Goal: Task Accomplishment & Management: Manage account settings

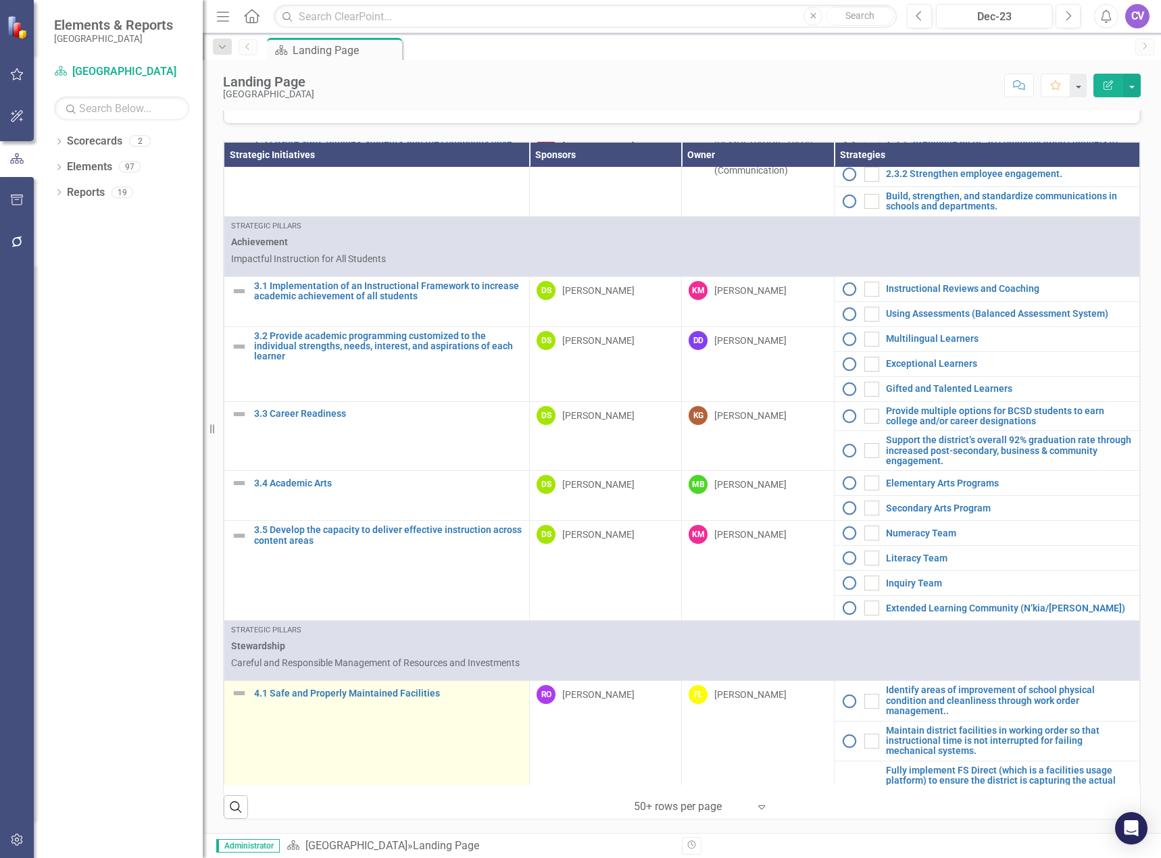
scroll to position [1225, 0]
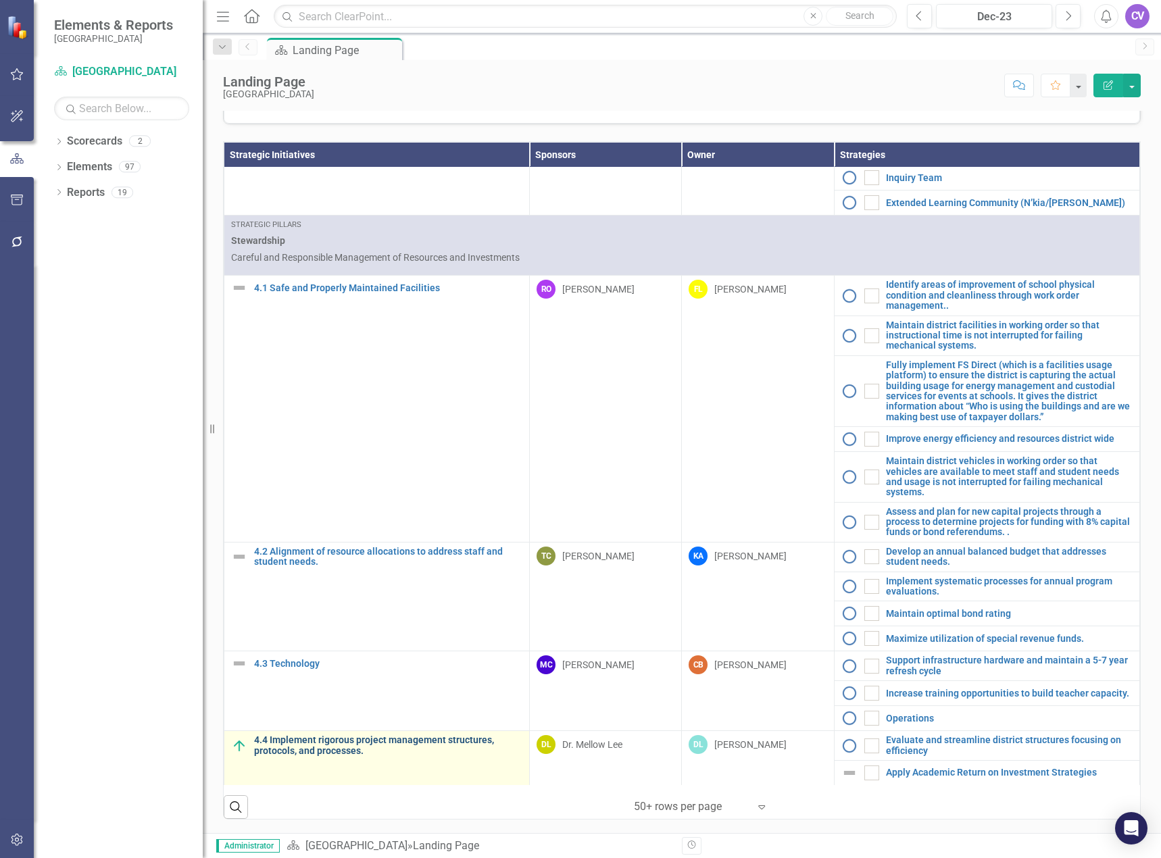
click at [341, 745] on link "4.4 Implement rigorous project management structures, protocols, and processes." at bounding box center [388, 745] width 268 height 21
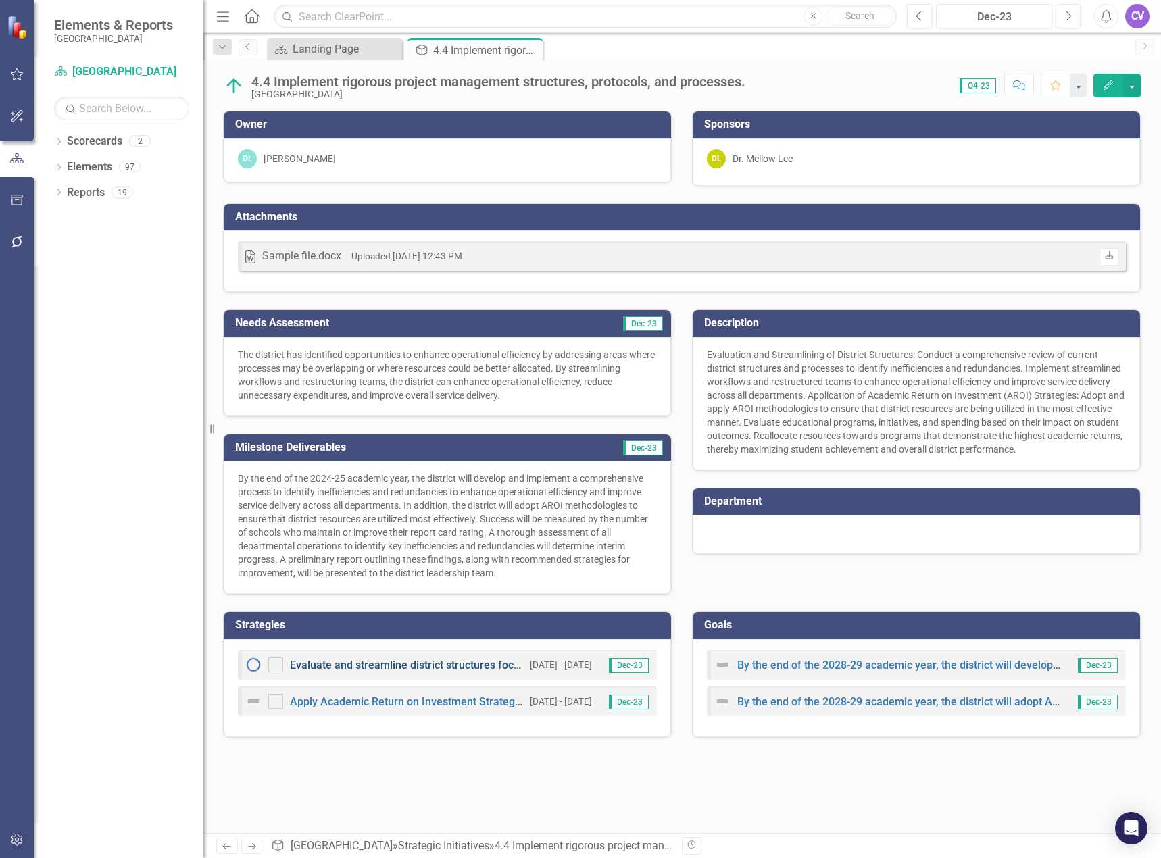
click at [374, 670] on link "Evaluate and streamline district structures focusing on efficiency" at bounding box center [447, 665] width 314 height 13
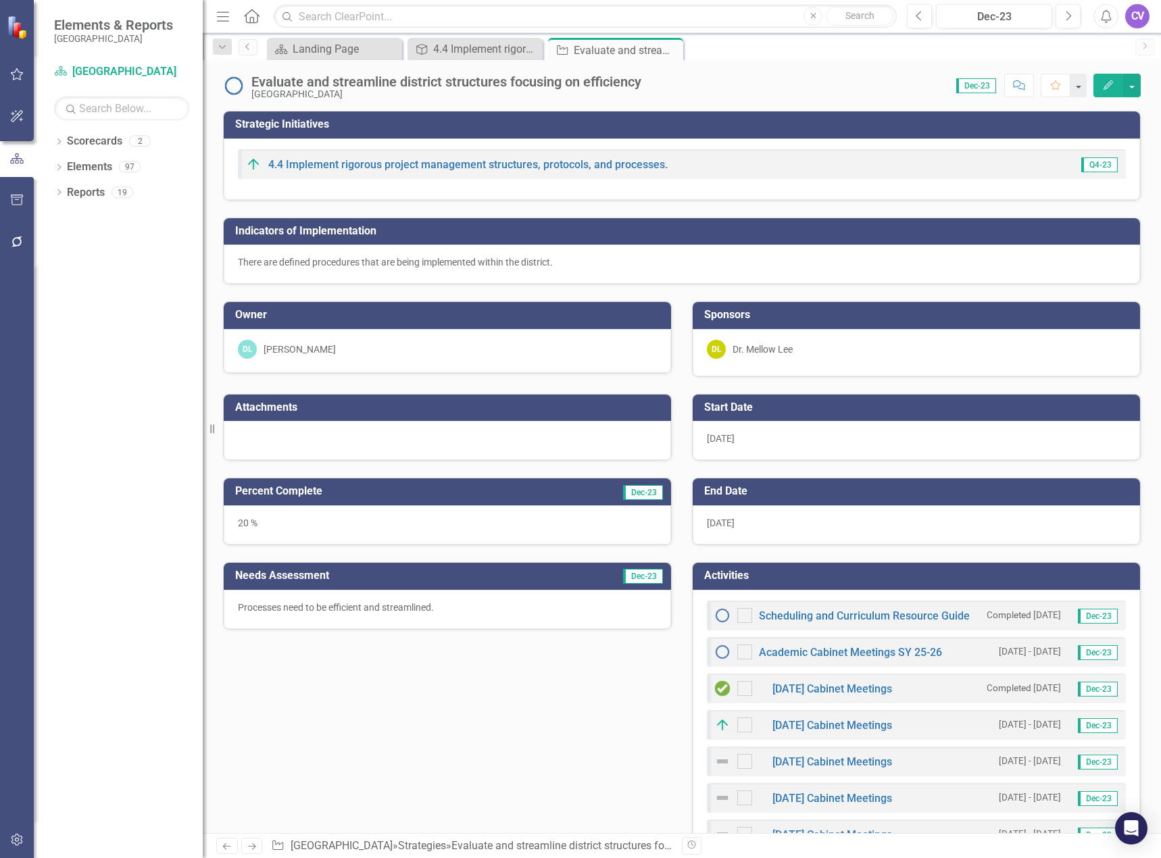
checkbox input "true"
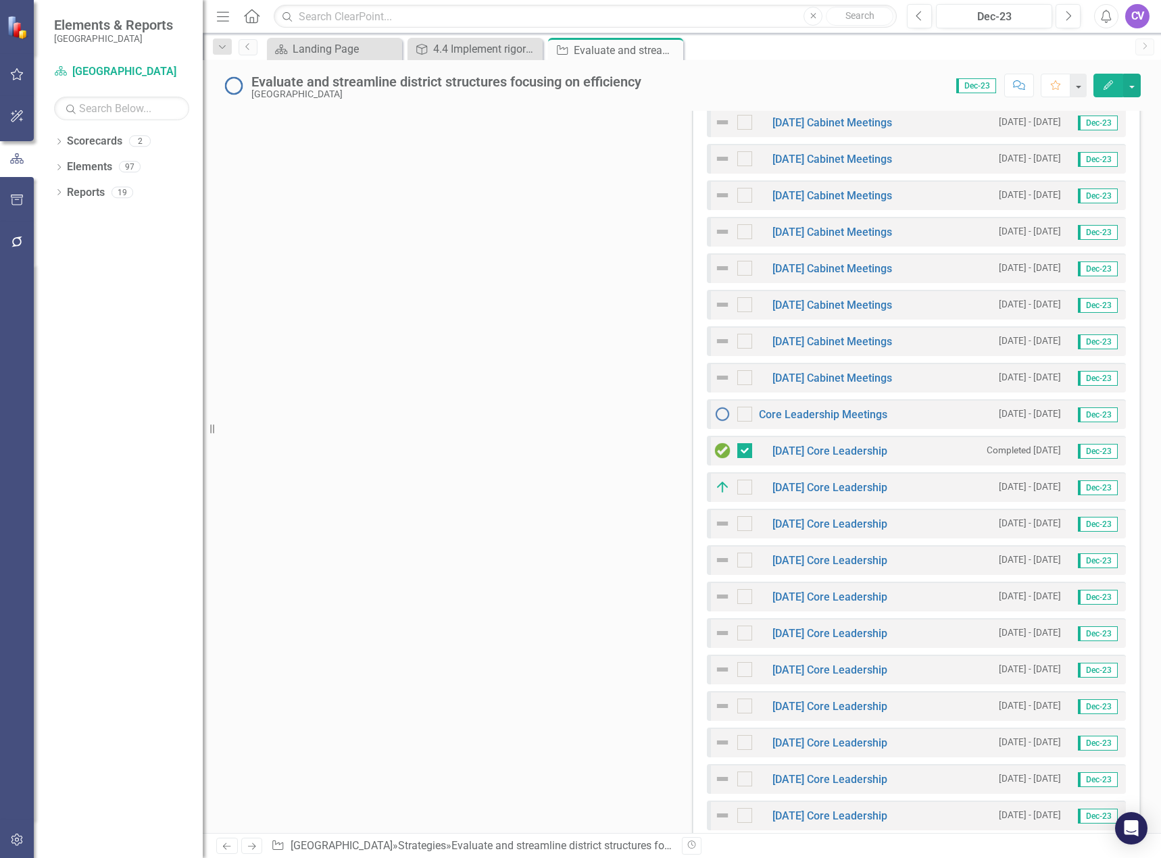
scroll to position [270, 0]
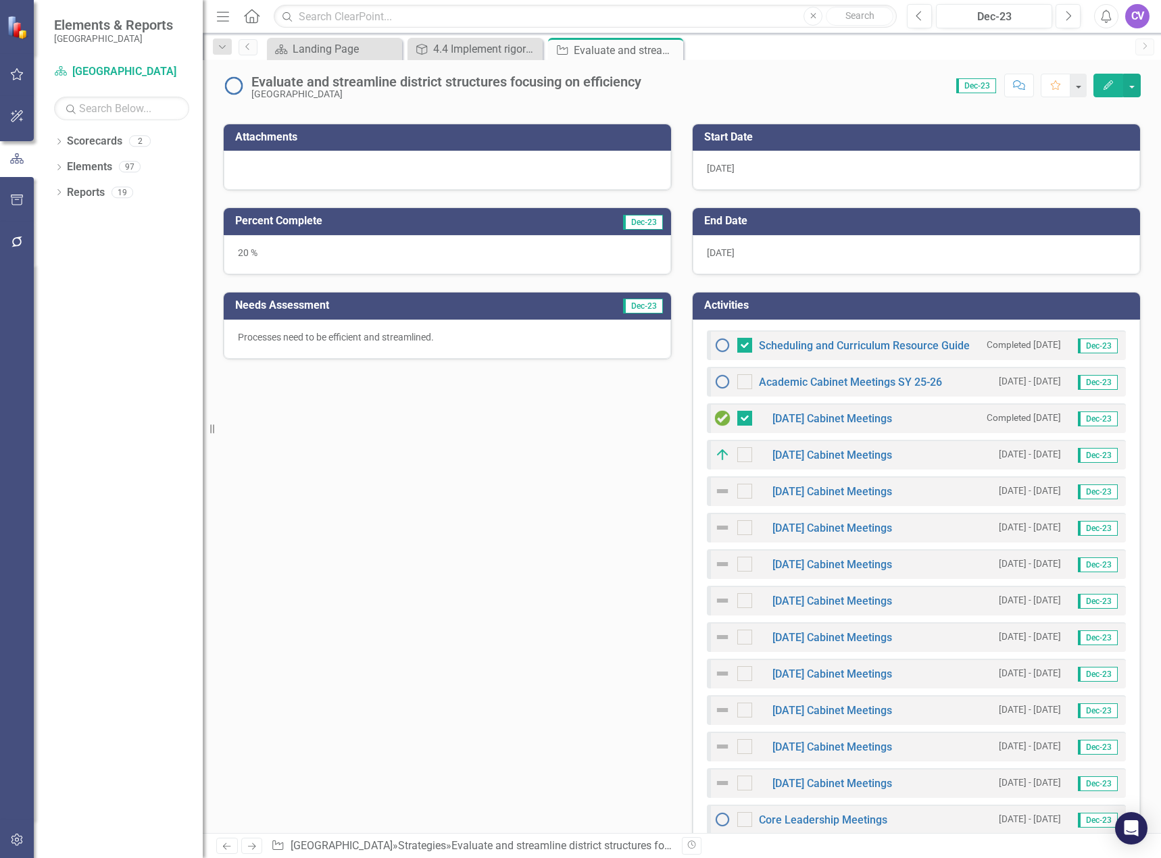
click at [718, 346] on img at bounding box center [722, 345] width 16 height 16
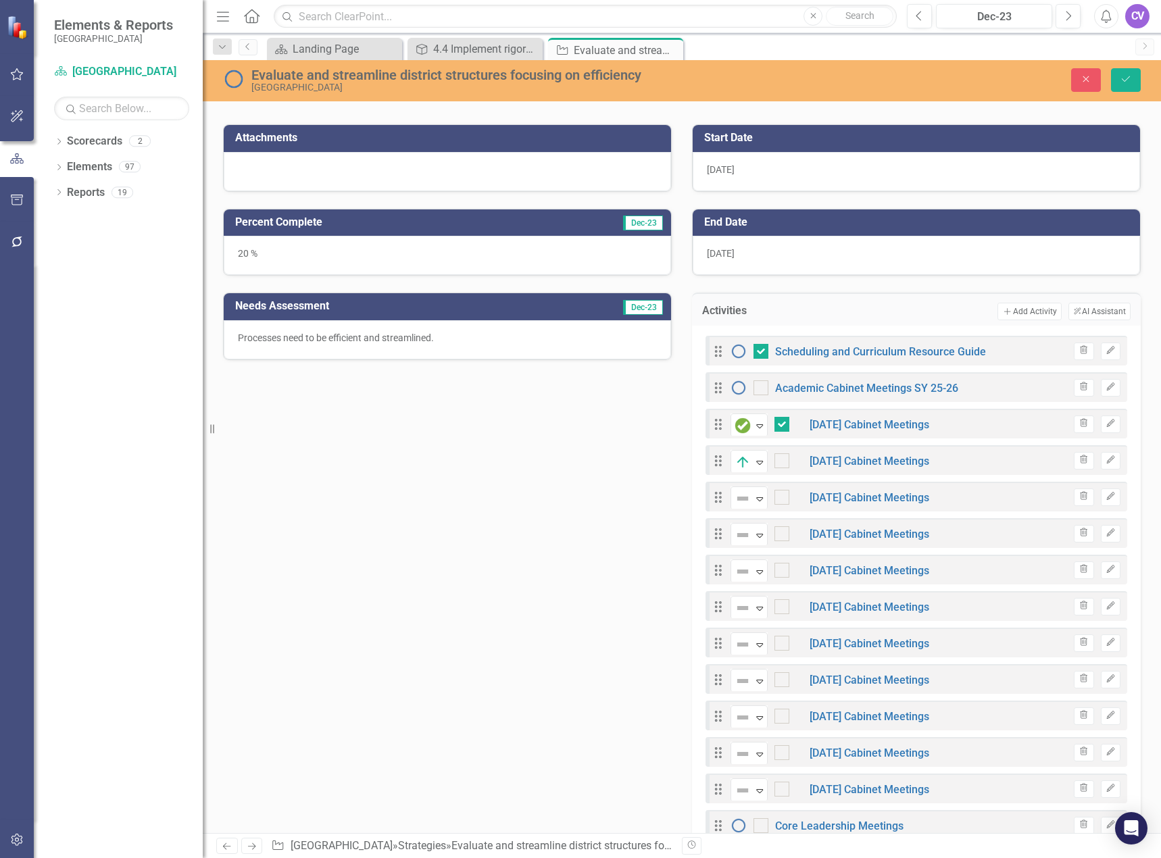
click at [870, 320] on td "Add Add Activity ClearPoint AI AI Assistant" at bounding box center [970, 312] width 321 height 18
click at [1065, 78] on div "Close Save" at bounding box center [961, 80] width 379 height 24
click at [1077, 78] on button "Close" at bounding box center [1086, 80] width 30 height 24
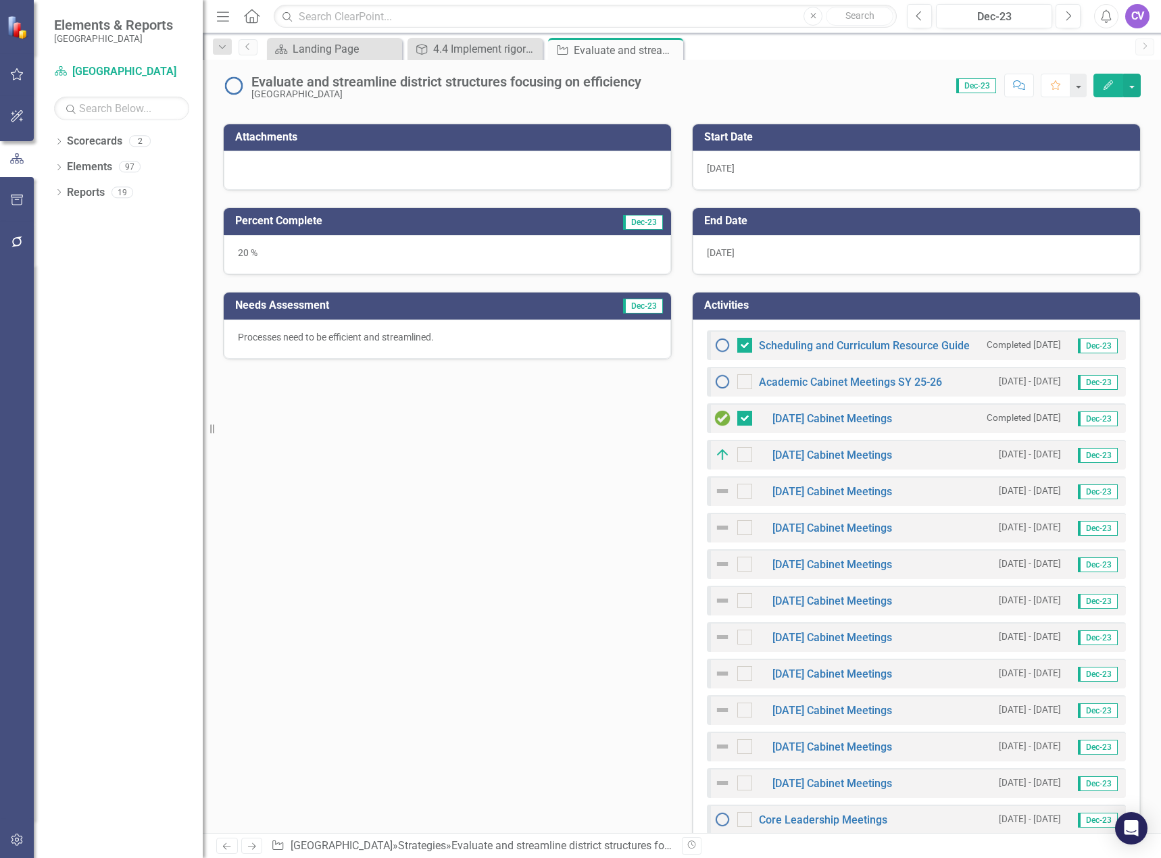
scroll to position [203, 0]
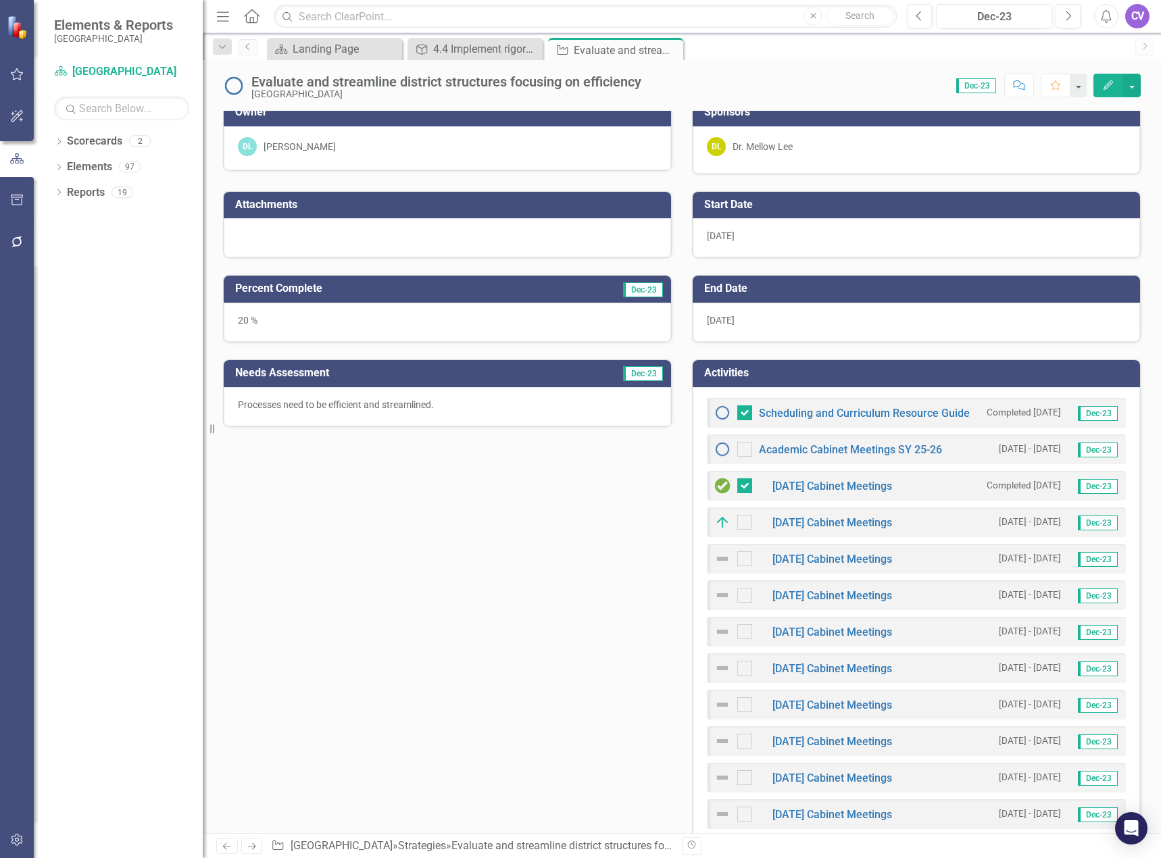
click at [871, 382] on td "Activities" at bounding box center [918, 375] width 429 height 22
click at [871, 381] on td "Activities" at bounding box center [918, 375] width 429 height 22
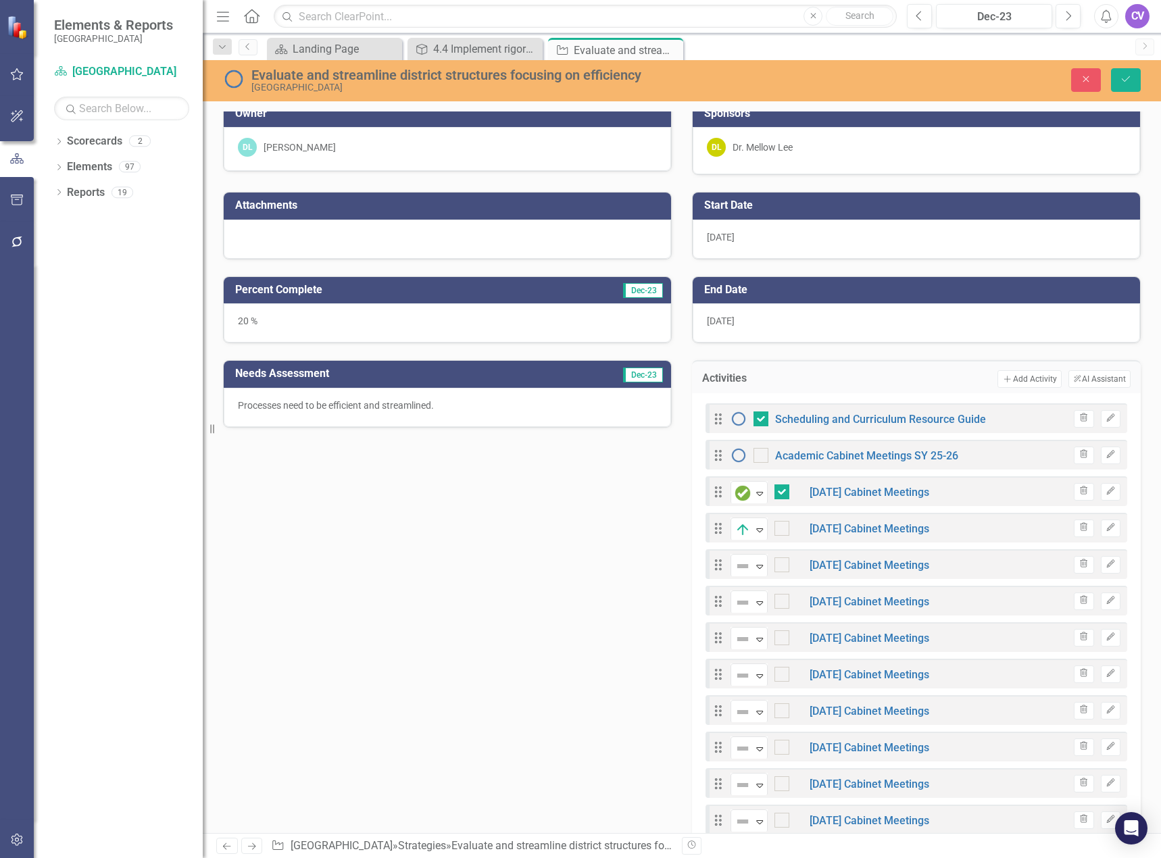
drag, startPoint x: 974, startPoint y: 493, endPoint x: 908, endPoint y: 373, distance: 137.0
click at [908, 373] on td "Add Add Activity ClearPoint AI AI Assistant" at bounding box center [970, 379] width 321 height 18
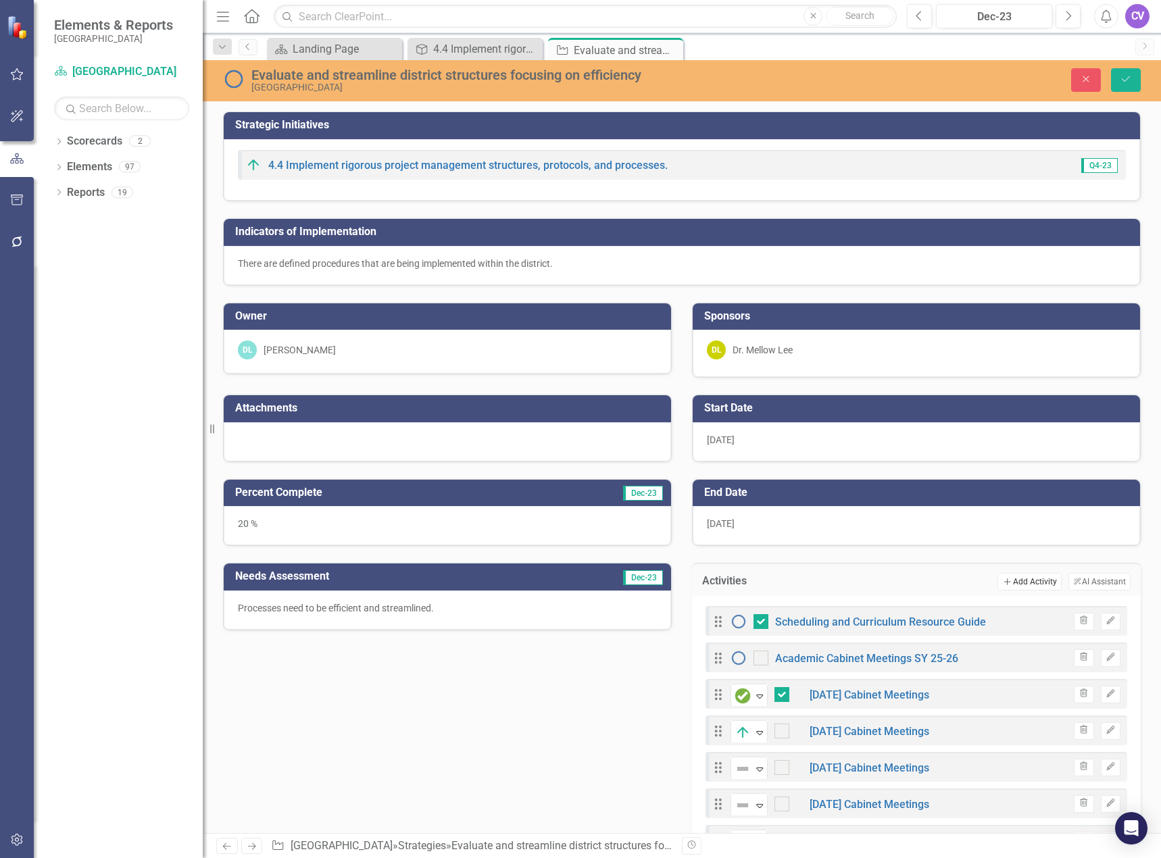
click at [1000, 582] on button "Add Add Activity" at bounding box center [1029, 582] width 64 height 18
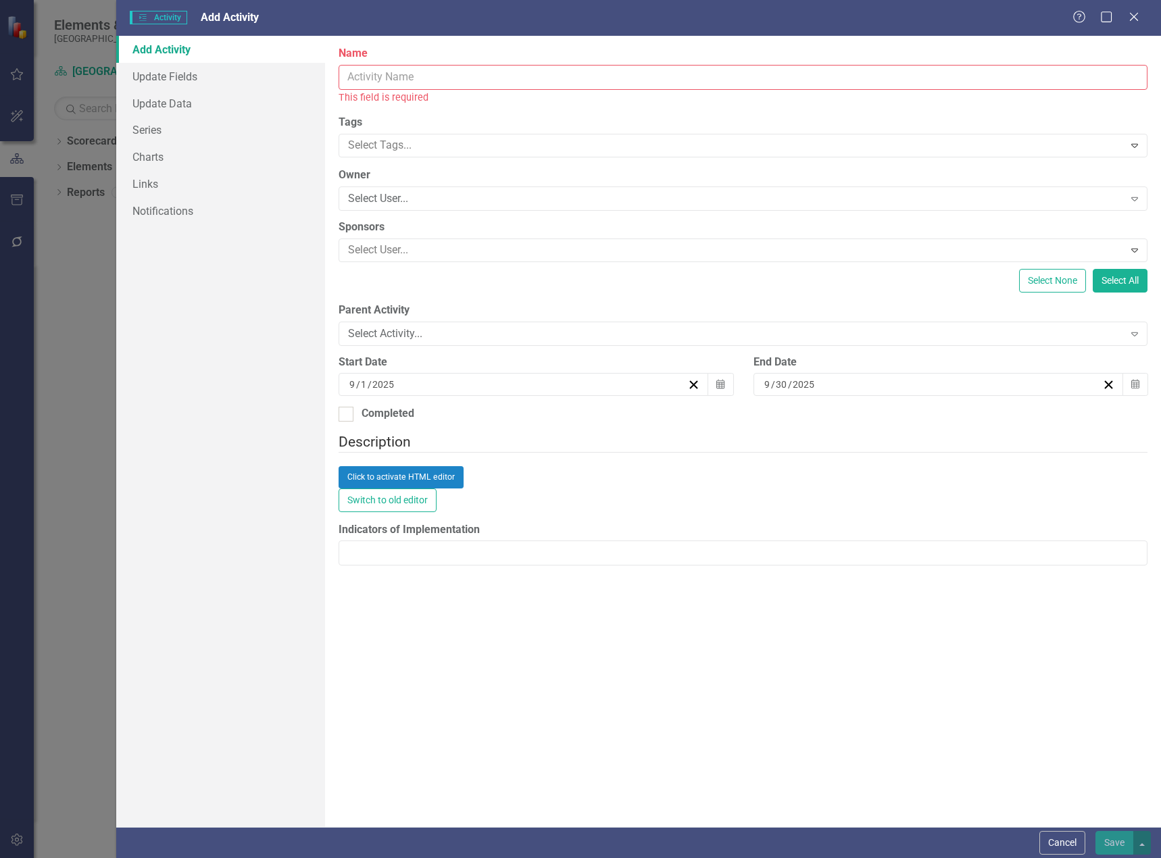
click at [457, 74] on input "Name" at bounding box center [743, 77] width 809 height 25
type input "Academic Cabinet Meetings 24-25 SY"
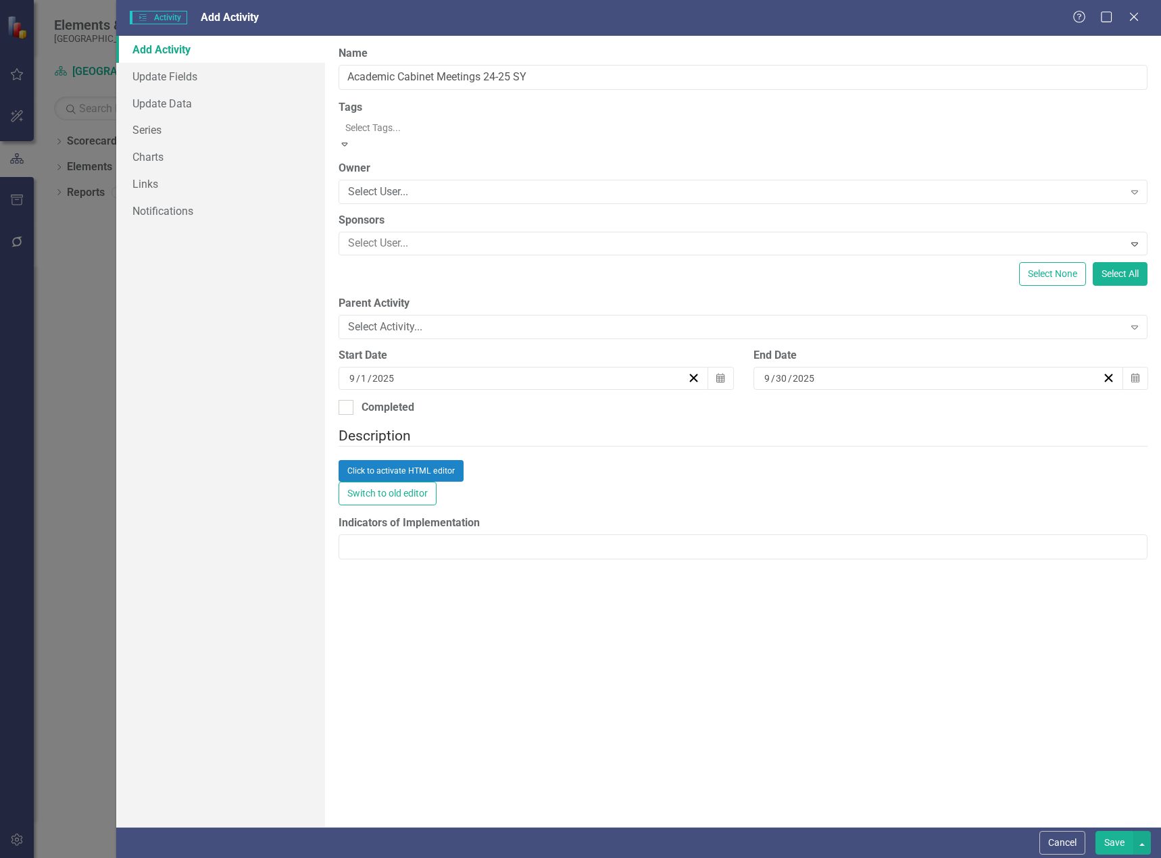
click at [441, 126] on div at bounding box center [744, 128] width 809 height 16
click at [473, 322] on div "Select Activity..." at bounding box center [735, 328] width 775 height 16
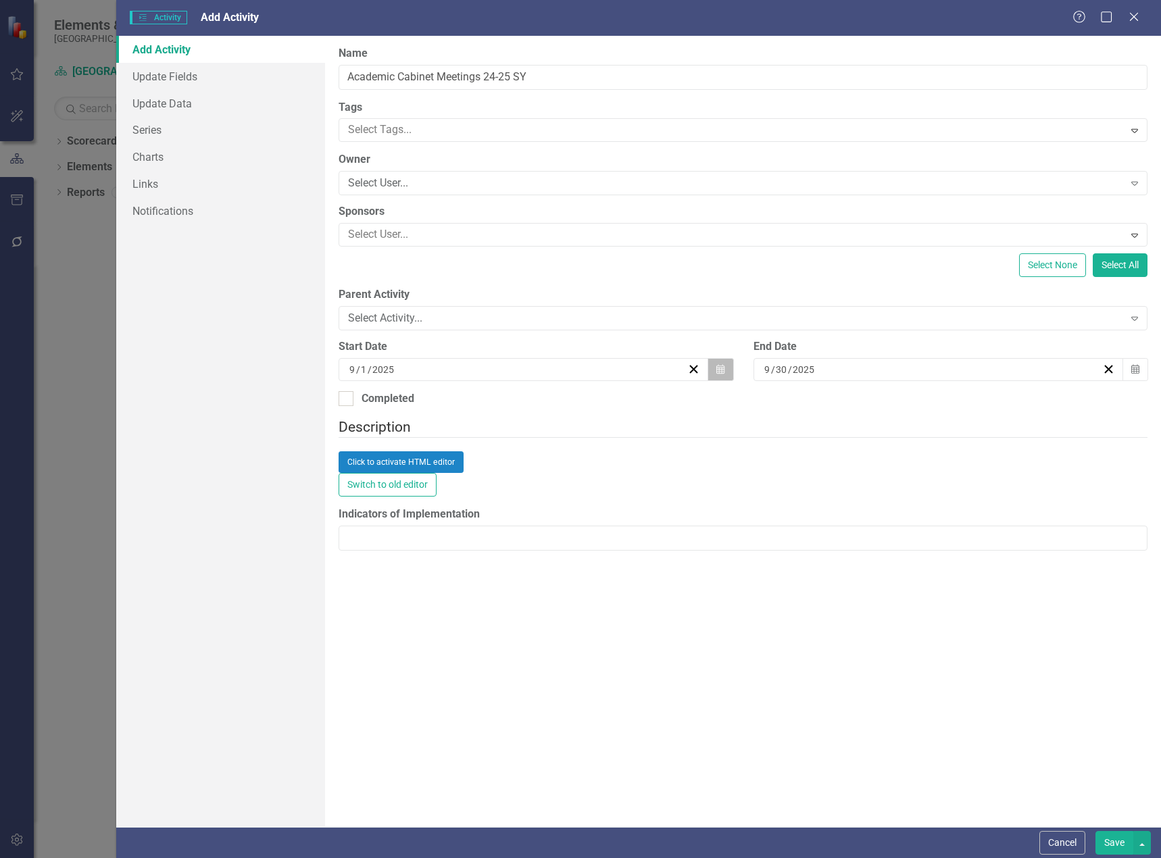
click at [727, 377] on button "Calendar" at bounding box center [721, 369] width 26 height 23
click at [370, 403] on button "«" at bounding box center [355, 396] width 30 height 30
click at [399, 403] on button "‹" at bounding box center [385, 396] width 30 height 30
click at [508, 445] on button "1" at bounding box center [491, 440] width 34 height 24
click at [980, 372] on div "[DATE]" at bounding box center [932, 370] width 340 height 14
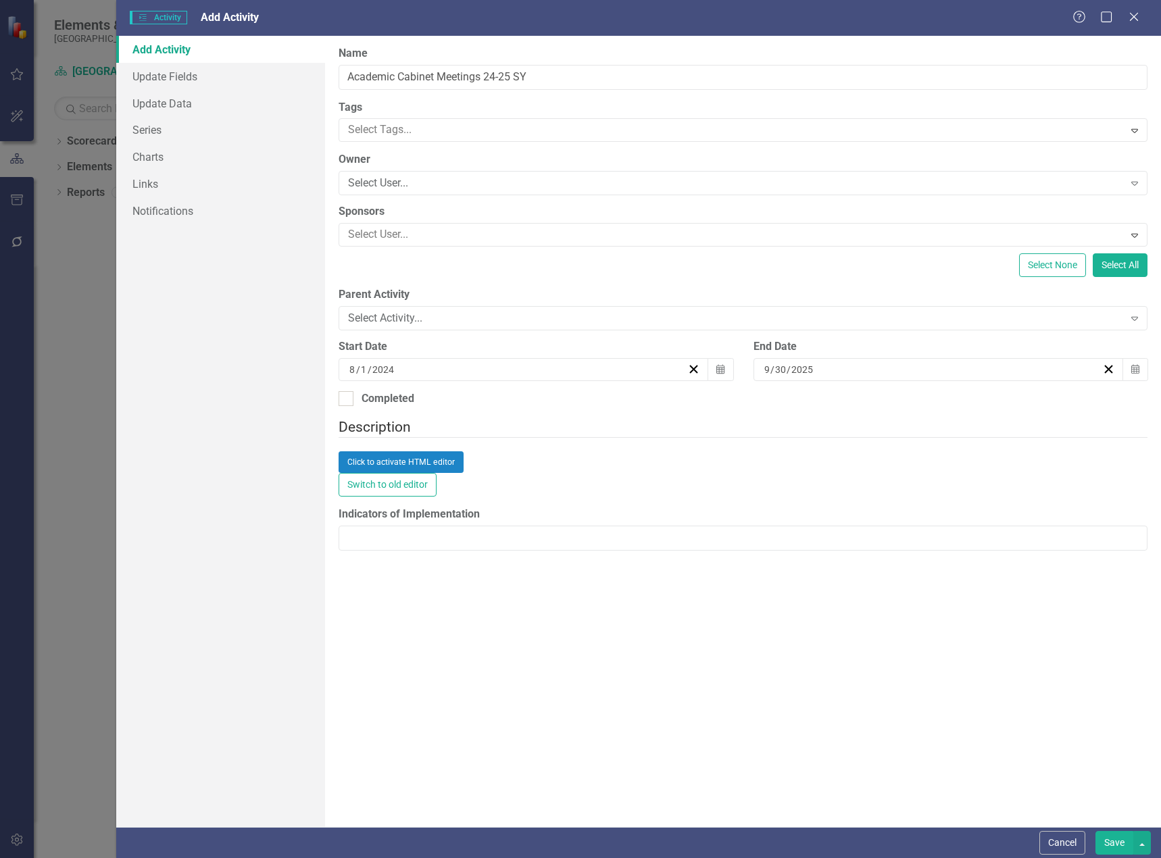
click at [814, 404] on button "‹" at bounding box center [800, 396] width 30 height 30
click at [945, 543] on abbr "30" at bounding box center [939, 538] width 11 height 11
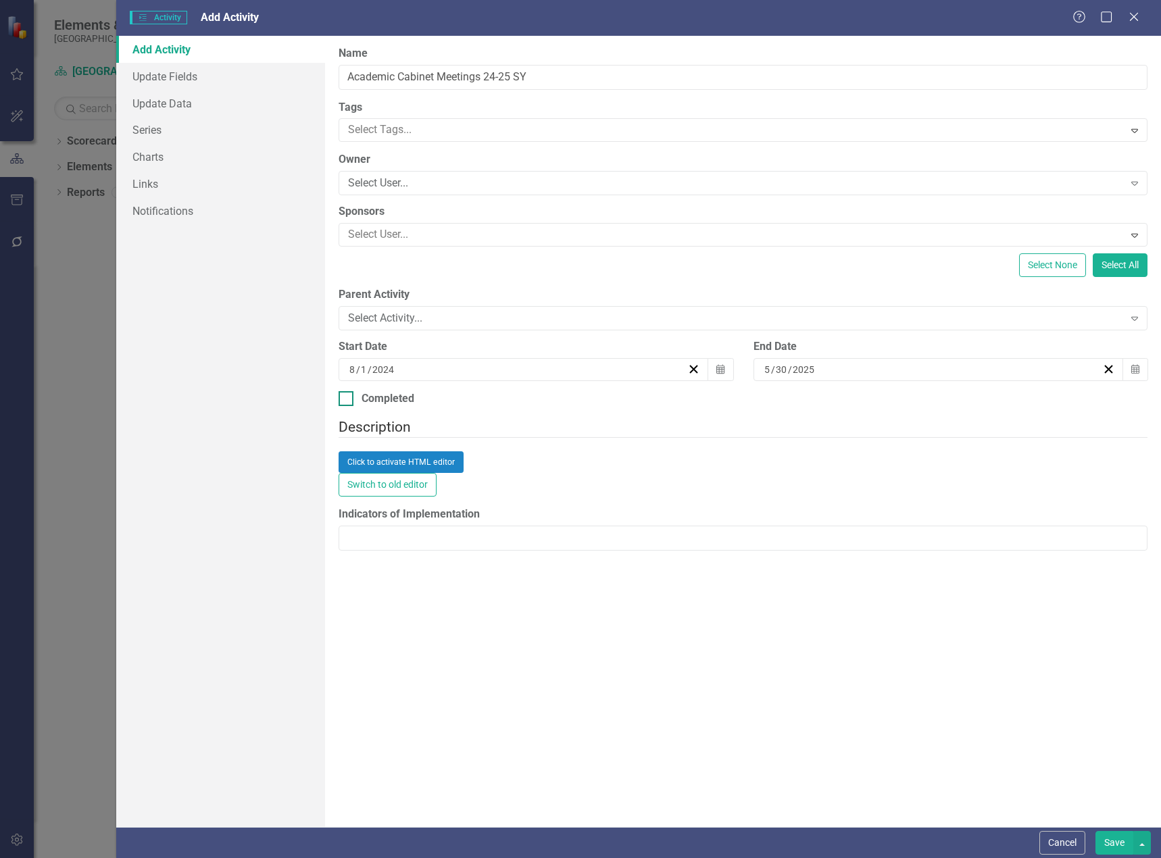
click at [339, 401] on div at bounding box center [346, 398] width 15 height 15
click at [339, 400] on input "Completed" at bounding box center [343, 395] width 9 height 9
checkbox input "true"
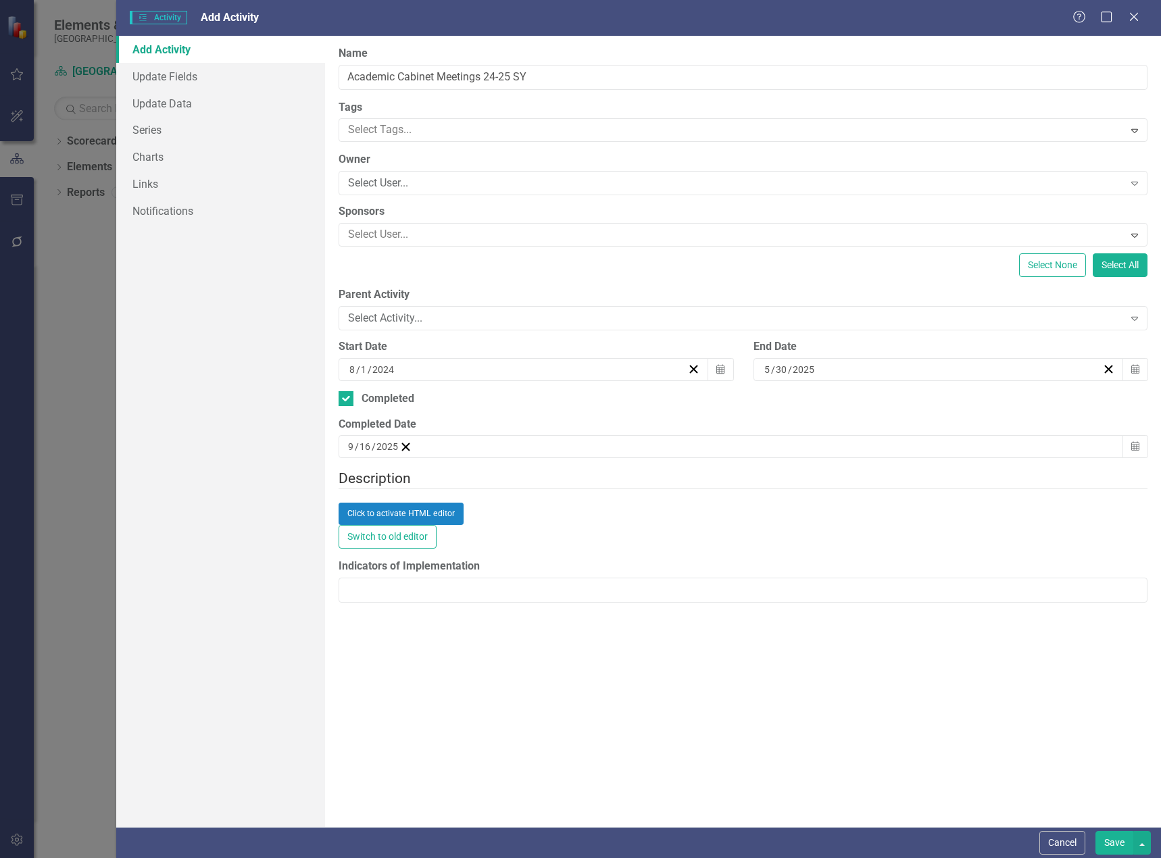
click at [399, 445] on div "[DATE]" at bounding box center [373, 447] width 52 height 14
click at [399, 482] on button "‹" at bounding box center [385, 473] width 30 height 30
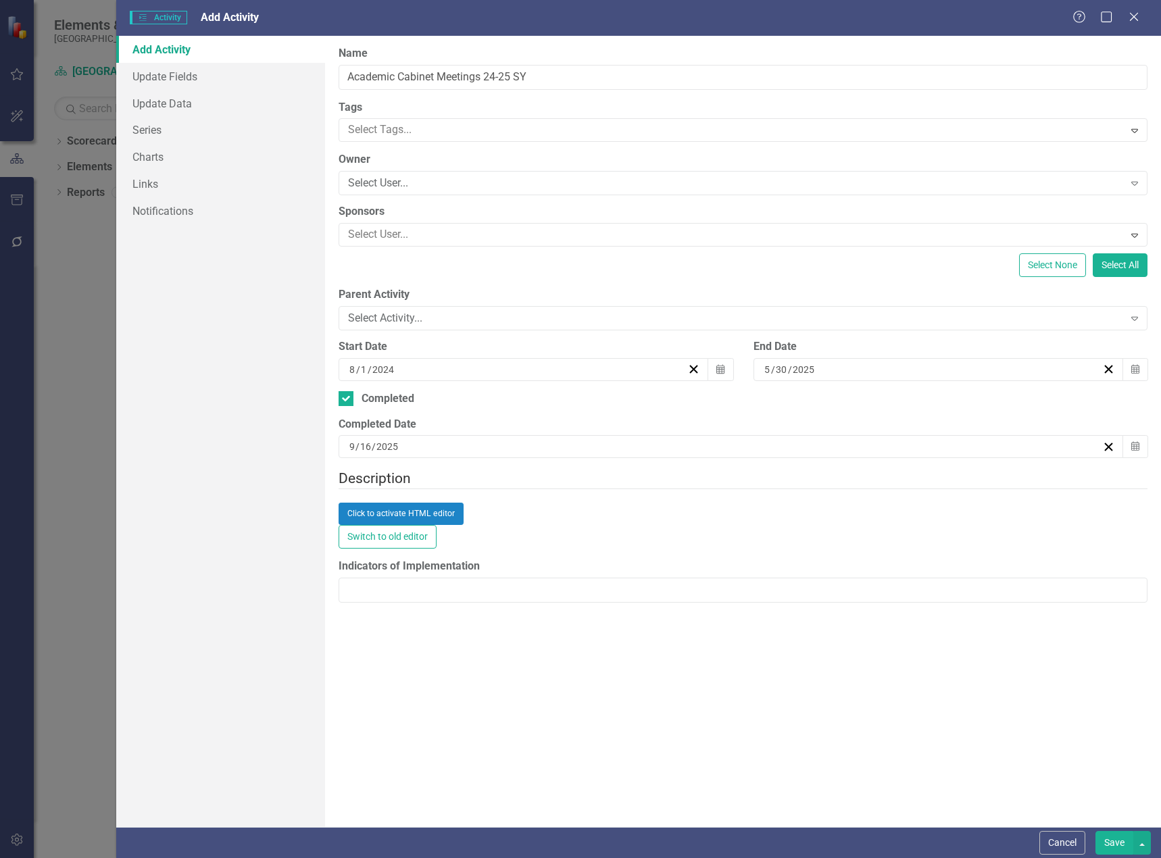
click at [530, 621] on abbr "30" at bounding box center [524, 615] width 11 height 11
click at [1115, 841] on button "Save" at bounding box center [1114, 843] width 38 height 24
checkbox input "false"
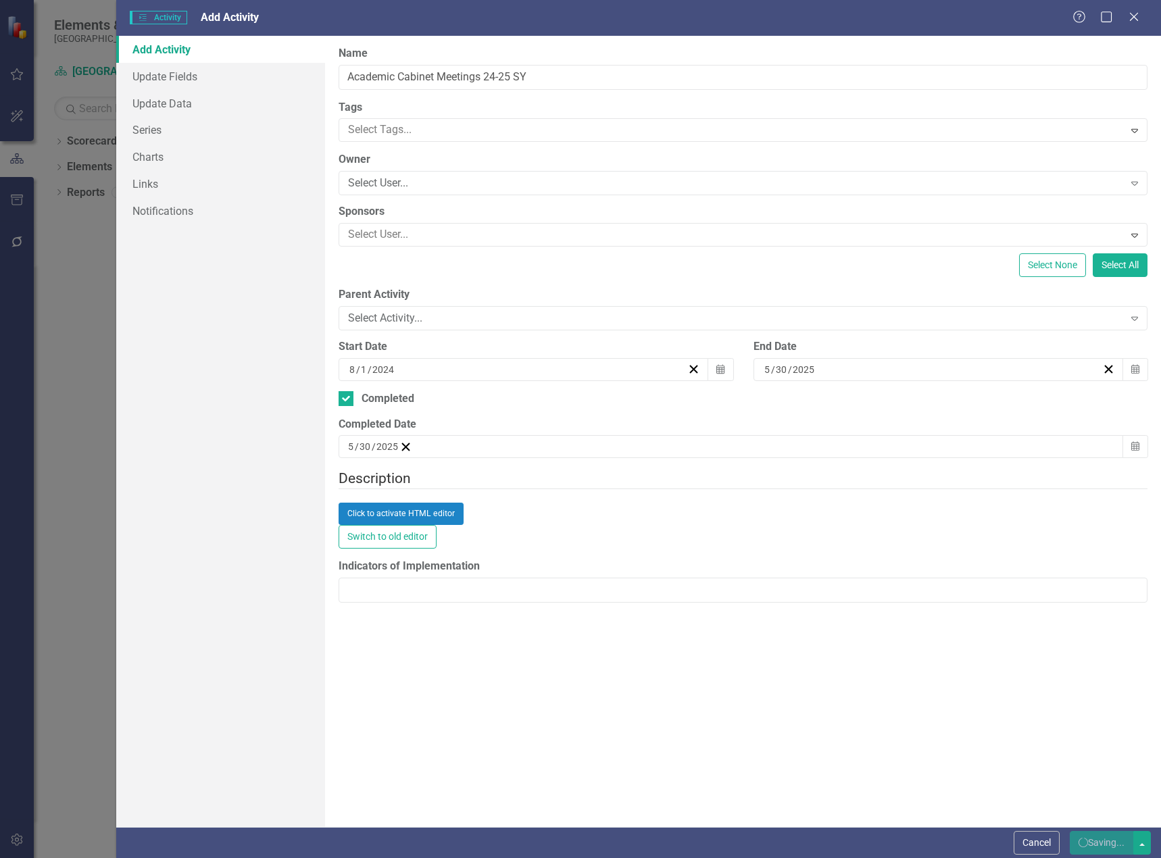
checkbox input "true"
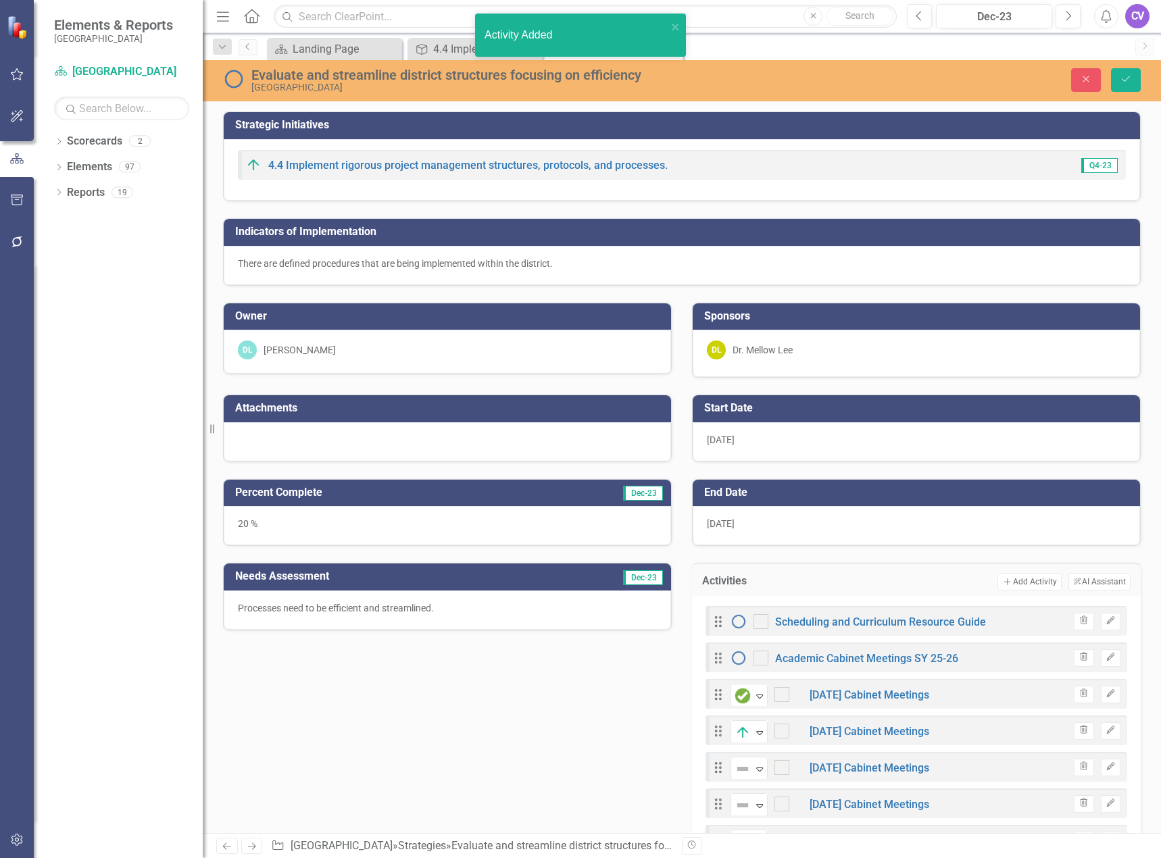
checkbox input "false"
checkbox input "true"
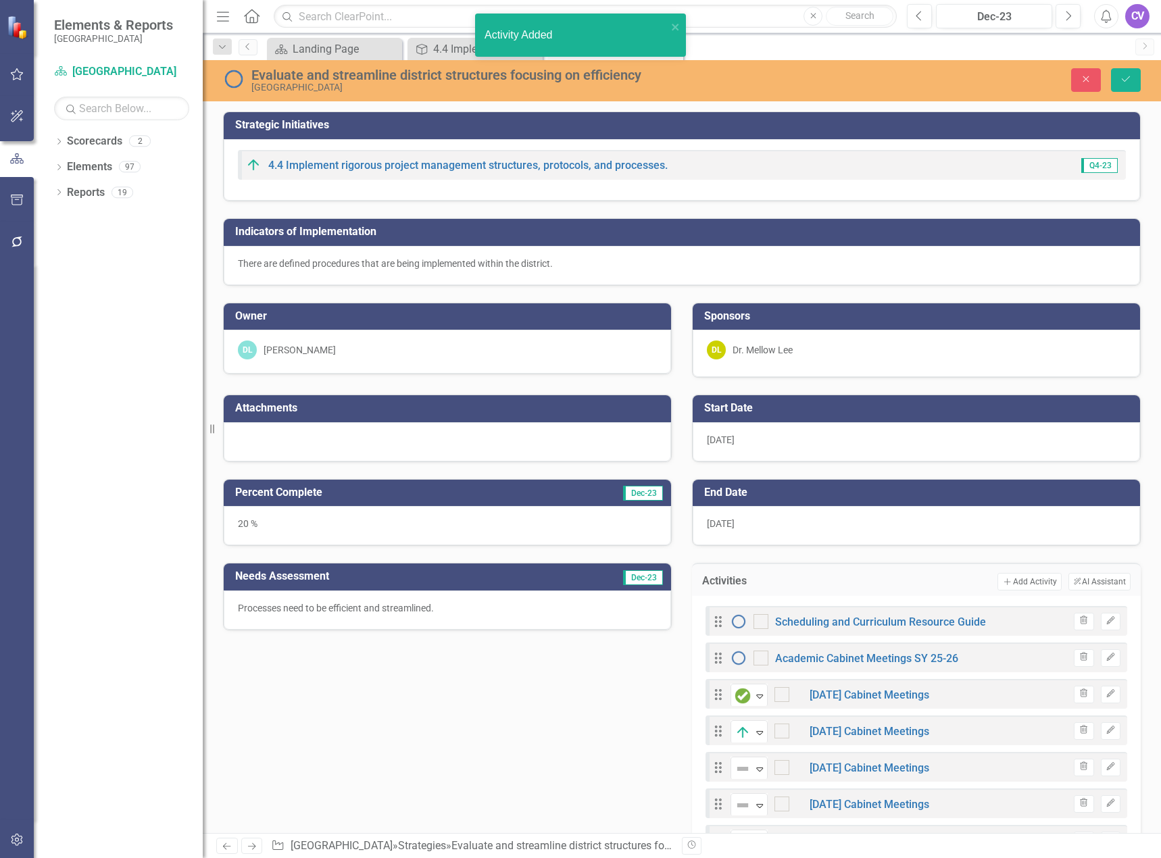
checkbox input "true"
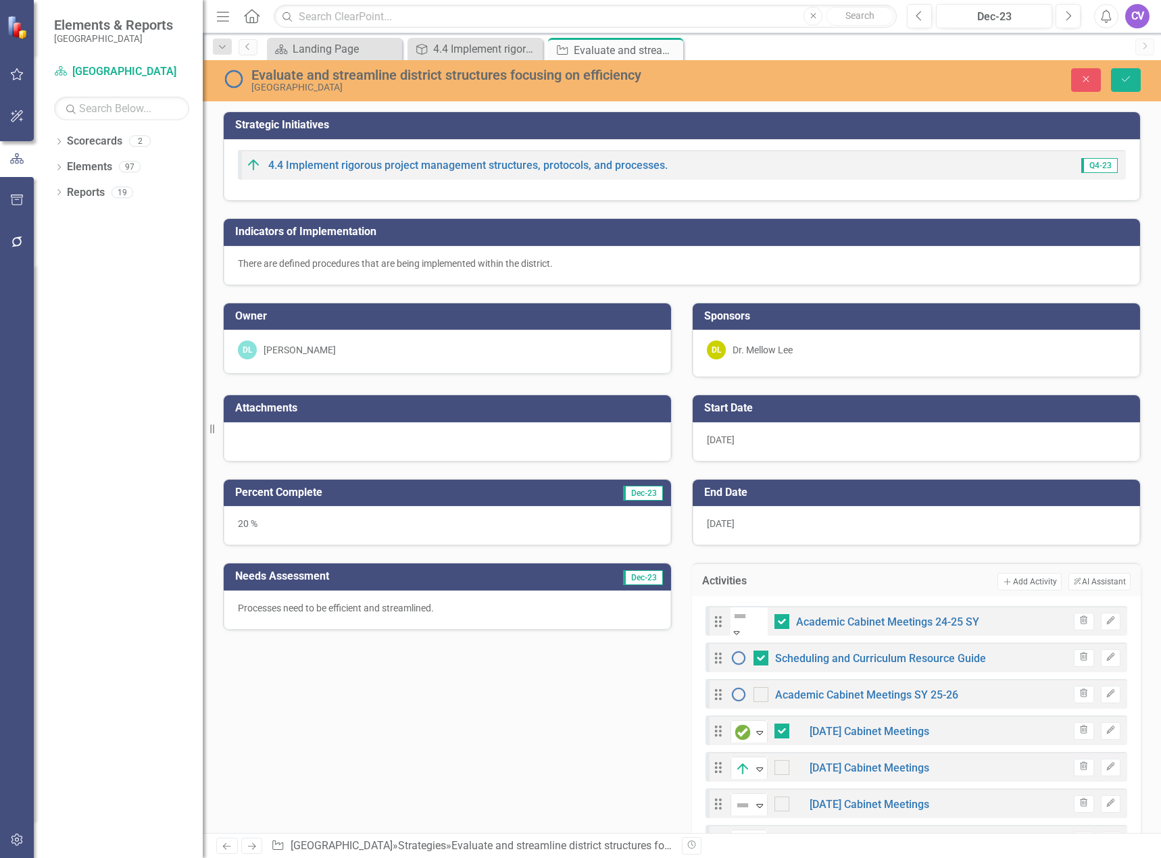
click at [739, 631] on icon at bounding box center [736, 632] width 6 height 3
click at [1017, 585] on button "Add Add Activity" at bounding box center [1029, 582] width 64 height 18
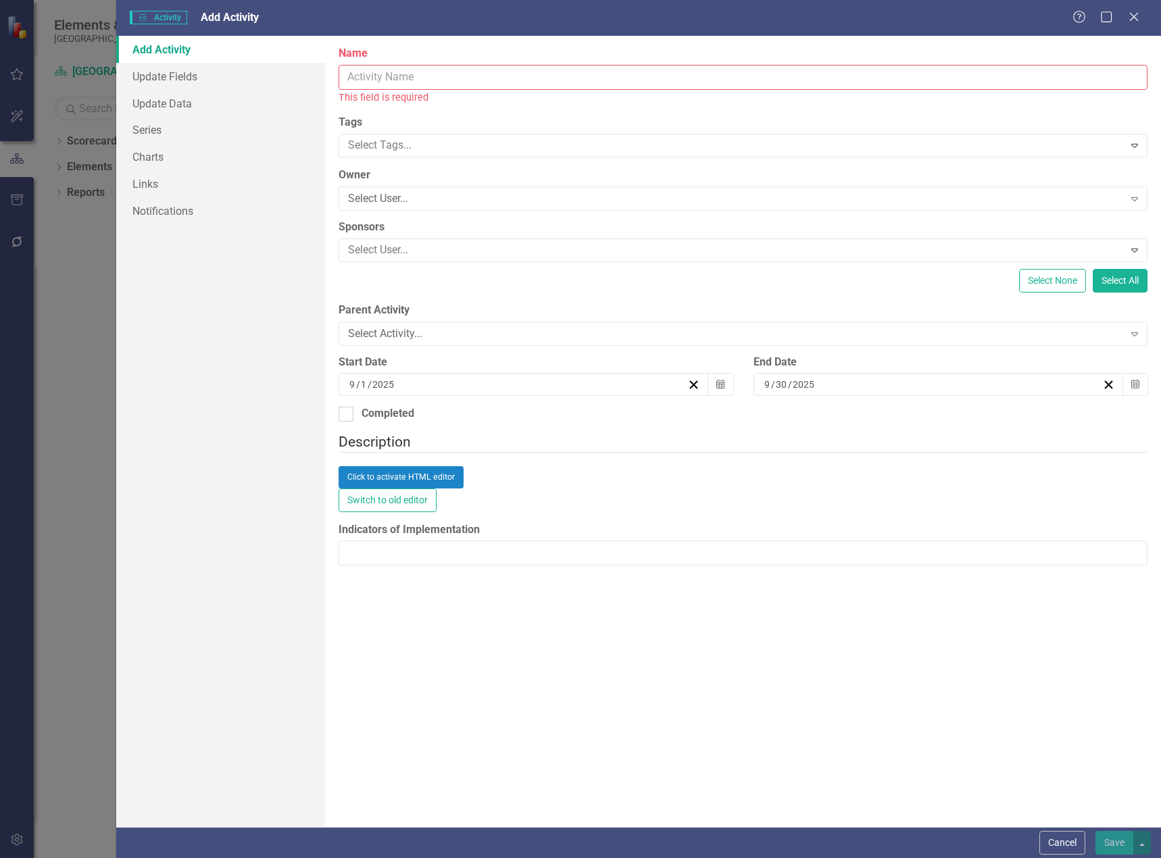
click at [560, 74] on input "Name" at bounding box center [743, 77] width 809 height 25
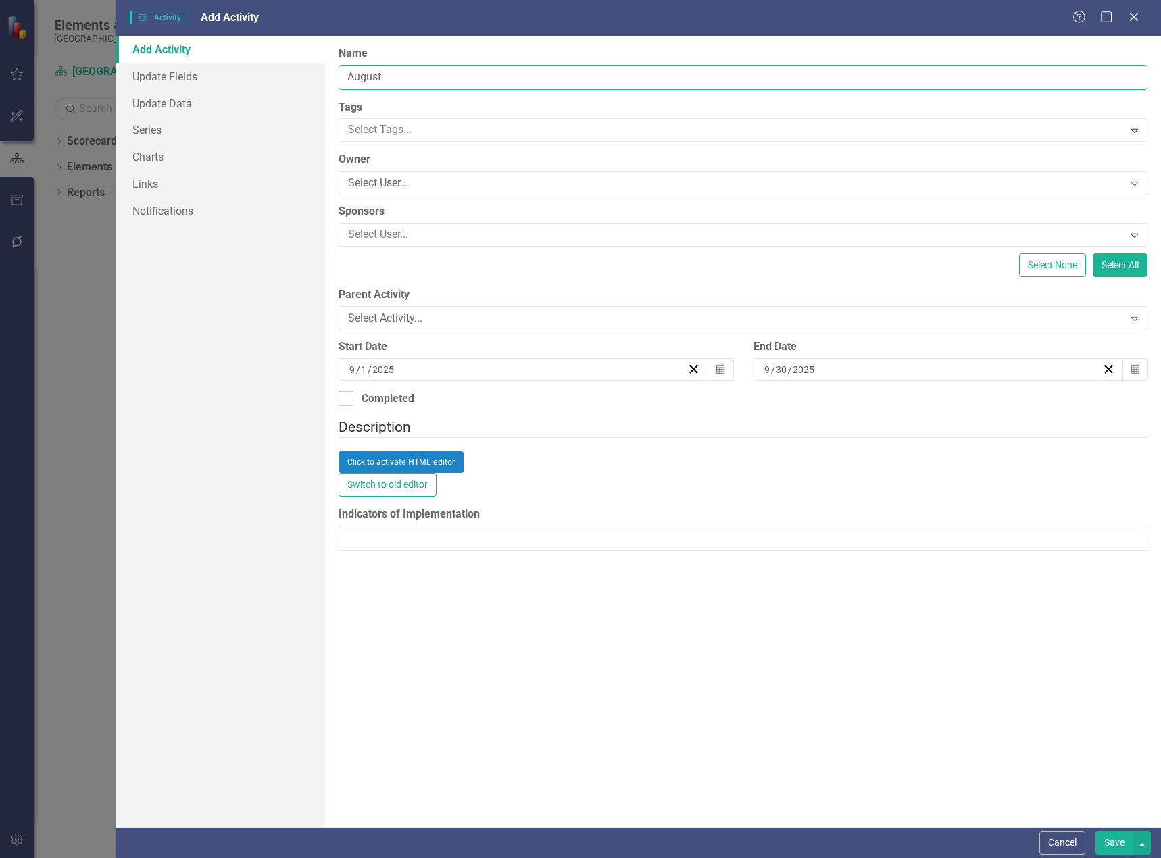
click at [428, 75] on input "August" at bounding box center [743, 77] width 809 height 25
type input "[DATE]"
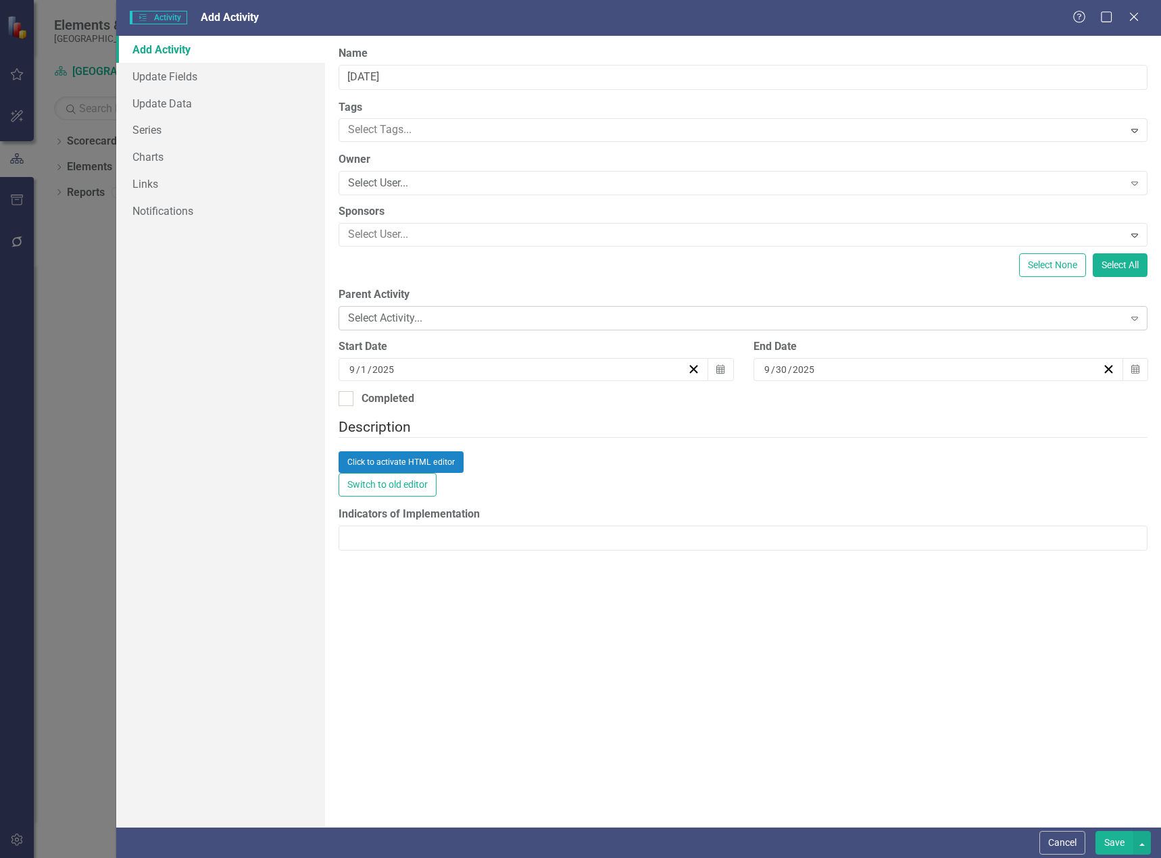
click at [469, 311] on div "Select Activity..." at bounding box center [735, 319] width 775 height 16
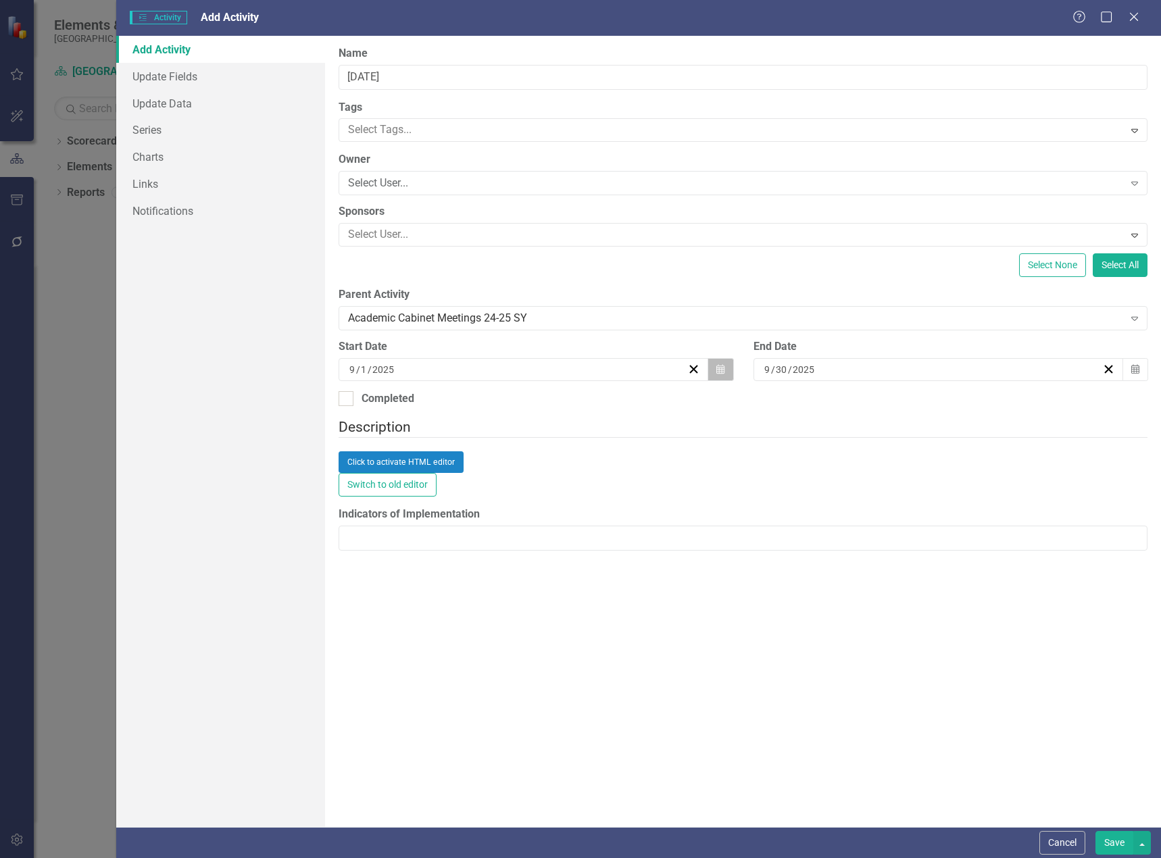
click at [722, 370] on icon "Calendar" at bounding box center [720, 369] width 8 height 9
click at [370, 403] on button "«" at bounding box center [355, 396] width 30 height 30
click at [399, 403] on button "‹" at bounding box center [385, 396] width 30 height 30
click at [508, 442] on button "1" at bounding box center [491, 440] width 34 height 24
click at [881, 367] on div "[DATE]" at bounding box center [932, 370] width 340 height 14
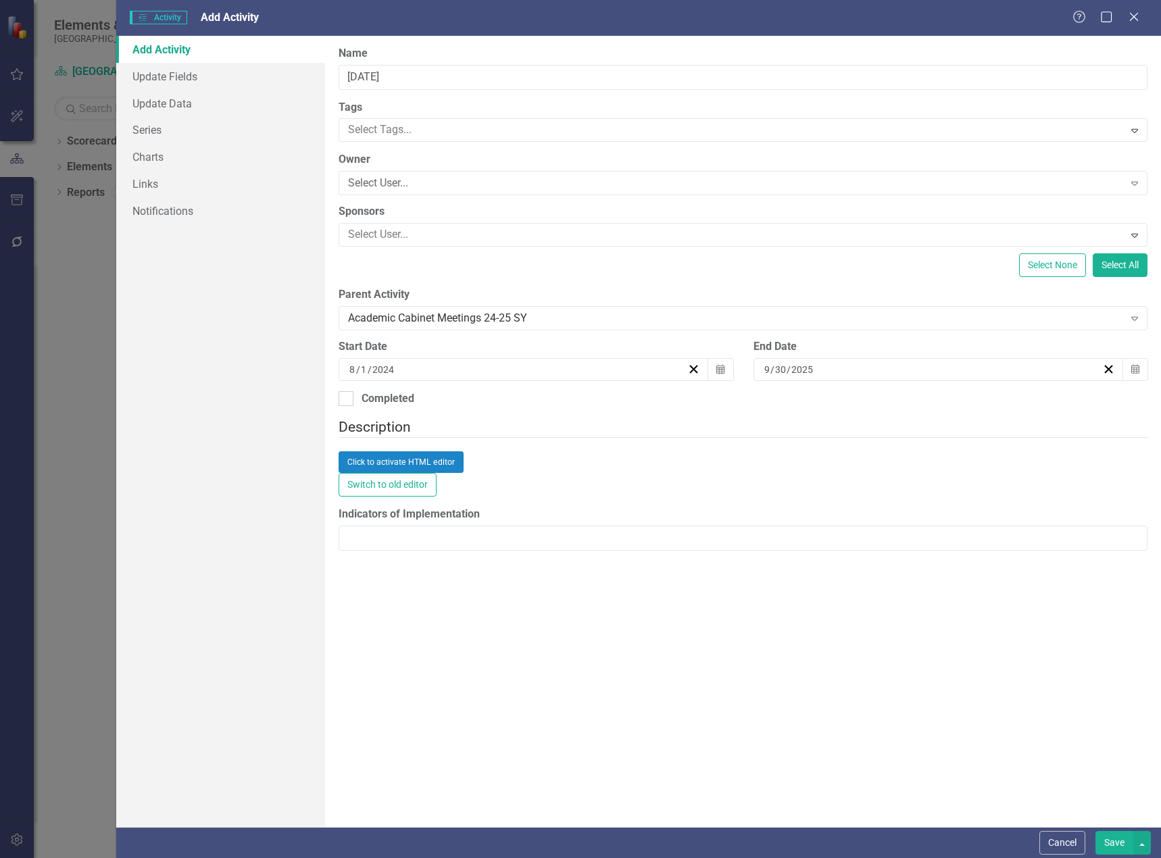
click at [785, 406] on button "«" at bounding box center [770, 396] width 30 height 30
click at [814, 403] on button "‹" at bounding box center [800, 396] width 30 height 30
click at [956, 550] on button "30" at bounding box center [939, 538] width 34 height 24
click at [344, 399] on input "Completed" at bounding box center [343, 395] width 9 height 9
checkbox input "true"
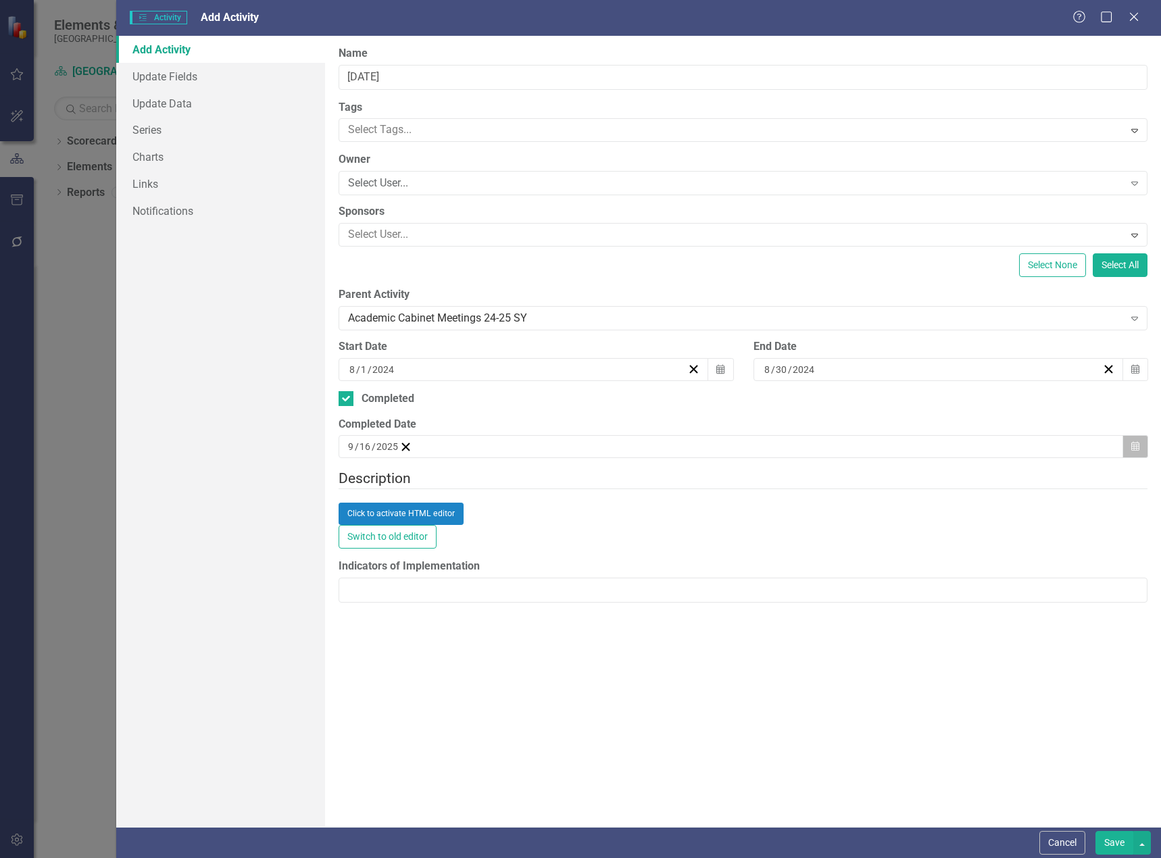
click at [1142, 441] on button "Calendar" at bounding box center [1136, 446] width 26 height 23
click at [370, 478] on button "«" at bounding box center [355, 473] width 30 height 30
click at [399, 478] on button "‹" at bounding box center [385, 473] width 30 height 30
click at [542, 628] on button "30" at bounding box center [525, 615] width 34 height 24
click at [1116, 842] on button "Save" at bounding box center [1114, 843] width 38 height 24
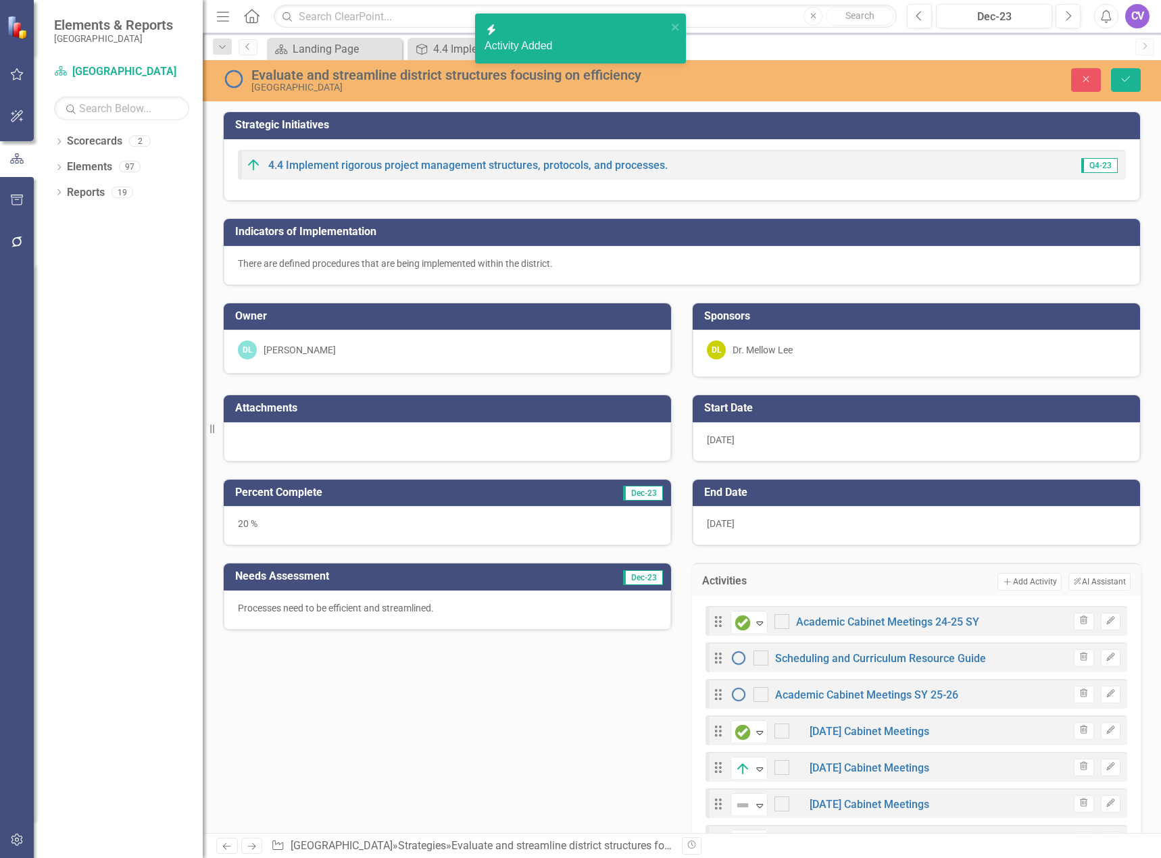
checkbox input "false"
checkbox input "true"
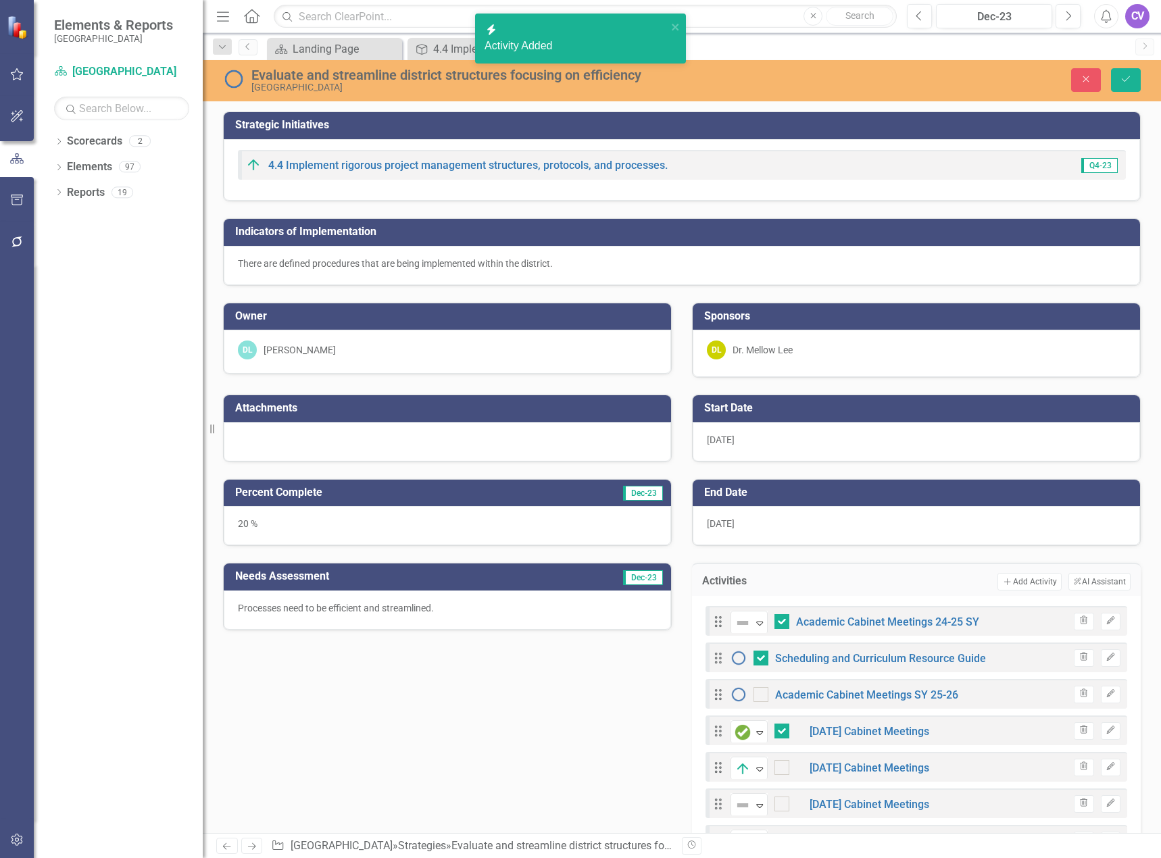
checkbox input "true"
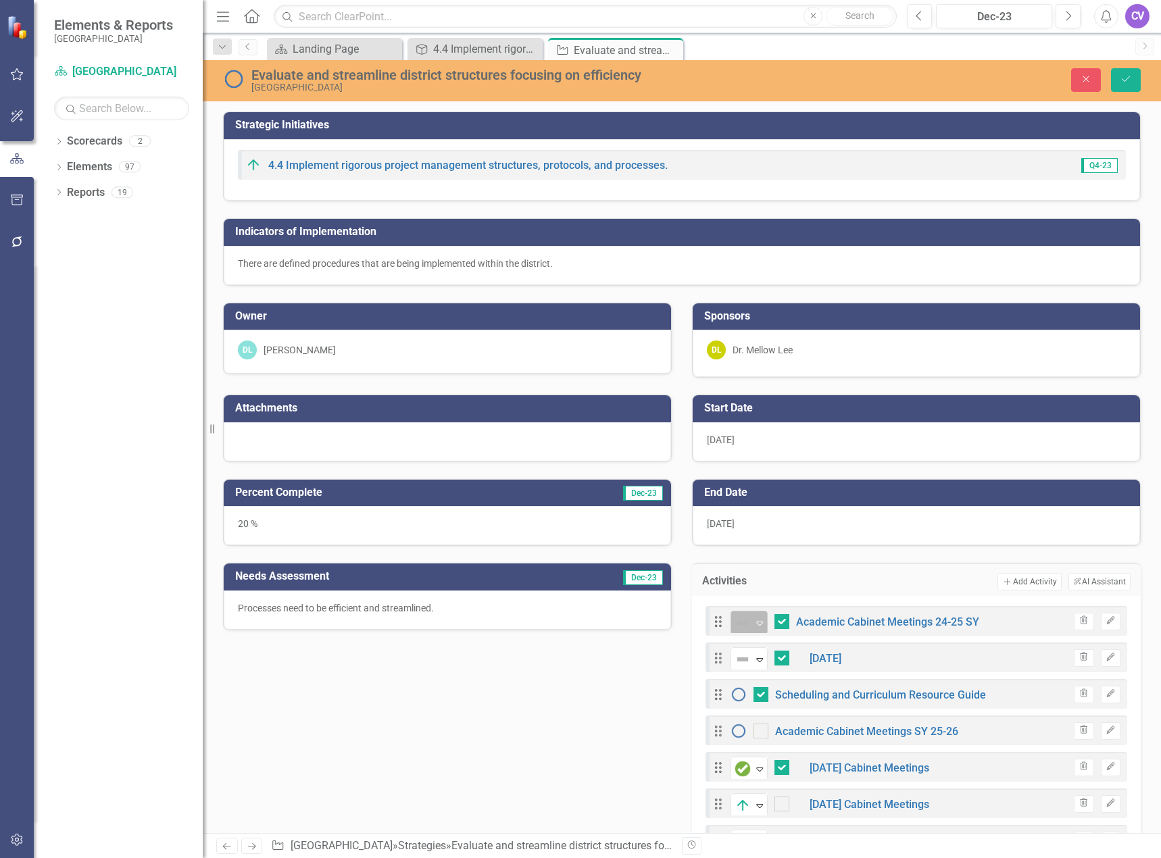
click at [758, 620] on icon "Expand" at bounding box center [760, 623] width 14 height 11
click at [754, 660] on icon "Expand" at bounding box center [760, 659] width 14 height 11
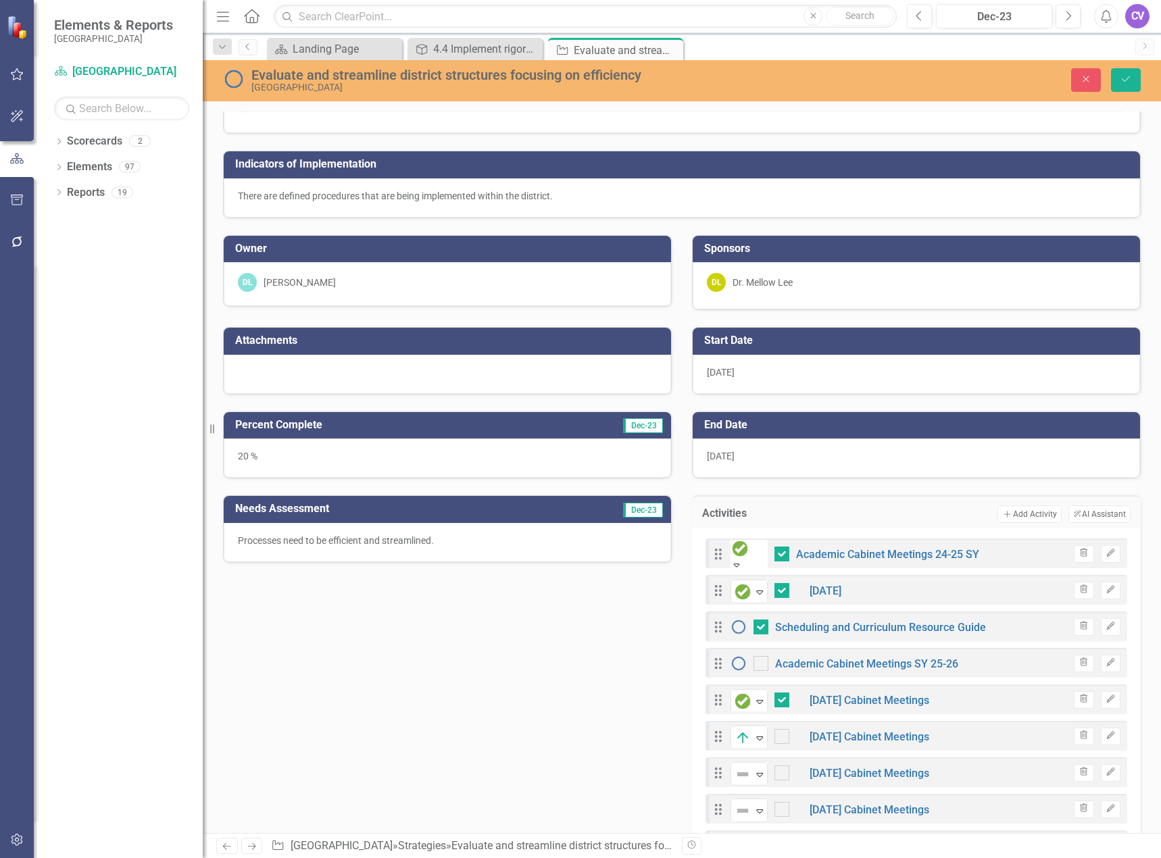
click at [739, 564] on icon at bounding box center [736, 565] width 6 height 3
drag, startPoint x: 1123, startPoint y: 84, endPoint x: 1134, endPoint y: 104, distance: 23.3
click at [1123, 82] on icon "Save" at bounding box center [1126, 78] width 12 height 9
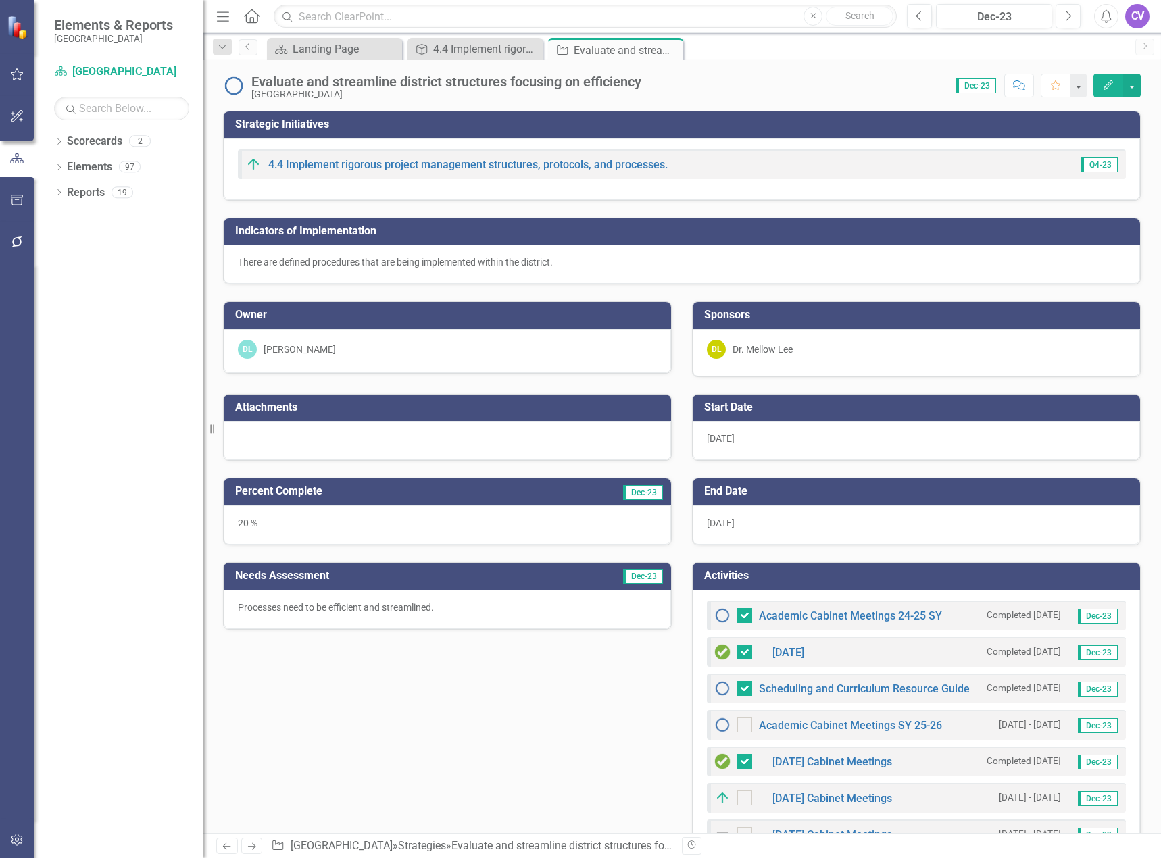
checkbox input "false"
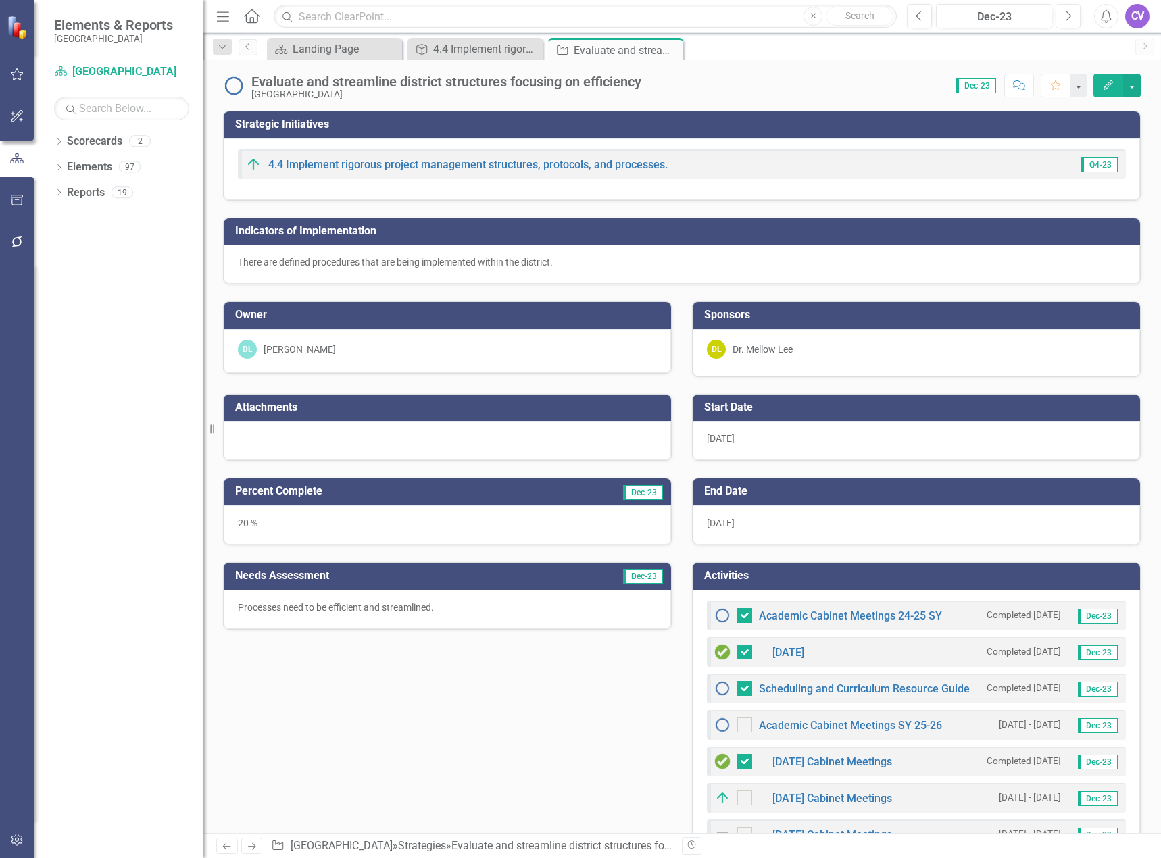
checkbox input "true"
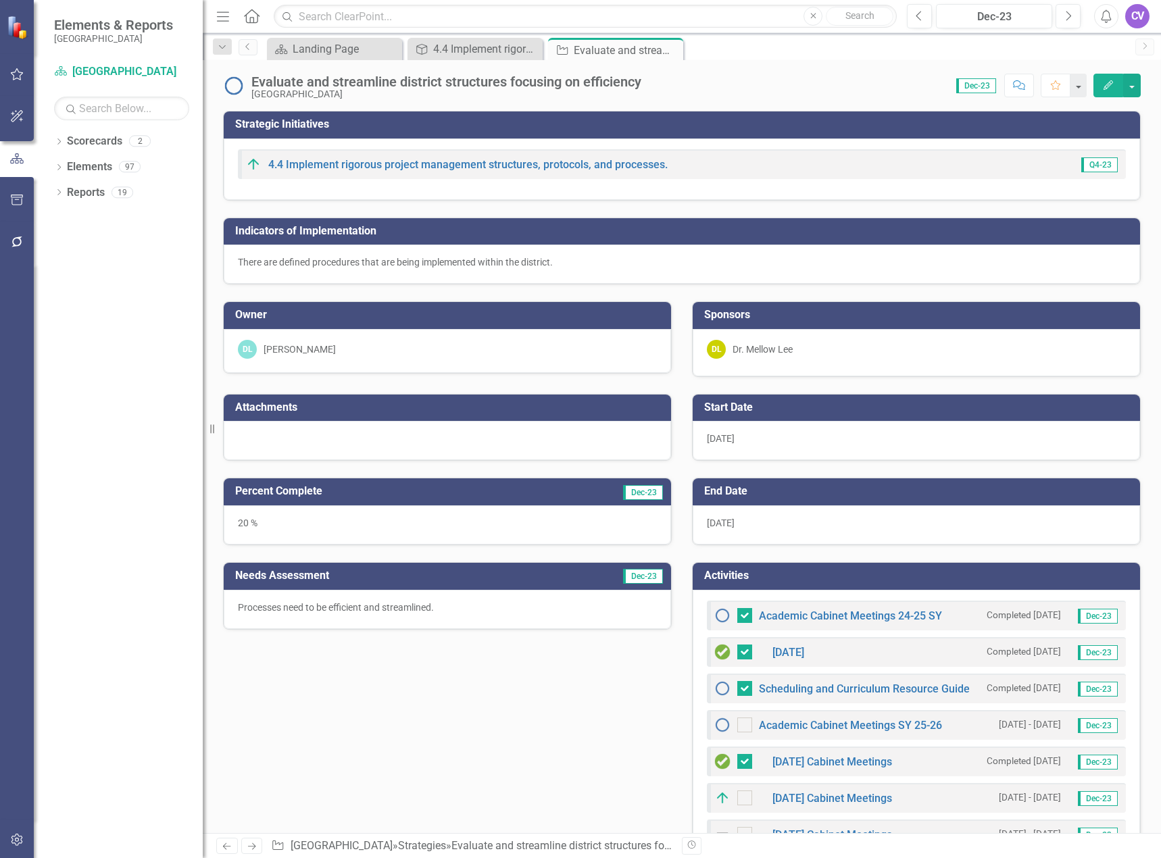
click at [950, 573] on h3 "Activities" at bounding box center [918, 576] width 429 height 12
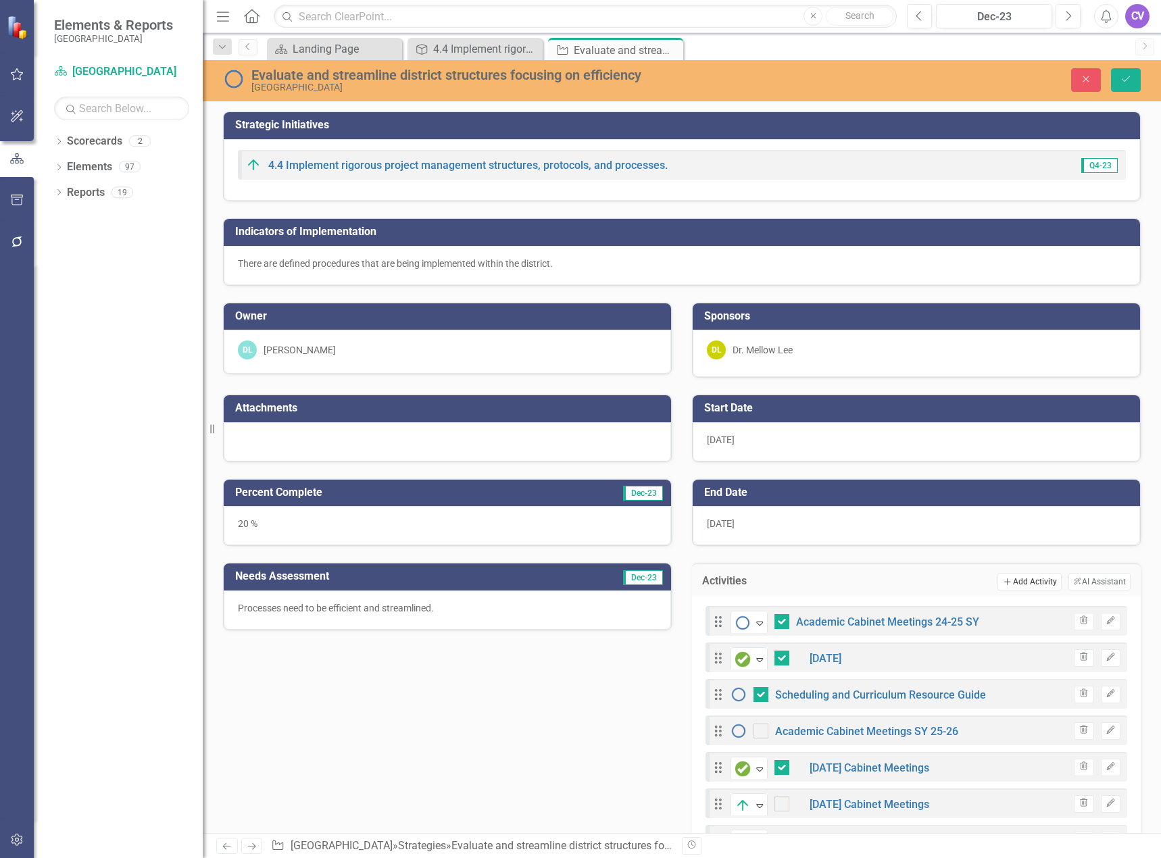
click at [1035, 583] on button "Add Add Activity" at bounding box center [1029, 582] width 64 height 18
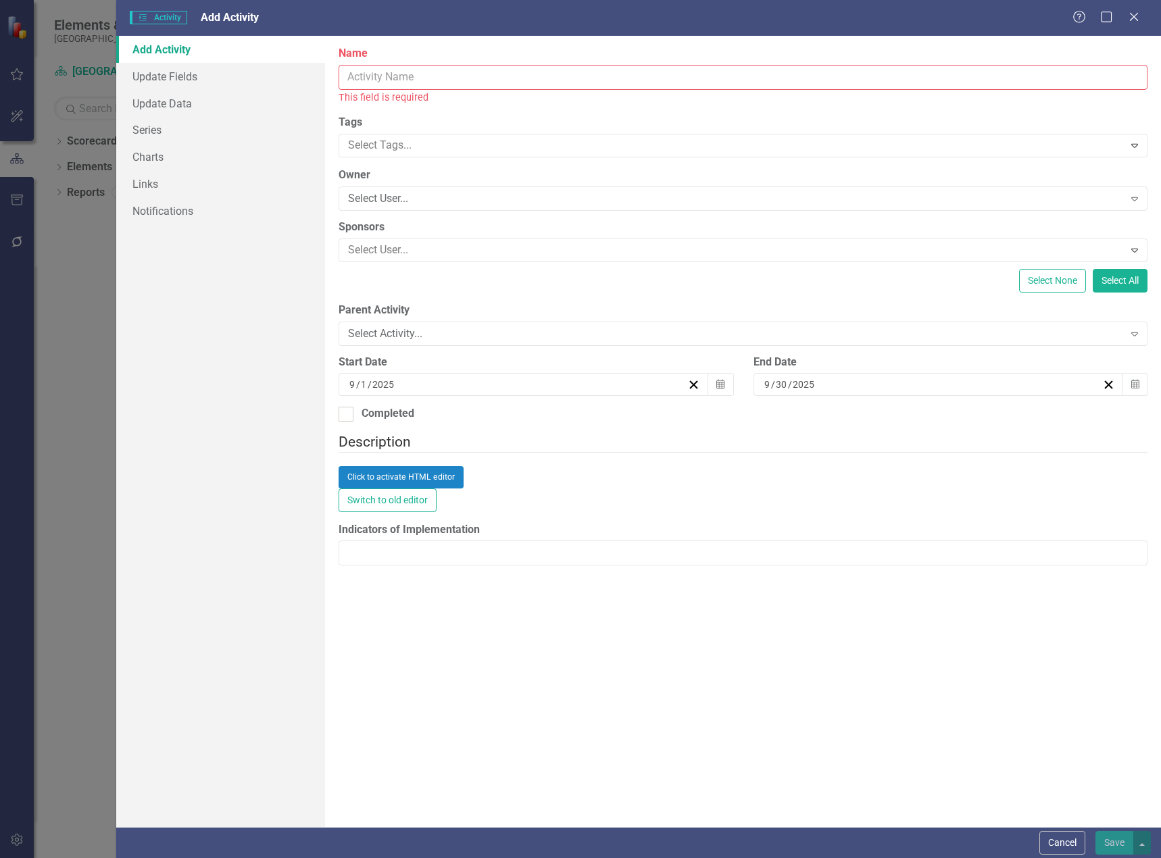
click at [547, 74] on input "Name" at bounding box center [743, 77] width 809 height 25
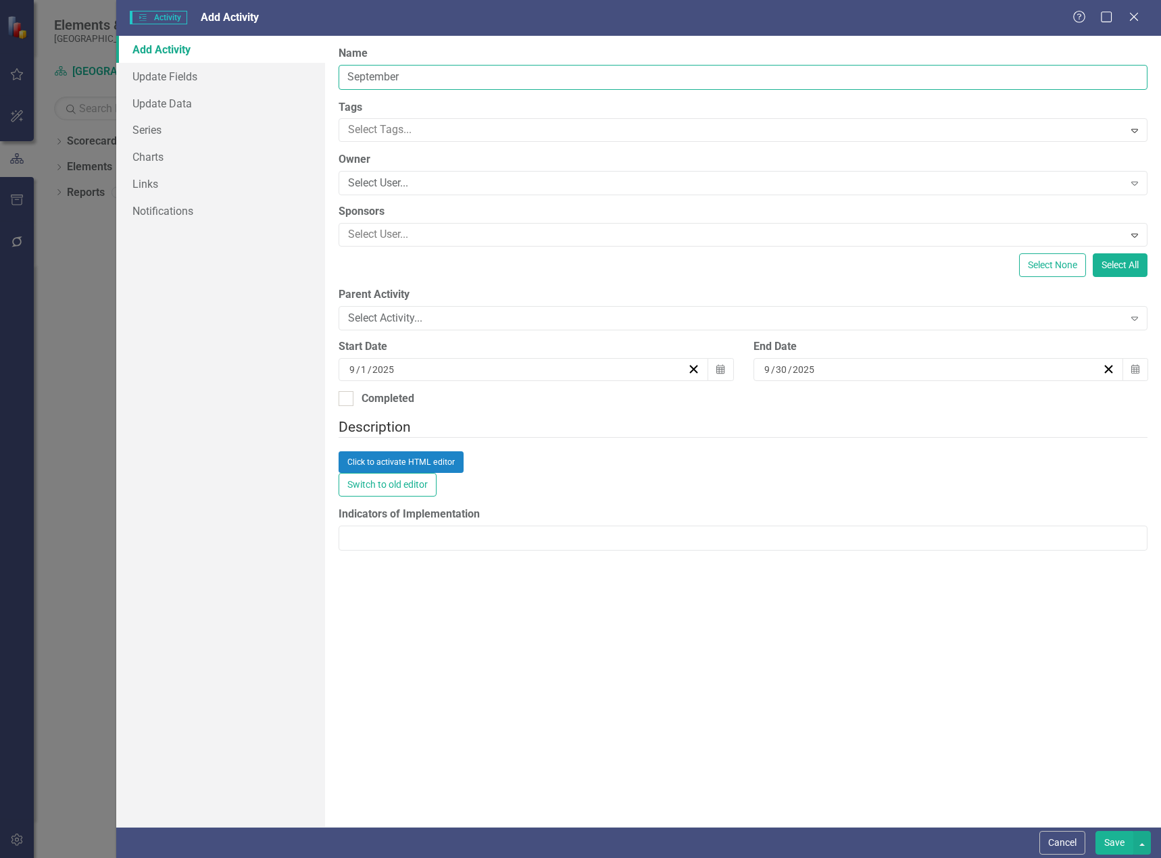
click at [476, 74] on input "September" at bounding box center [743, 77] width 809 height 25
click at [484, 79] on input "September" at bounding box center [743, 77] width 809 height 25
type input "[DATE]"
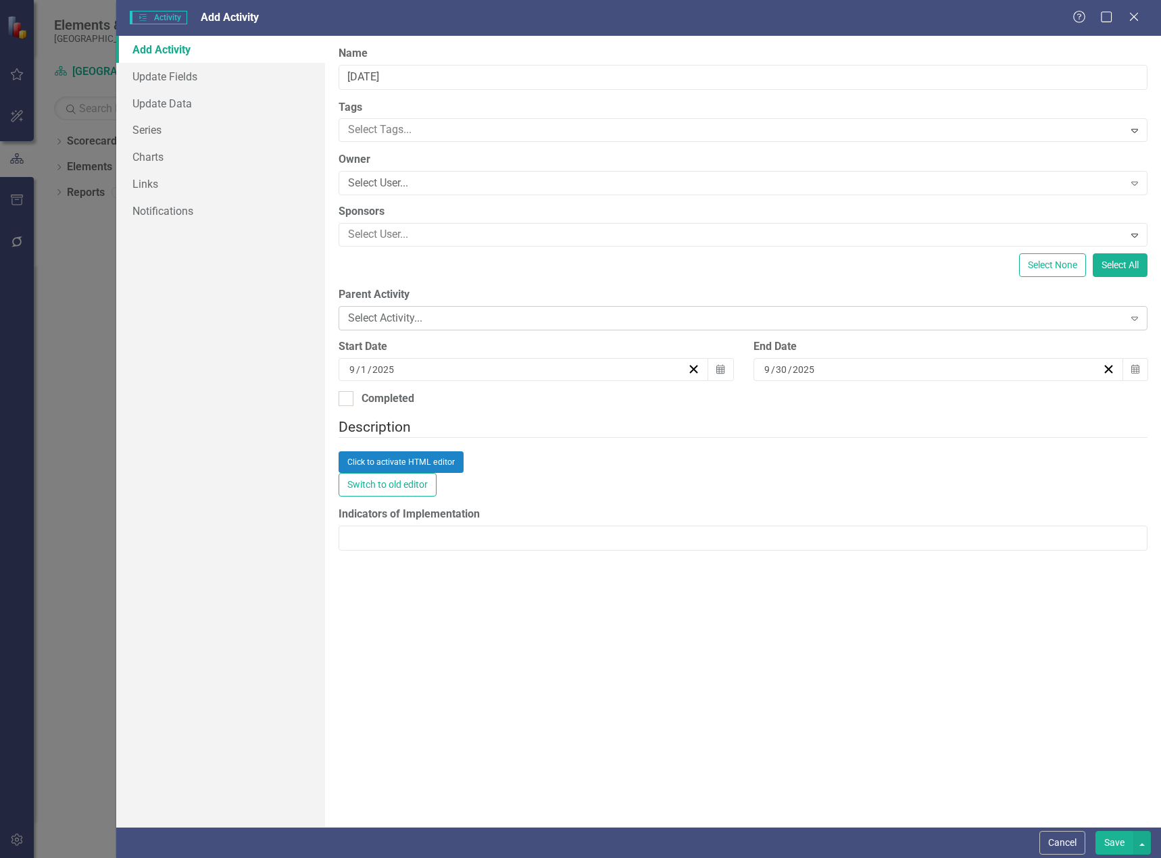
click at [426, 320] on div "Select Activity..." at bounding box center [735, 319] width 775 height 16
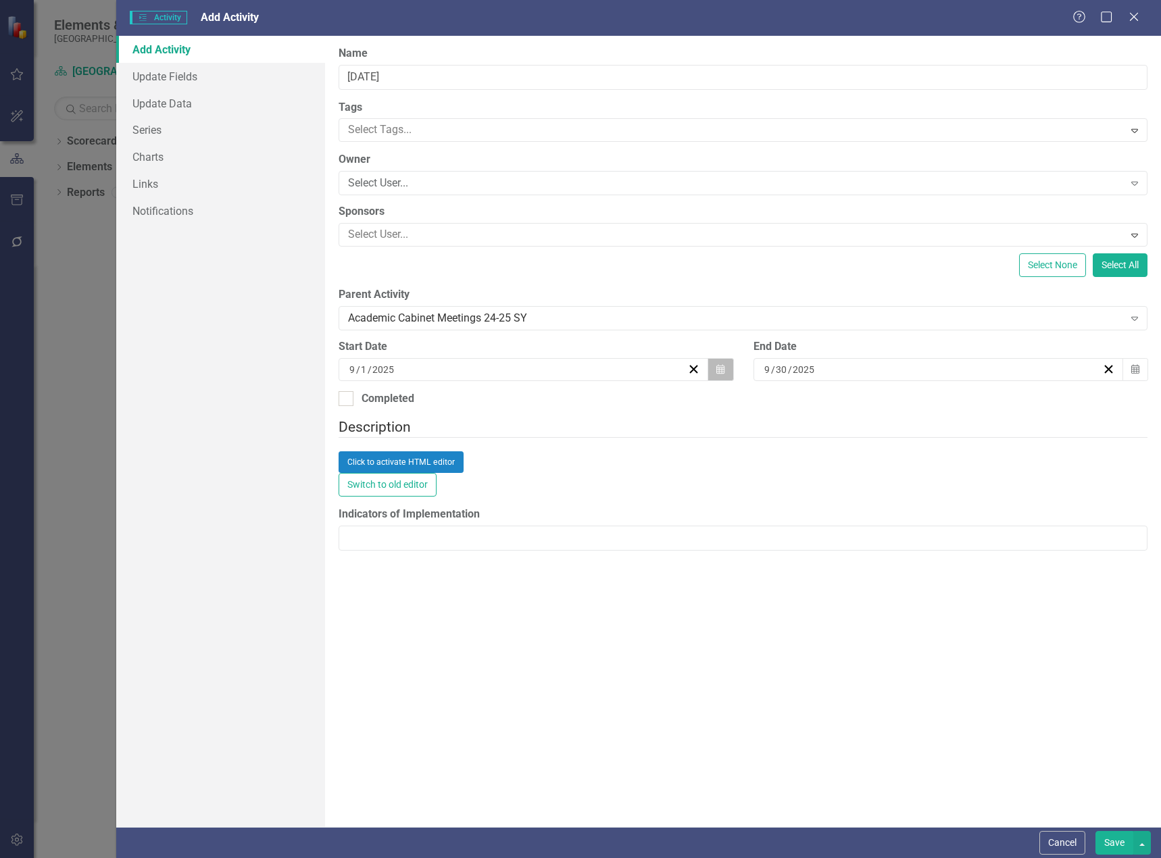
click at [720, 366] on icon "button" at bounding box center [720, 368] width 8 height 9
click at [399, 404] on button "‹" at bounding box center [385, 396] width 30 height 30
click at [545, 403] on button "›" at bounding box center [531, 396] width 30 height 30
click at [370, 399] on button "«" at bounding box center [355, 396] width 30 height 30
click at [408, 447] on button "2" at bounding box center [391, 440] width 34 height 24
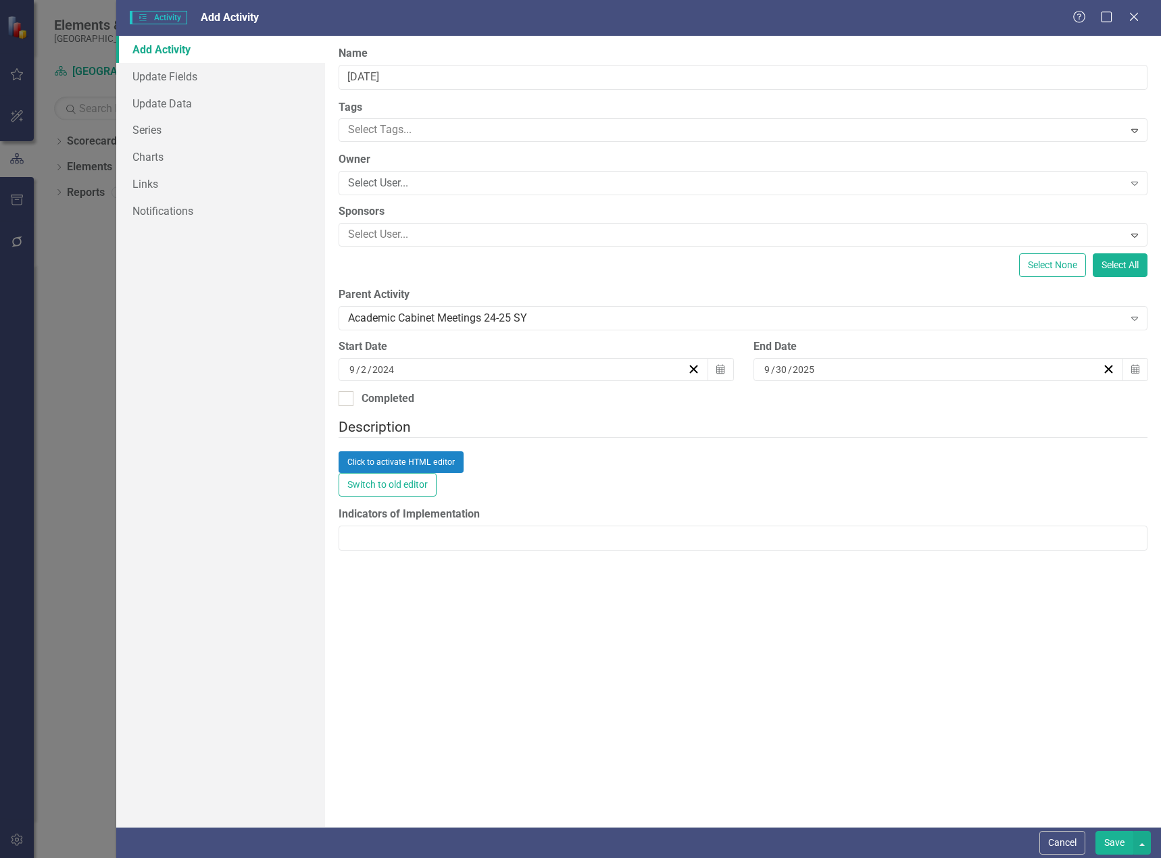
click at [1048, 375] on div "[DATE]" at bounding box center [932, 370] width 340 height 14
click at [785, 403] on button "«" at bounding box center [770, 396] width 30 height 30
click at [822, 548] on button "30" at bounding box center [805, 538] width 34 height 24
click at [393, 397] on div "Completed" at bounding box center [388, 399] width 53 height 16
click at [347, 397] on input "Completed" at bounding box center [343, 395] width 9 height 9
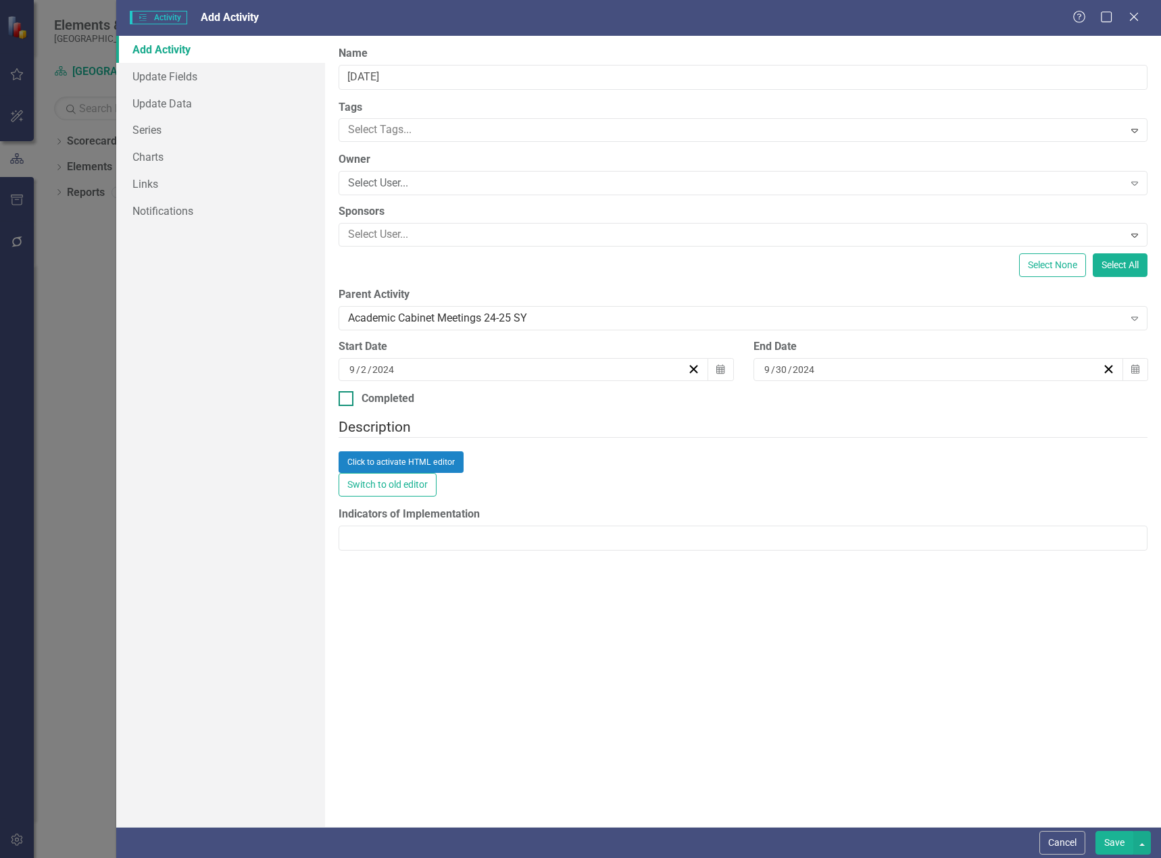
checkbox input "true"
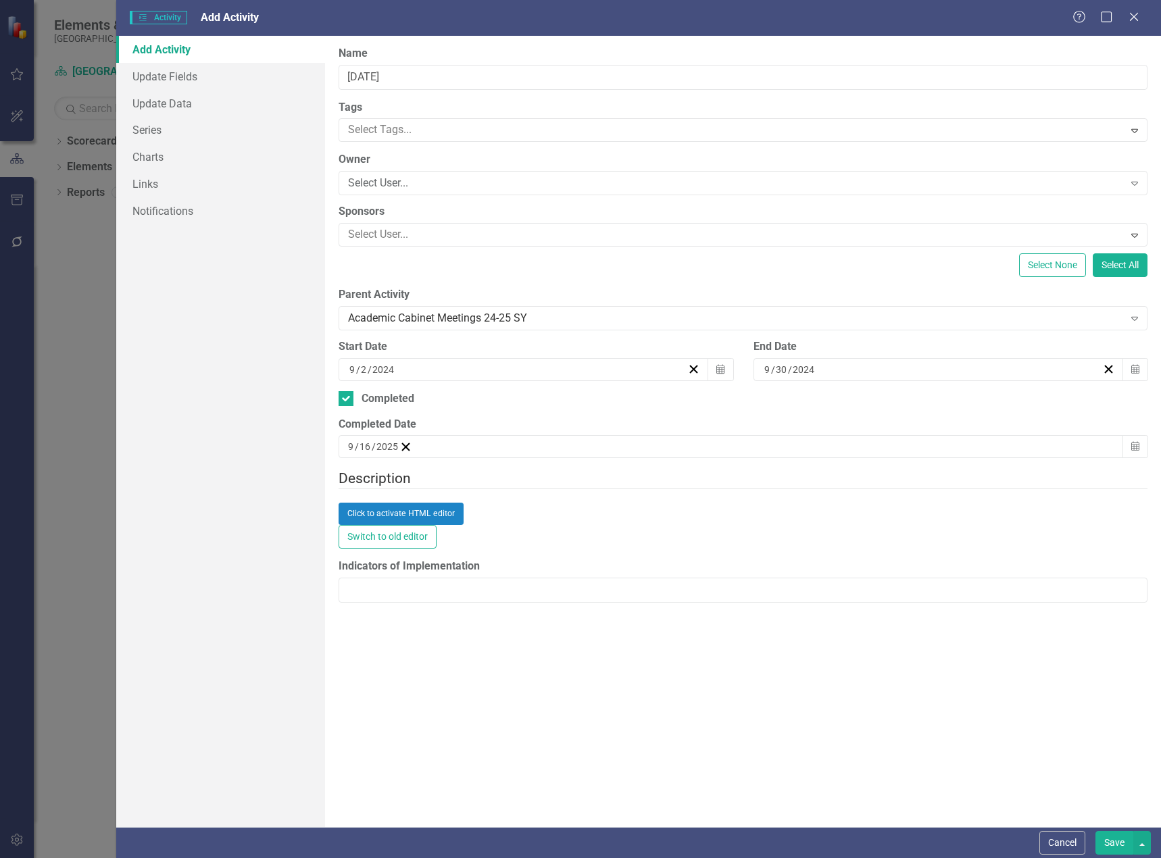
click at [399, 444] on div "[DATE]" at bounding box center [373, 447] width 52 height 14
click at [370, 479] on button "«" at bounding box center [355, 473] width 30 height 30
drag, startPoint x: 670, startPoint y: 631, endPoint x: 681, endPoint y: 632, distance: 10.2
click at [408, 628] on button "30" at bounding box center [391, 615] width 34 height 24
click at [1119, 845] on button "Save" at bounding box center [1114, 843] width 38 height 24
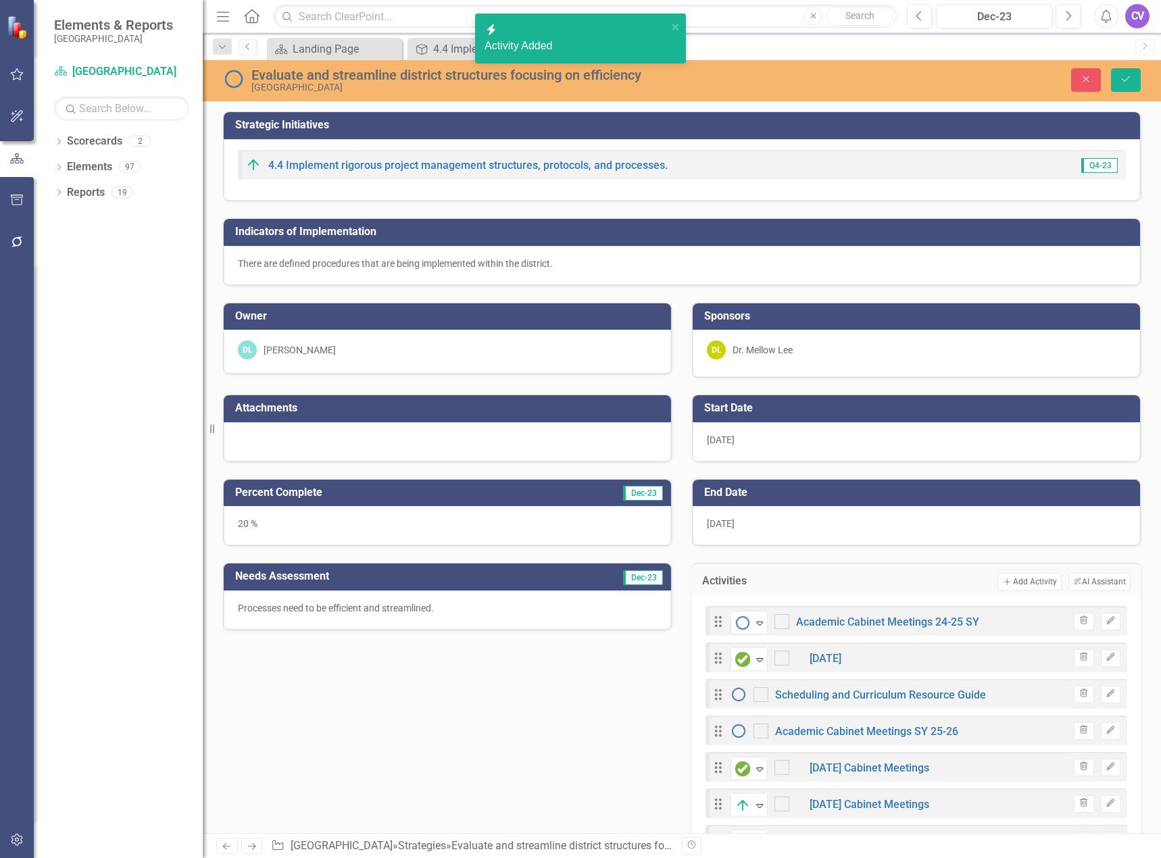
checkbox input "false"
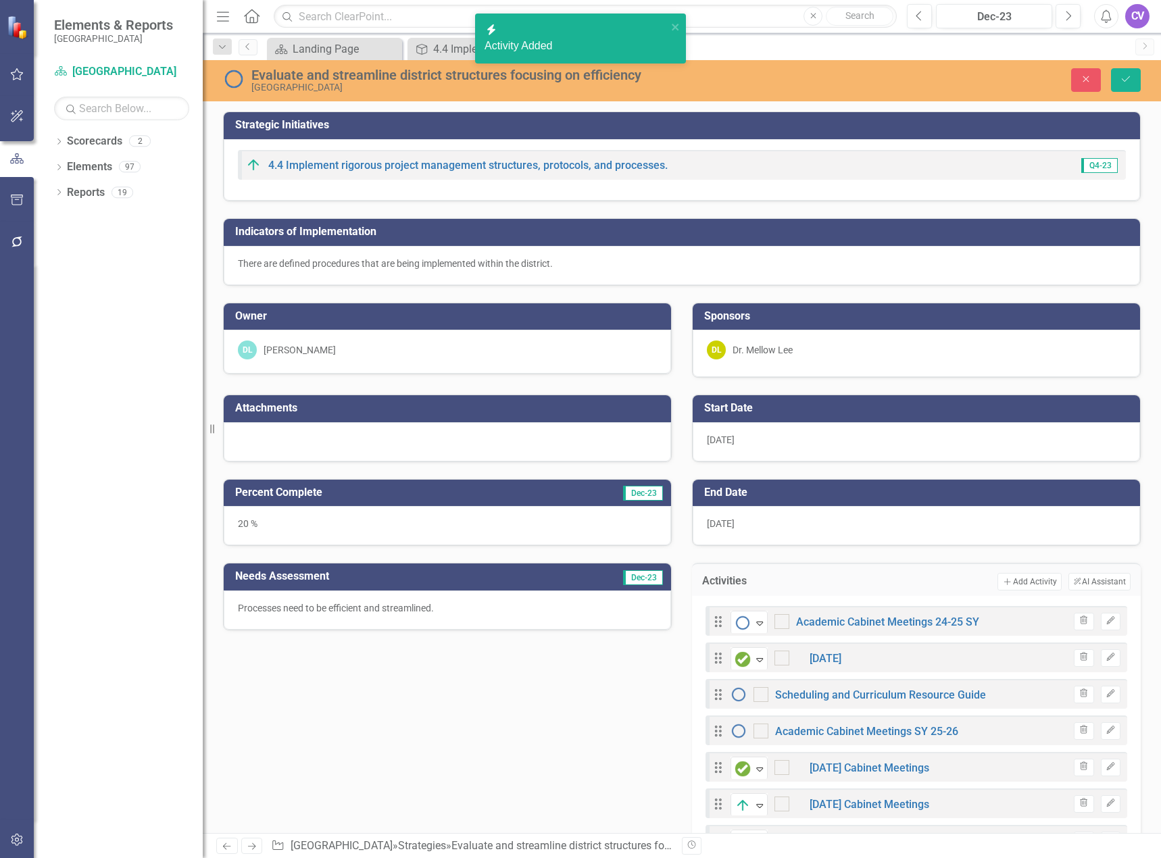
checkbox input "true"
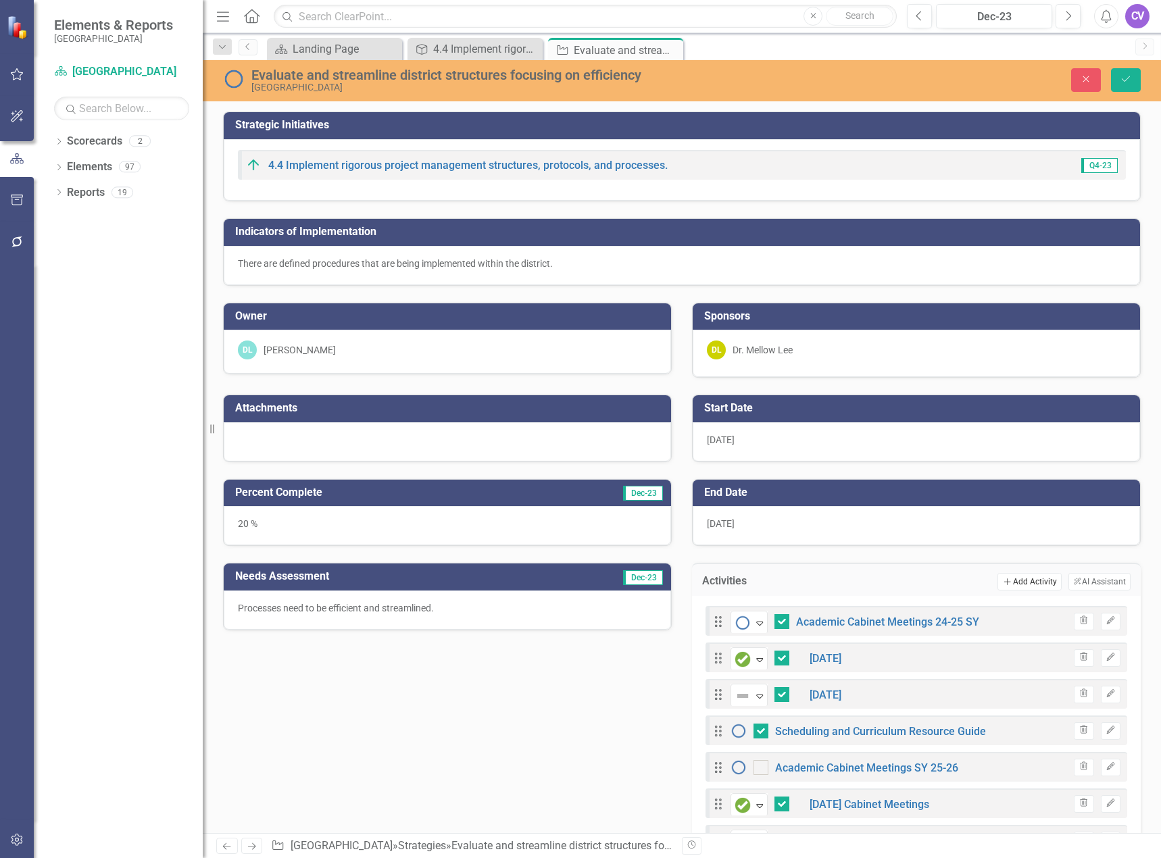
click at [1020, 583] on button "Add Add Activity" at bounding box center [1029, 582] width 64 height 18
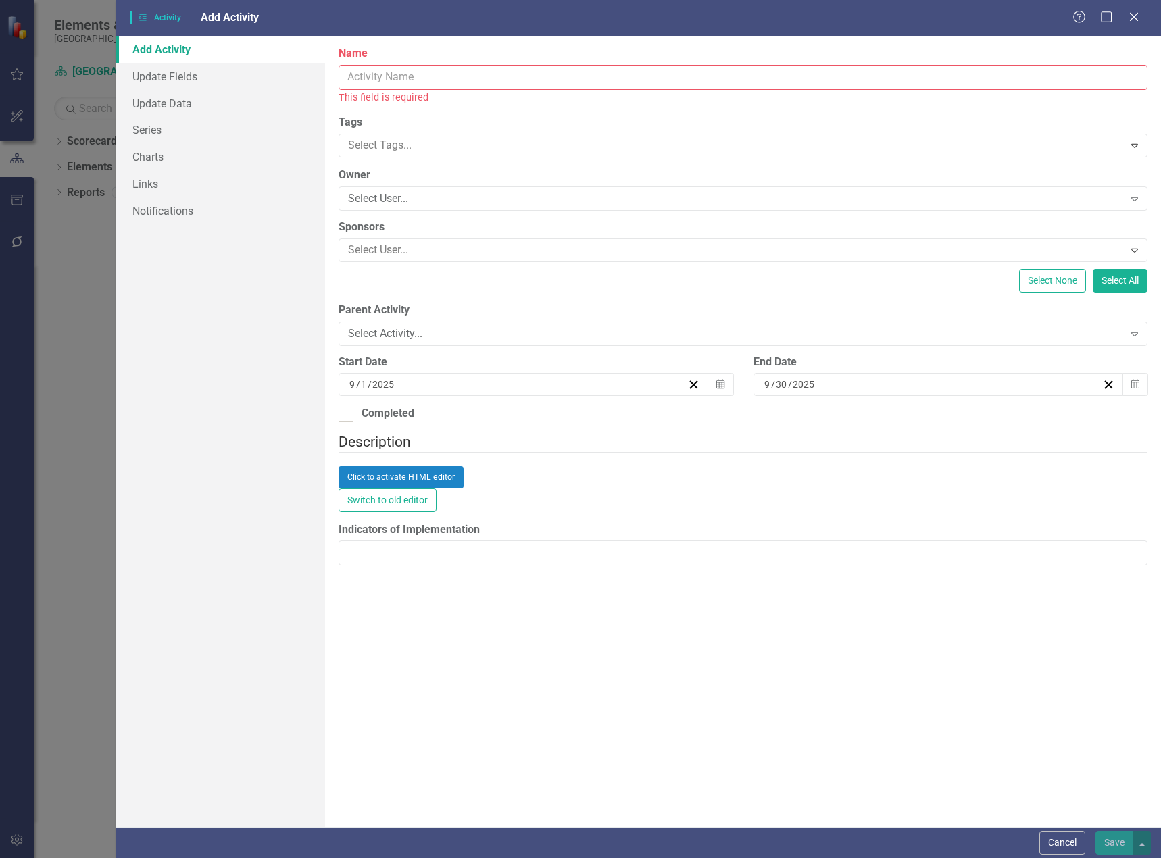
click at [467, 76] on input "Name" at bounding box center [743, 77] width 809 height 25
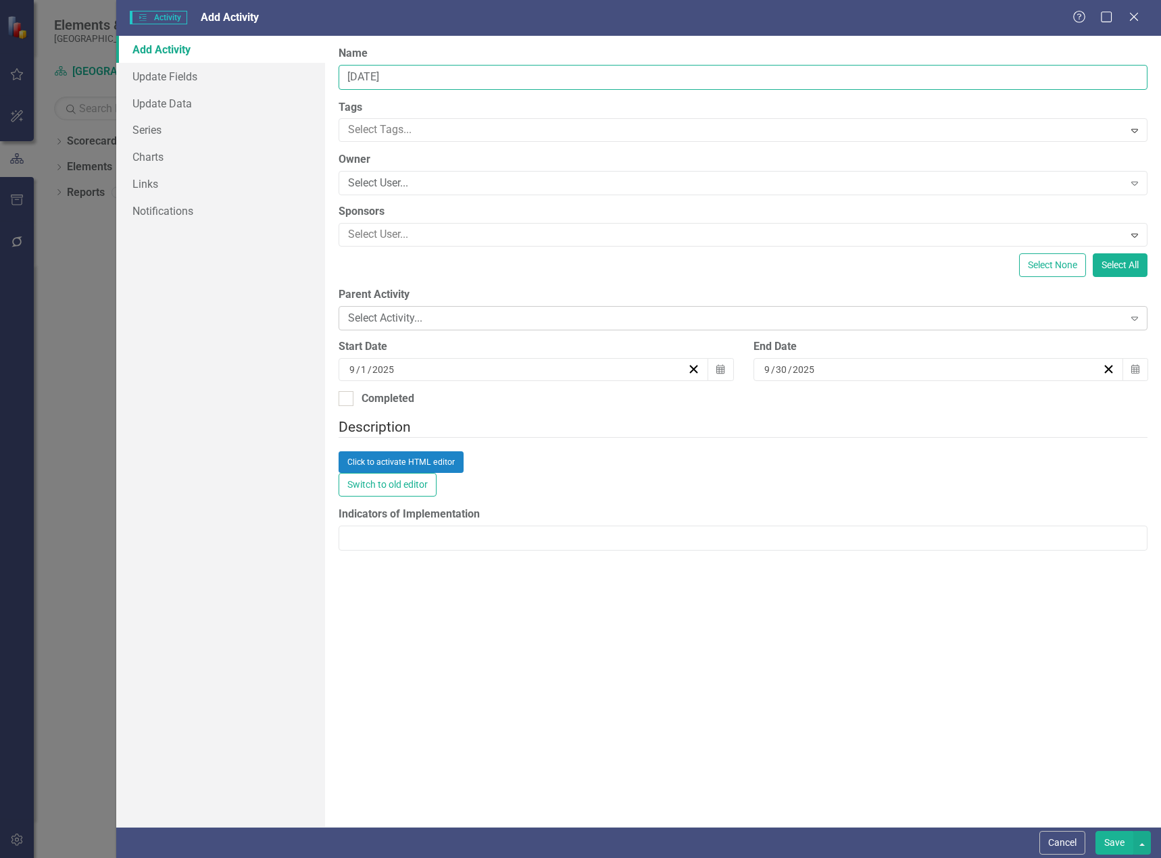
type input "[DATE]"
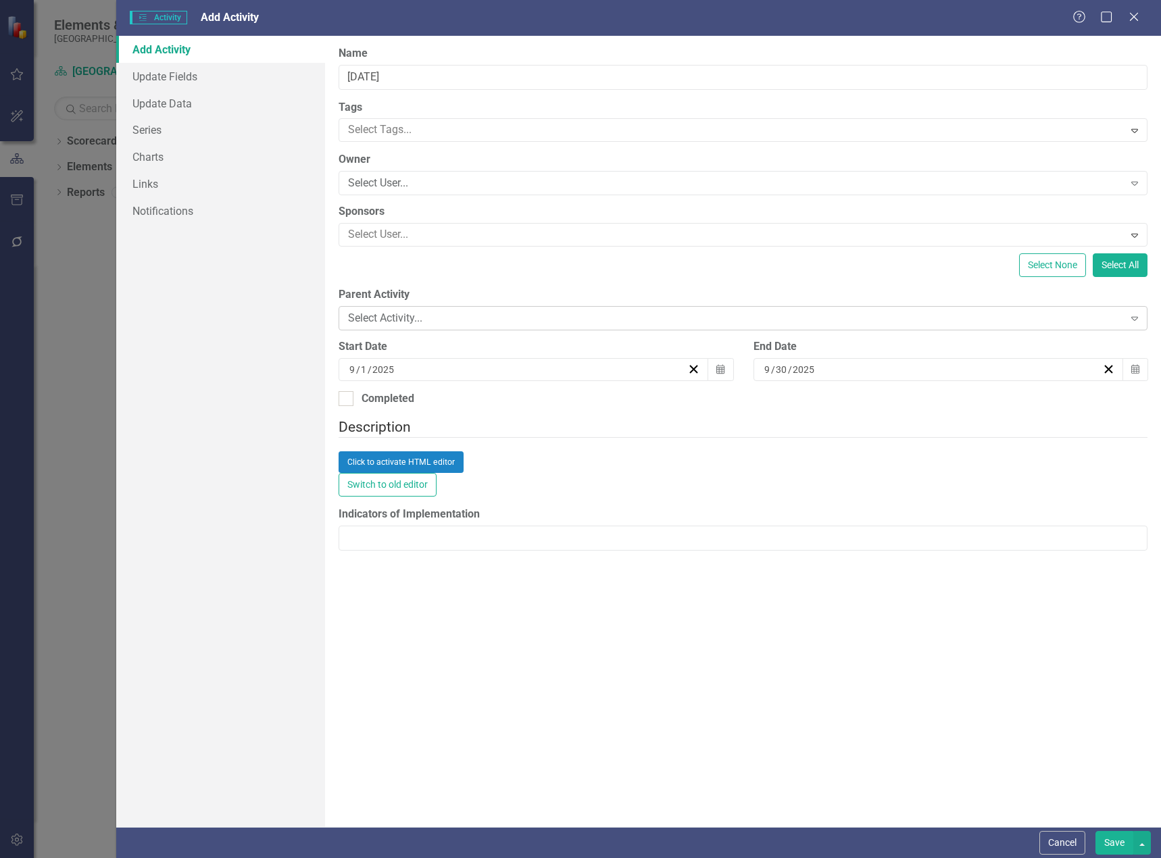
click at [689, 317] on div "Select Activity..." at bounding box center [735, 319] width 775 height 16
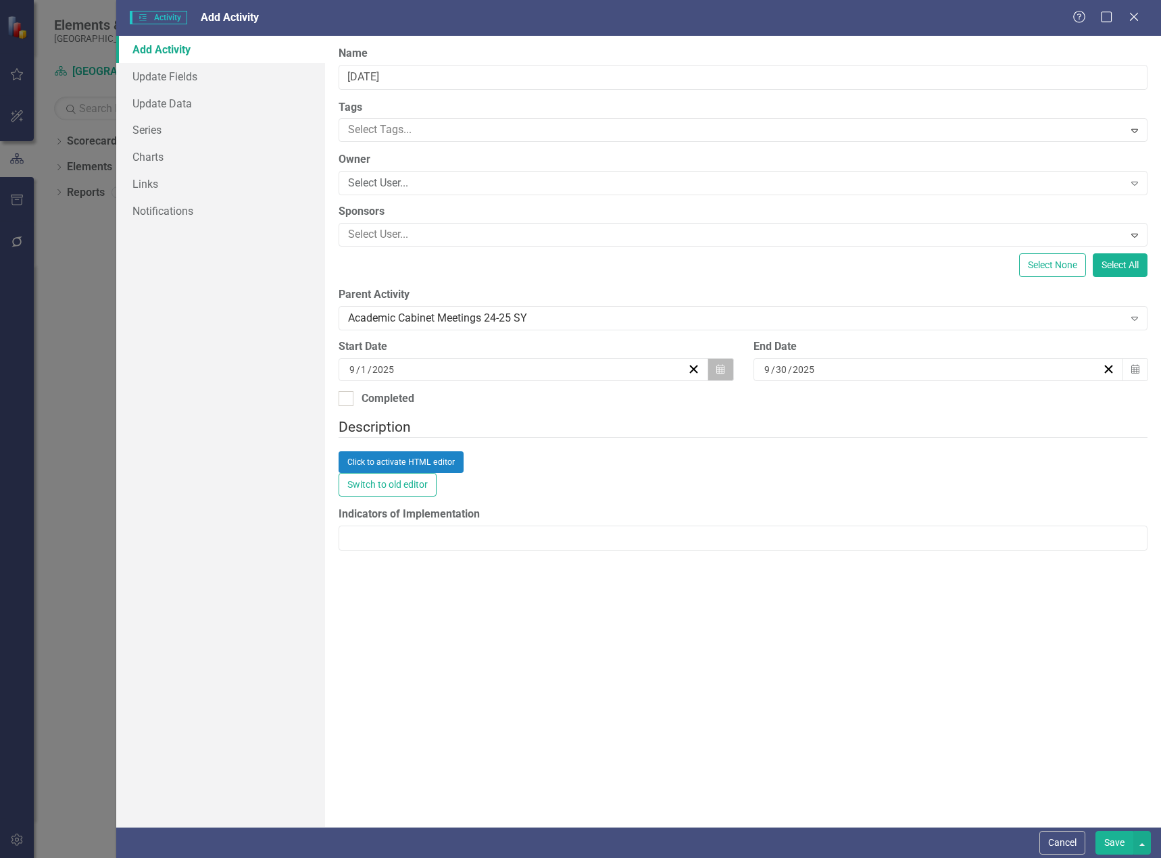
click at [722, 372] on icon "button" at bounding box center [720, 368] width 8 height 9
click at [370, 402] on button "«" at bounding box center [355, 396] width 30 height 30
drag, startPoint x: 593, startPoint y: 402, endPoint x: 566, endPoint y: 411, distance: 27.8
click at [545, 403] on button "›" at bounding box center [531, 396] width 30 height 30
click at [426, 446] on abbr "1" at bounding box center [423, 440] width 5 height 11
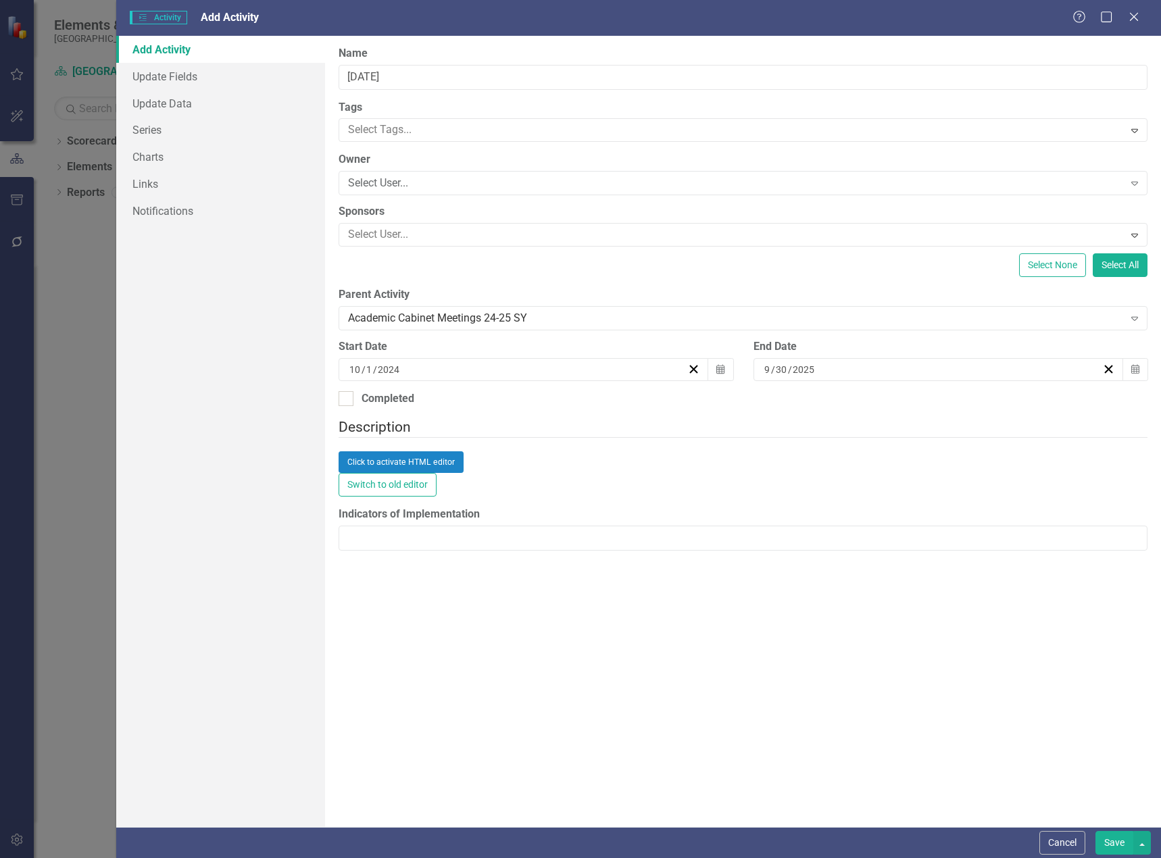
click at [1041, 374] on div "[DATE]" at bounding box center [932, 370] width 340 height 14
click at [785, 408] on button "«" at bounding box center [770, 396] width 30 height 30
click at [960, 405] on button "›" at bounding box center [946, 396] width 30 height 30
click at [911, 543] on abbr "31" at bounding box center [905, 538] width 11 height 11
click at [341, 402] on div at bounding box center [346, 398] width 15 height 15
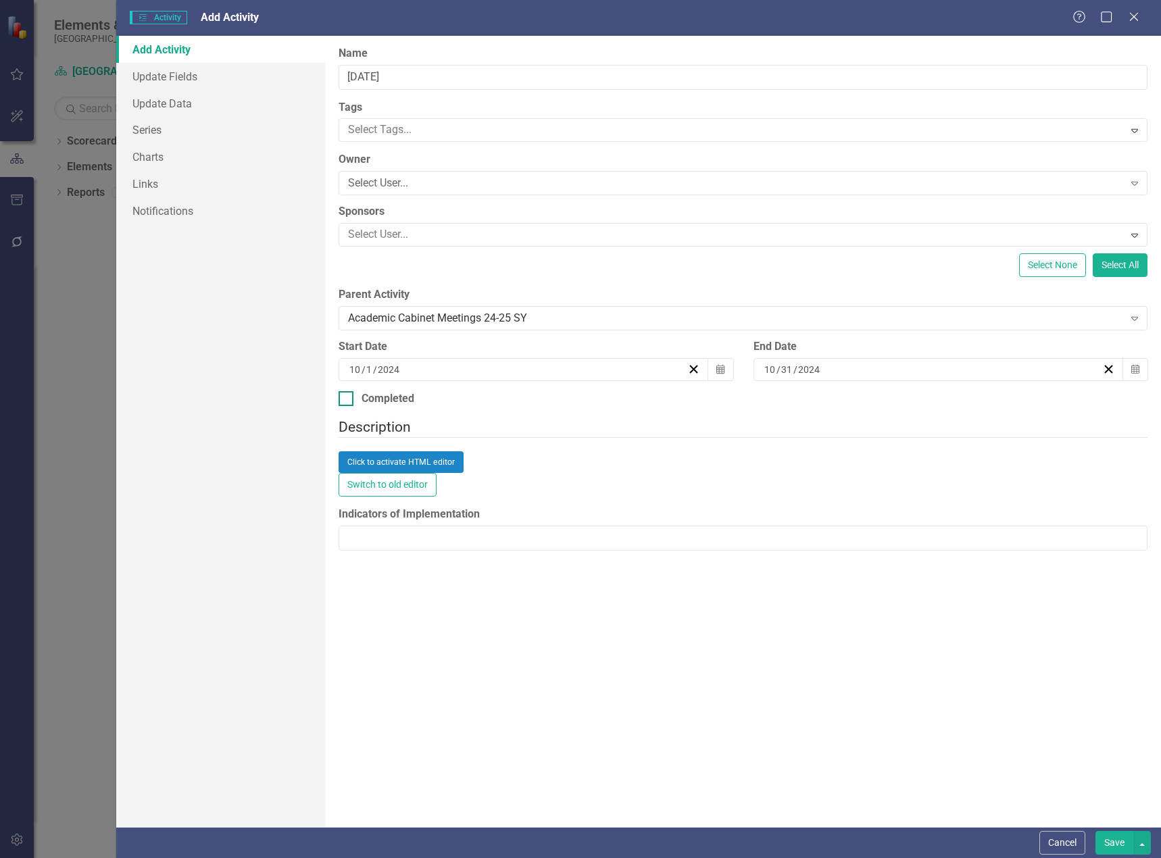
click at [341, 400] on input "Completed" at bounding box center [343, 395] width 9 height 9
checkbox input "true"
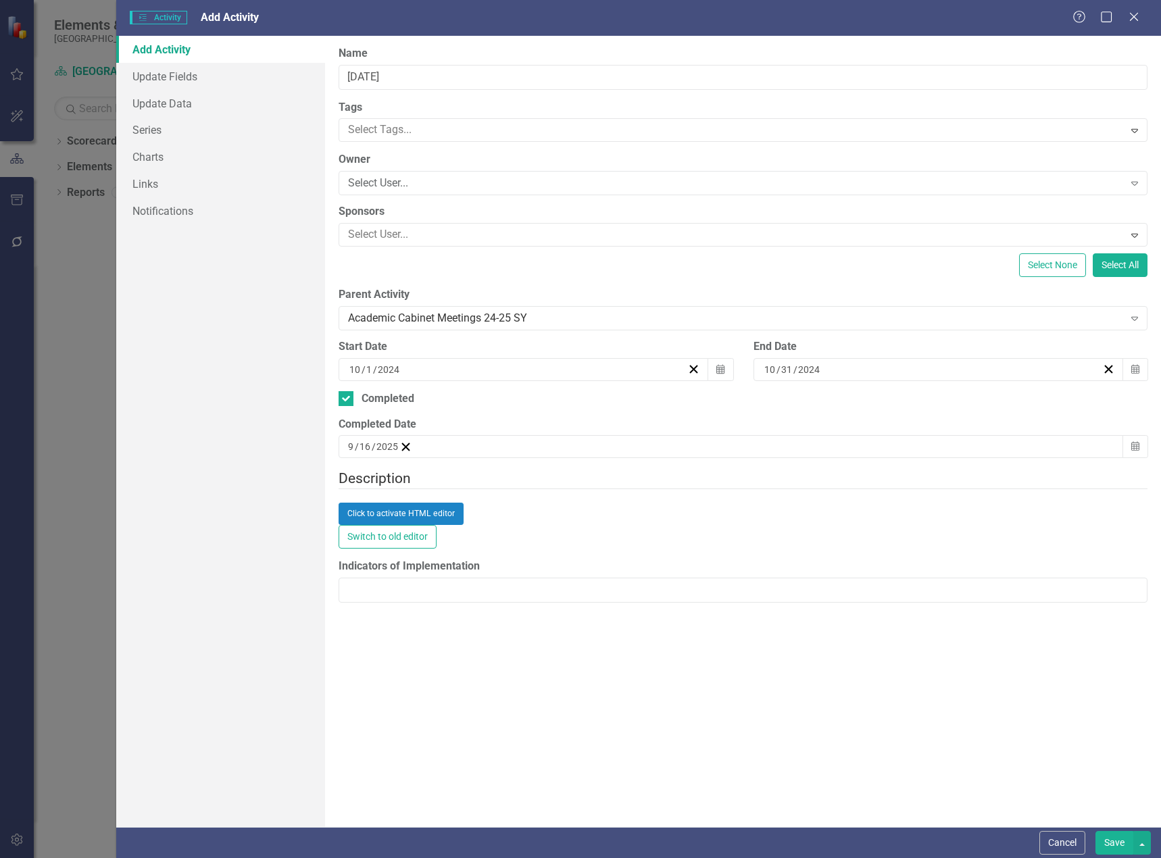
click at [1033, 455] on div "[DATE]" at bounding box center [731, 446] width 785 height 23
click at [370, 480] on button "«" at bounding box center [355, 473] width 30 height 30
click at [545, 483] on button "›" at bounding box center [531, 473] width 30 height 30
click at [508, 625] on button "31" at bounding box center [491, 615] width 34 height 24
click at [1115, 844] on button "Save" at bounding box center [1114, 843] width 38 height 24
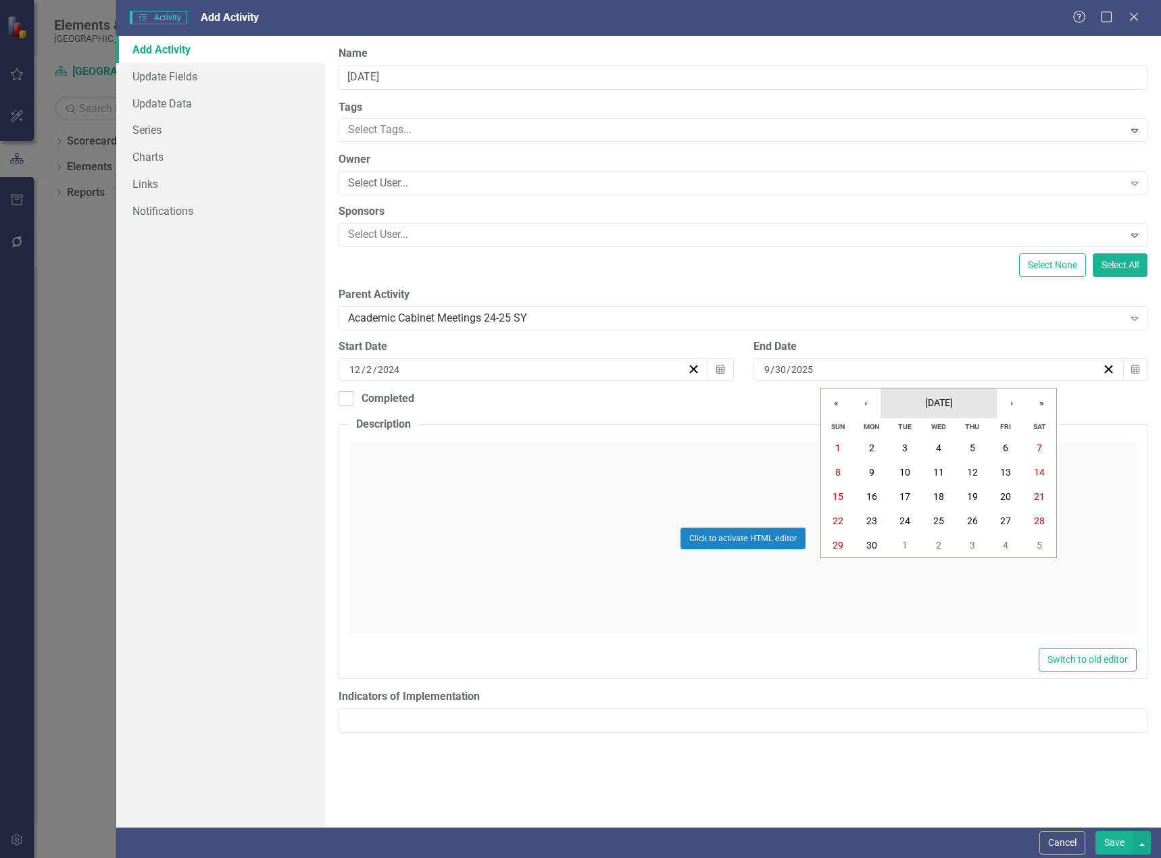
scroll to position [68, 0]
click at [1002, 398] on button "›" at bounding box center [1012, 404] width 30 height 30
click at [902, 553] on button "31" at bounding box center [905, 545] width 34 height 24
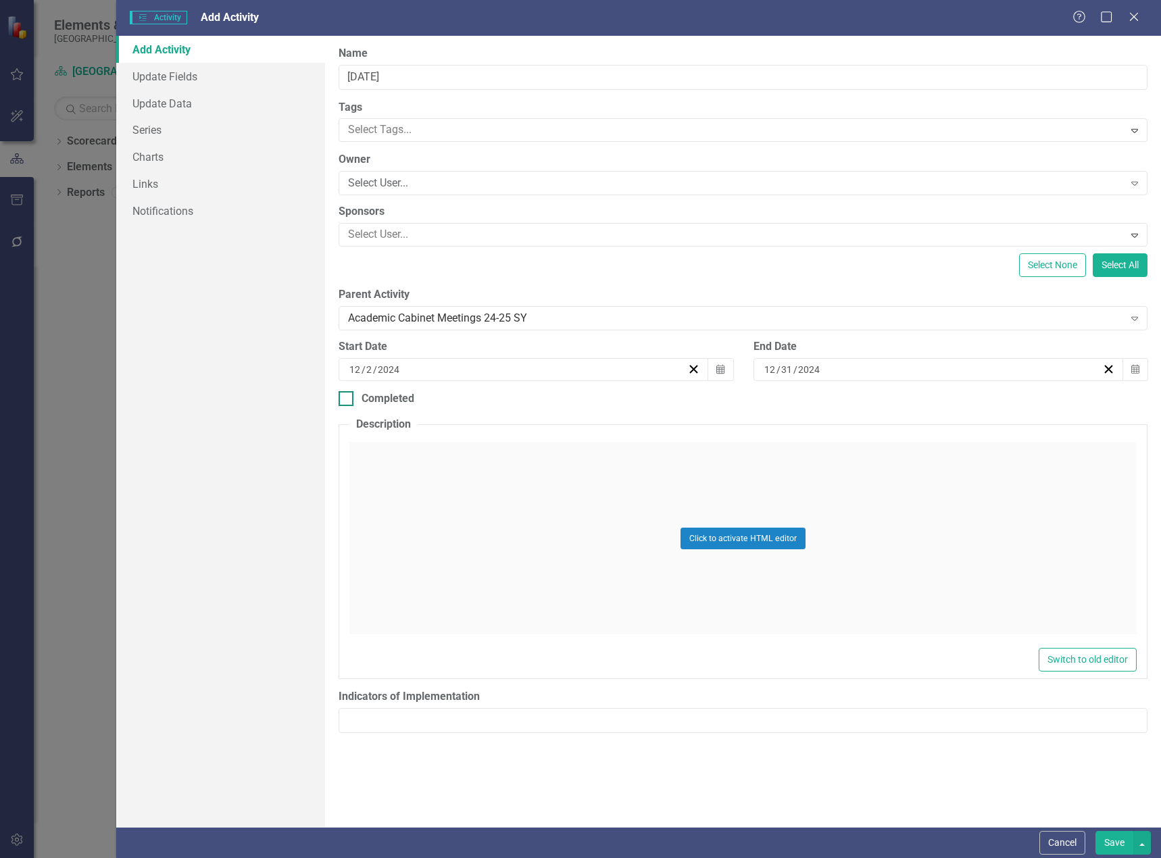
click at [347, 396] on input "Completed" at bounding box center [343, 395] width 9 height 9
checkbox input "true"
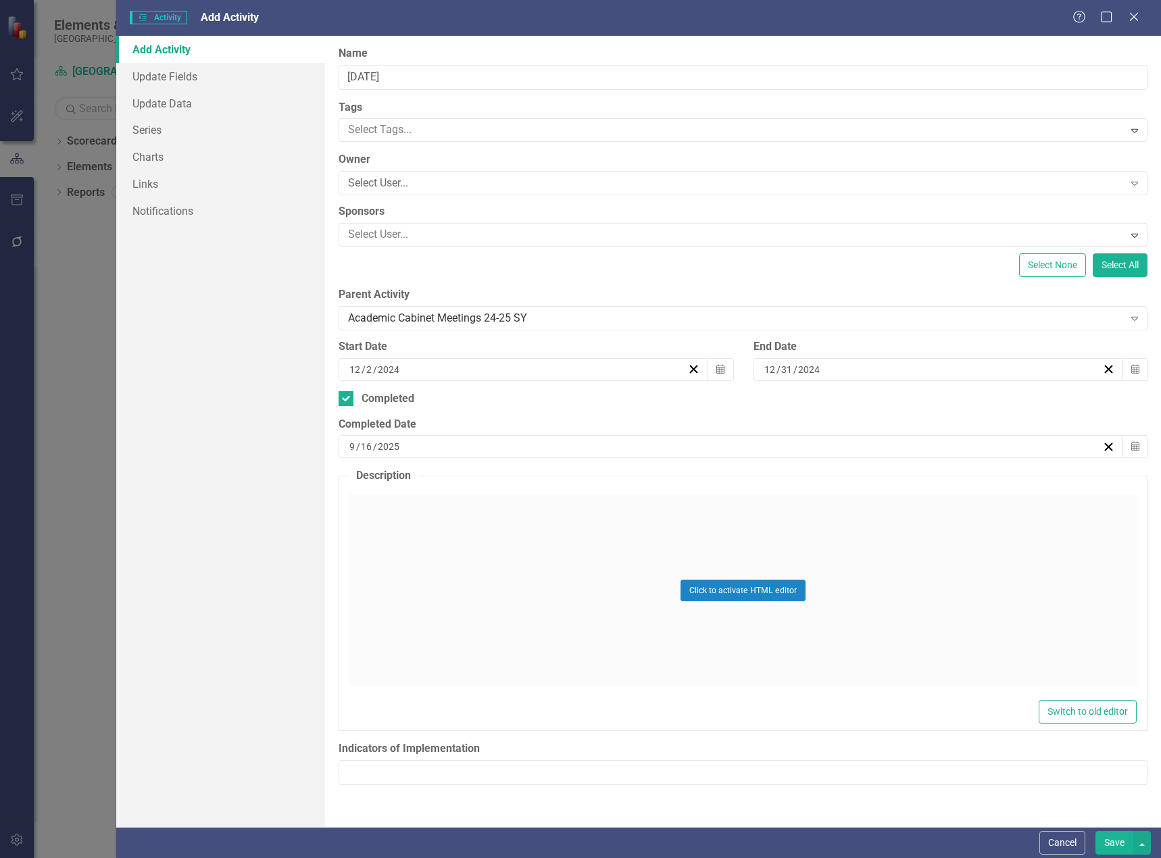
click at [1006, 447] on div "[DATE]" at bounding box center [724, 447] width 755 height 14
click at [624, 478] on button "«" at bounding box center [629, 481] width 30 height 30
click at [812, 478] on button "›" at bounding box center [804, 481] width 30 height 30
click at [811, 478] on button "›" at bounding box center [804, 481] width 30 height 30
click at [810, 478] on button "›" at bounding box center [804, 481] width 30 height 30
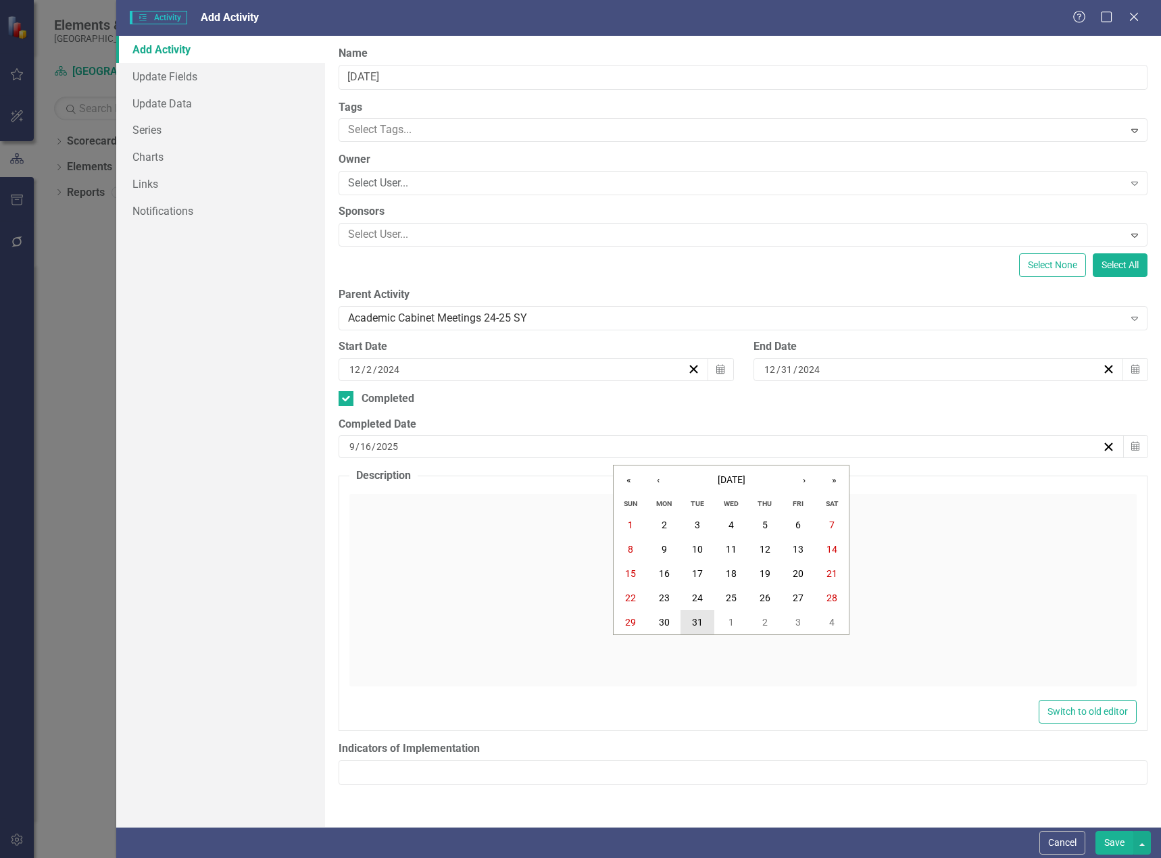
click at [701, 630] on button "31" at bounding box center [698, 622] width 34 height 24
click at [1116, 841] on button "Save" at bounding box center [1114, 843] width 38 height 24
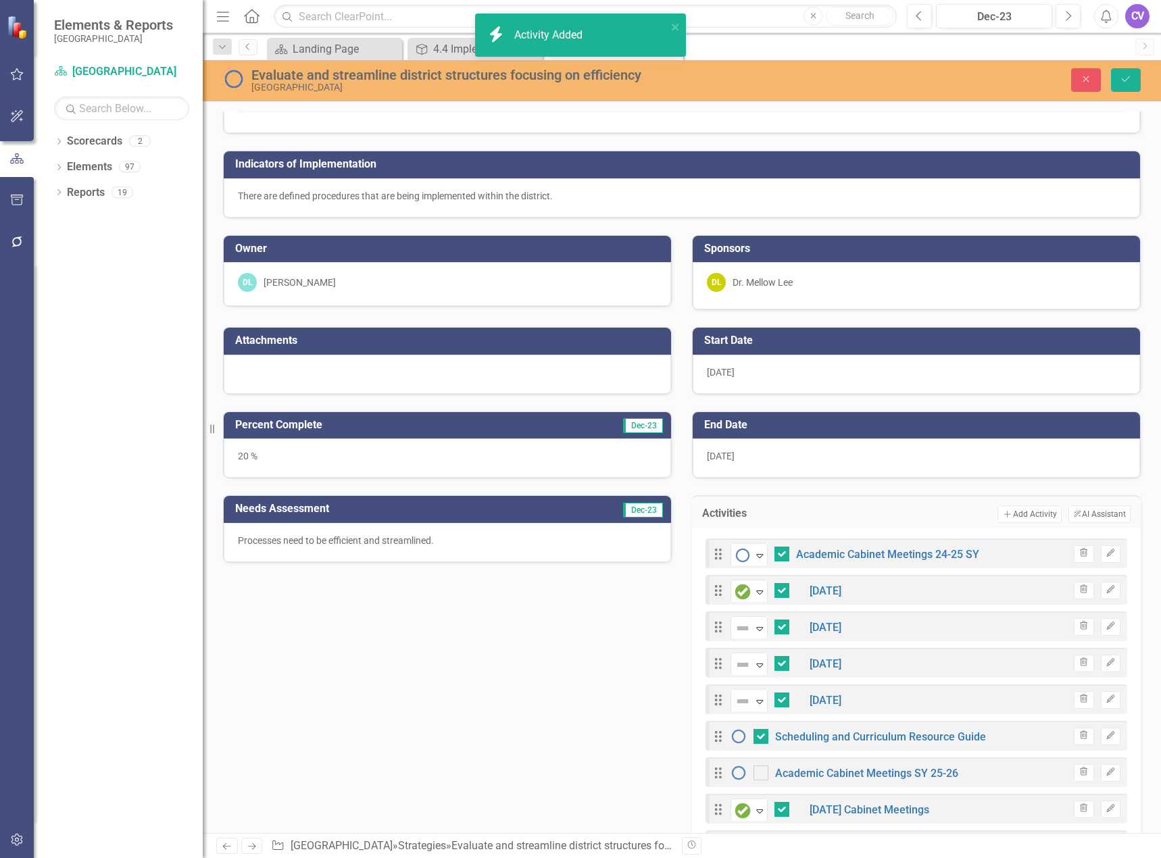
checkbox input "false"
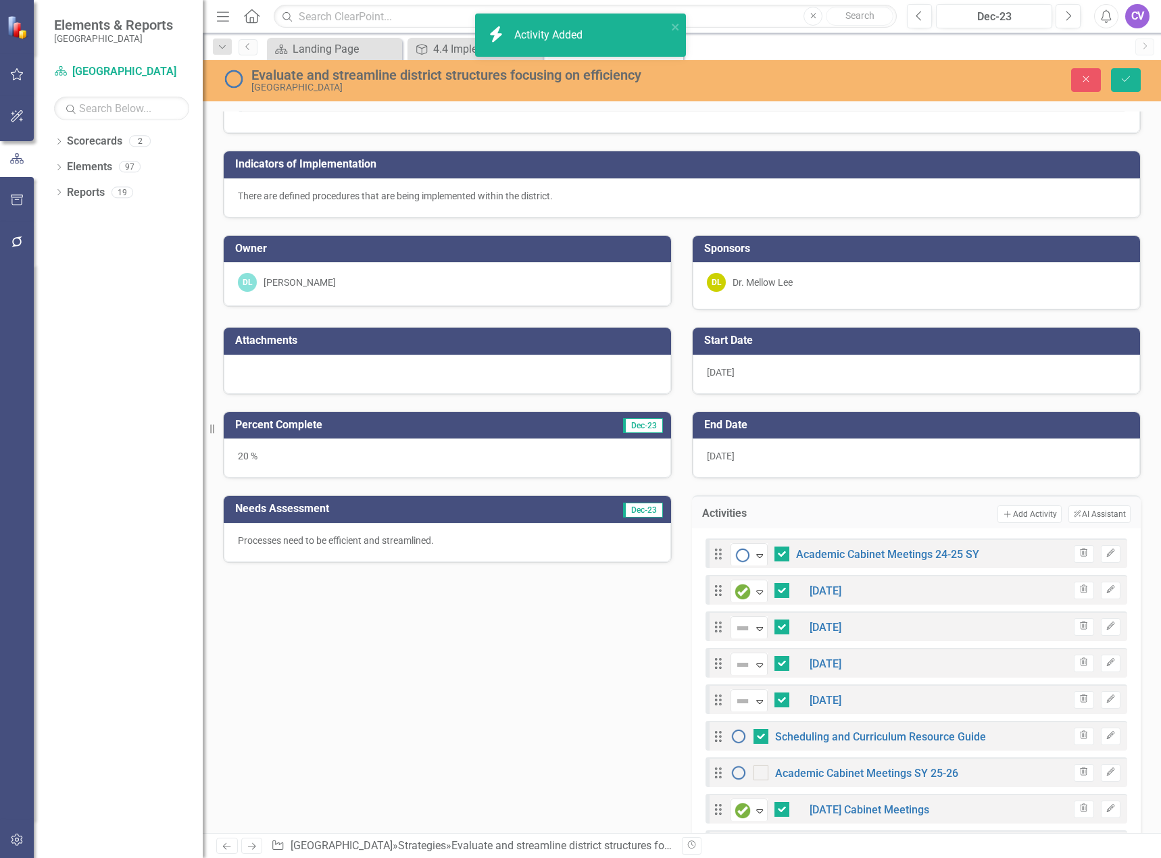
checkbox input "false"
checkbox input "true"
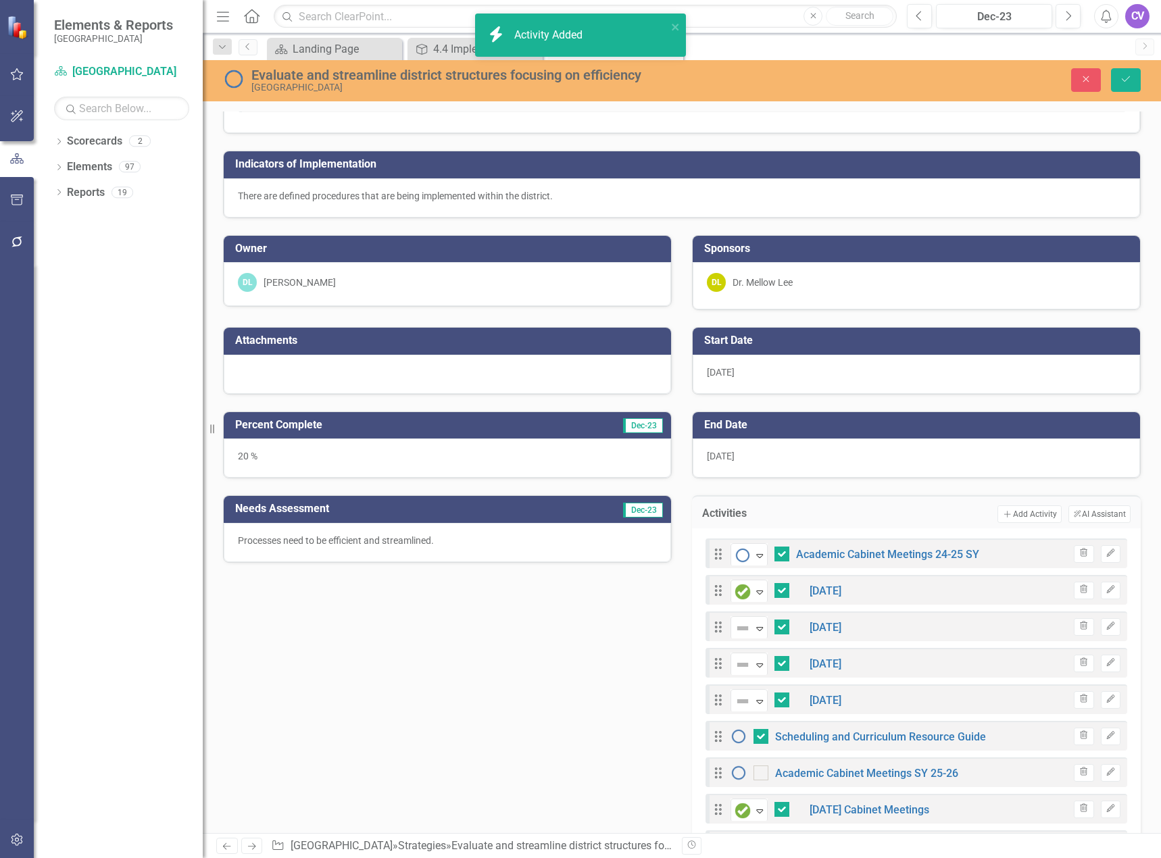
checkbox input "true"
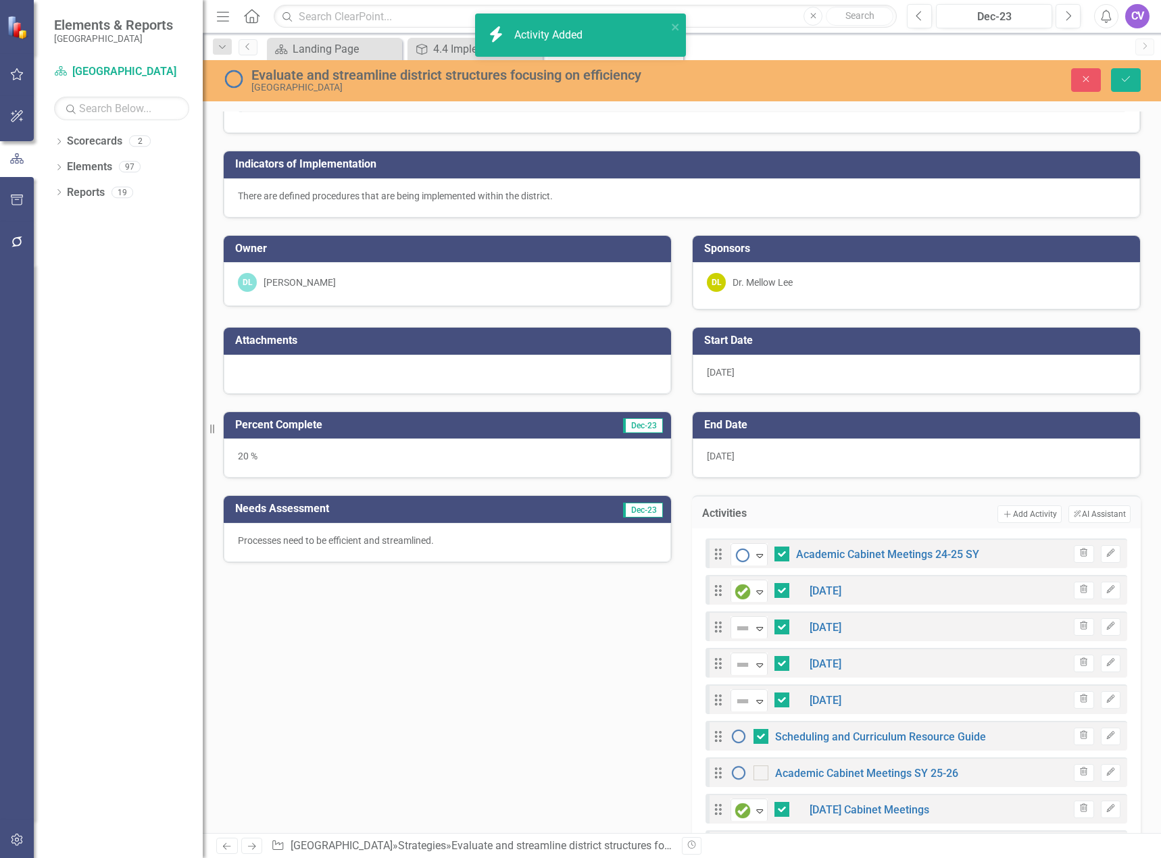
checkbox input "true"
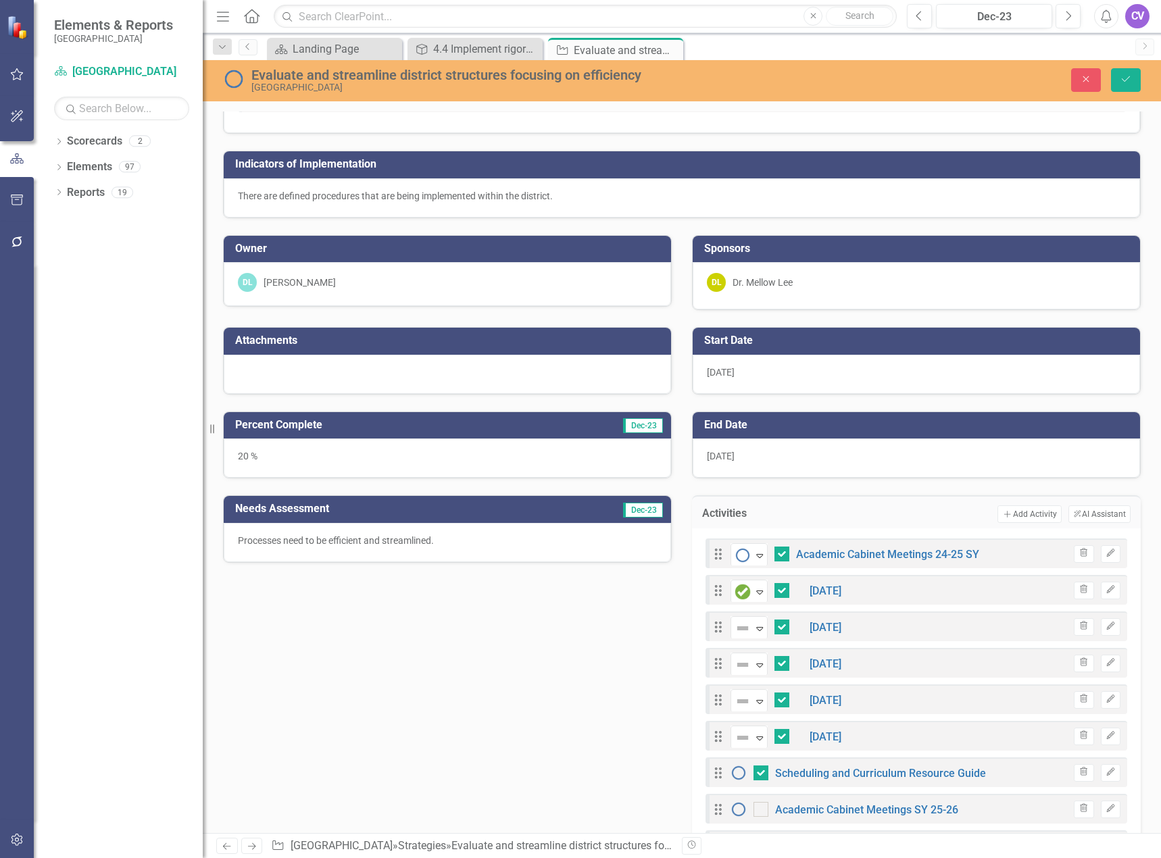
scroll to position [203, 0]
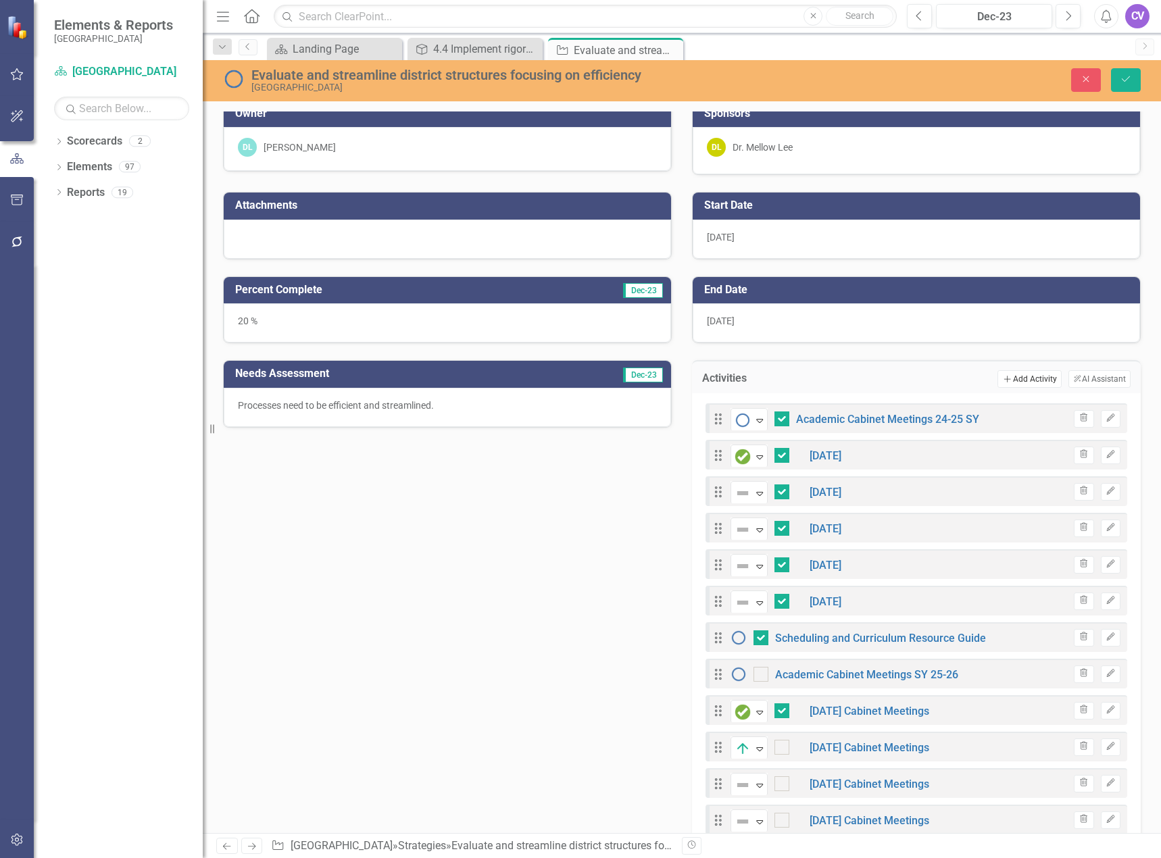
click at [1016, 379] on button "Add Add Activity" at bounding box center [1029, 379] width 64 height 18
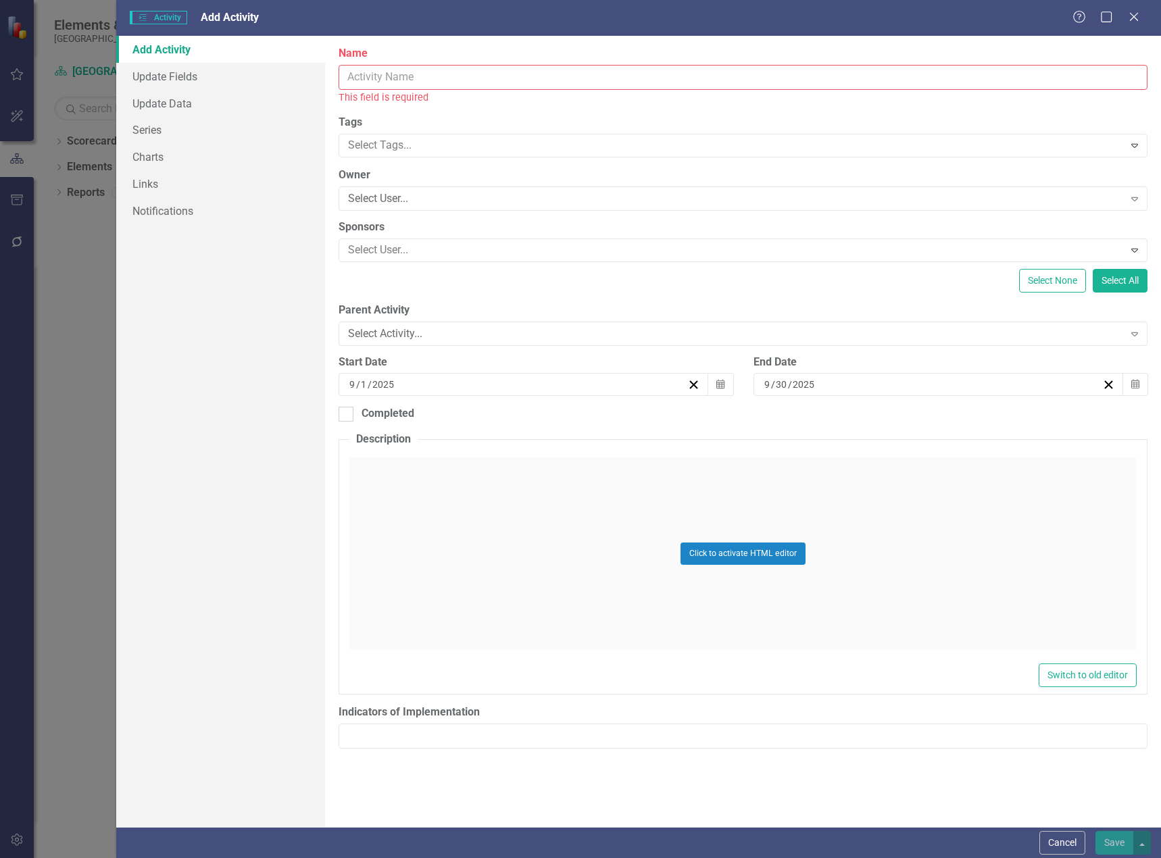
click at [489, 78] on input "Name" at bounding box center [743, 77] width 809 height 25
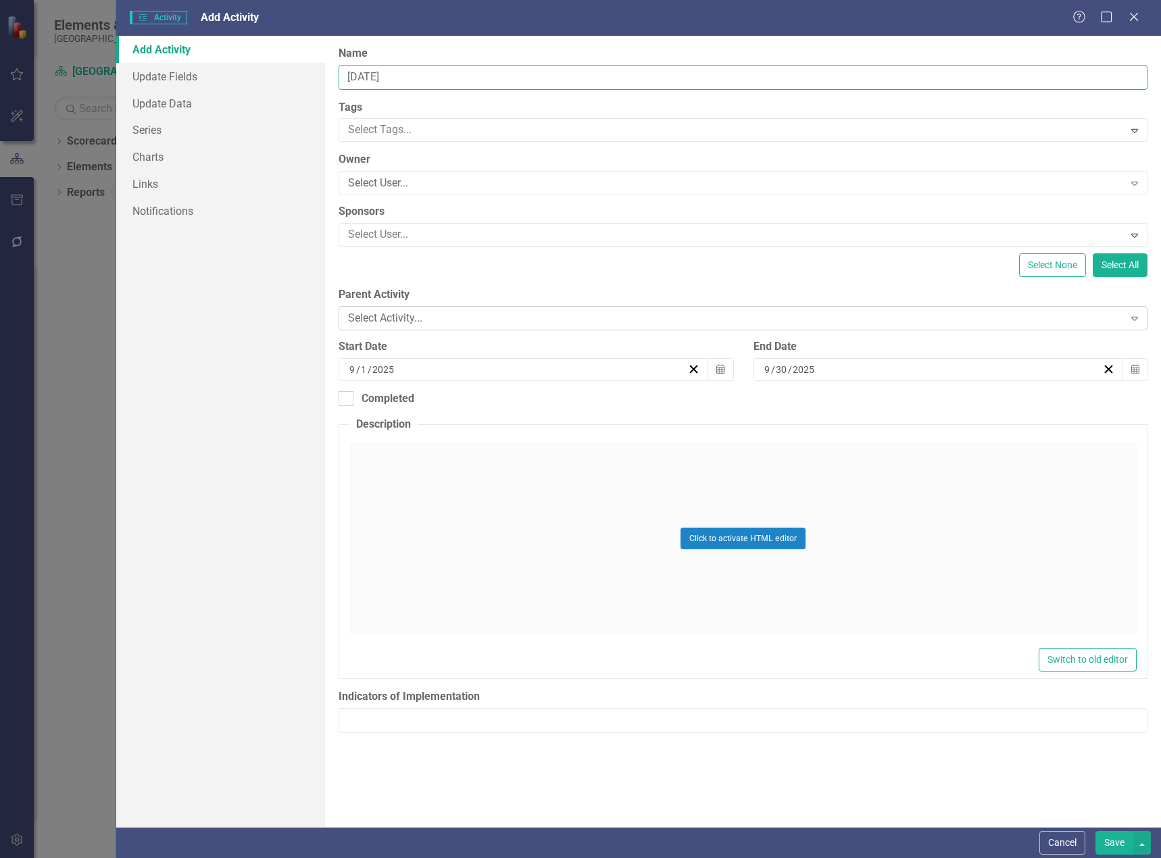
type input "January 2025"
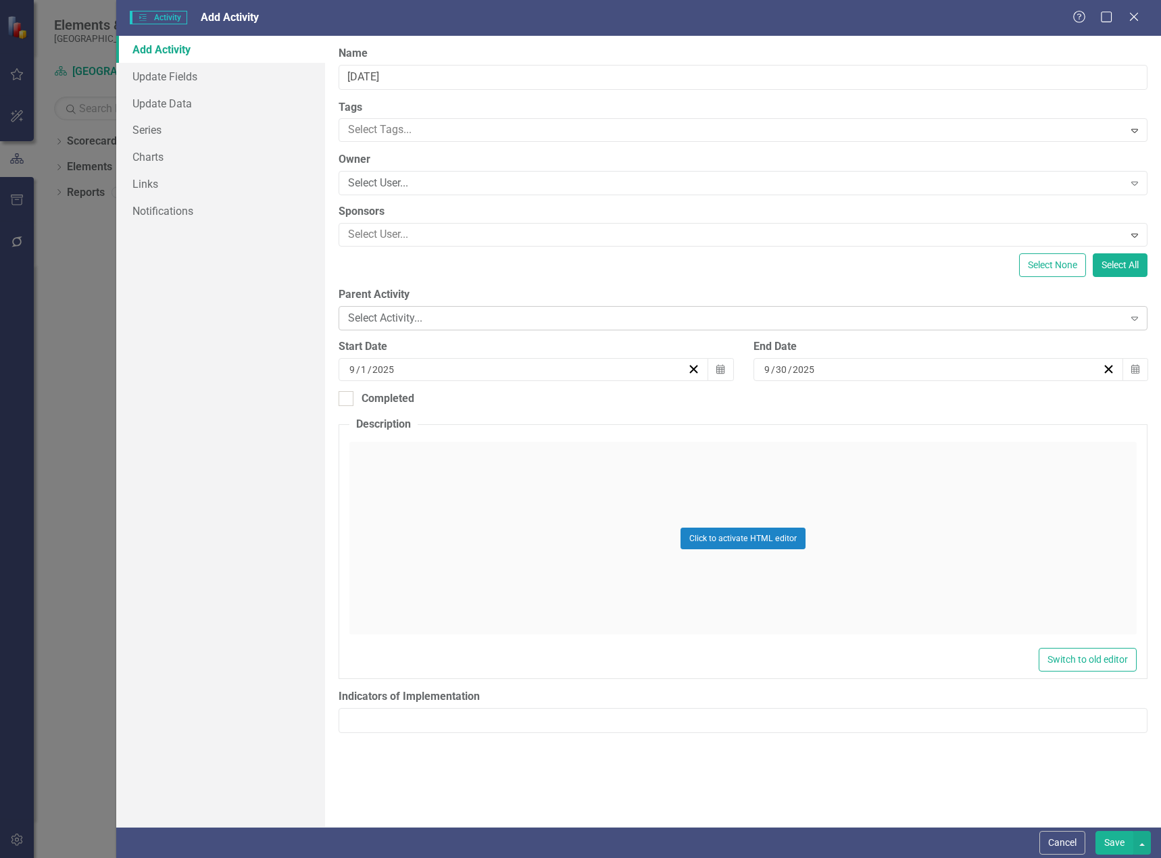
click at [426, 321] on div "Select Activity..." at bounding box center [735, 319] width 775 height 16
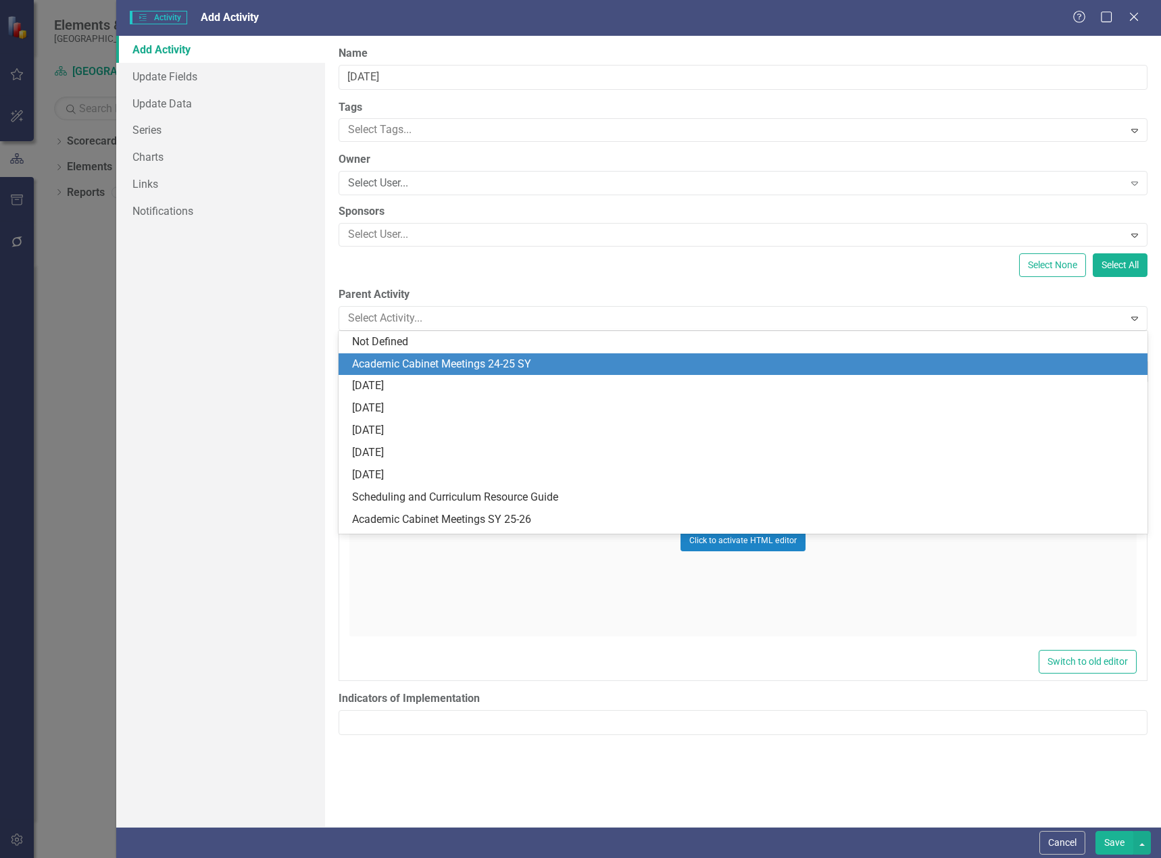
click at [435, 360] on div "Academic Cabinet Meetings 24-25 SY" at bounding box center [745, 365] width 787 height 16
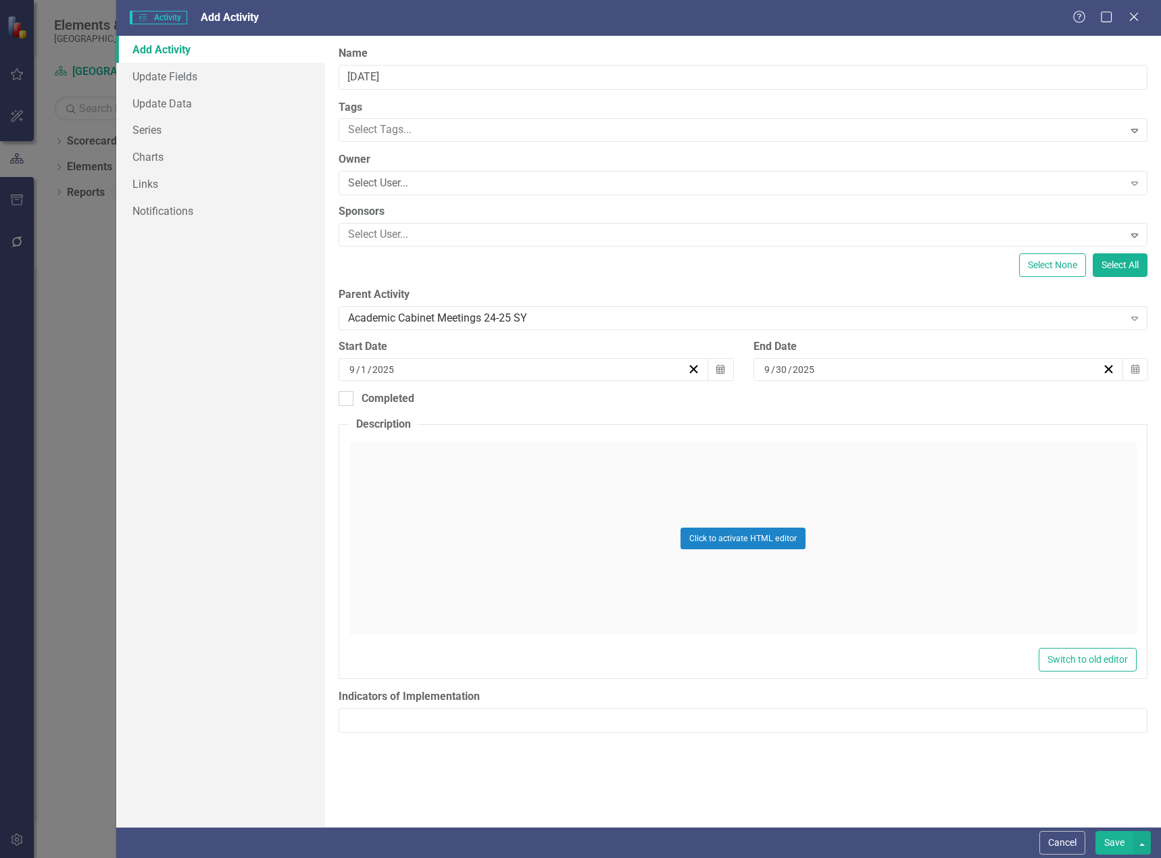
click at [596, 372] on div "9 / 1 / 2025" at bounding box center [517, 370] width 340 height 14
click at [453, 401] on button "‹" at bounding box center [451, 404] width 30 height 30
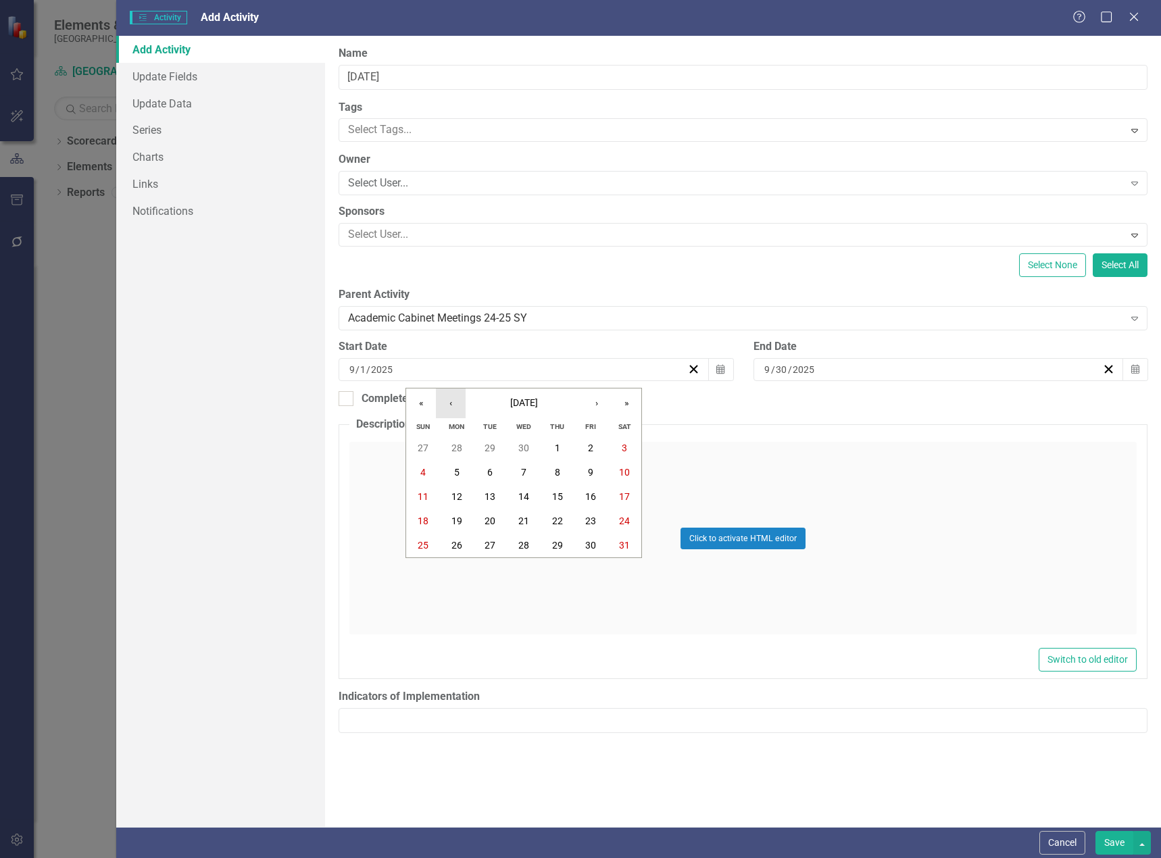
click at [453, 401] on button "‹" at bounding box center [451, 404] width 30 height 30
click at [452, 401] on button "‹" at bounding box center [451, 404] width 30 height 30
click at [451, 401] on button "‹" at bounding box center [451, 404] width 30 height 30
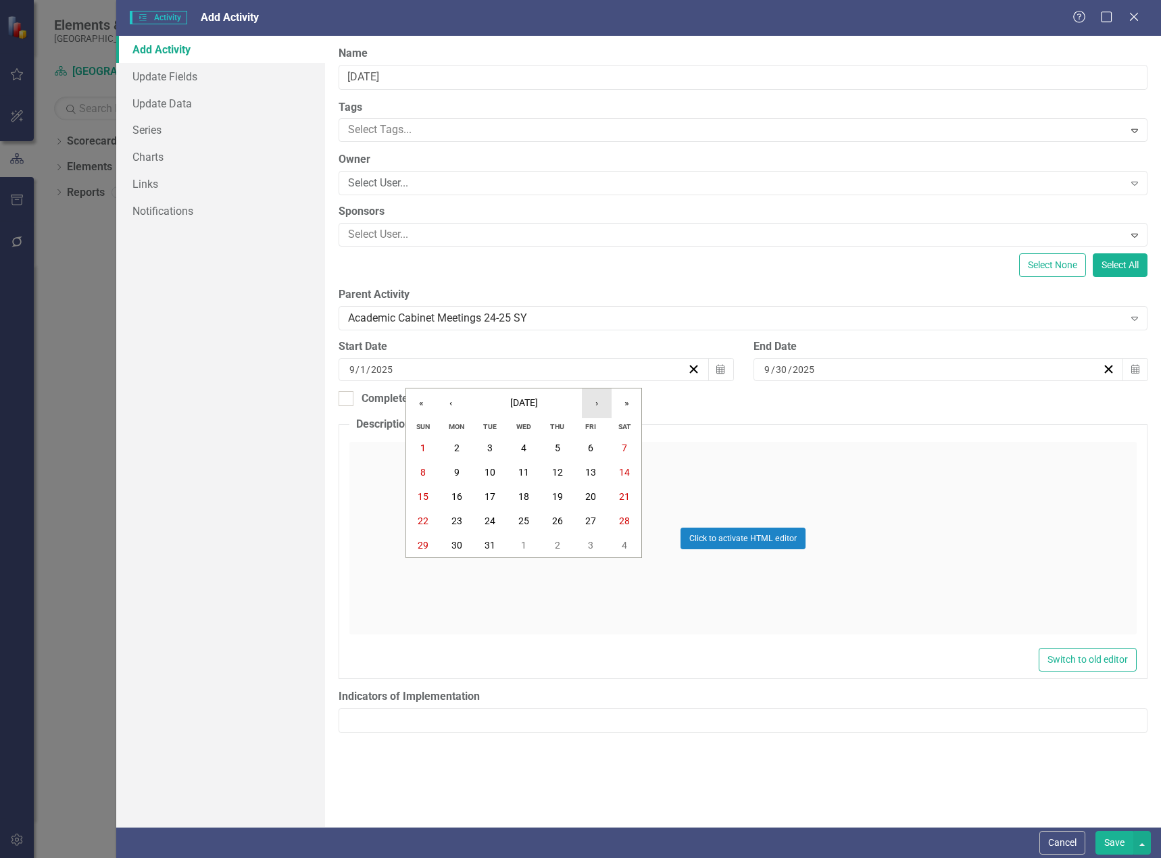
click at [593, 403] on button "›" at bounding box center [597, 404] width 30 height 30
click at [527, 446] on button "1" at bounding box center [524, 448] width 34 height 24
click at [844, 363] on div "[DATE]" at bounding box center [932, 370] width 340 height 14
click at [867, 409] on button "‹" at bounding box center [866, 404] width 30 height 30
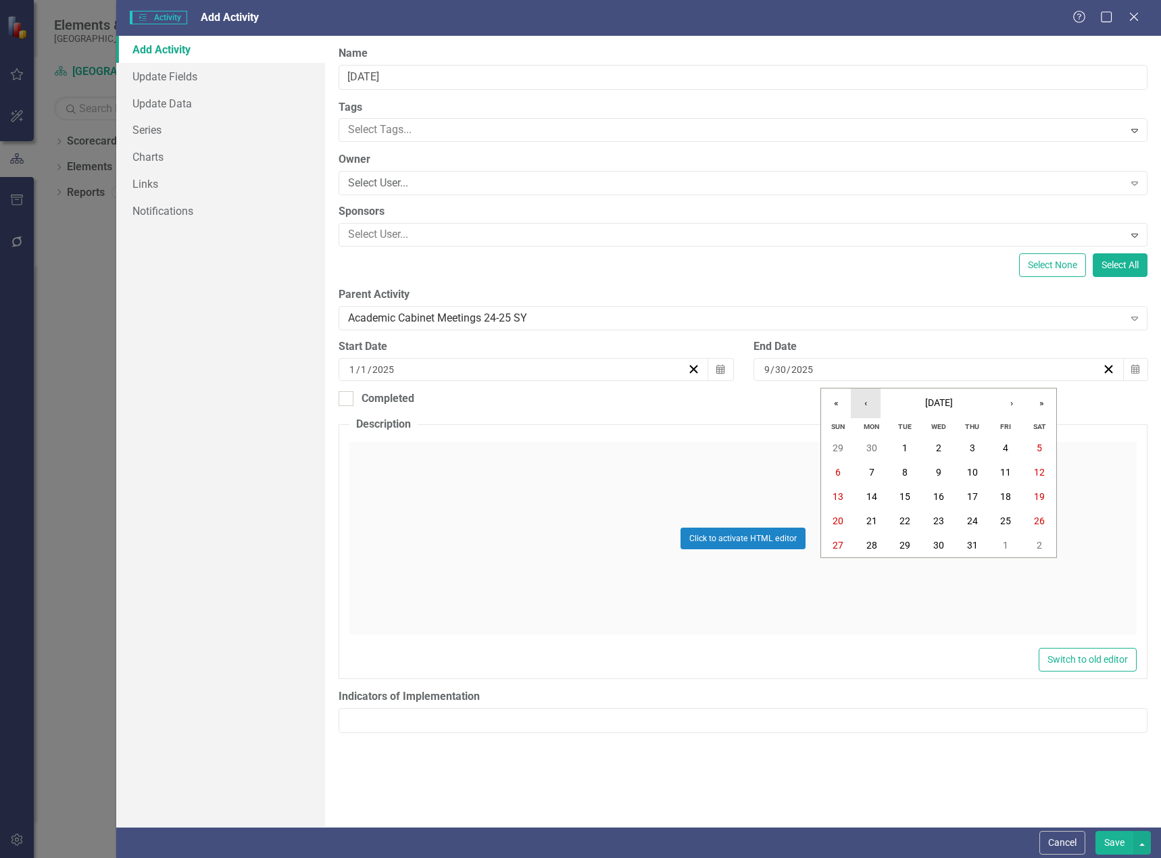
click at [864, 409] on button "‹" at bounding box center [866, 404] width 30 height 30
click at [863, 409] on button "‹" at bounding box center [866, 404] width 30 height 30
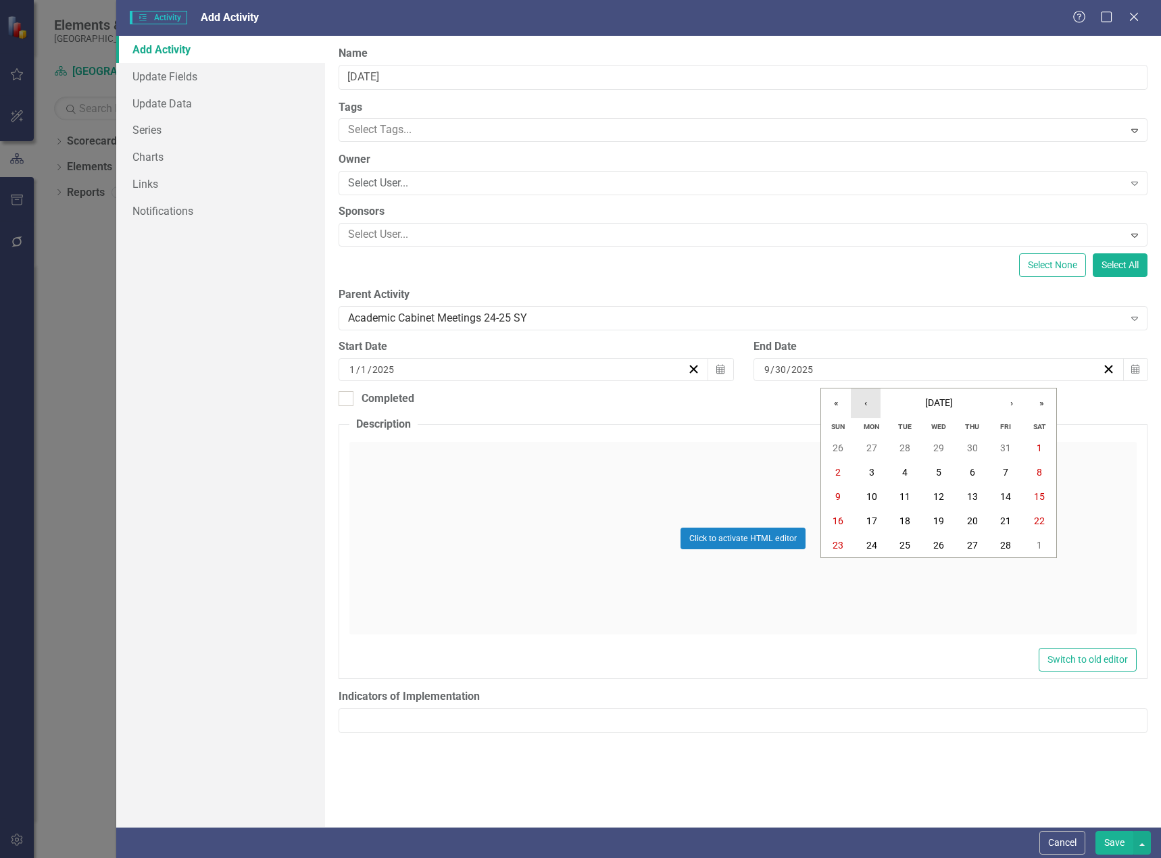
click at [863, 409] on button "‹" at bounding box center [866, 404] width 30 height 30
click at [1010, 553] on button "31" at bounding box center [1006, 545] width 34 height 24
drag, startPoint x: 343, startPoint y: 399, endPoint x: 365, endPoint y: 399, distance: 21.6
click at [344, 399] on input "Completed" at bounding box center [343, 395] width 9 height 9
checkbox input "true"
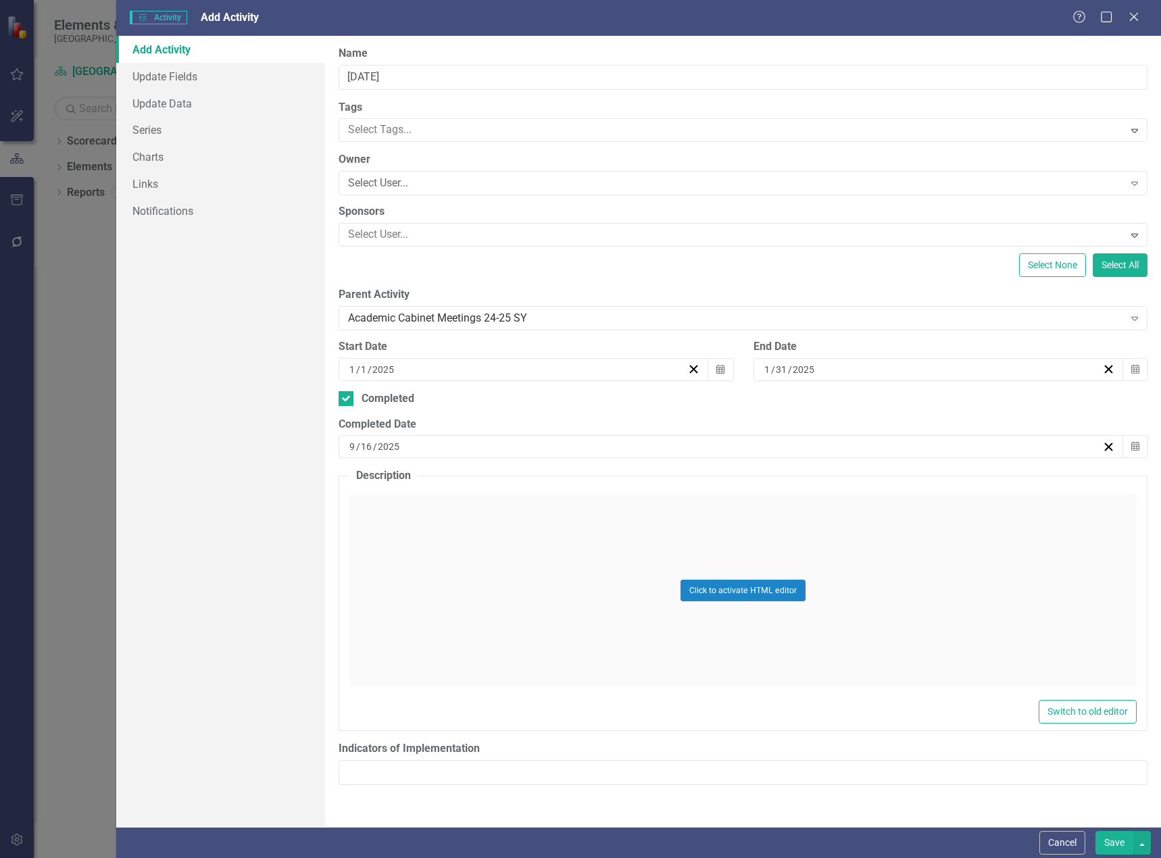
click at [576, 445] on div "[DATE]" at bounding box center [724, 447] width 755 height 14
click at [658, 485] on button "‹" at bounding box center [658, 481] width 30 height 30
click at [657, 484] on button "‹" at bounding box center [658, 481] width 30 height 30
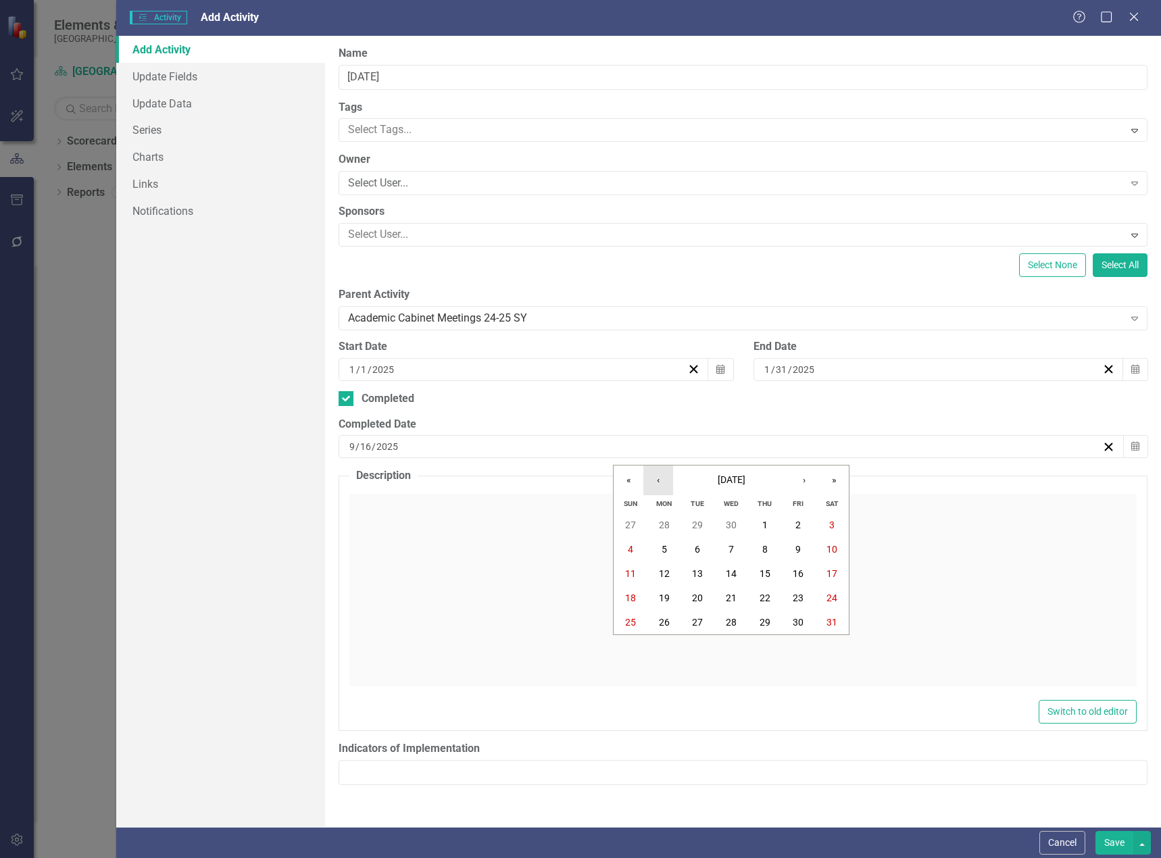
click at [658, 485] on button "‹" at bounding box center [658, 481] width 30 height 30
click at [806, 626] on button "31" at bounding box center [799, 622] width 34 height 24
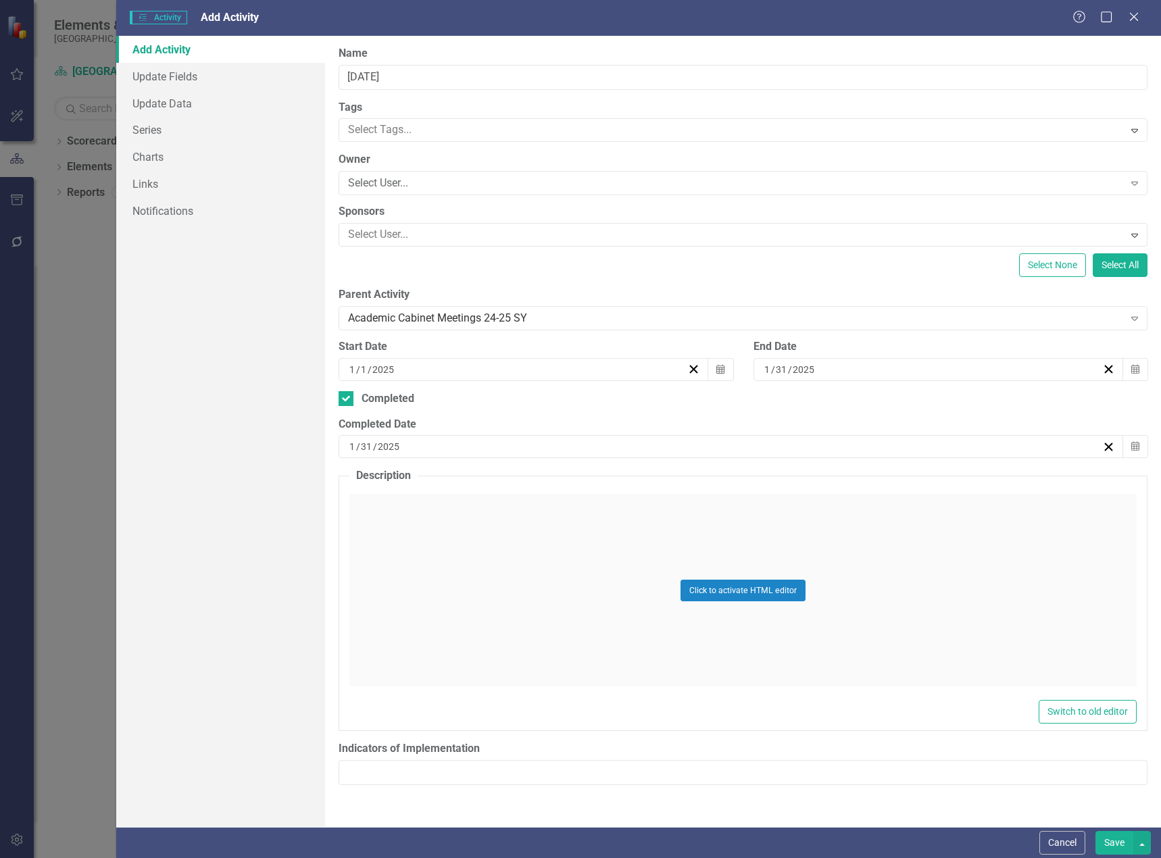
click at [1125, 841] on button "Save" at bounding box center [1114, 843] width 38 height 24
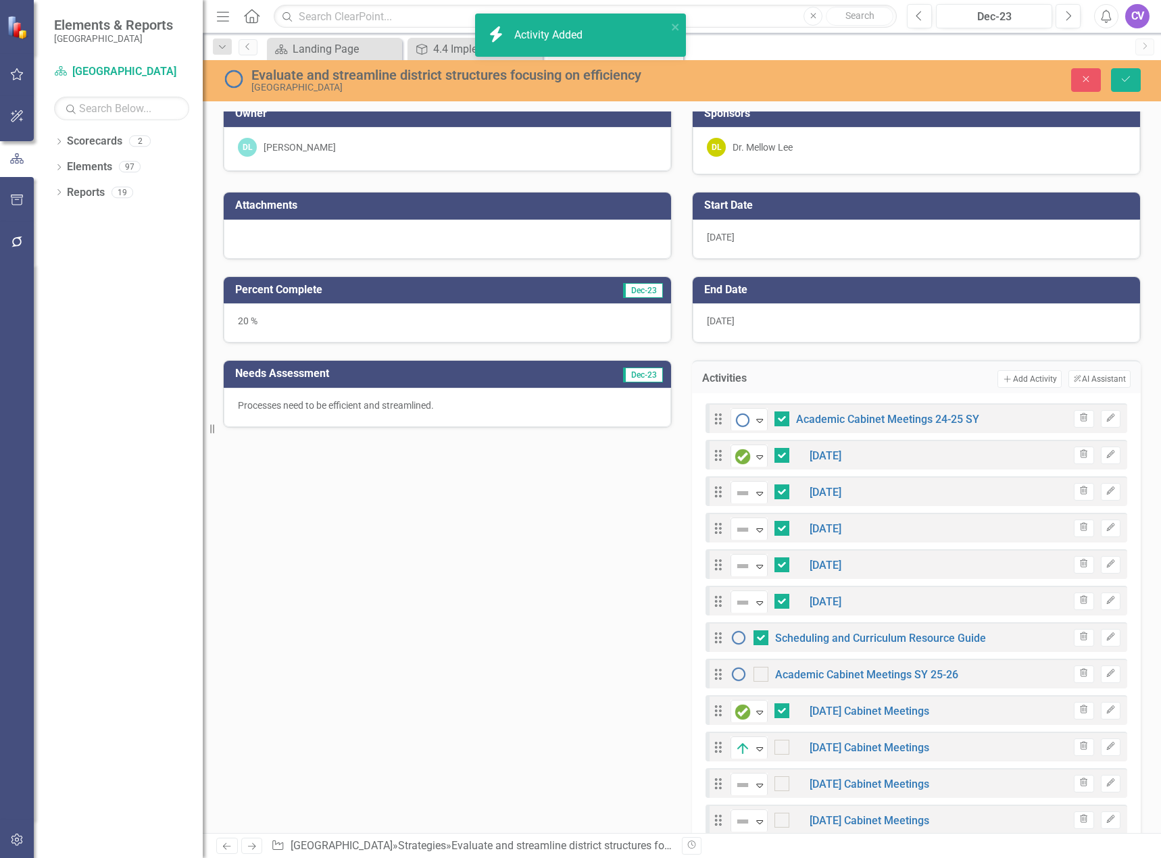
checkbox input "false"
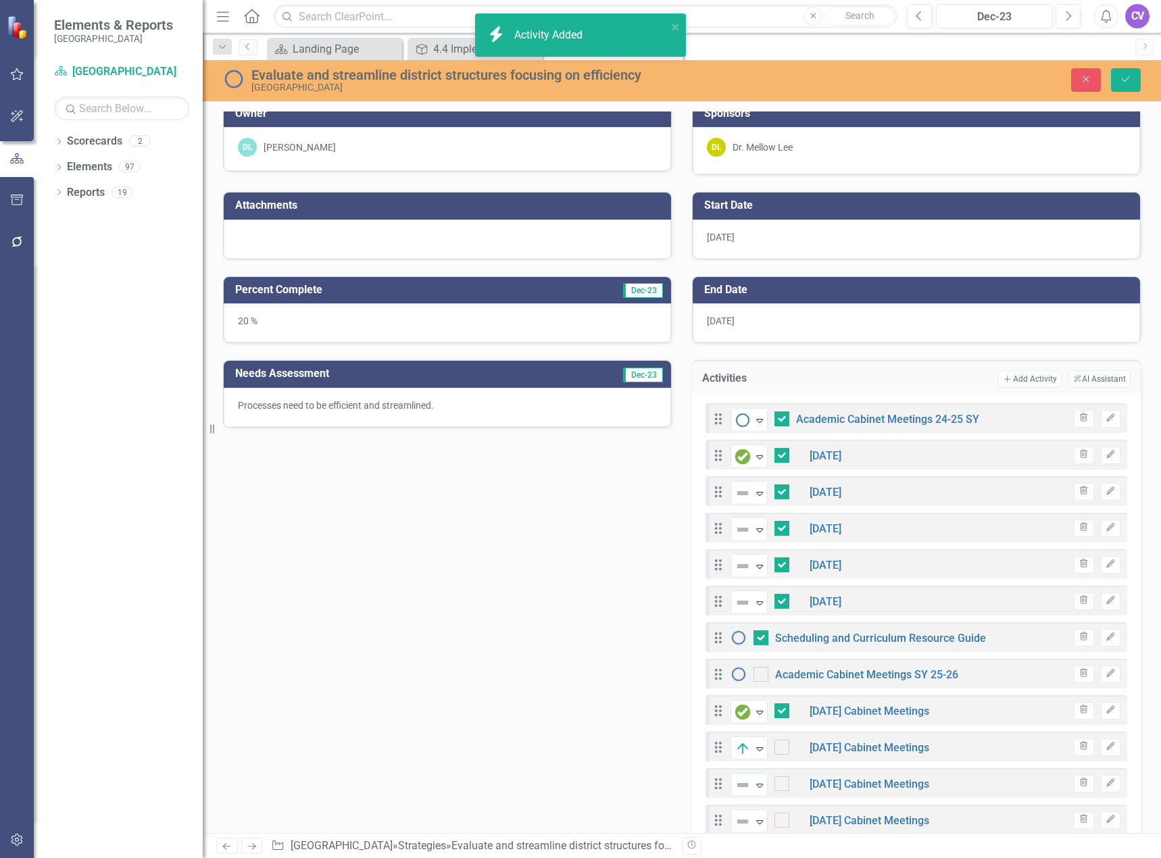
checkbox input "false"
checkbox input "true"
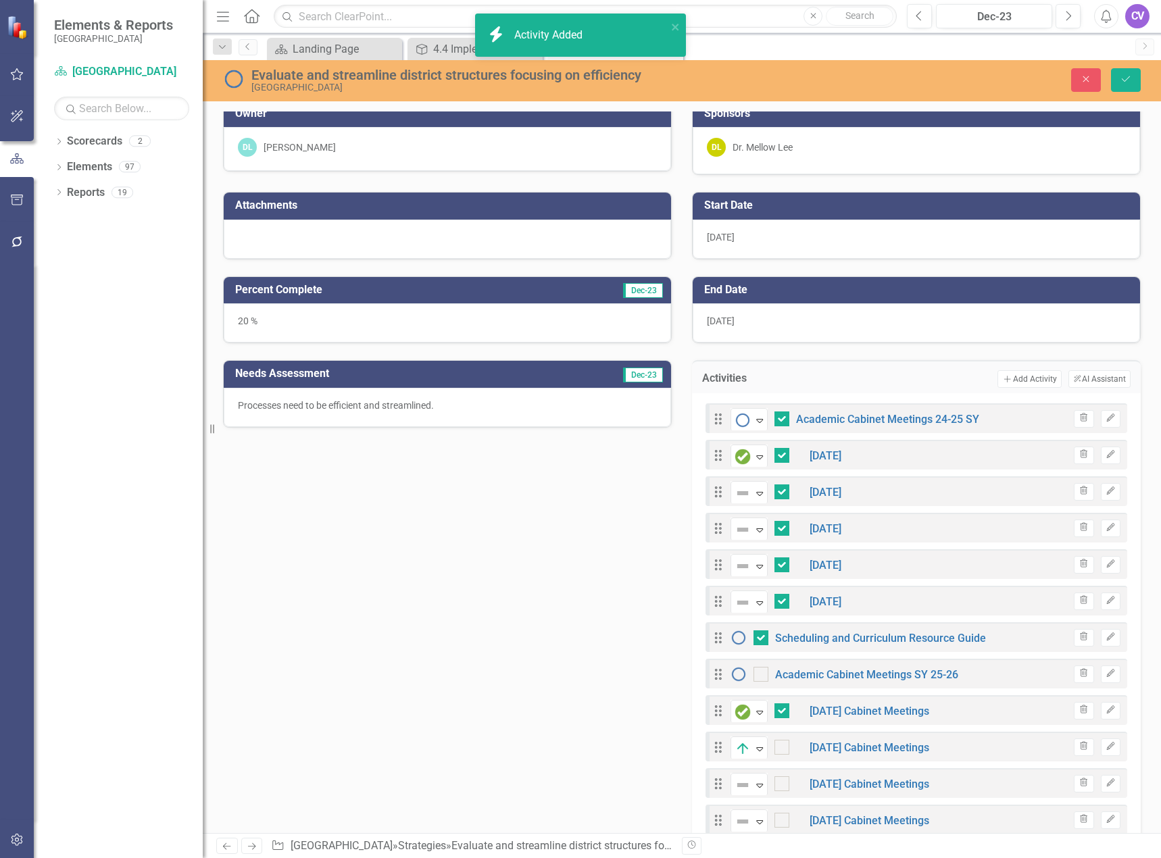
checkbox input "true"
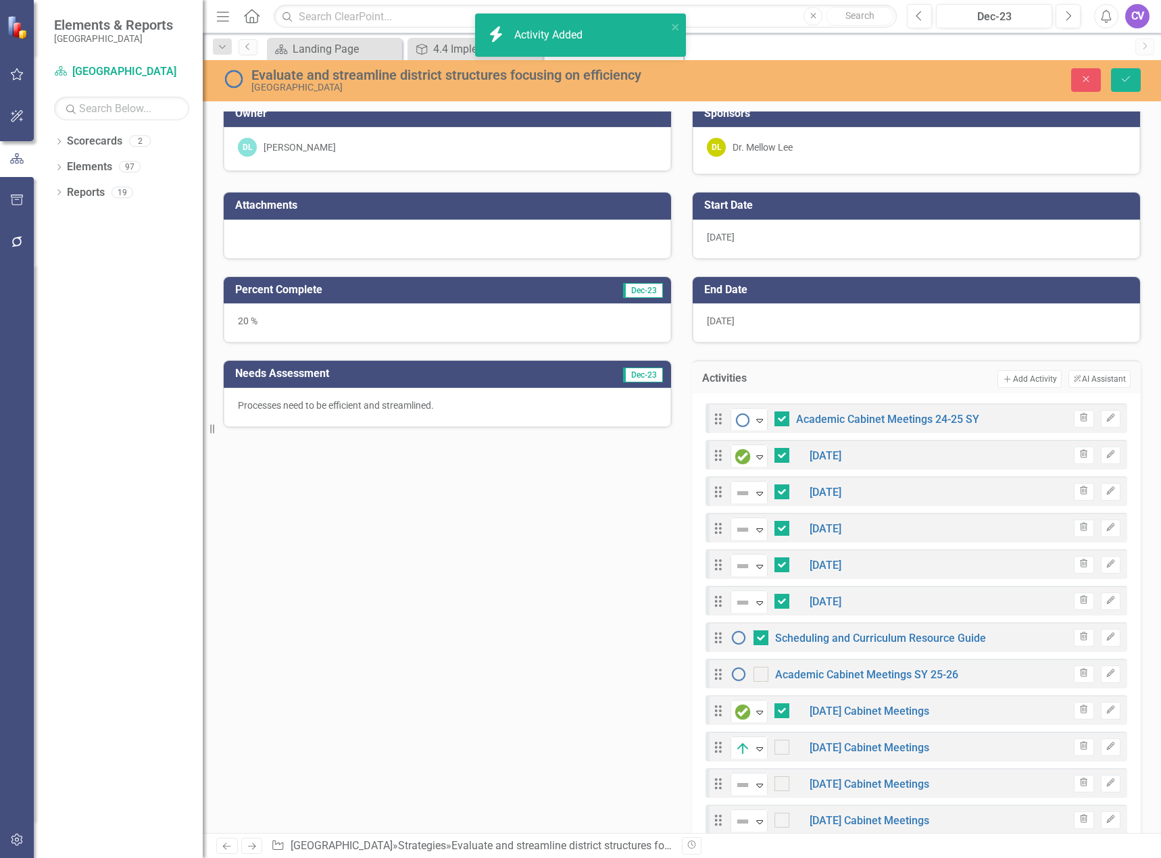
checkbox input "true"
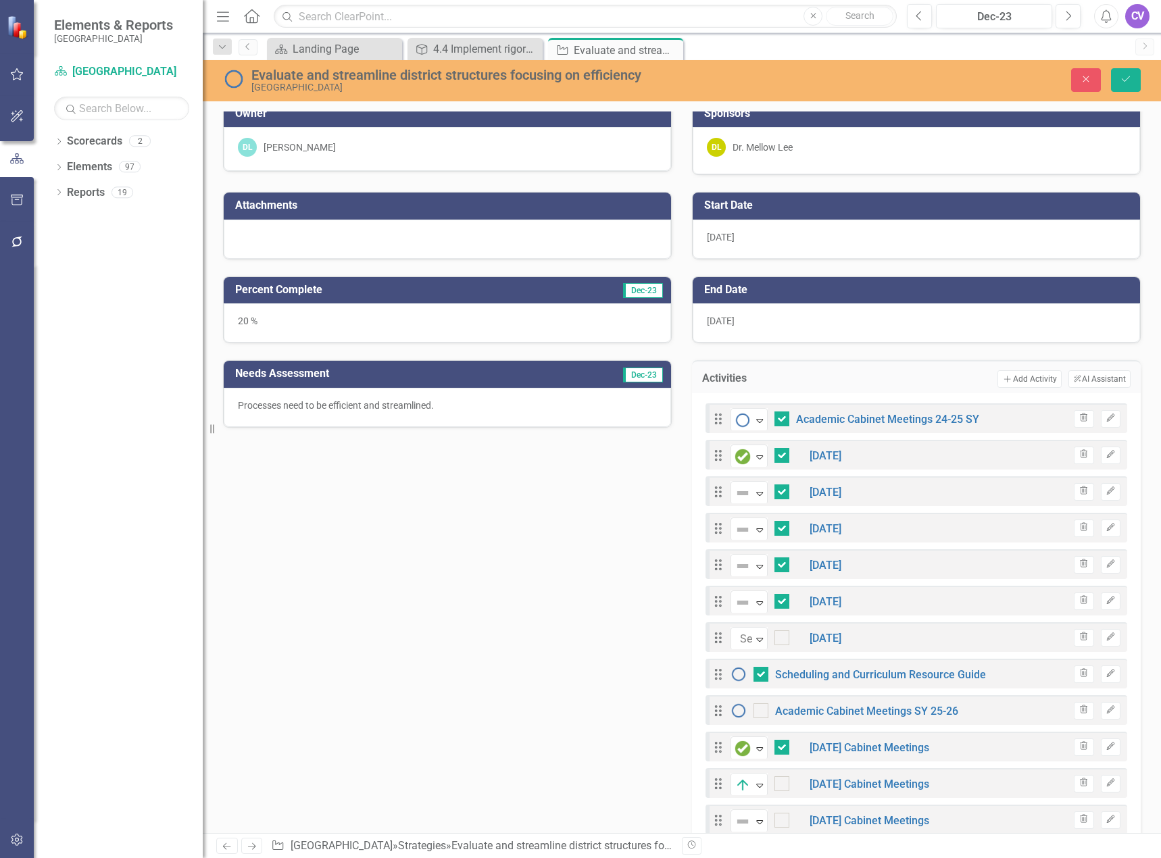
checkbox input "true"
click at [1012, 380] on button "Add Add Activity" at bounding box center [1029, 379] width 64 height 18
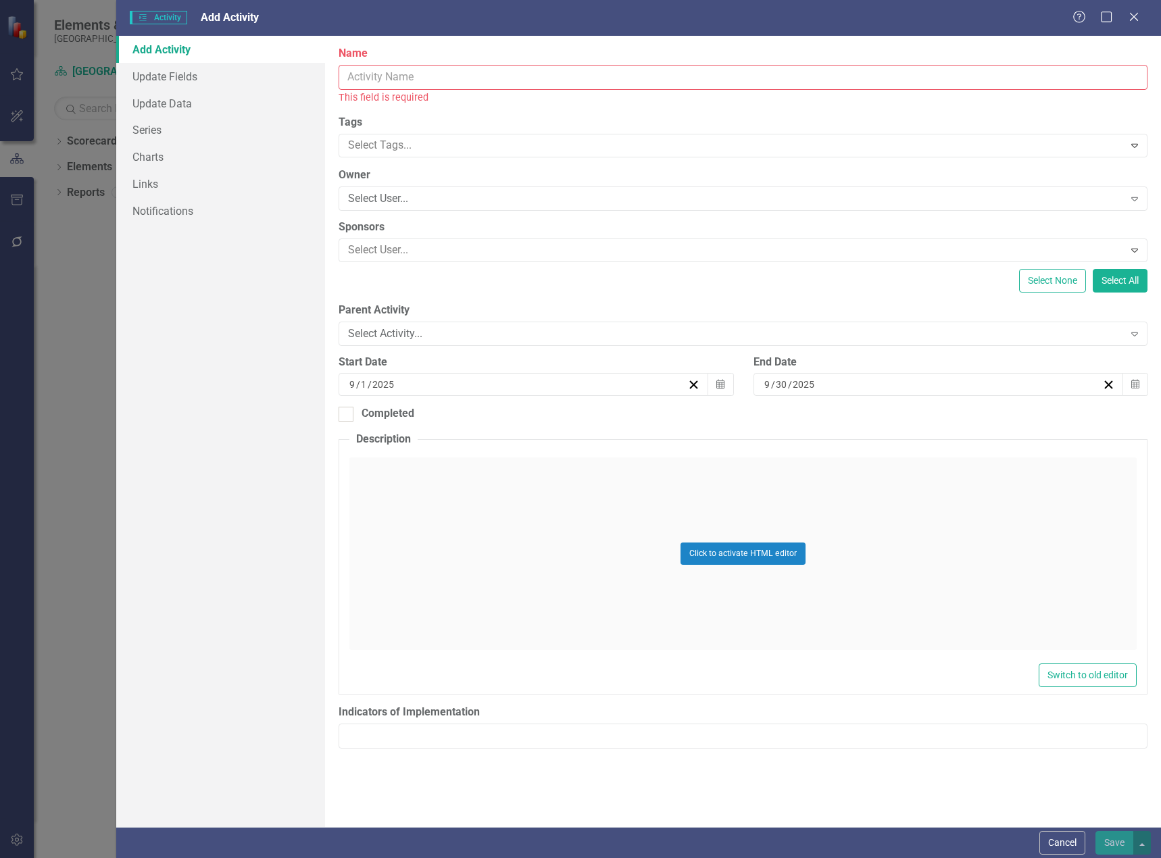
click at [457, 74] on input "Name" at bounding box center [743, 77] width 809 height 25
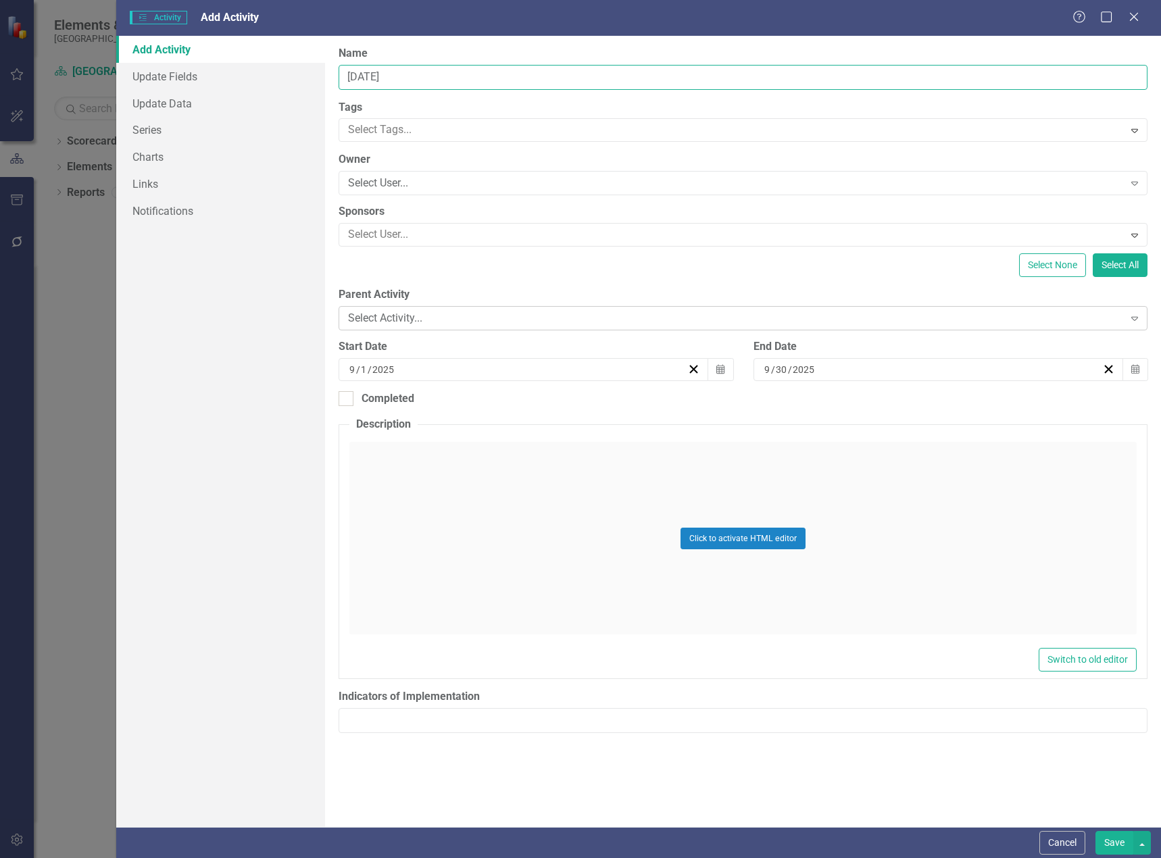
type input "February 2025"
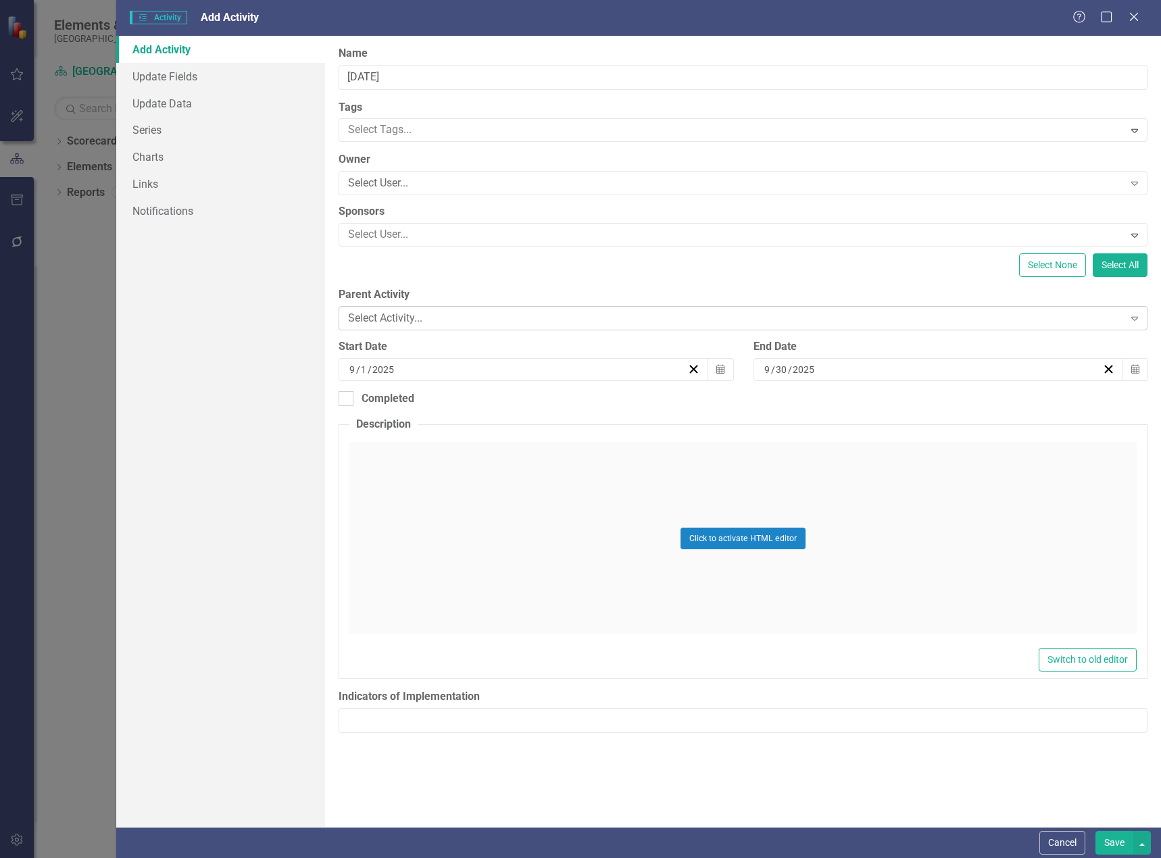
click at [433, 318] on div "Select Activity..." at bounding box center [735, 319] width 775 height 16
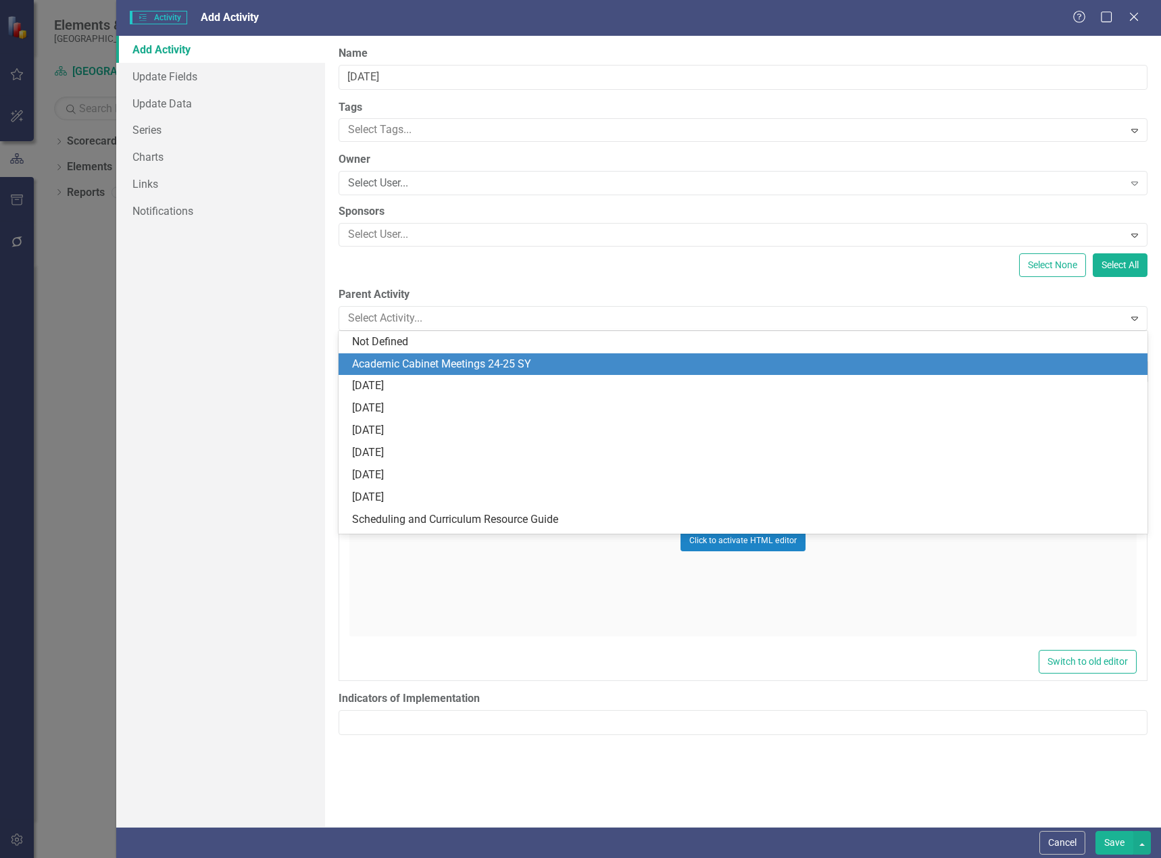
click at [433, 359] on div "Academic Cabinet Meetings 24-25 SY" at bounding box center [745, 365] width 787 height 16
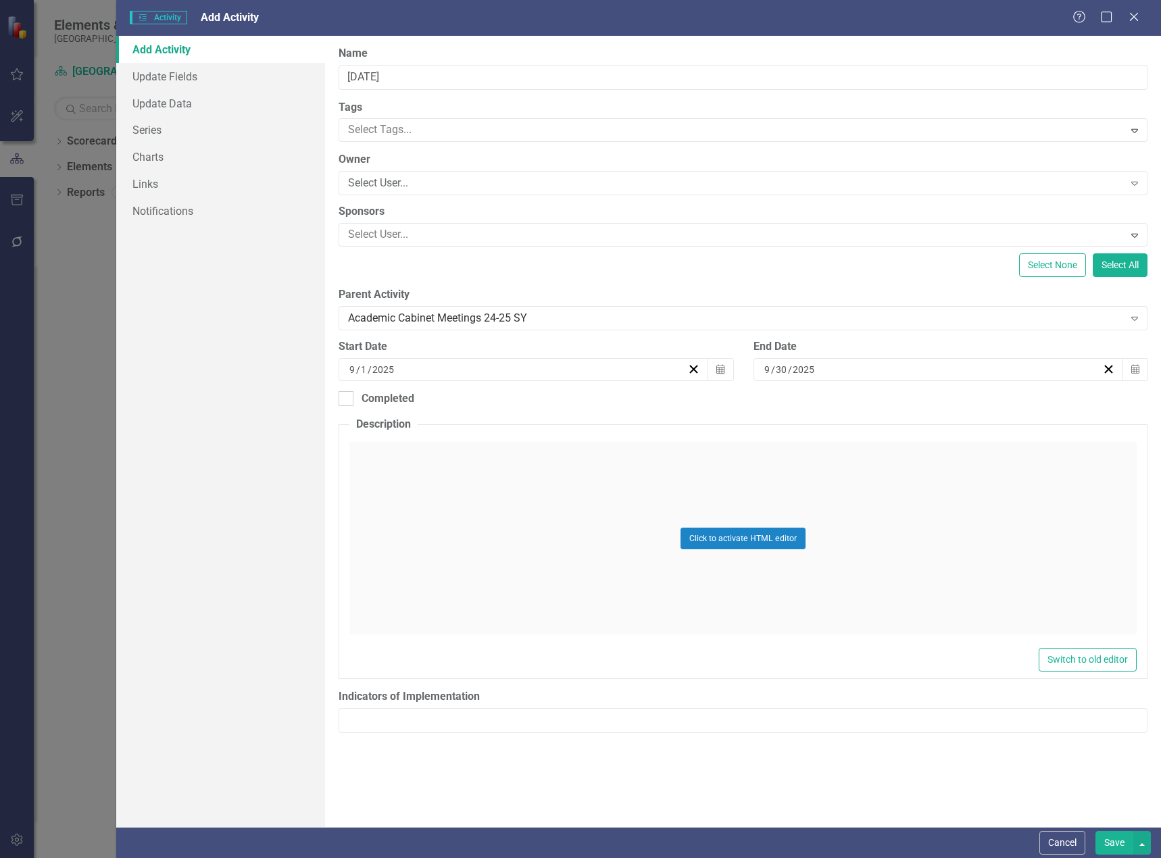
click at [543, 376] on div "9 / 1 / 2025" at bounding box center [517, 370] width 340 height 14
click at [462, 402] on button "‹" at bounding box center [451, 404] width 30 height 30
click at [462, 403] on button "‹" at bounding box center [451, 404] width 30 height 30
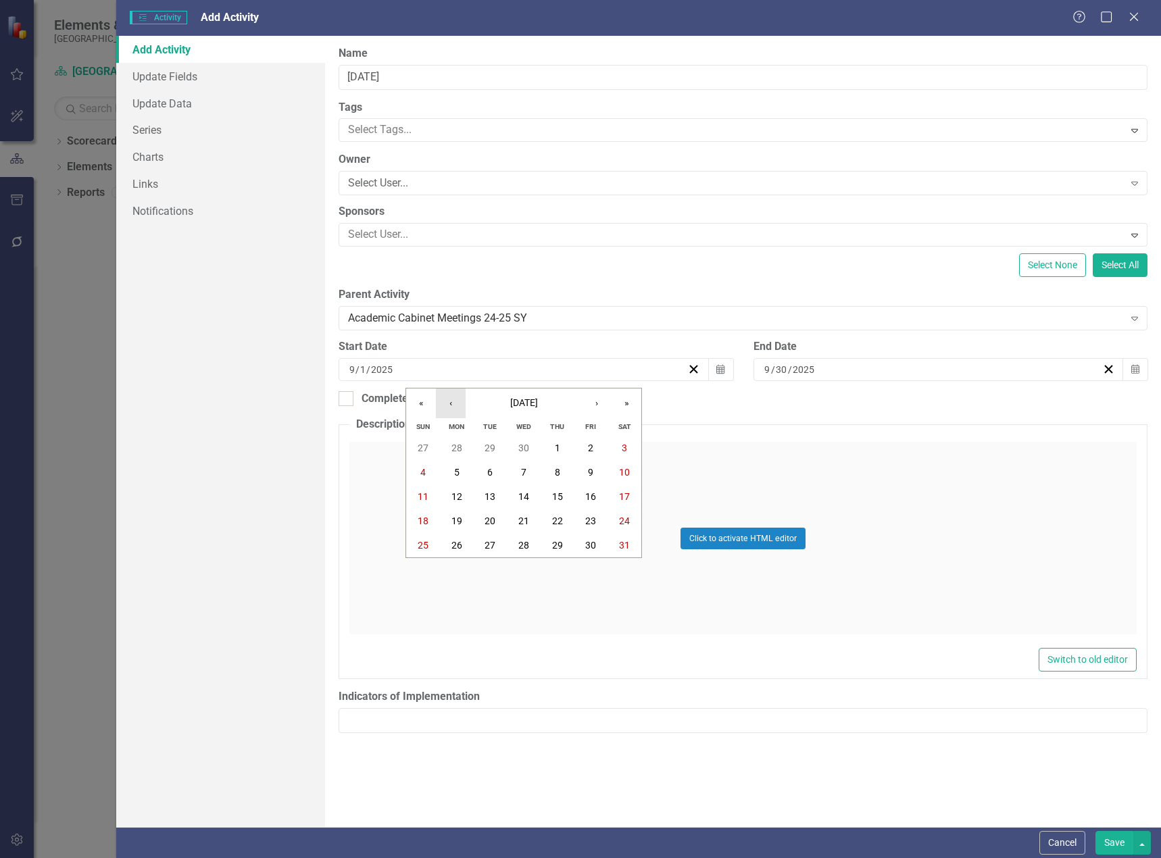
click at [462, 403] on button "‹" at bounding box center [451, 404] width 30 height 30
click at [461, 403] on button "‹" at bounding box center [451, 404] width 30 height 30
click at [460, 404] on button "‹" at bounding box center [451, 404] width 30 height 30
click at [466, 470] on button "3" at bounding box center [457, 472] width 34 height 24
click at [889, 371] on div "[DATE]" at bounding box center [932, 370] width 340 height 14
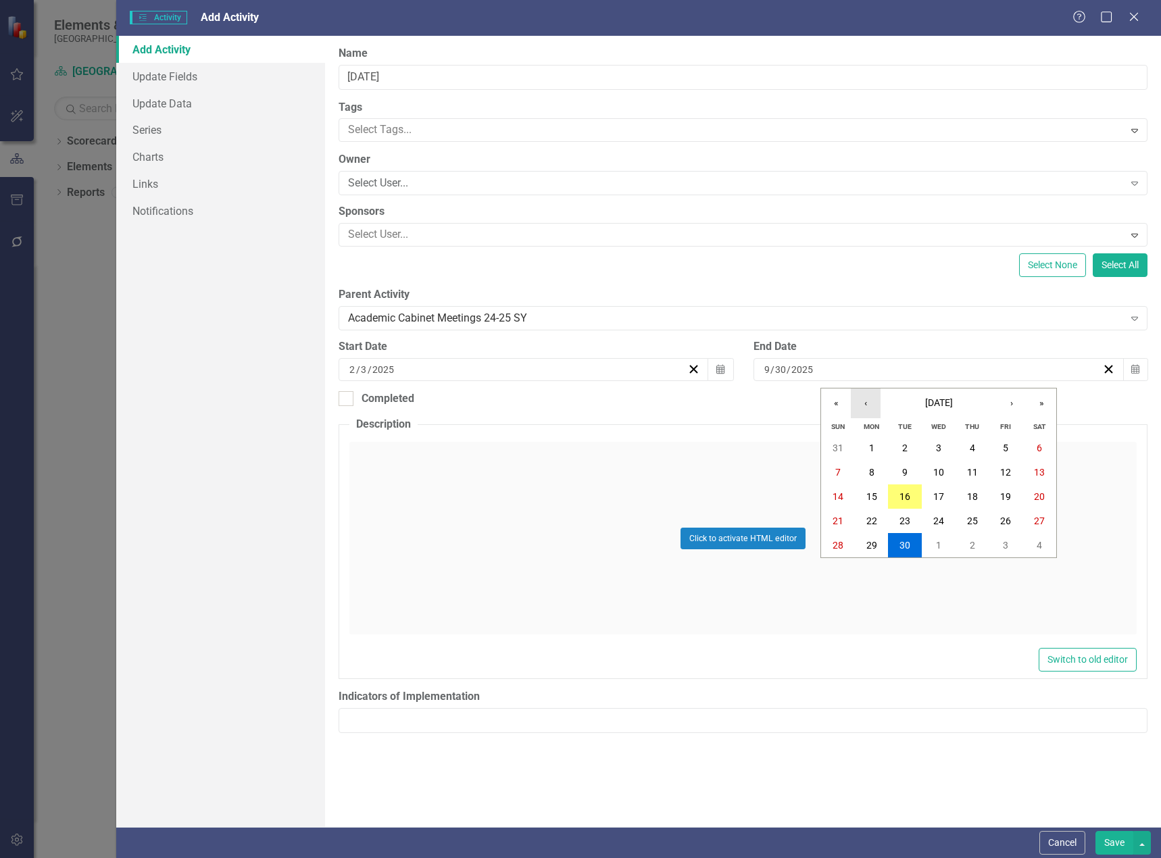
click at [868, 405] on button "‹" at bounding box center [866, 404] width 30 height 30
click at [866, 405] on button "‹" at bounding box center [866, 404] width 30 height 30
click at [863, 405] on button "‹" at bounding box center [866, 404] width 30 height 30
click at [860, 405] on button "‹" at bounding box center [866, 404] width 30 height 30
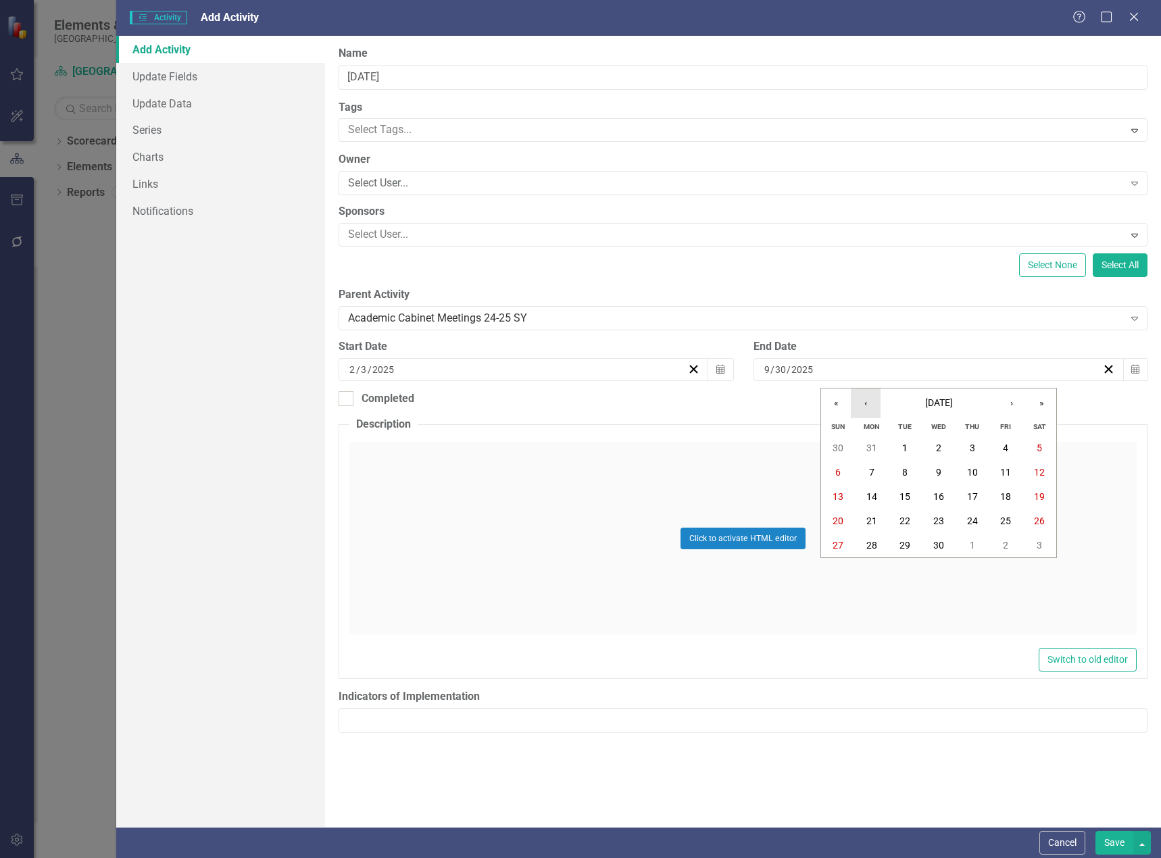
click at [858, 405] on button "‹" at bounding box center [866, 404] width 30 height 30
click at [856, 405] on button "‹" at bounding box center [866, 404] width 30 height 30
click at [1008, 549] on abbr "28" at bounding box center [1005, 545] width 11 height 11
click at [377, 392] on div "Completed" at bounding box center [388, 399] width 53 height 16
click at [347, 392] on input "Completed" at bounding box center [343, 395] width 9 height 9
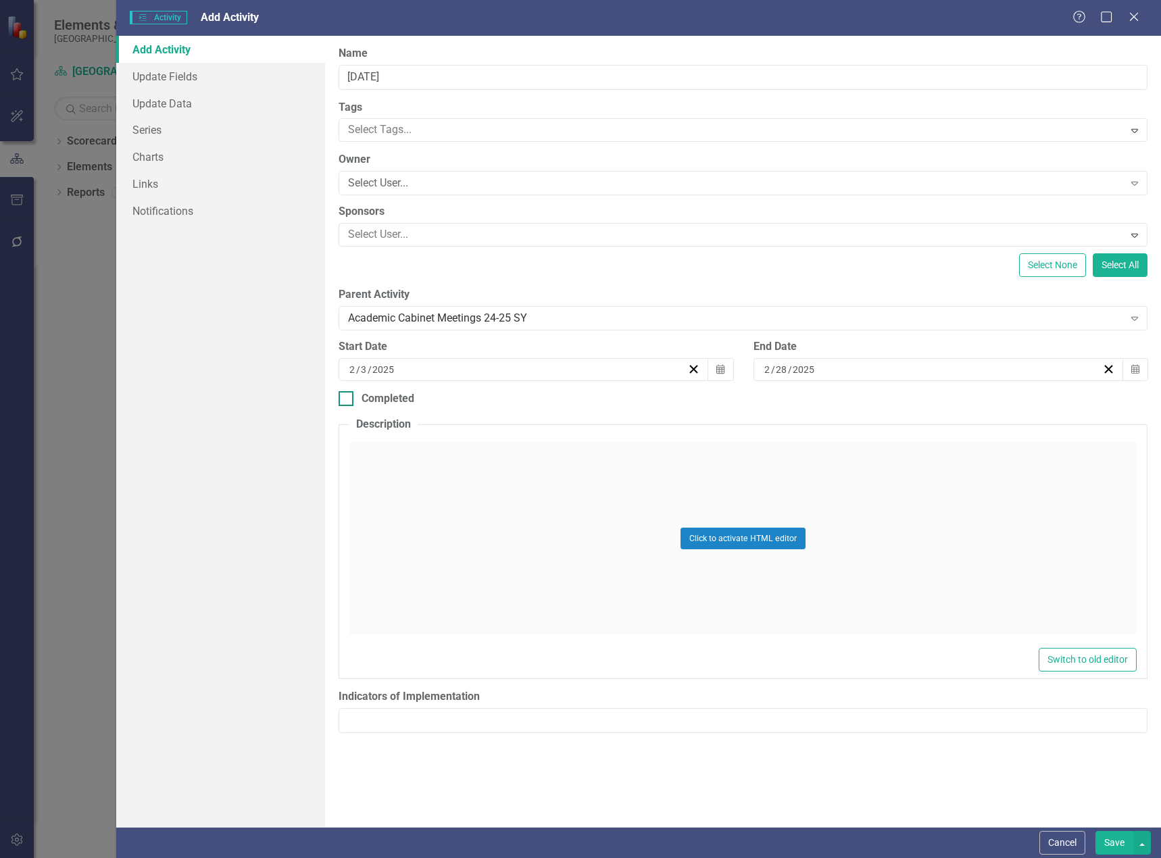
checkbox input "true"
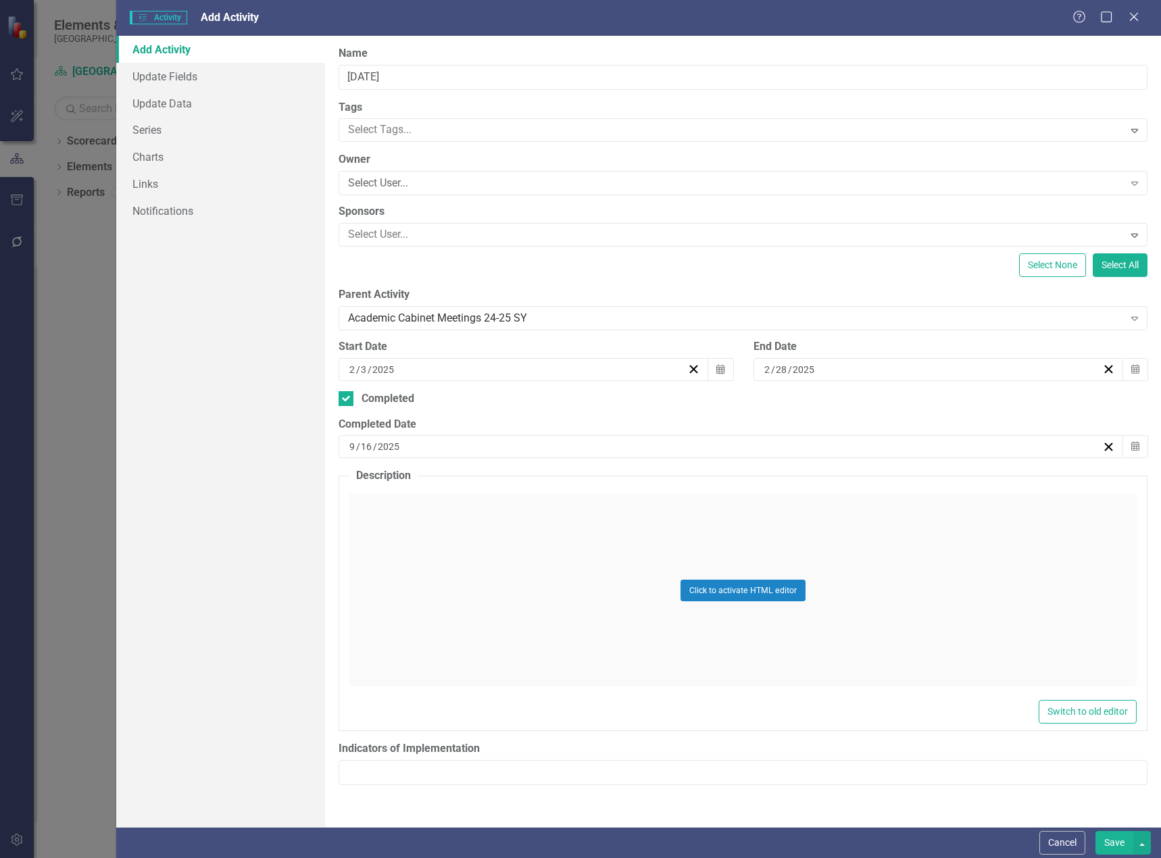
click at [1042, 445] on div "[DATE]" at bounding box center [724, 447] width 755 height 14
click at [651, 476] on button "‹" at bounding box center [658, 481] width 30 height 30
click at [647, 476] on button "‹" at bounding box center [658, 481] width 30 height 30
click at [649, 479] on button "‹" at bounding box center [658, 481] width 30 height 30
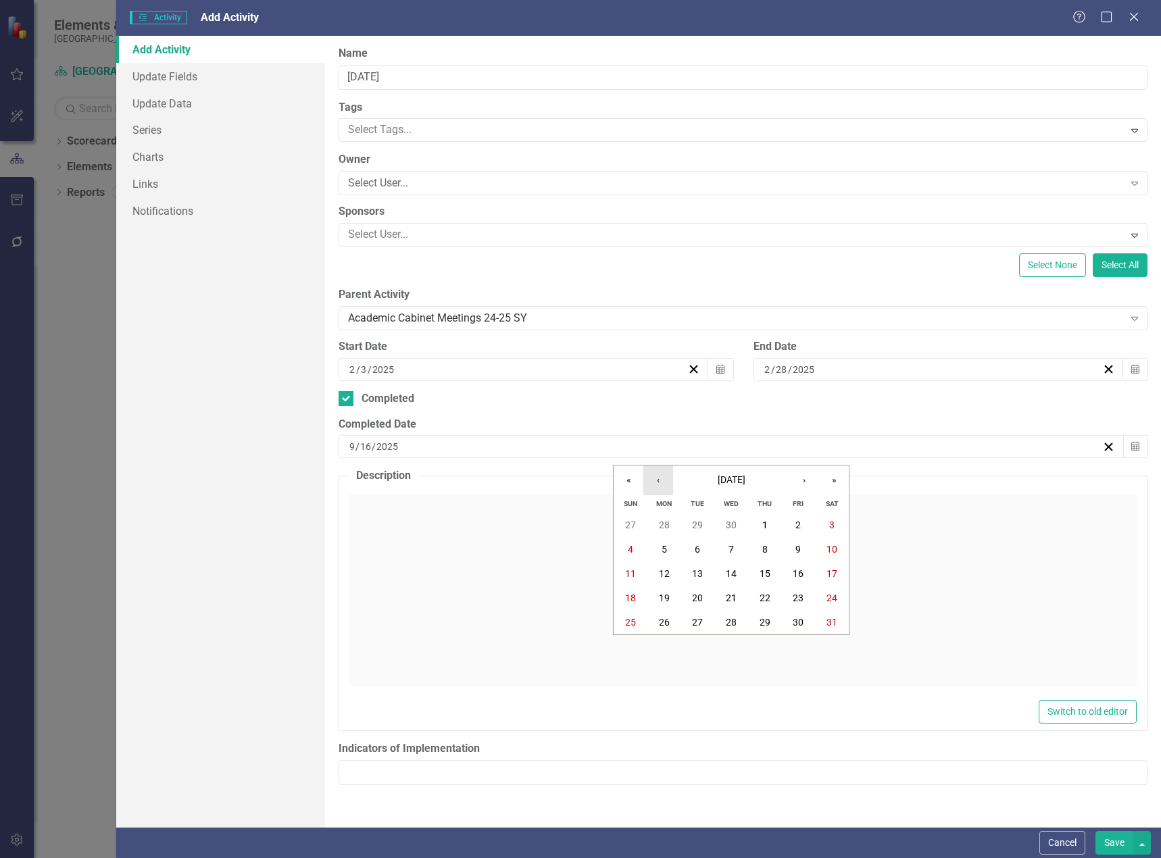
click at [647, 479] on button "‹" at bounding box center [658, 481] width 30 height 30
click at [652, 482] on button "‹" at bounding box center [658, 481] width 30 height 30
click at [648, 480] on button "‹" at bounding box center [658, 481] width 30 height 30
click at [804, 634] on button "28" at bounding box center [799, 622] width 34 height 24
click at [1119, 843] on button "Save" at bounding box center [1114, 843] width 38 height 24
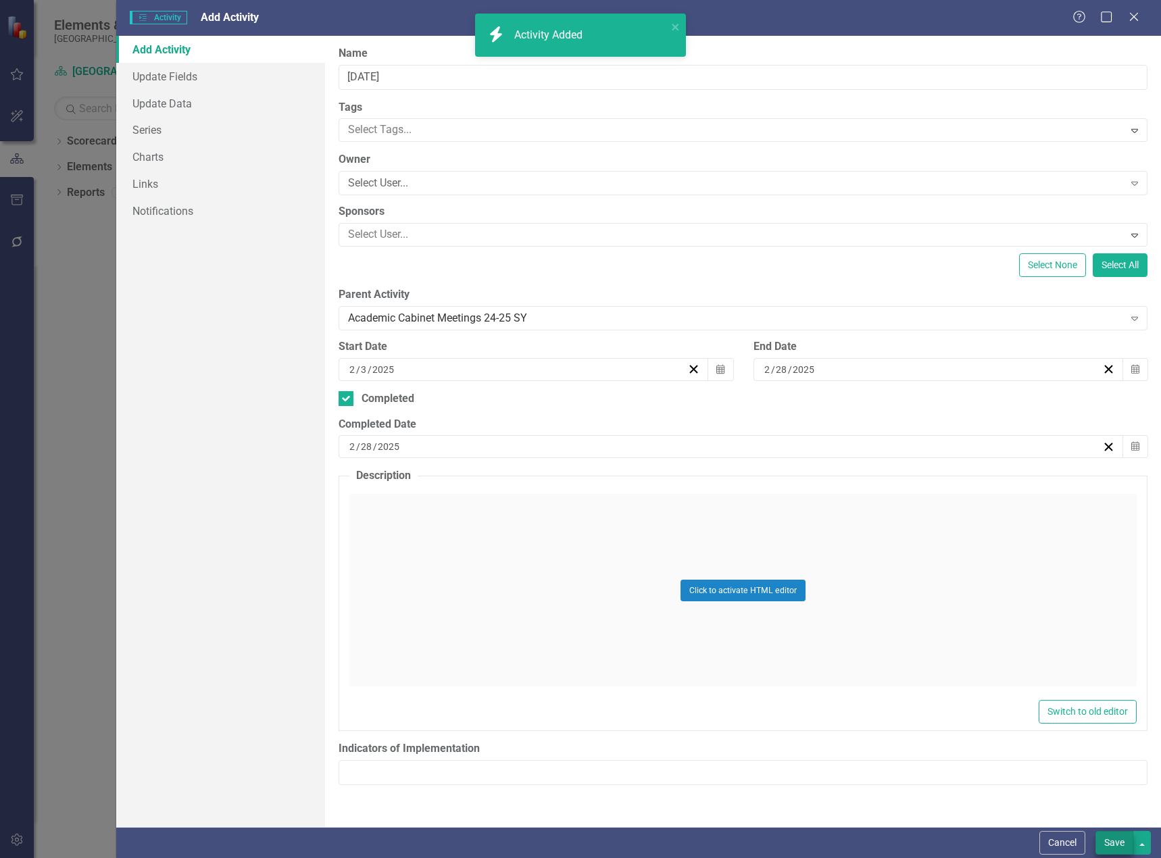
checkbox input "false"
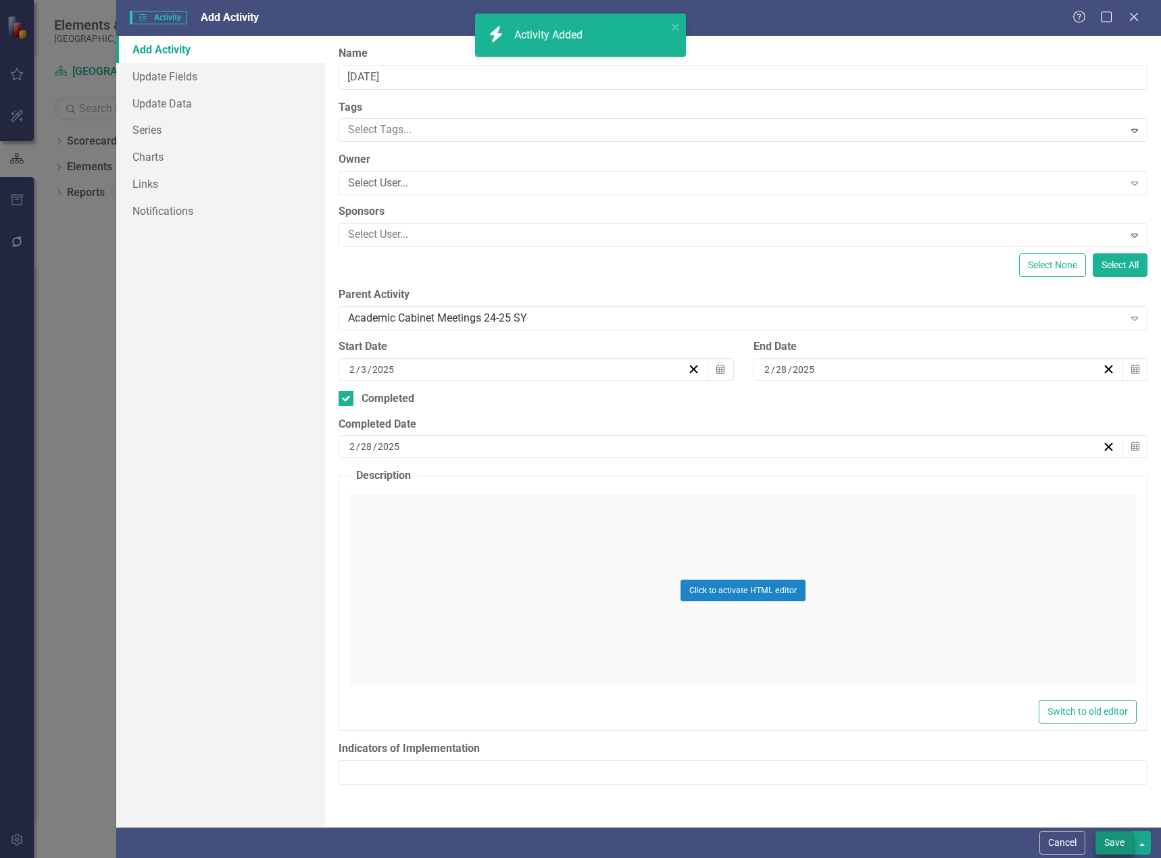
checkbox input "false"
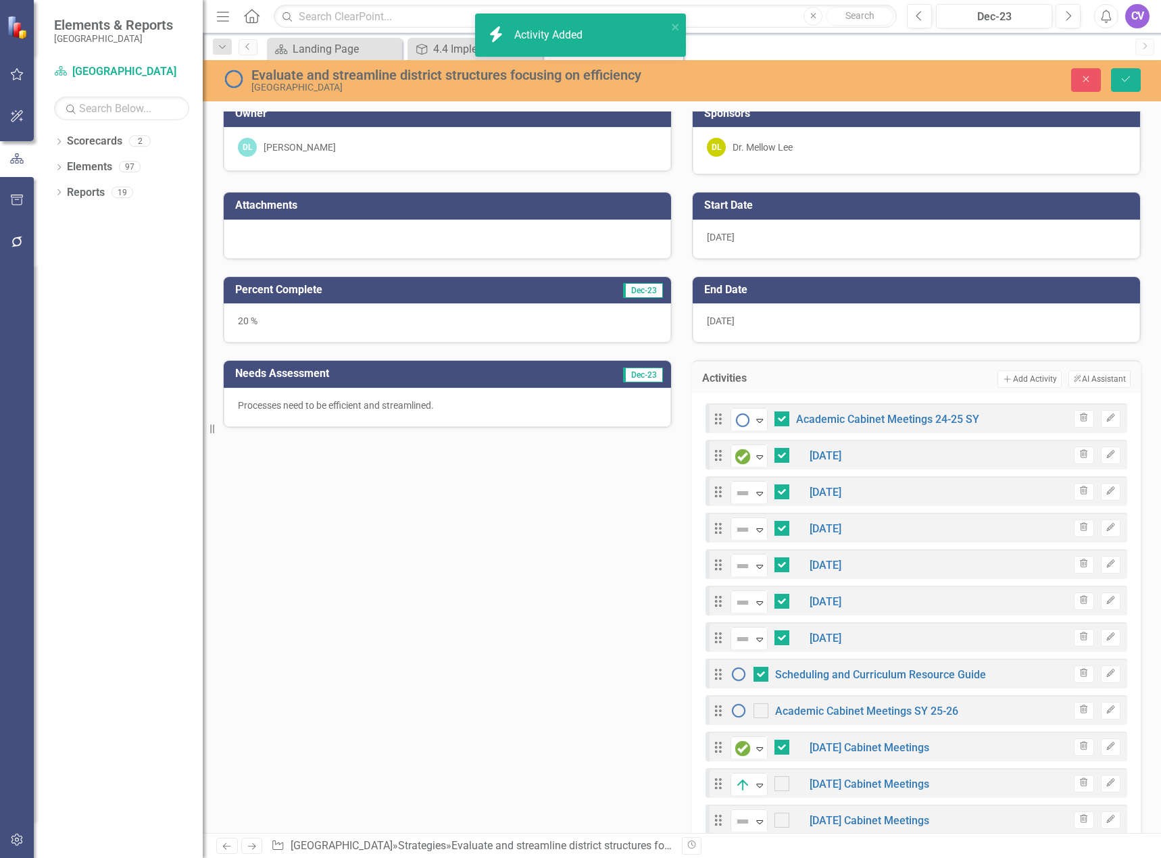
checkbox input "true"
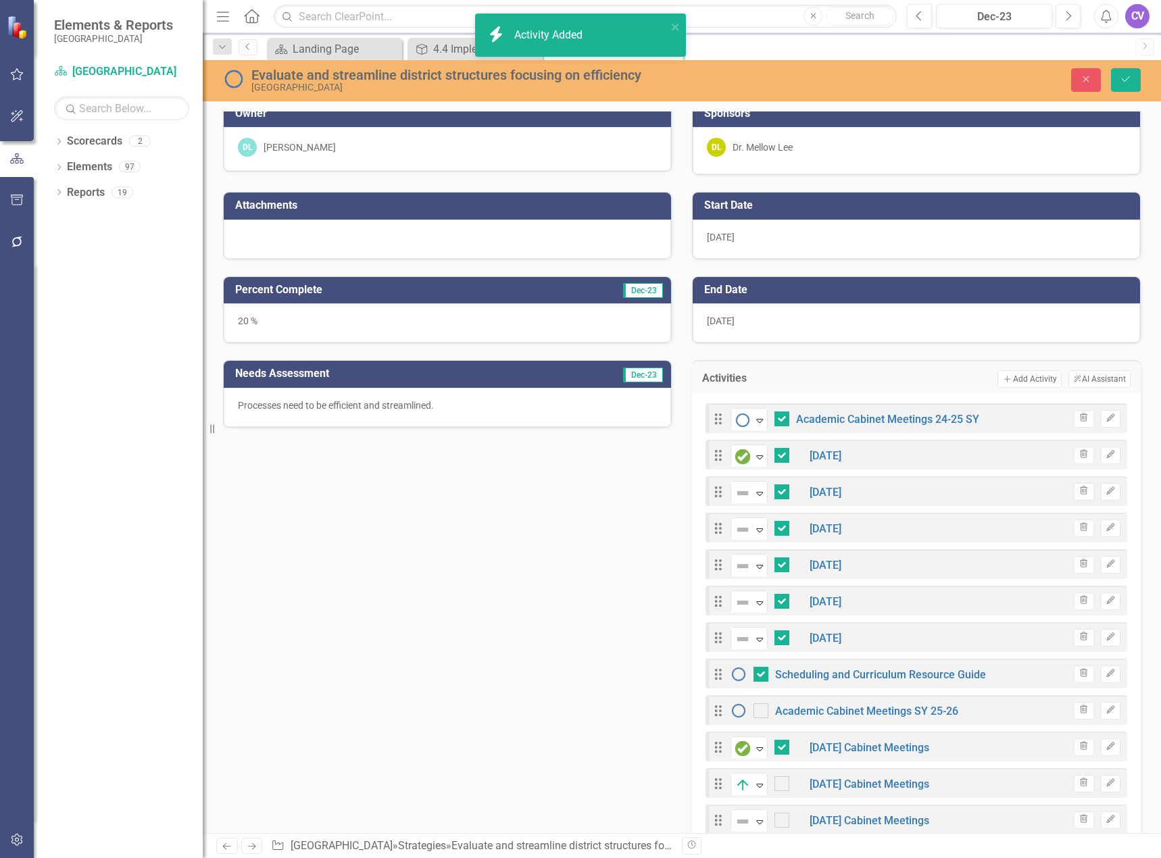
checkbox input "true"
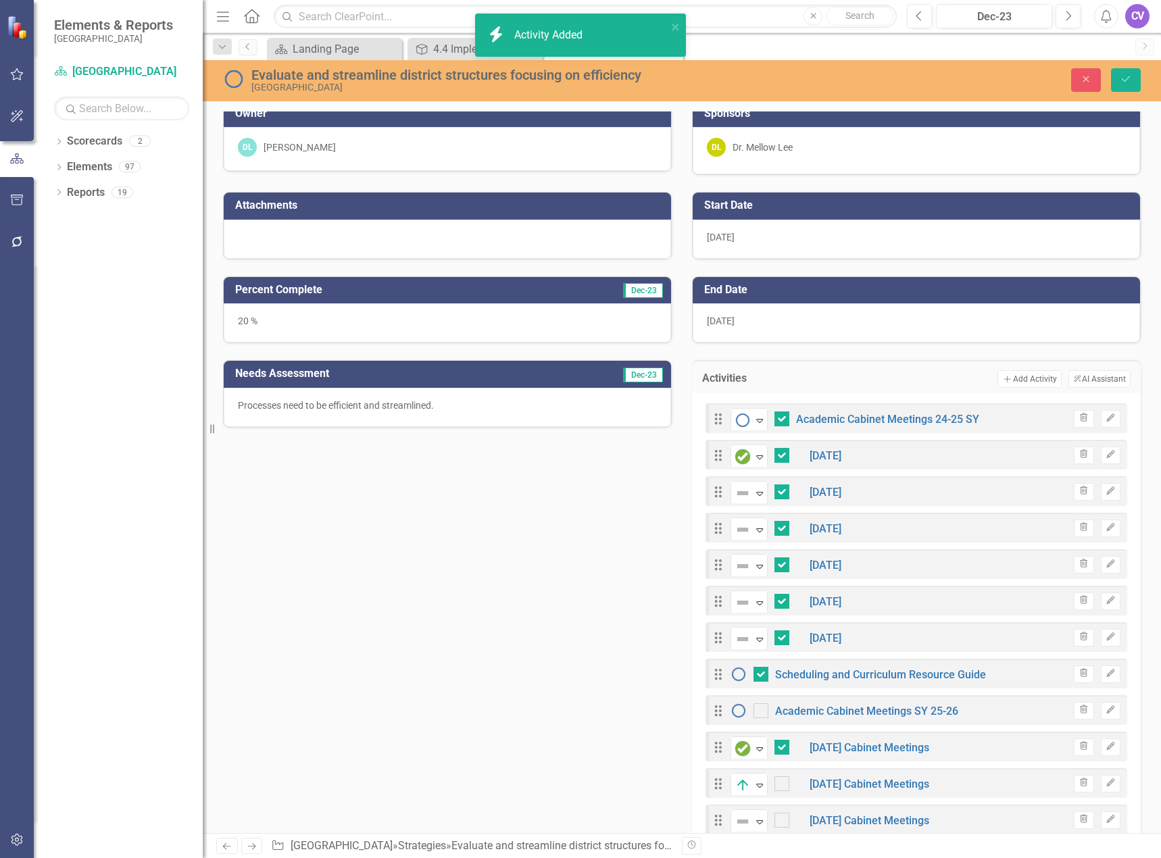
checkbox input "false"
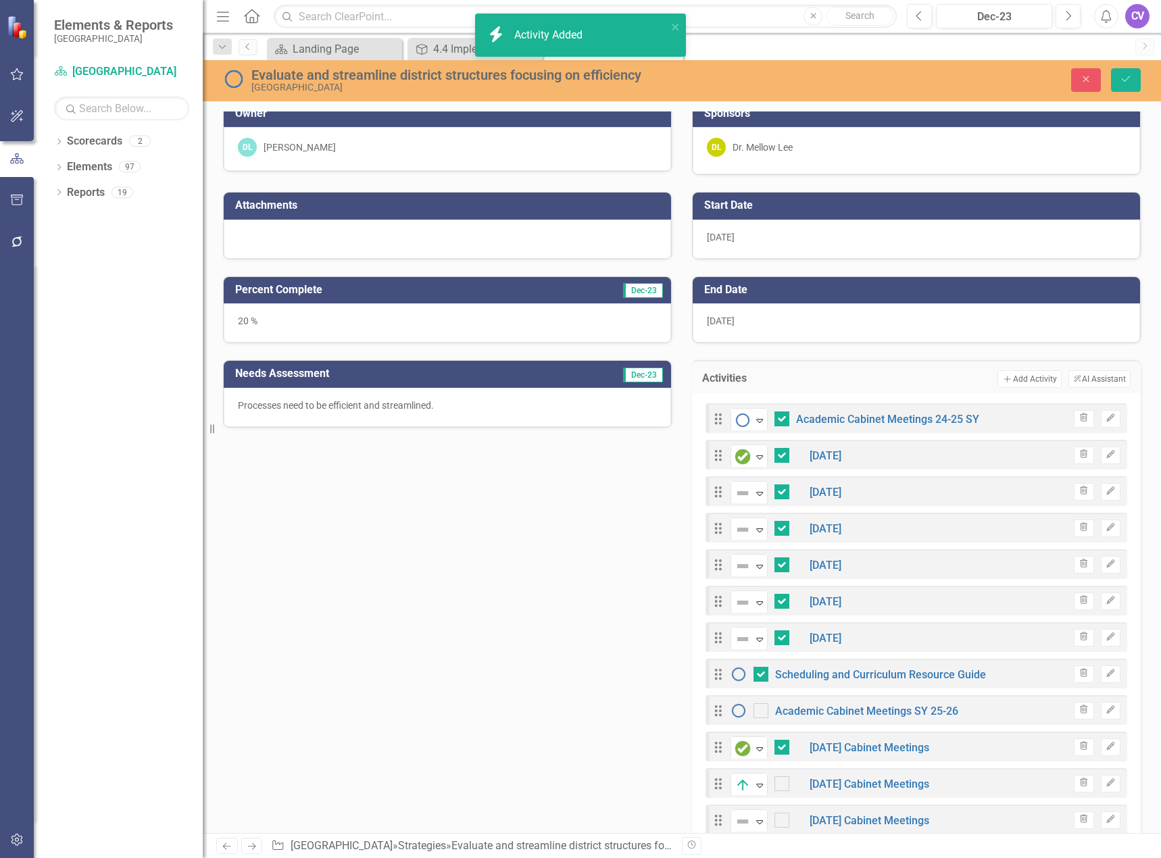
checkbox input "false"
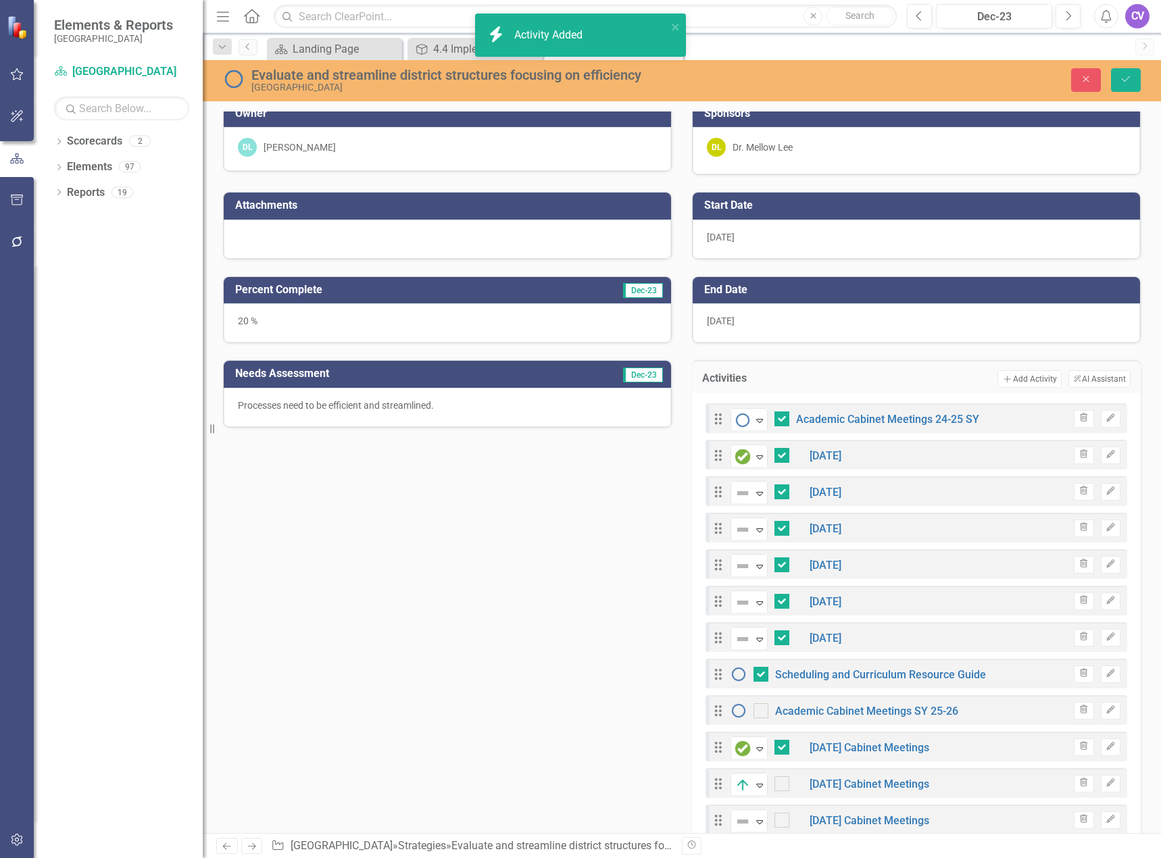
checkbox input "true"
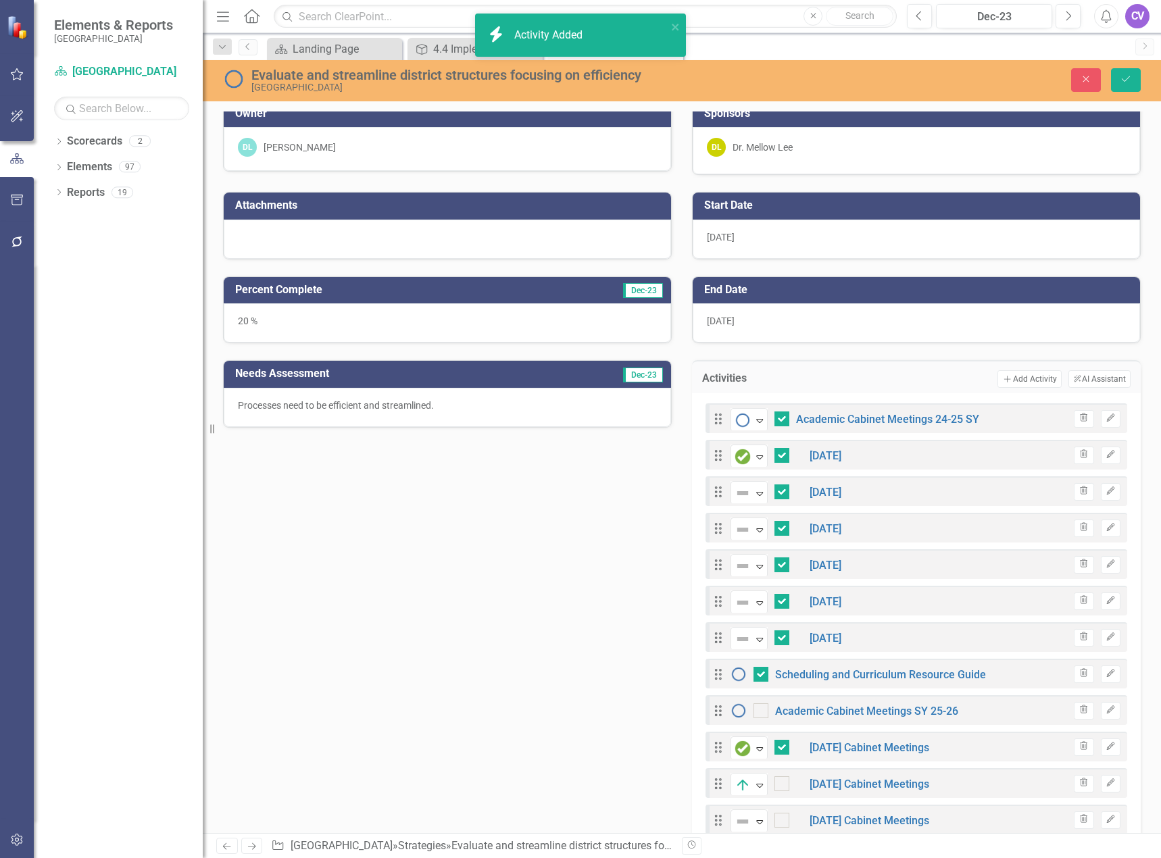
checkbox input "true"
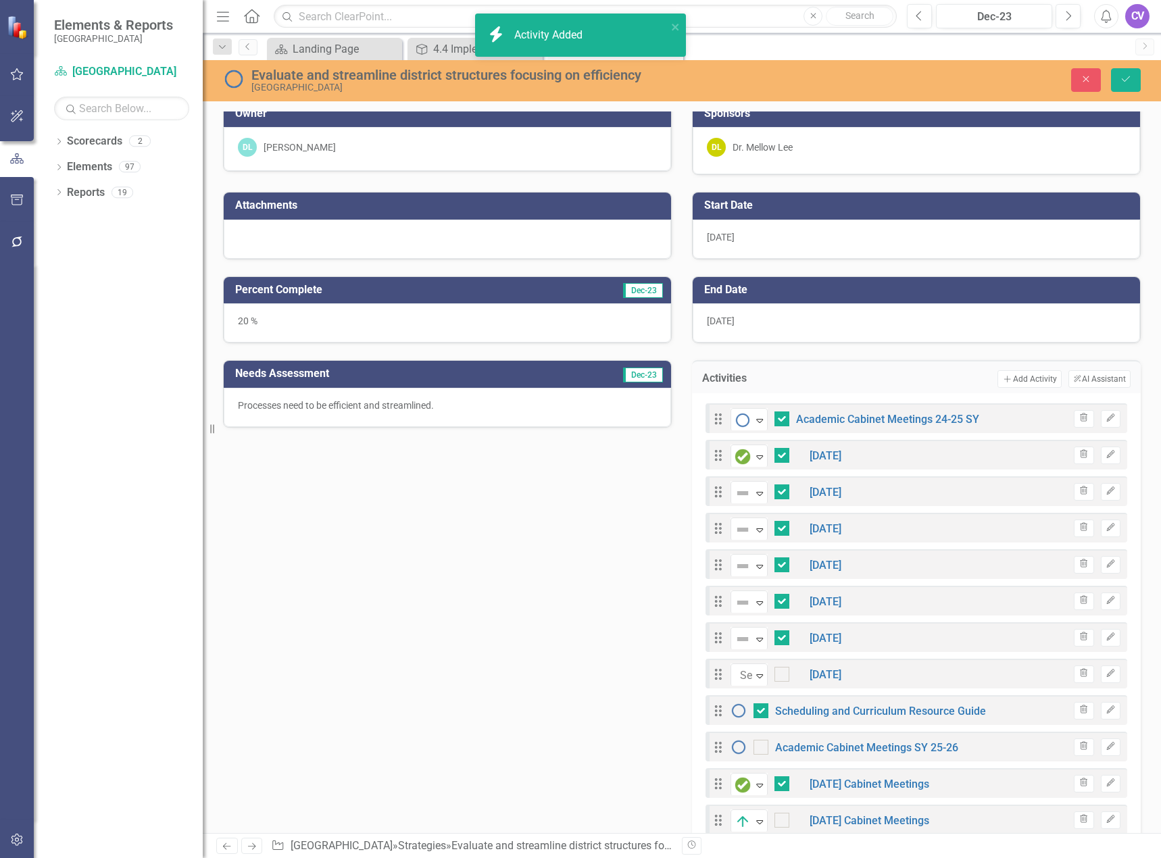
checkbox input "true"
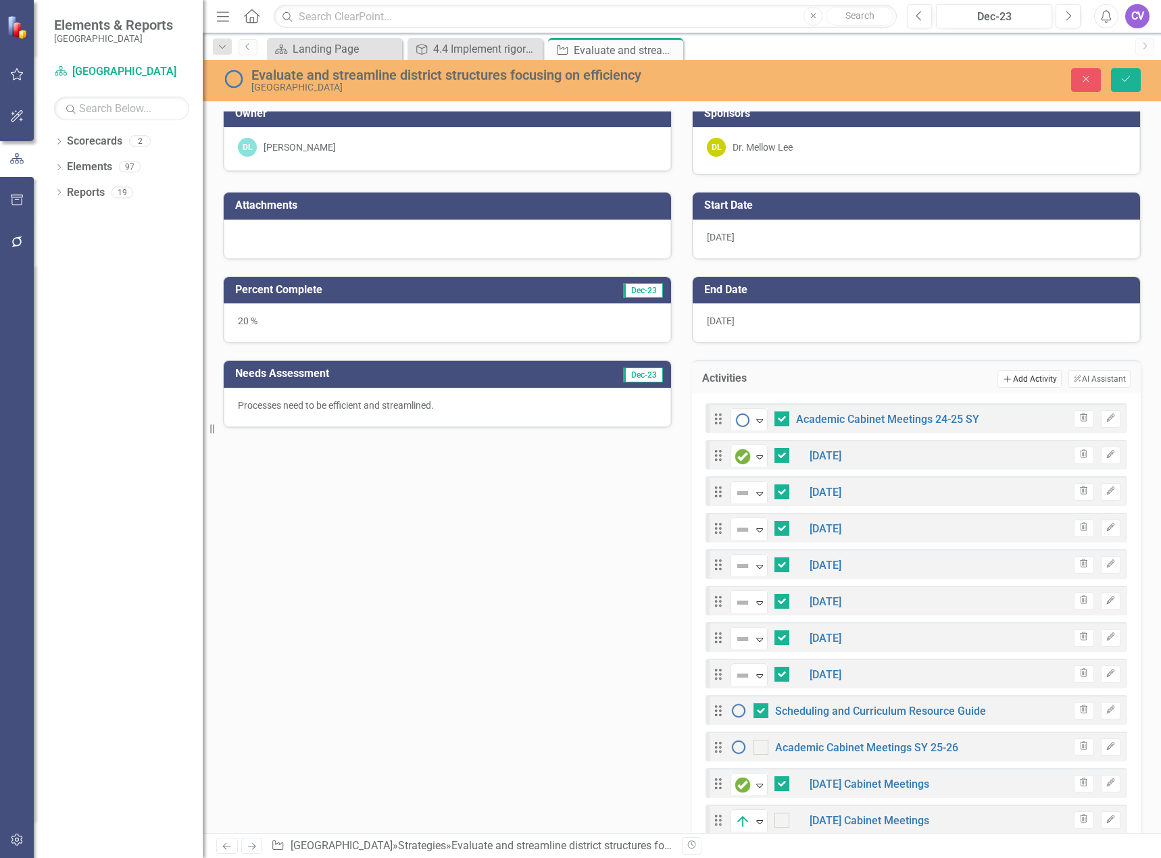
click at [1018, 381] on button "Add Add Activity" at bounding box center [1029, 379] width 64 height 18
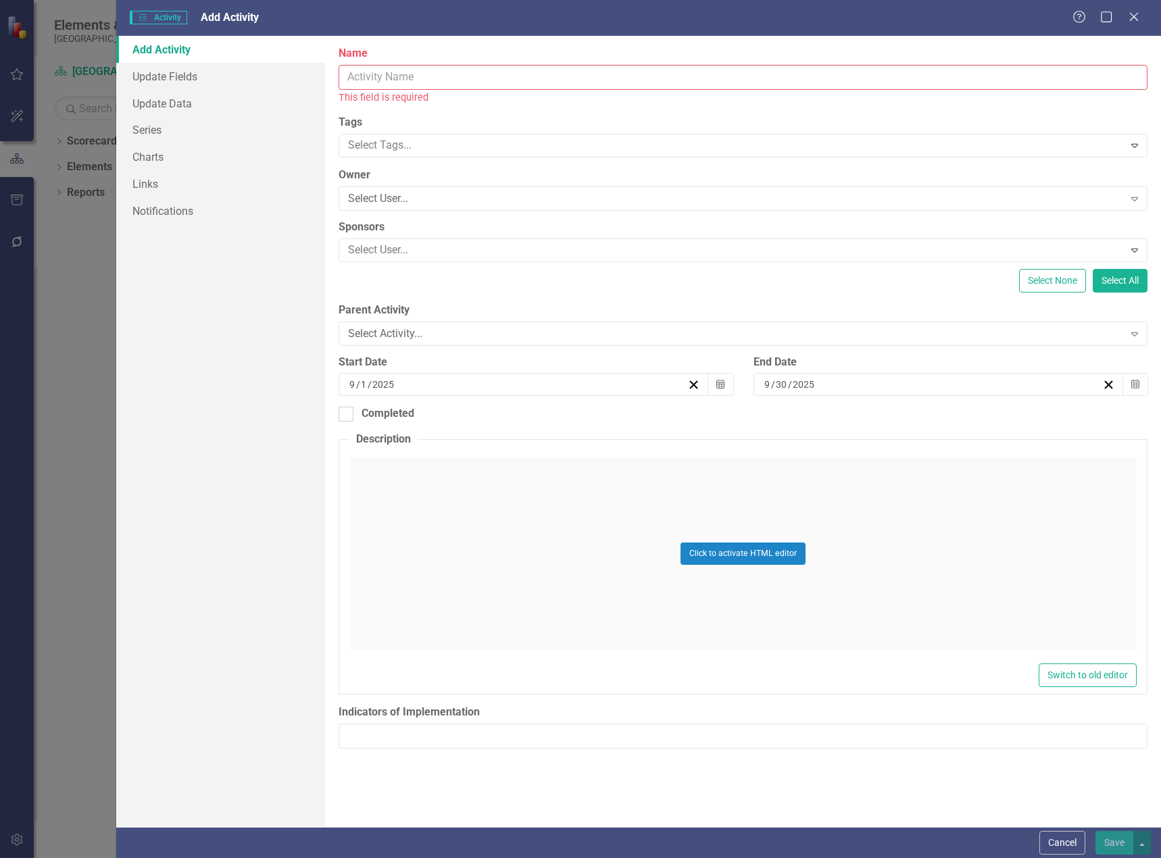
click at [464, 80] on input "Name" at bounding box center [743, 77] width 809 height 25
type input "A"
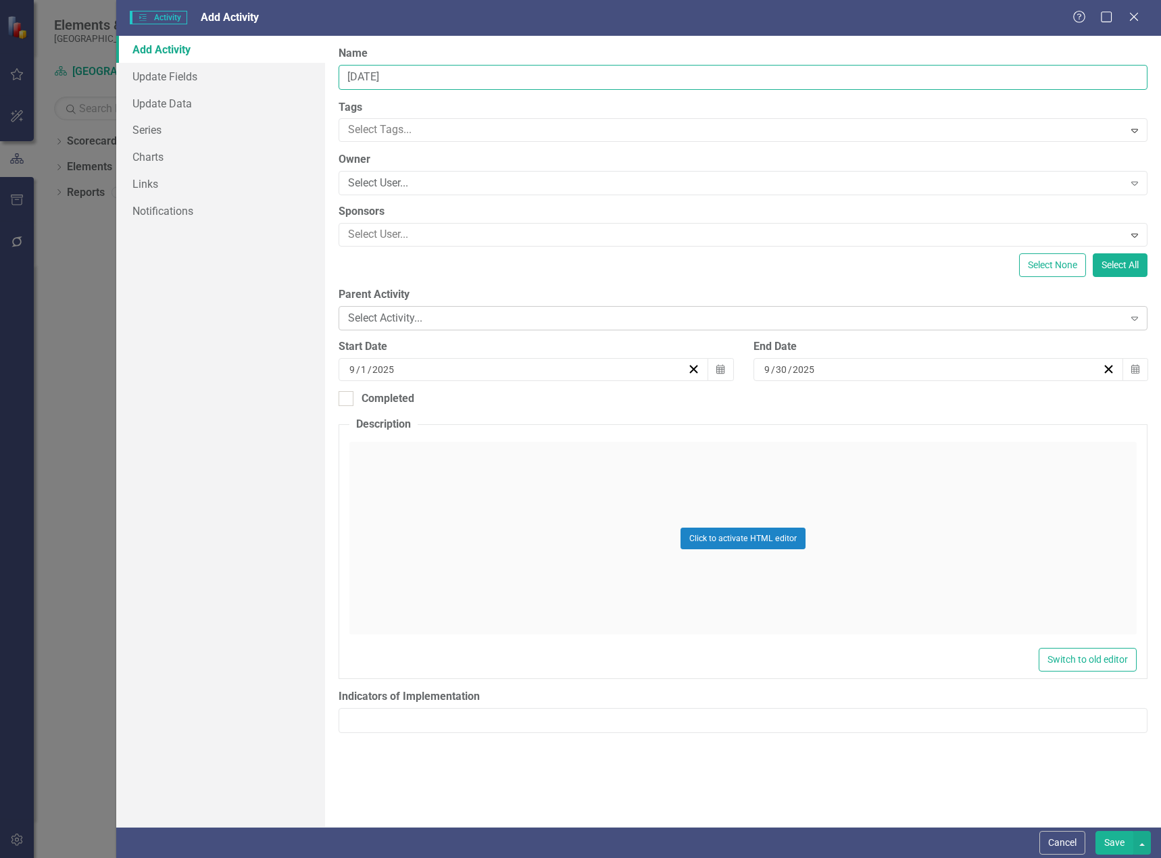
type input "March 2025"
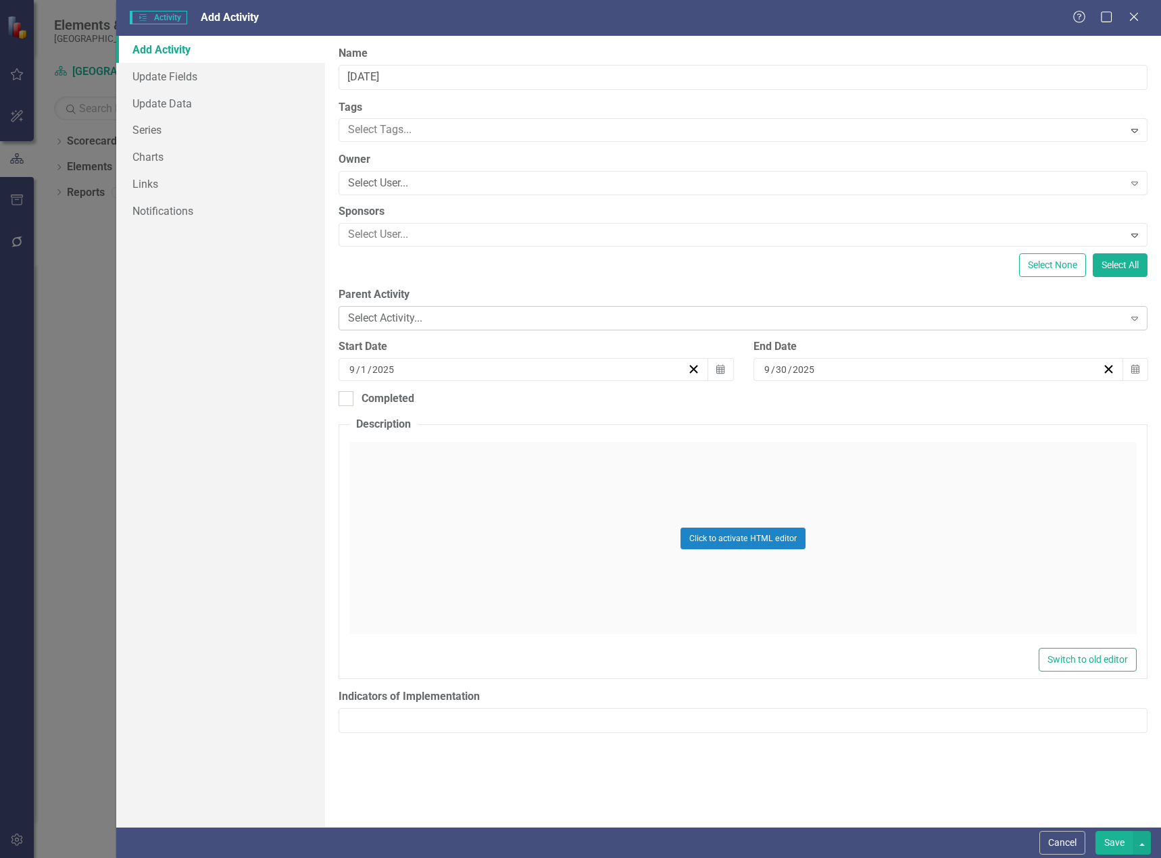
click at [460, 316] on div "Select Activity..." at bounding box center [735, 319] width 775 height 16
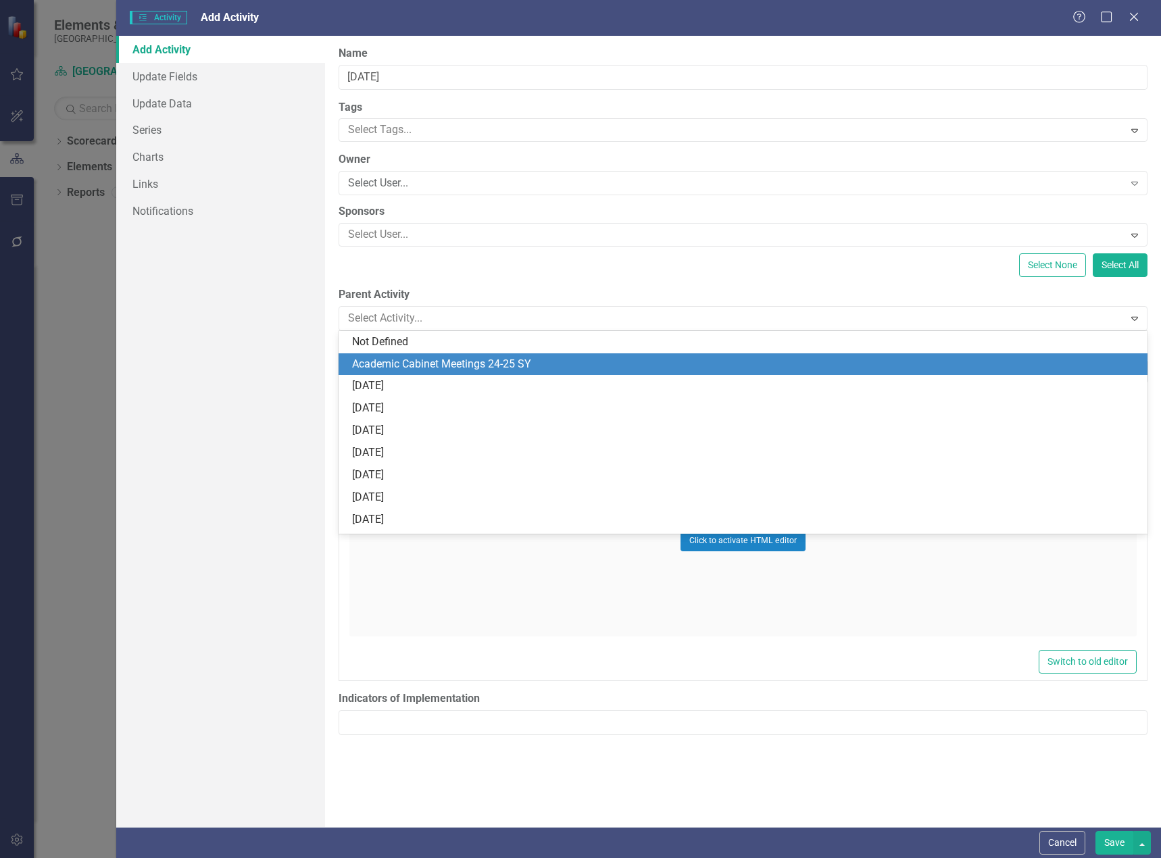
click at [420, 357] on div "Academic Cabinet Meetings 24-25 SY" at bounding box center [745, 365] width 787 height 16
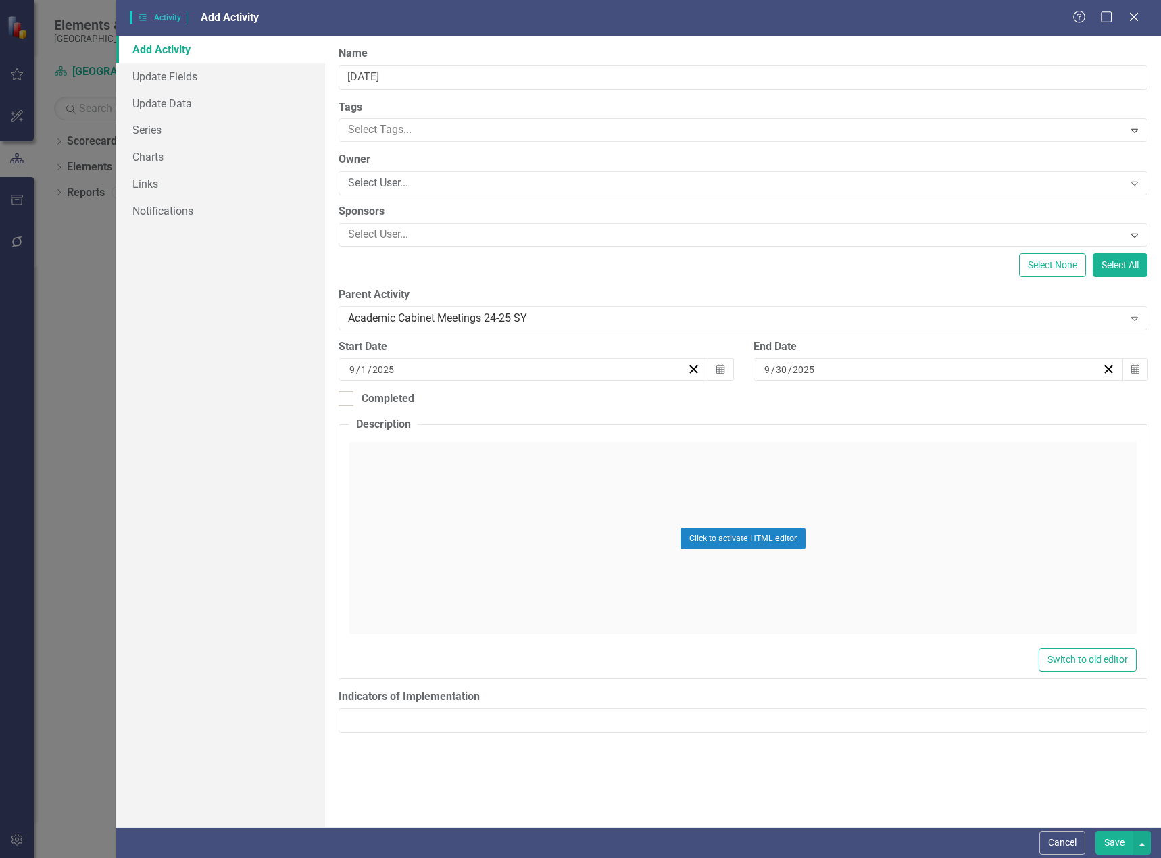
click at [587, 366] on div "9 / 1 / 2025" at bounding box center [517, 370] width 340 height 14
click at [456, 401] on button "‹" at bounding box center [451, 404] width 30 height 30
click at [452, 399] on button "‹" at bounding box center [451, 404] width 30 height 30
click at [453, 399] on button "‹" at bounding box center [451, 404] width 30 height 30
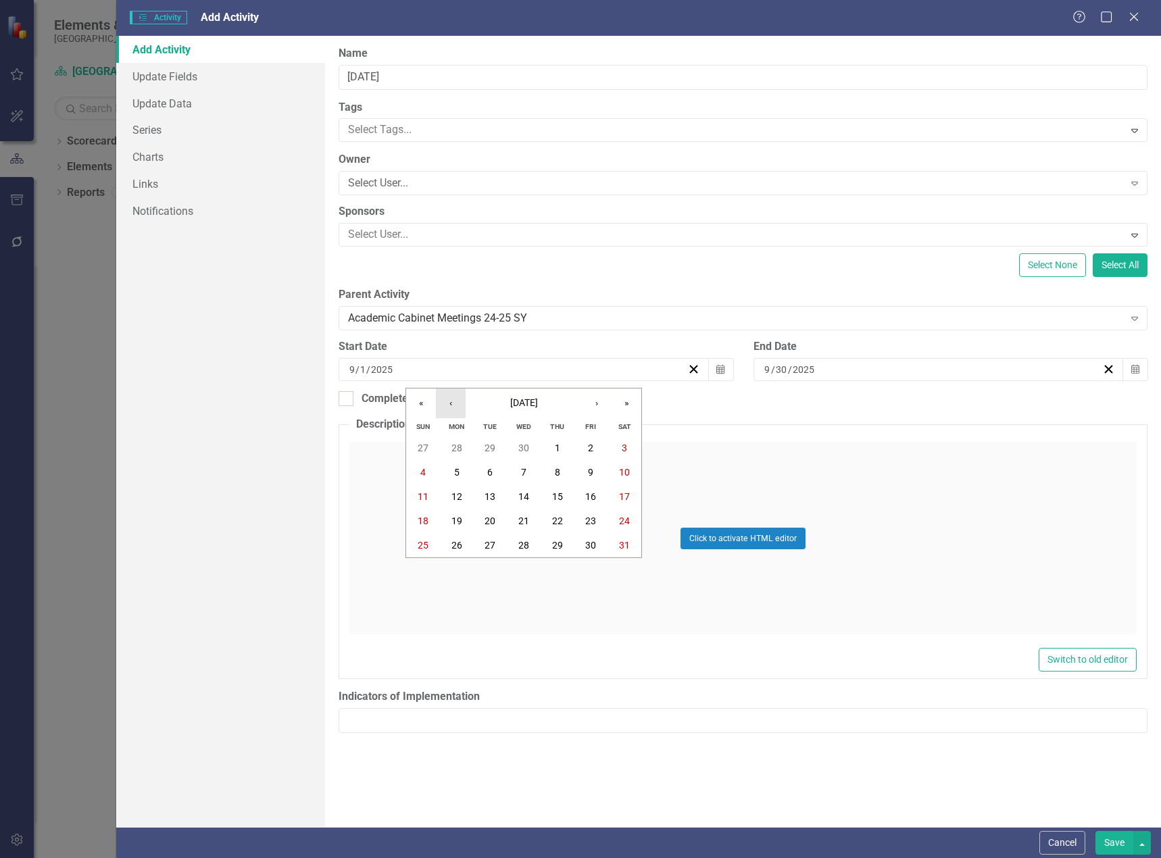
click at [453, 400] on button "‹" at bounding box center [451, 404] width 30 height 30
click at [454, 401] on button "‹" at bounding box center [451, 404] width 30 height 30
click at [447, 472] on button "3" at bounding box center [457, 472] width 34 height 24
click at [836, 368] on div "[DATE]" at bounding box center [932, 370] width 340 height 14
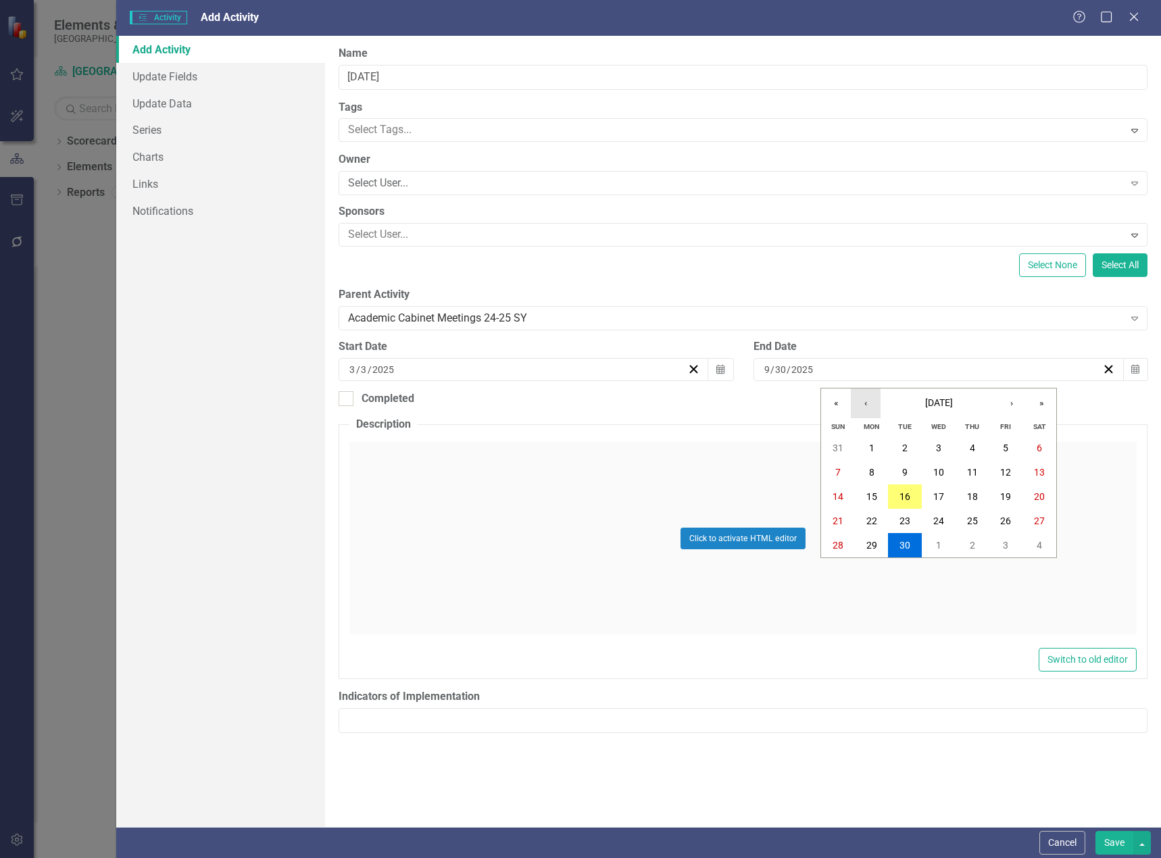
click at [866, 403] on button "‹" at bounding box center [866, 404] width 30 height 30
click at [864, 403] on button "‹" at bounding box center [866, 404] width 30 height 30
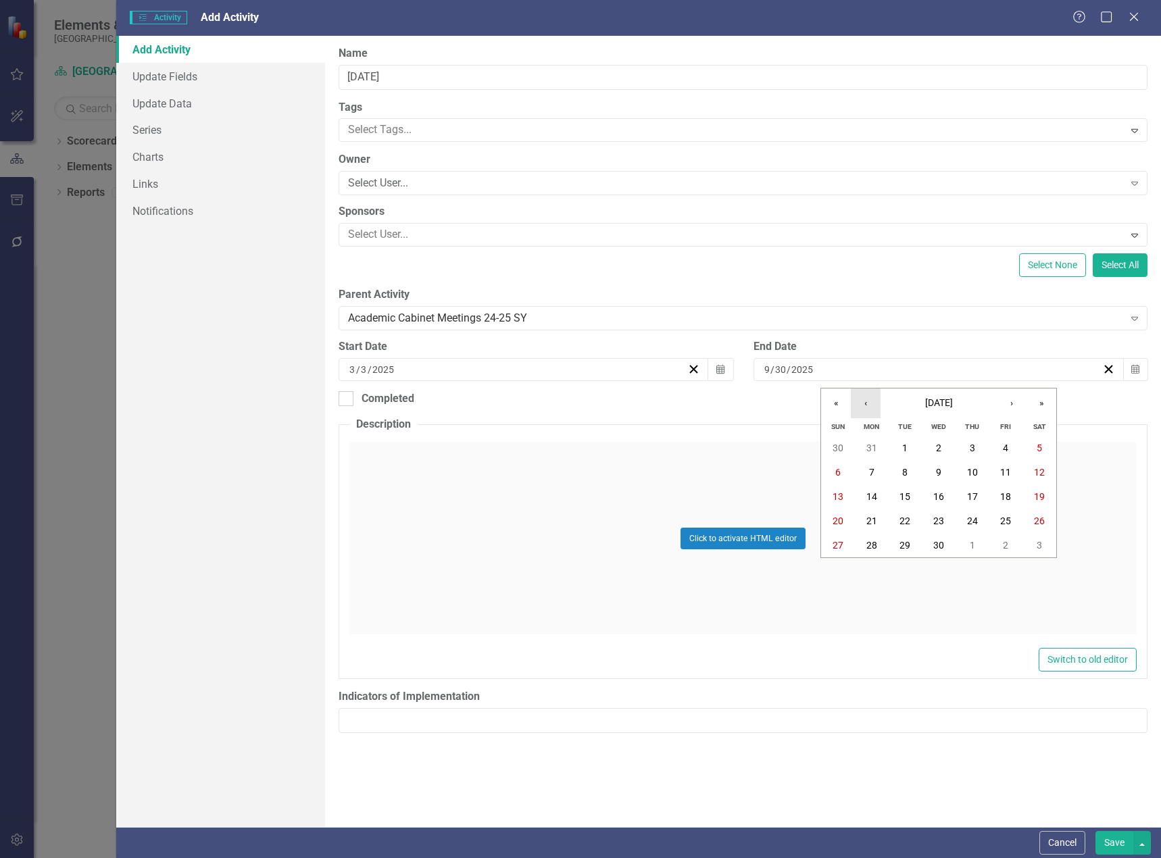
click at [864, 403] on button "‹" at bounding box center [866, 404] width 30 height 30
click at [866, 572] on abbr "31" at bounding box center [871, 569] width 11 height 11
click at [349, 402] on div at bounding box center [346, 398] width 15 height 15
click at [347, 400] on input "Completed" at bounding box center [343, 395] width 9 height 9
checkbox input "true"
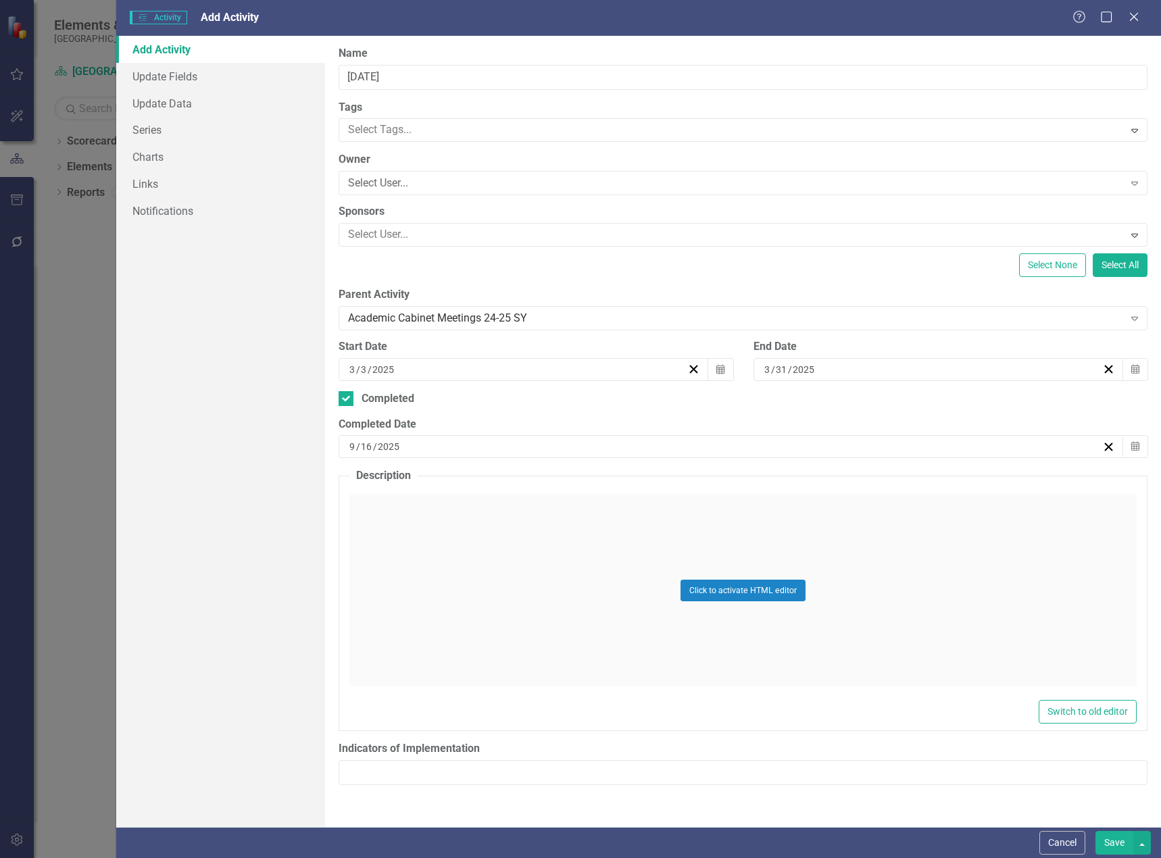
click at [622, 451] on div "[DATE]" at bounding box center [724, 447] width 755 height 14
click at [658, 478] on button "‹" at bounding box center [658, 481] width 30 height 30
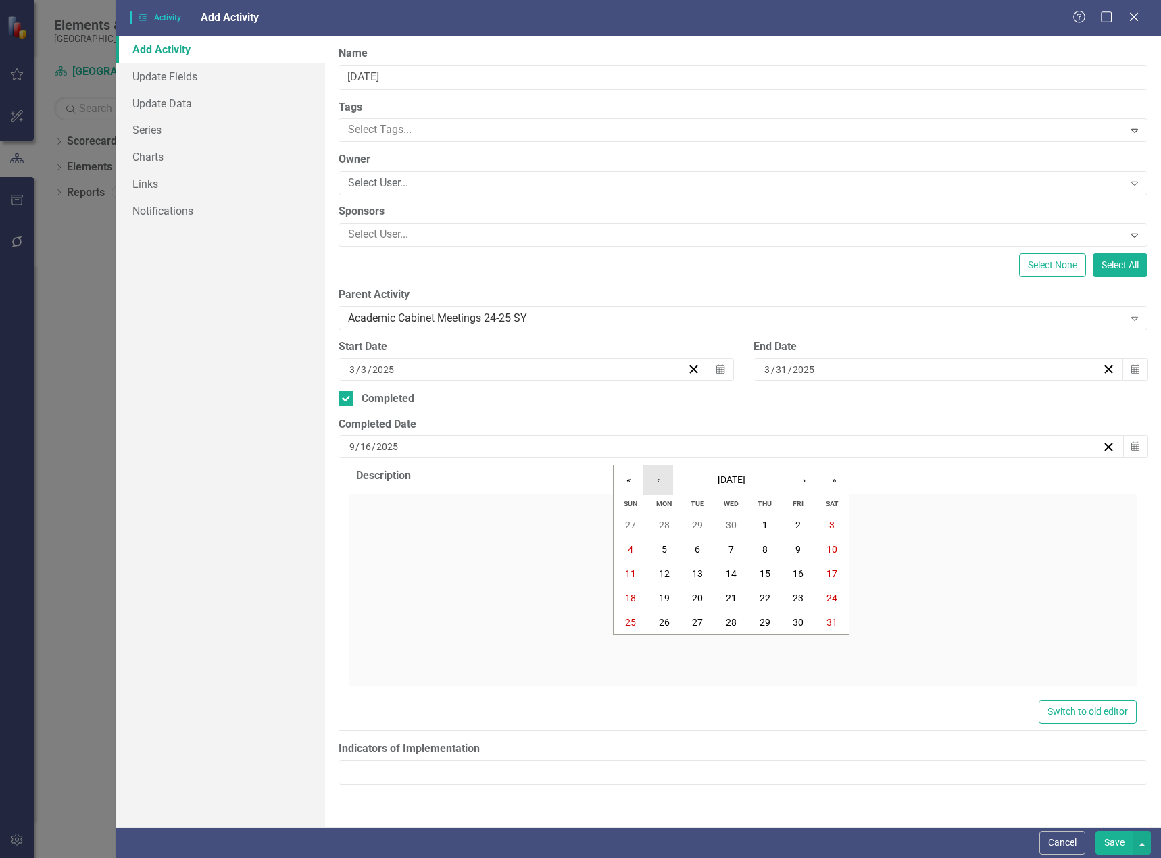
click at [658, 479] on button "‹" at bounding box center [658, 481] width 30 height 30
click at [656, 480] on button "‹" at bounding box center [658, 481] width 30 height 30
drag, startPoint x: 661, startPoint y: 647, endPoint x: 687, endPoint y: 647, distance: 25.7
click at [662, 647] on abbr "31" at bounding box center [664, 646] width 11 height 11
click at [1114, 844] on button "Save" at bounding box center [1114, 843] width 38 height 24
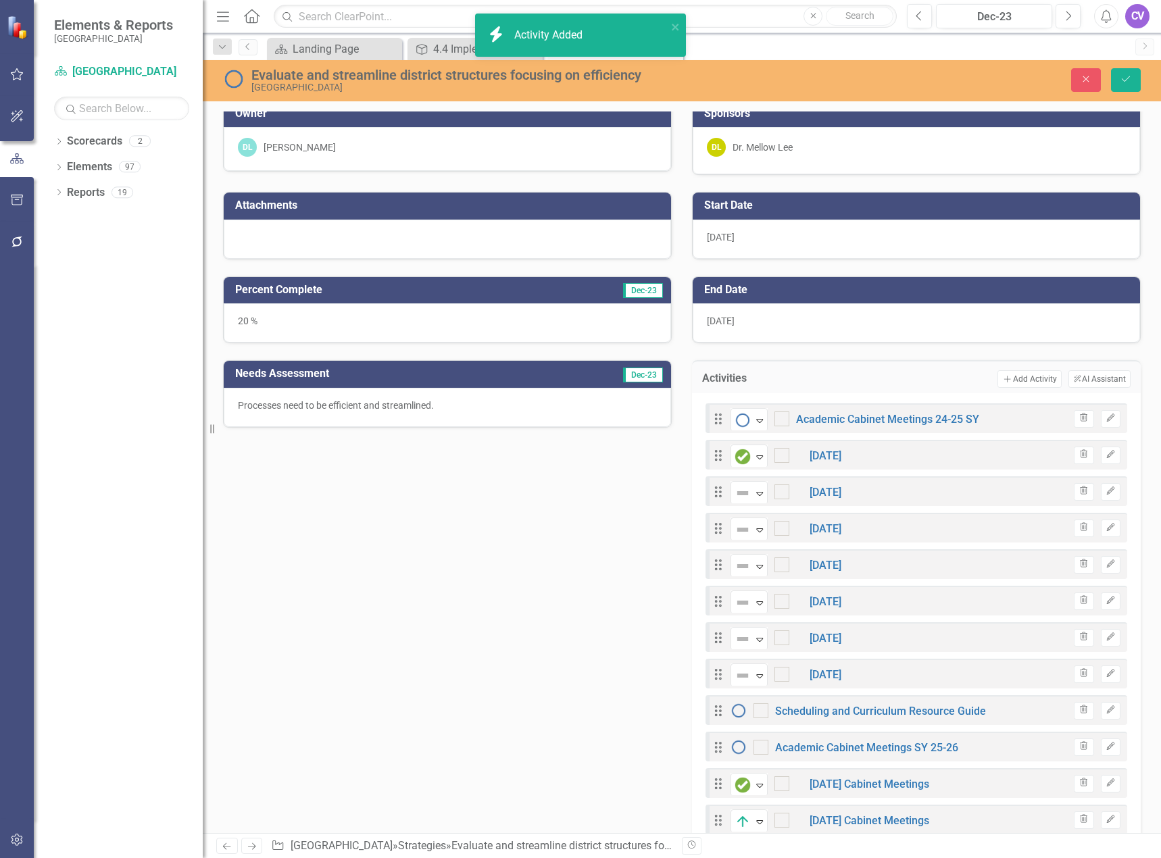
checkbox input "false"
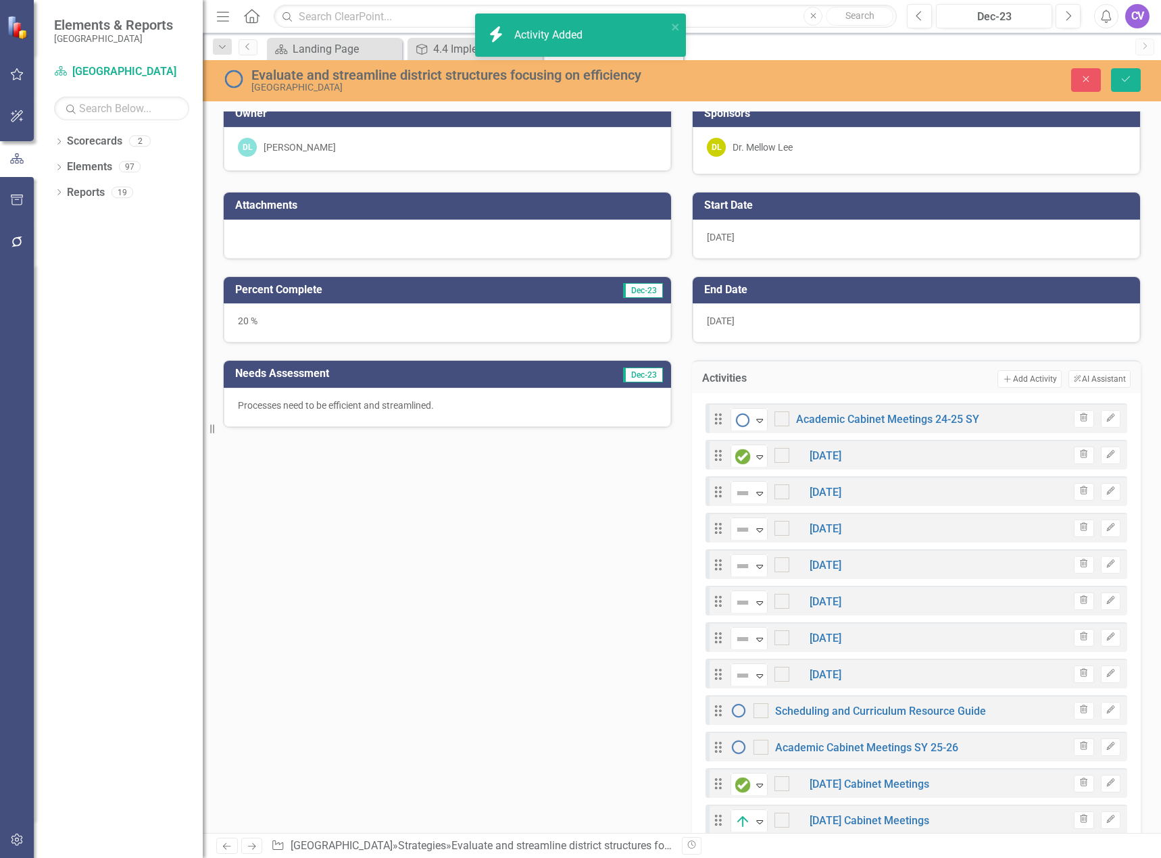
checkbox input "false"
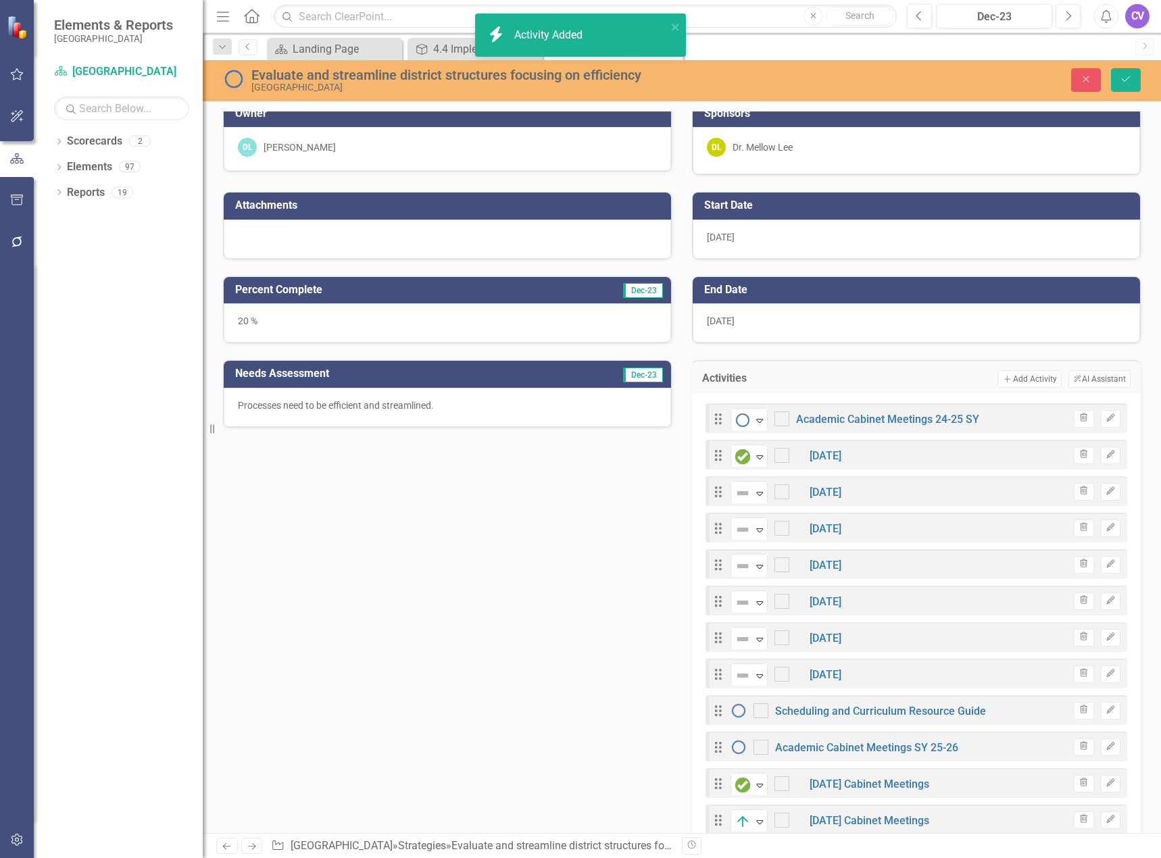
checkbox input "false"
checkbox input "true"
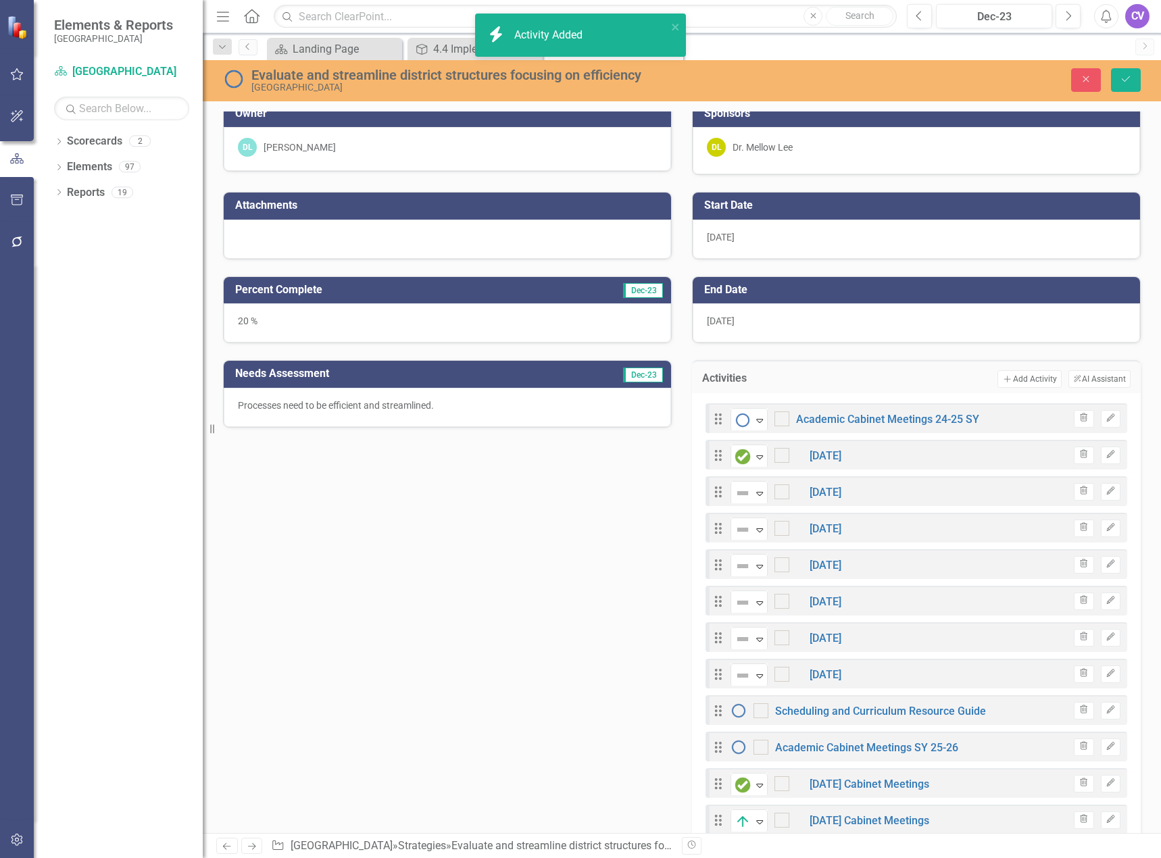
checkbox input "true"
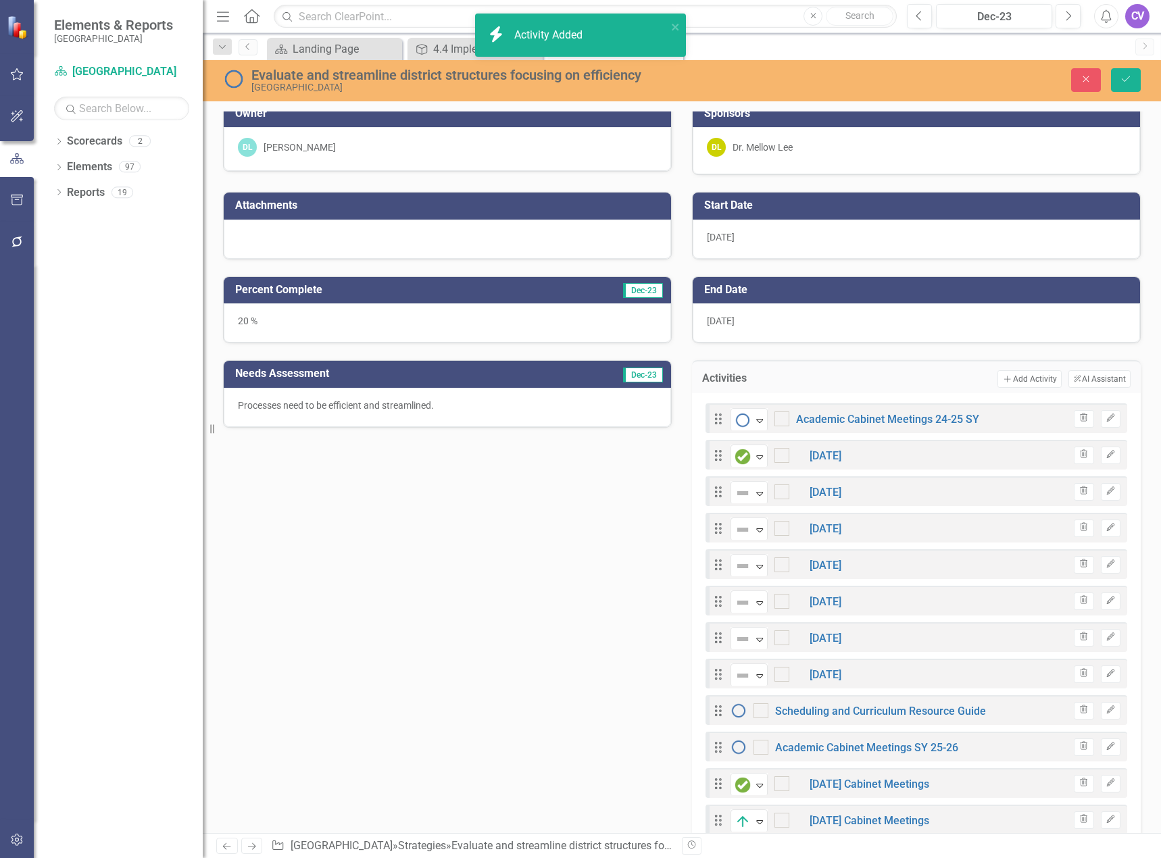
checkbox input "true"
checkbox input "false"
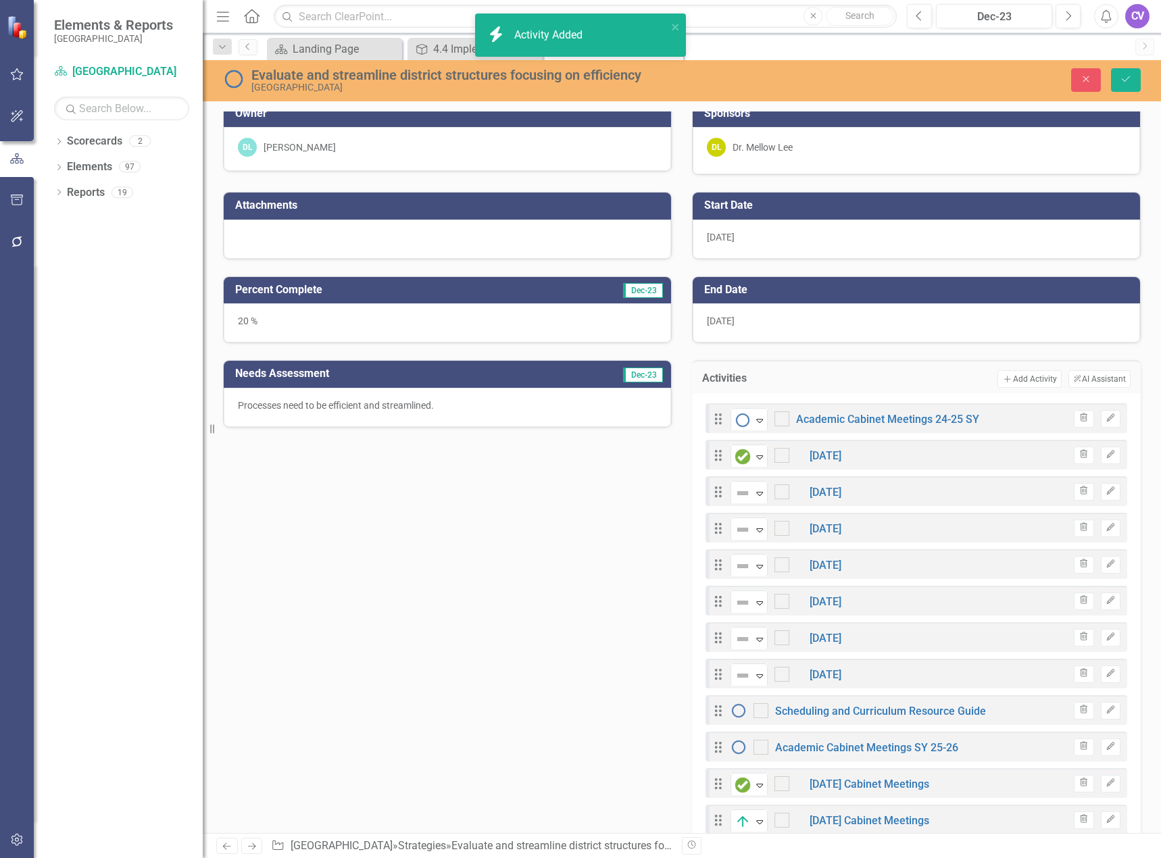
checkbox input "false"
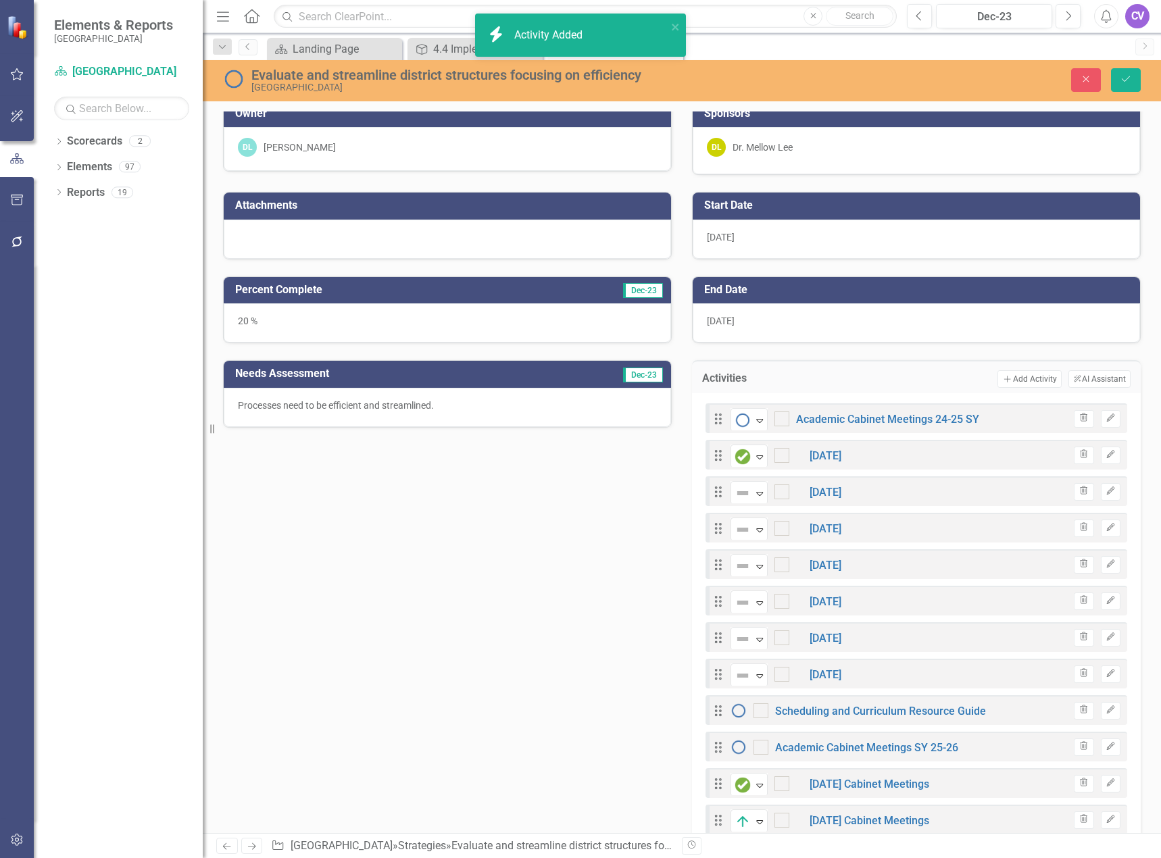
checkbox input "false"
checkbox input "true"
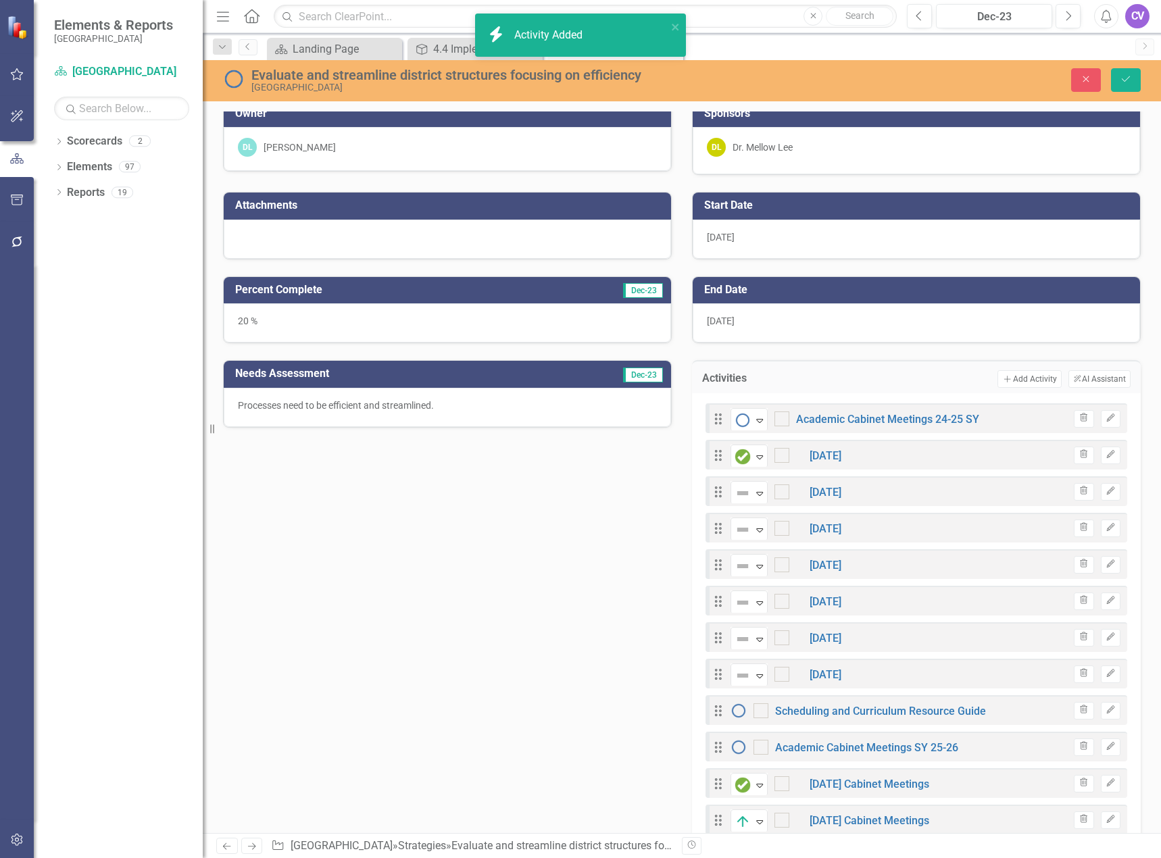
checkbox input "true"
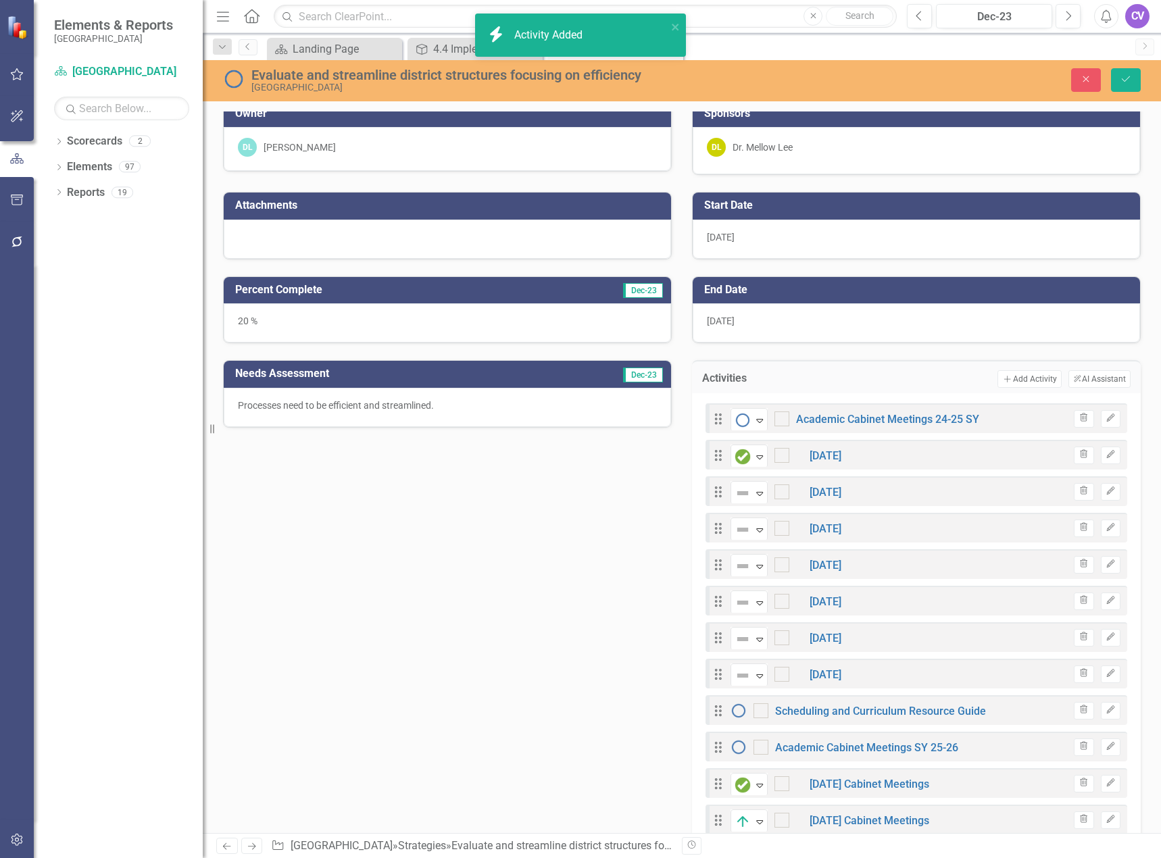
checkbox input "true"
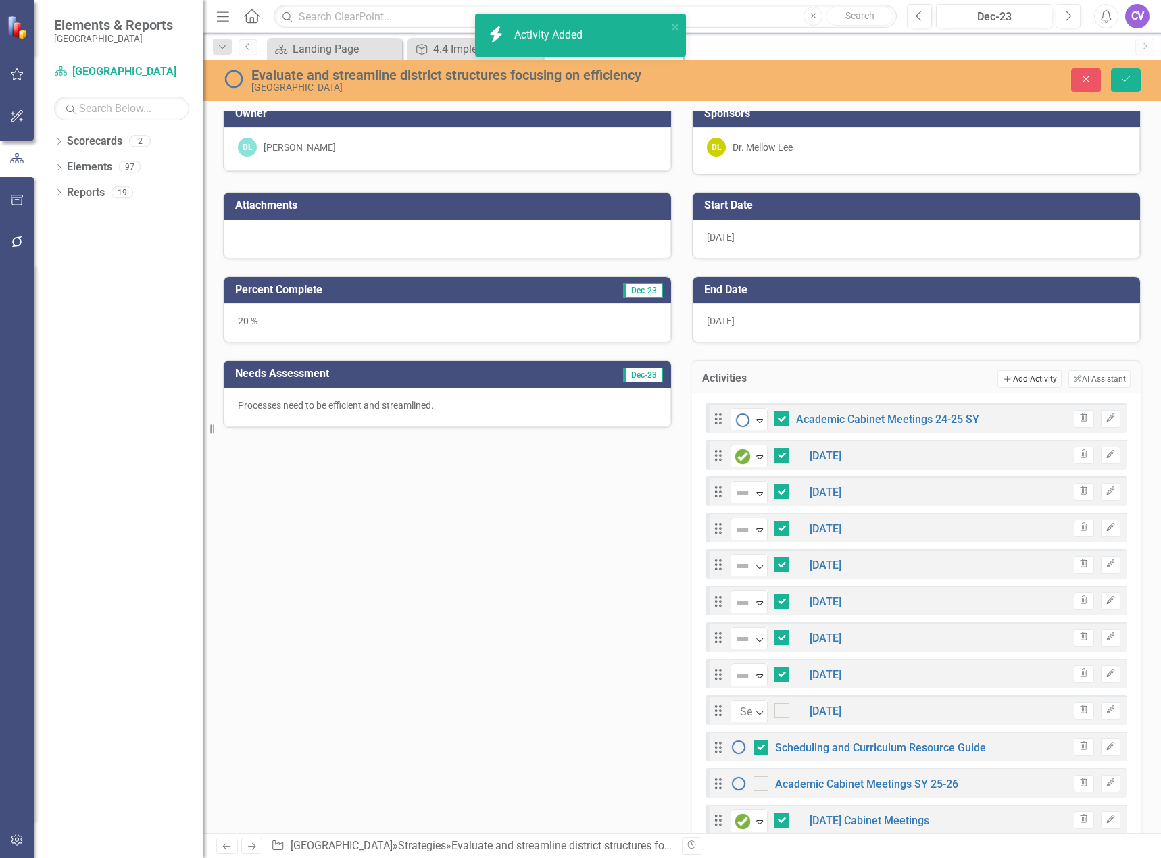
checkbox input "true"
click at [1025, 376] on button "Add Add Activity" at bounding box center [1029, 379] width 64 height 18
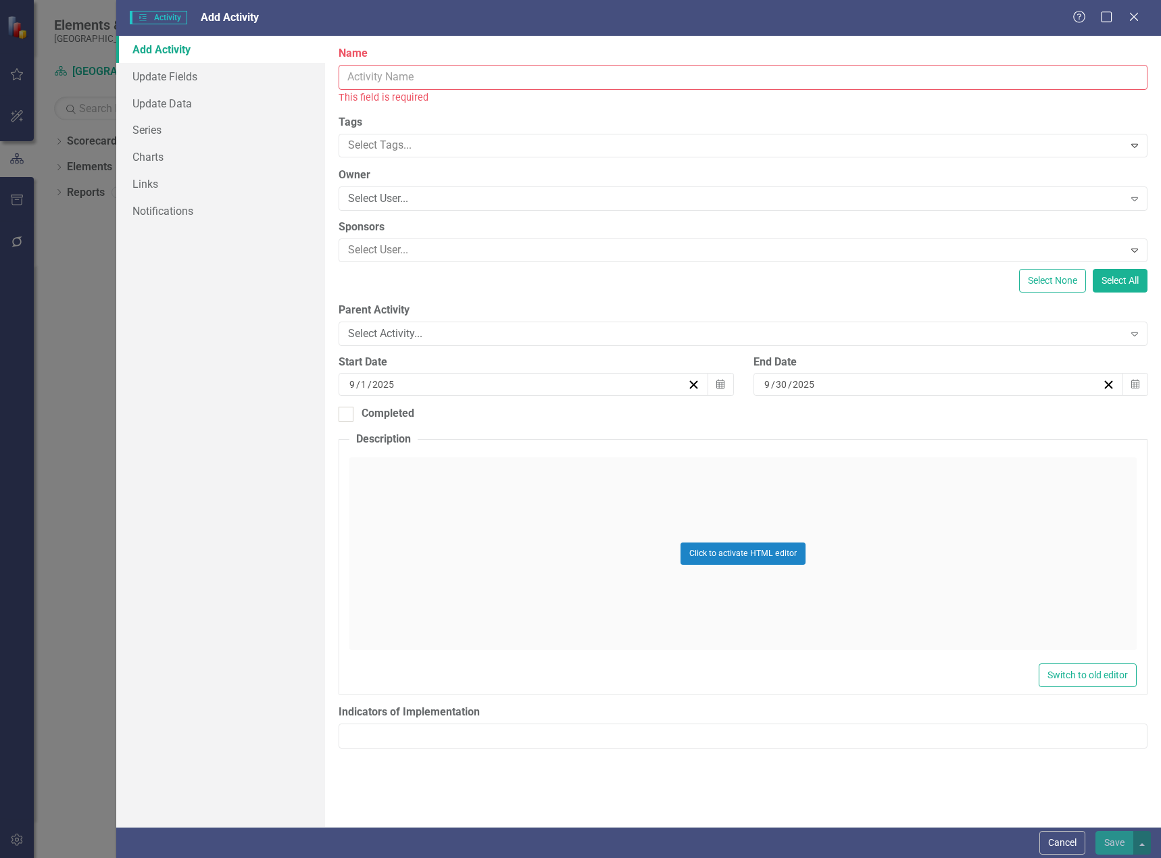
click at [493, 70] on input "Name" at bounding box center [743, 77] width 809 height 25
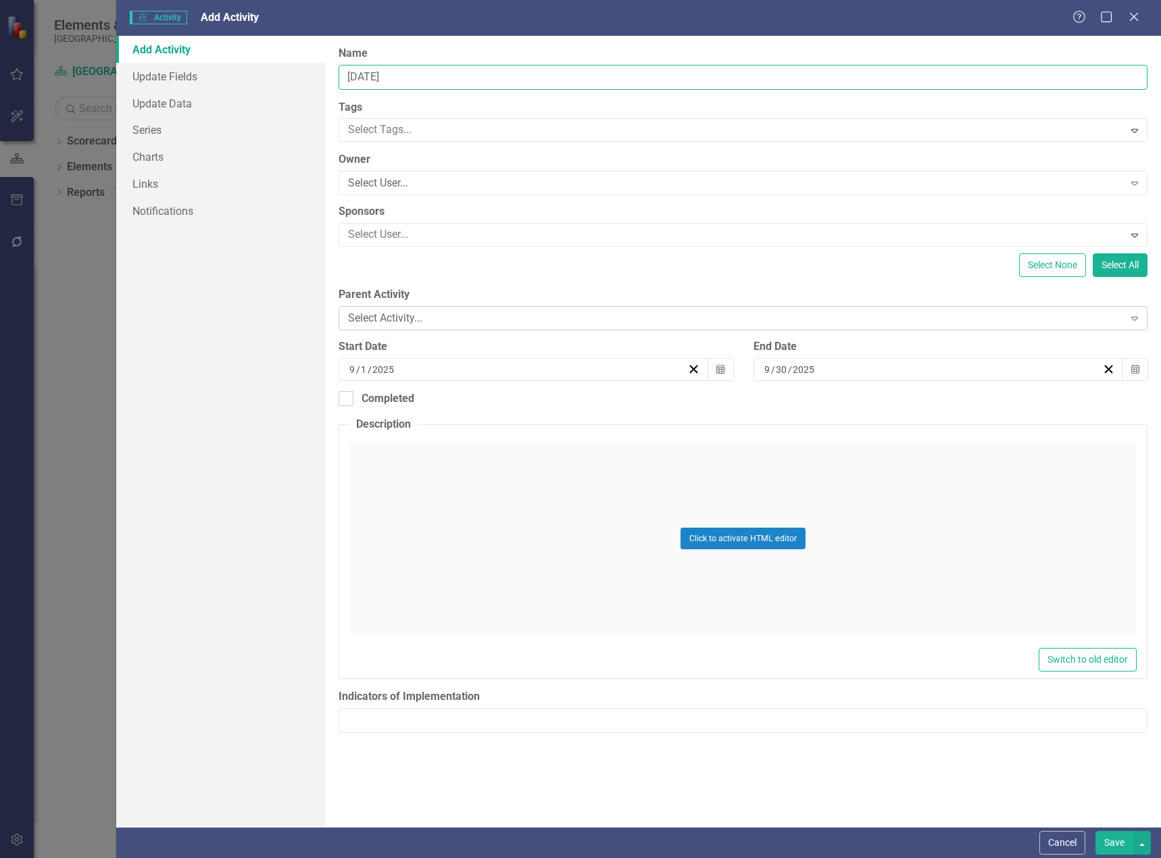
type input "April 2025"
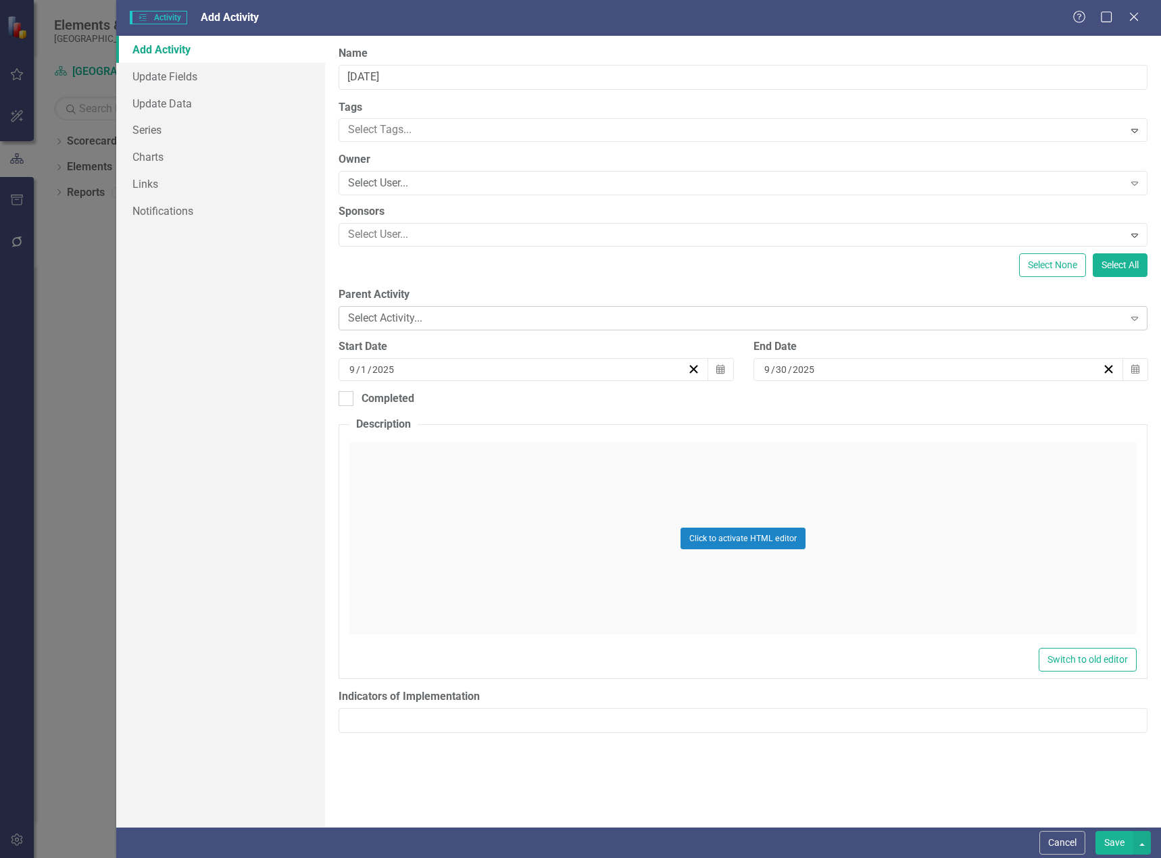
click at [407, 321] on div "Select Activity..." at bounding box center [735, 319] width 775 height 16
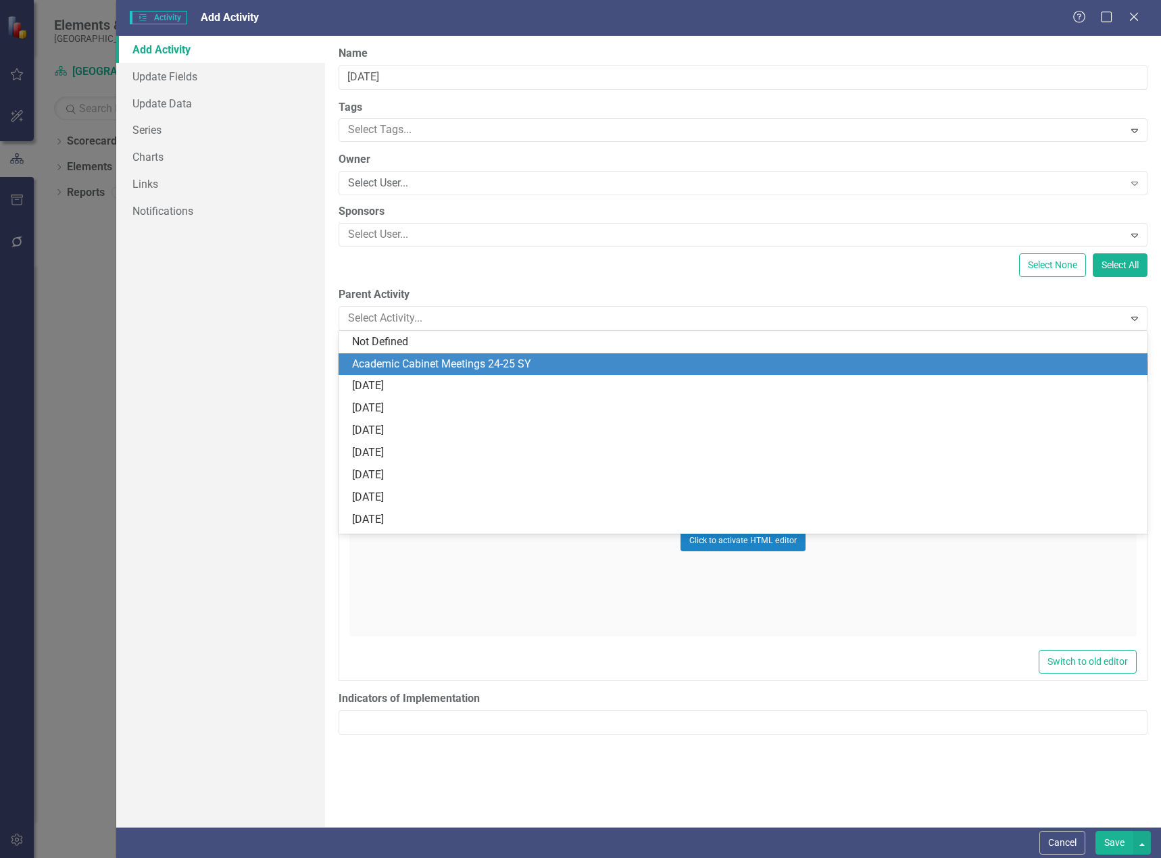
click at [396, 365] on div "Academic Cabinet Meetings 24-25 SY" at bounding box center [745, 365] width 787 height 16
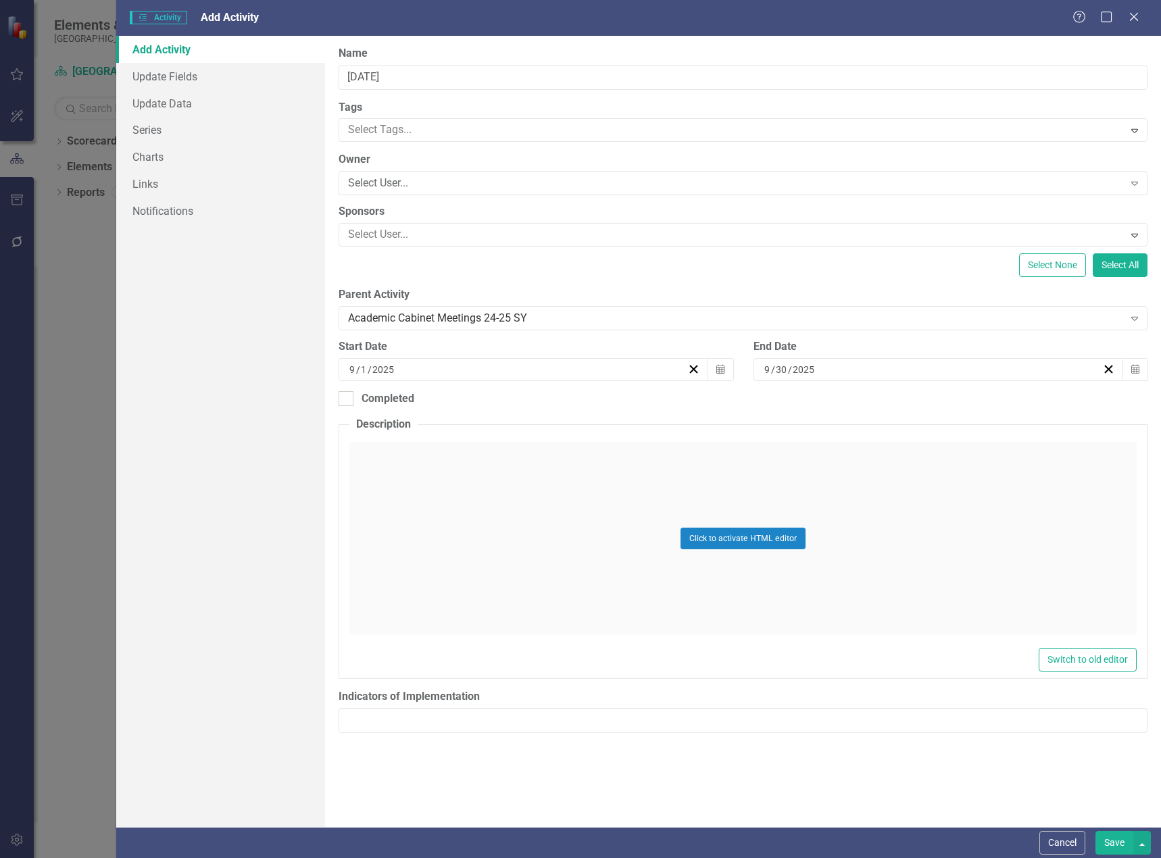
click at [435, 367] on div "9 / 1 / 2025" at bounding box center [517, 370] width 340 height 14
click at [448, 397] on button "‹" at bounding box center [451, 404] width 30 height 30
click at [449, 397] on button "‹" at bounding box center [451, 404] width 30 height 30
click at [450, 397] on button "‹" at bounding box center [451, 404] width 30 height 30
click at [450, 398] on button "‹" at bounding box center [451, 404] width 30 height 30
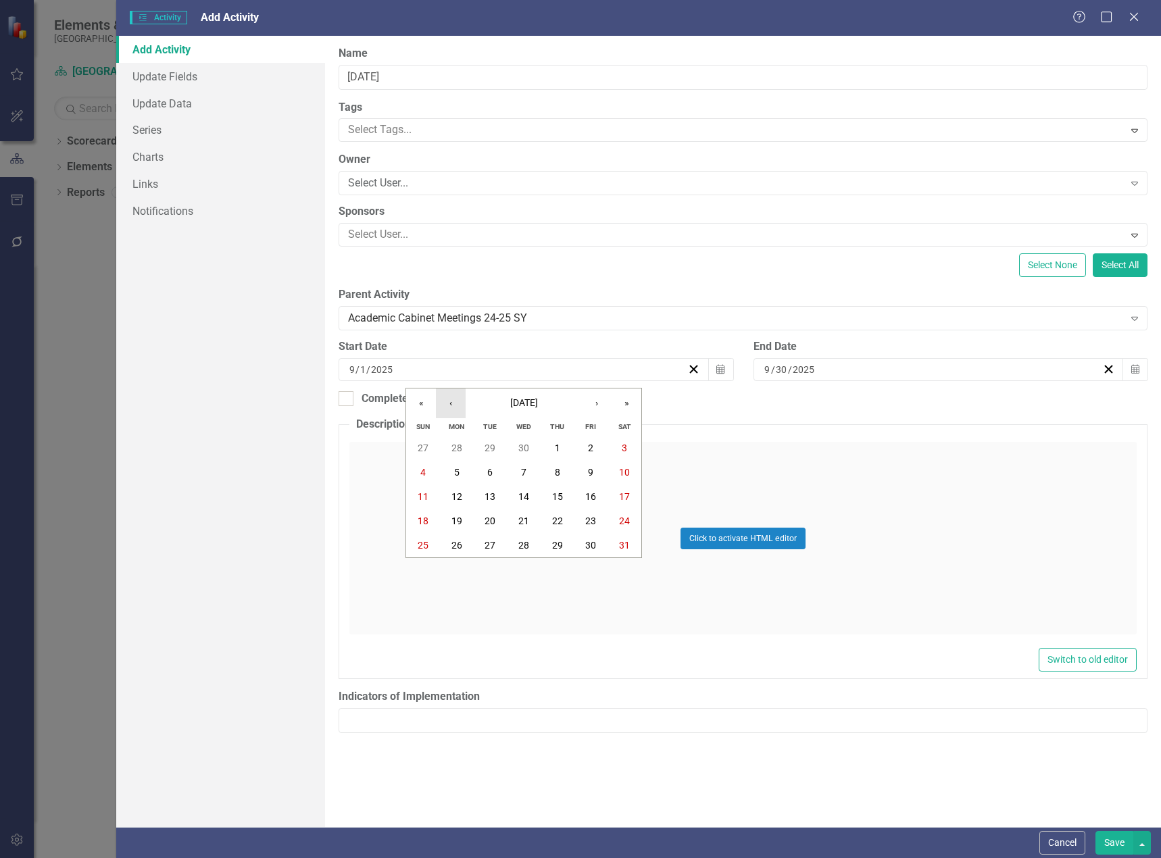
click at [449, 399] on button "‹" at bounding box center [451, 404] width 30 height 30
click at [480, 447] on button "1" at bounding box center [490, 448] width 34 height 24
click at [885, 372] on div "[DATE]" at bounding box center [932, 370] width 340 height 14
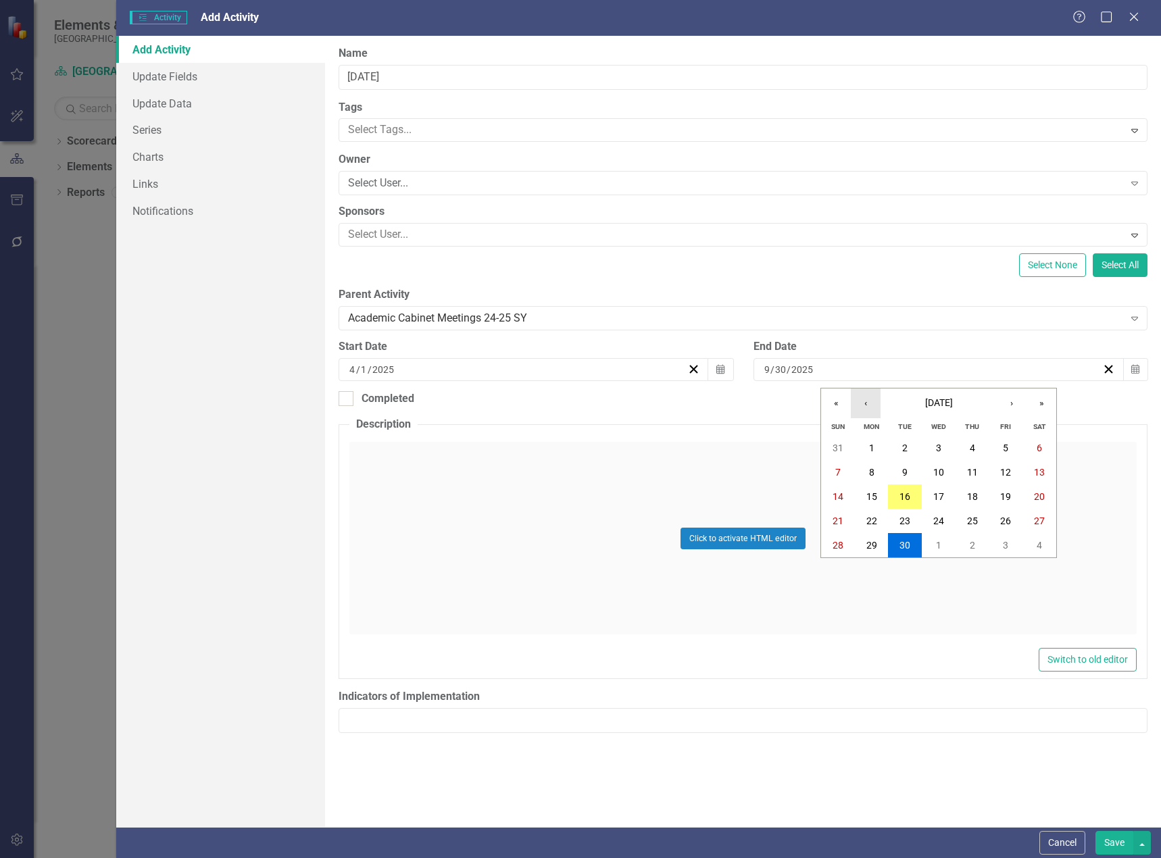
click at [862, 405] on button "‹" at bounding box center [866, 404] width 30 height 30
click at [864, 407] on button "‹" at bounding box center [866, 404] width 30 height 30
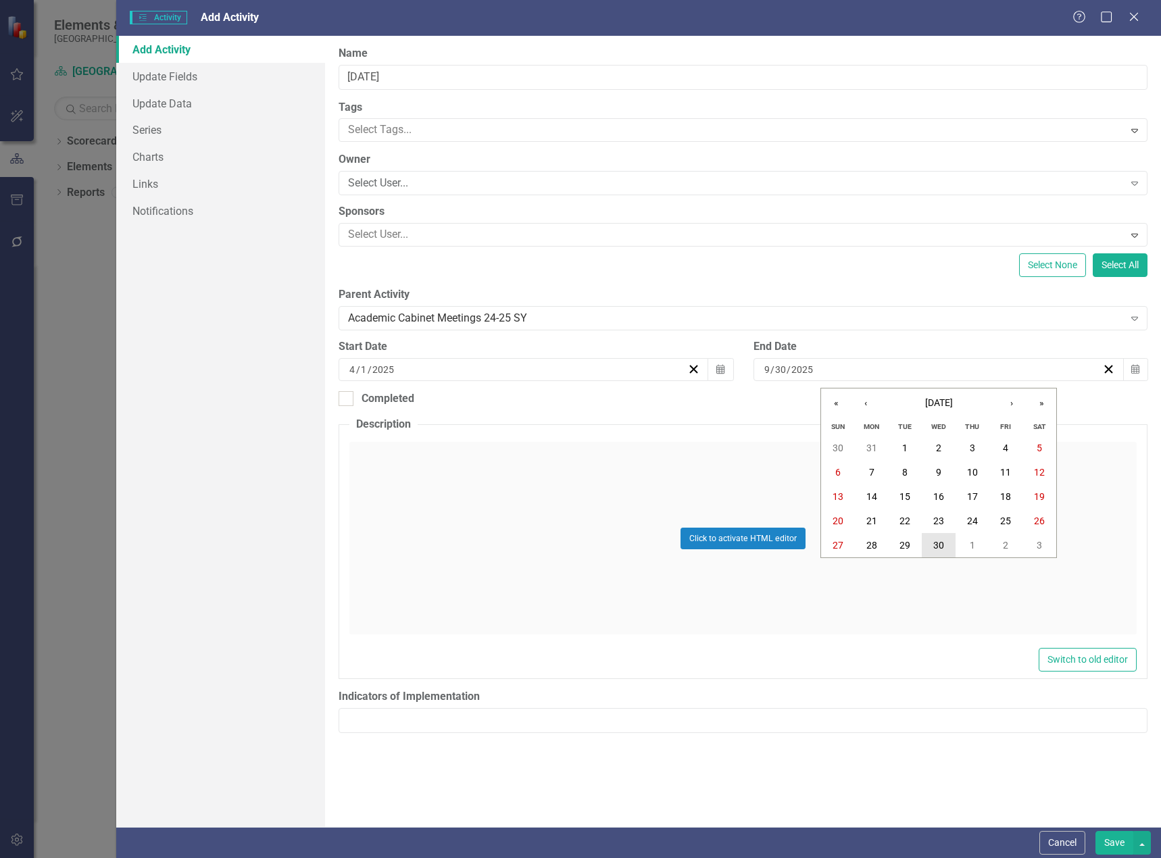
click at [941, 548] on abbr "30" at bounding box center [938, 545] width 11 height 11
drag, startPoint x: 410, startPoint y: 395, endPoint x: 438, endPoint y: 416, distance: 35.7
click at [413, 396] on div "Completed" at bounding box center [388, 399] width 53 height 16
click at [351, 405] on div at bounding box center [346, 398] width 15 height 15
click at [347, 400] on input "Completed" at bounding box center [343, 395] width 9 height 9
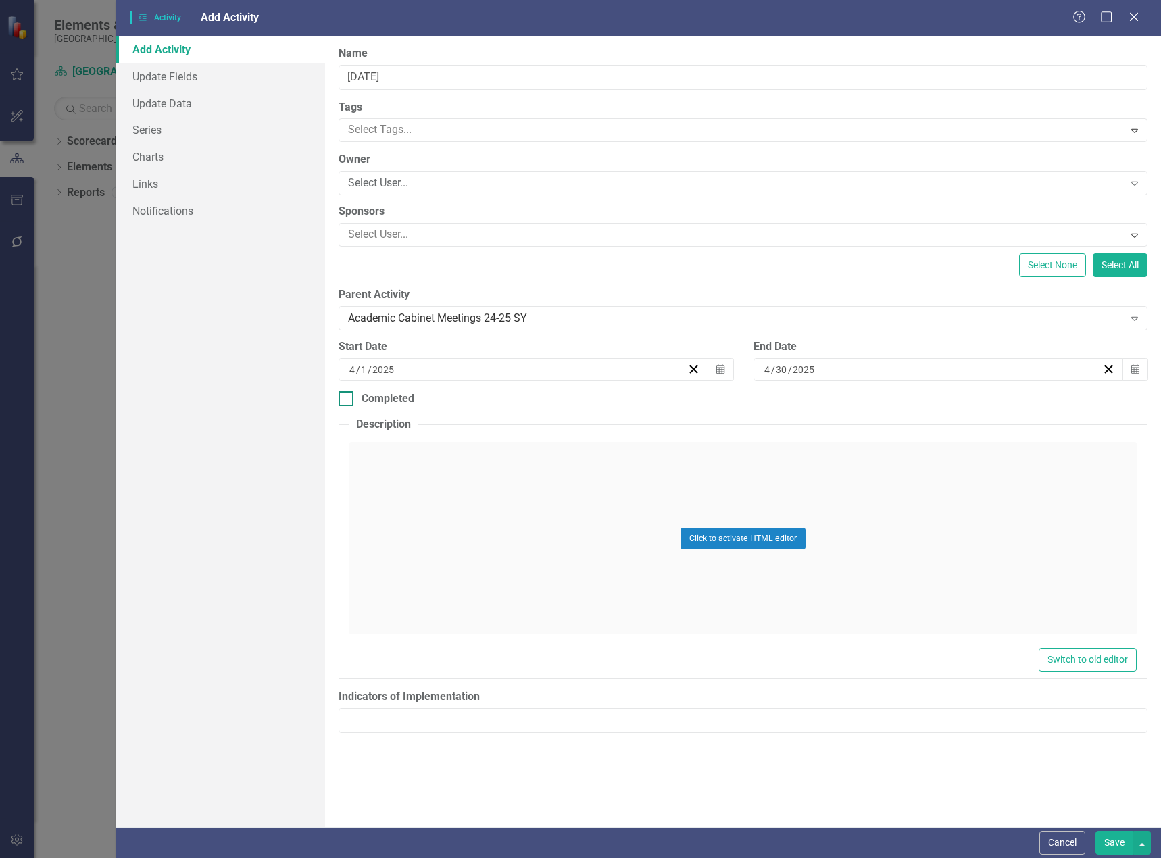
checkbox input "true"
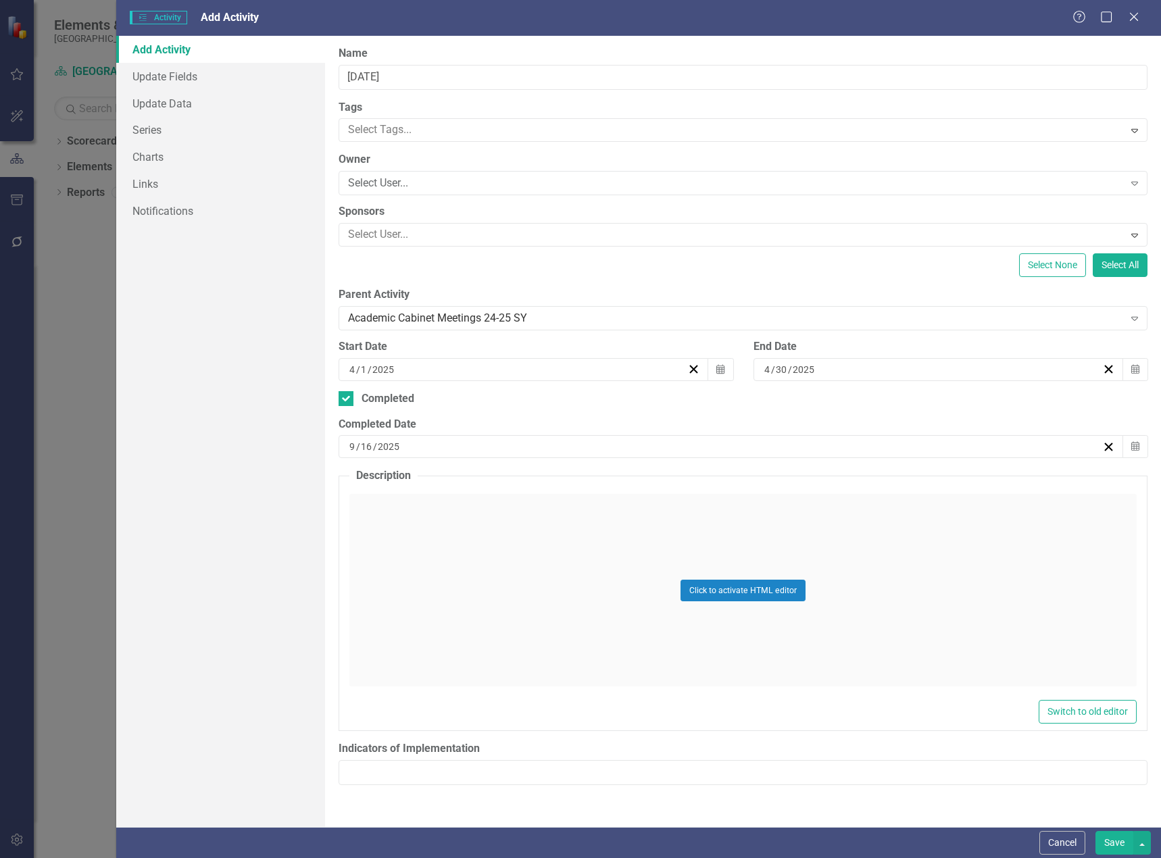
click at [412, 439] on div "[DATE]" at bounding box center [731, 446] width 785 height 23
click at [654, 475] on button "‹" at bounding box center [658, 481] width 30 height 30
click at [656, 475] on button "‹" at bounding box center [658, 481] width 30 height 30
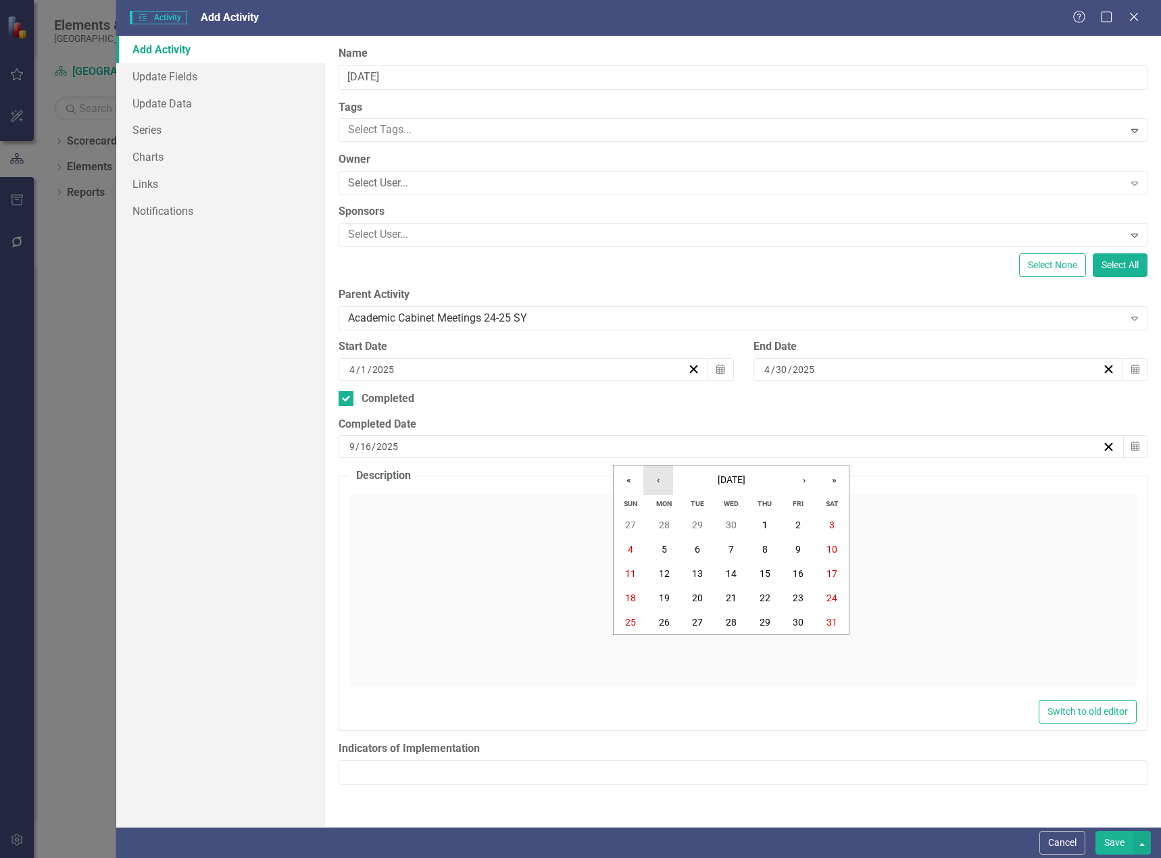
click at [656, 476] on button "‹" at bounding box center [658, 481] width 30 height 30
click at [735, 630] on button "30" at bounding box center [731, 622] width 34 height 24
click at [1114, 844] on button "Save" at bounding box center [1114, 843] width 38 height 24
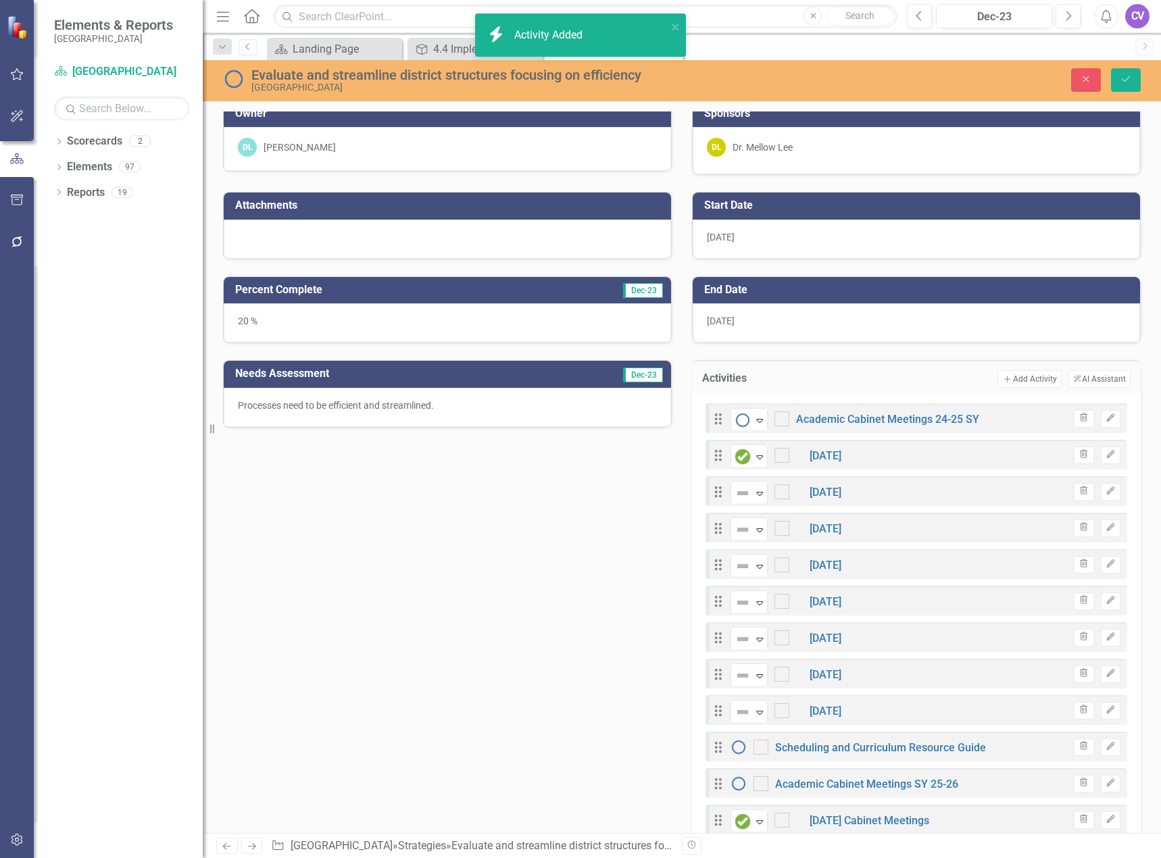
checkbox input "false"
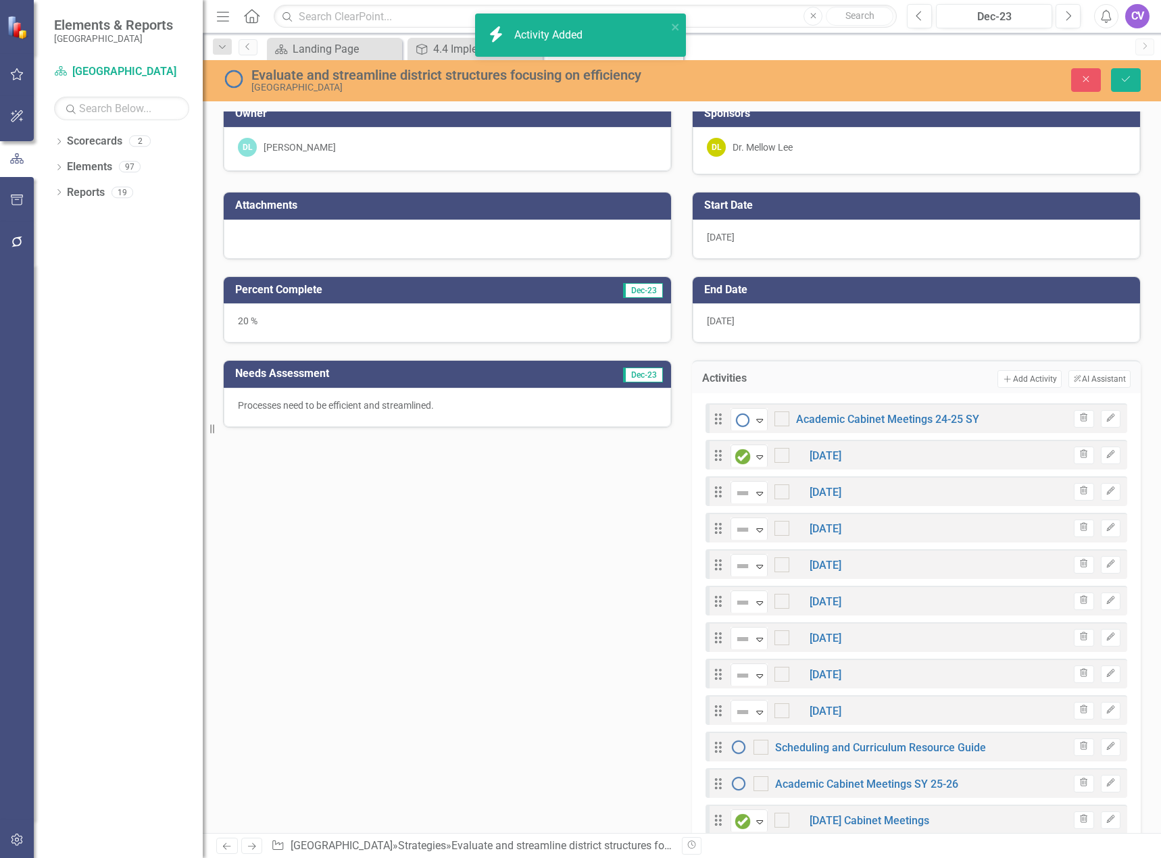
checkbox input "false"
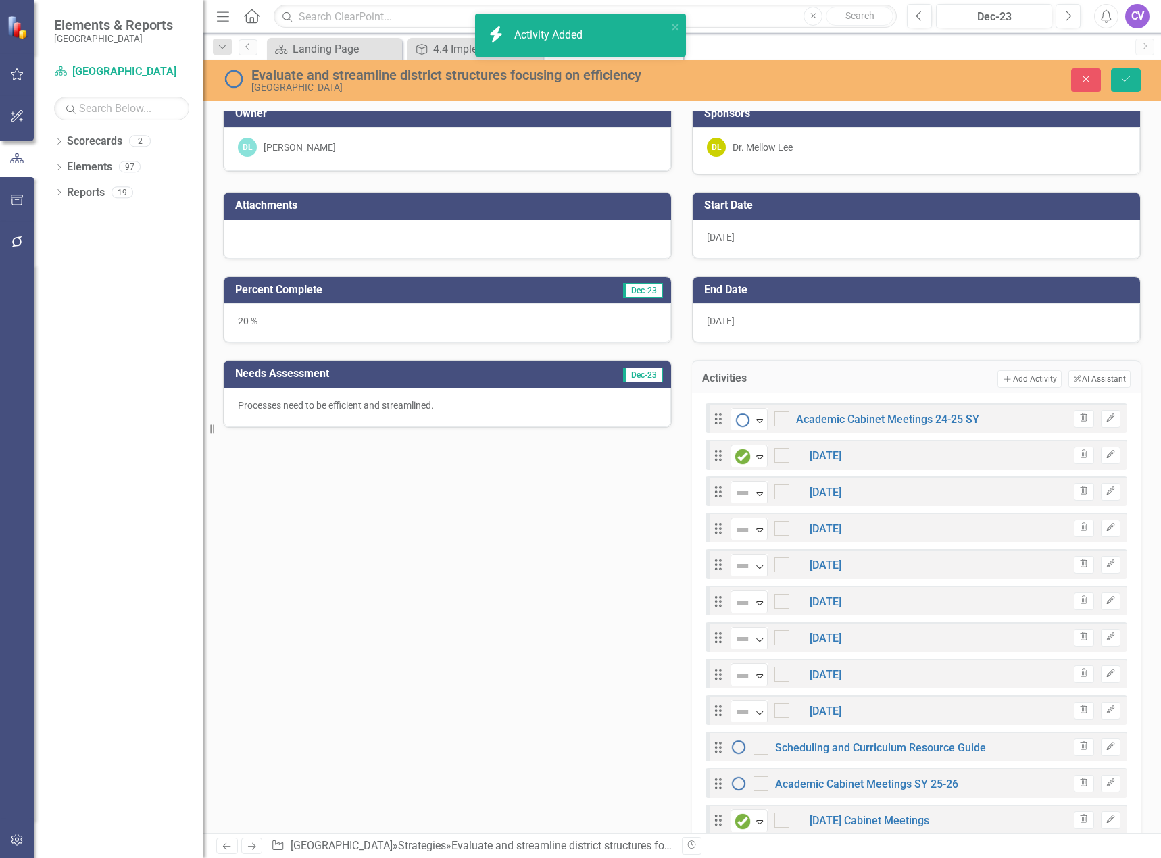
checkbox input "false"
checkbox input "true"
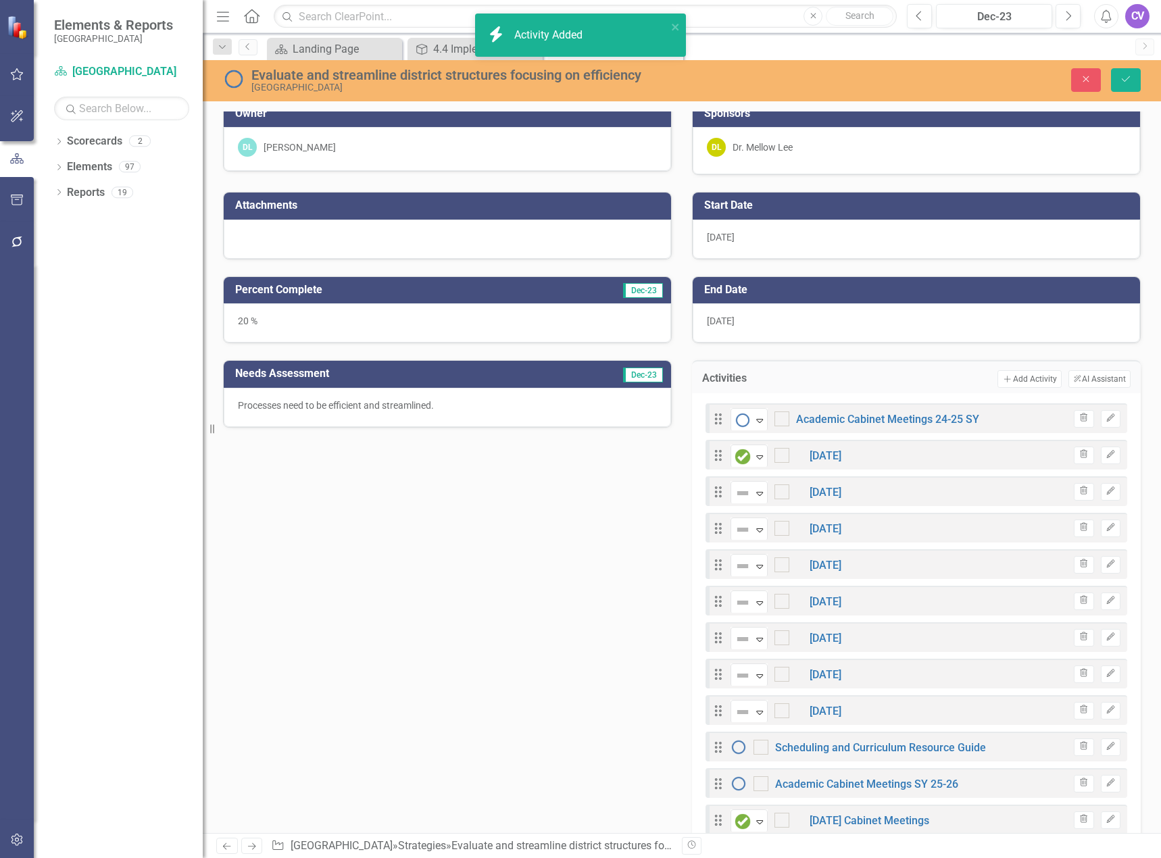
checkbox input "true"
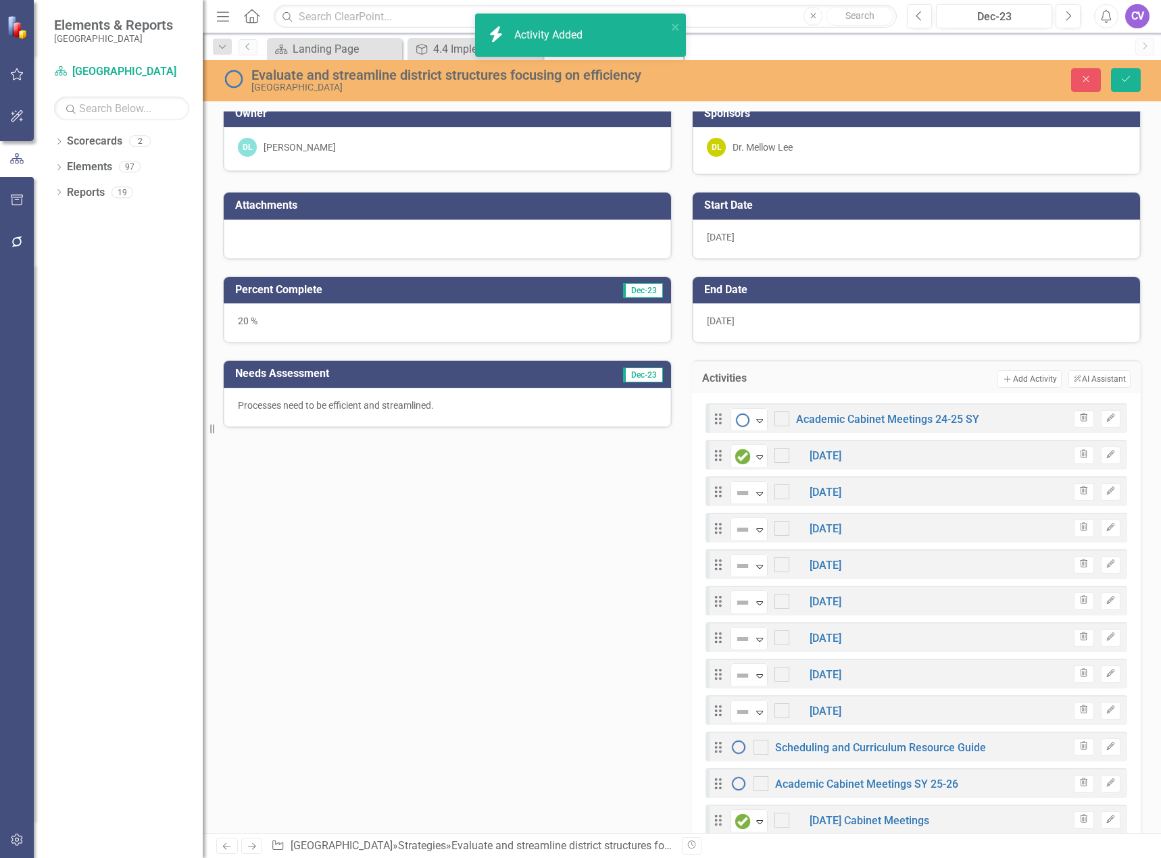
checkbox input "true"
checkbox input "false"
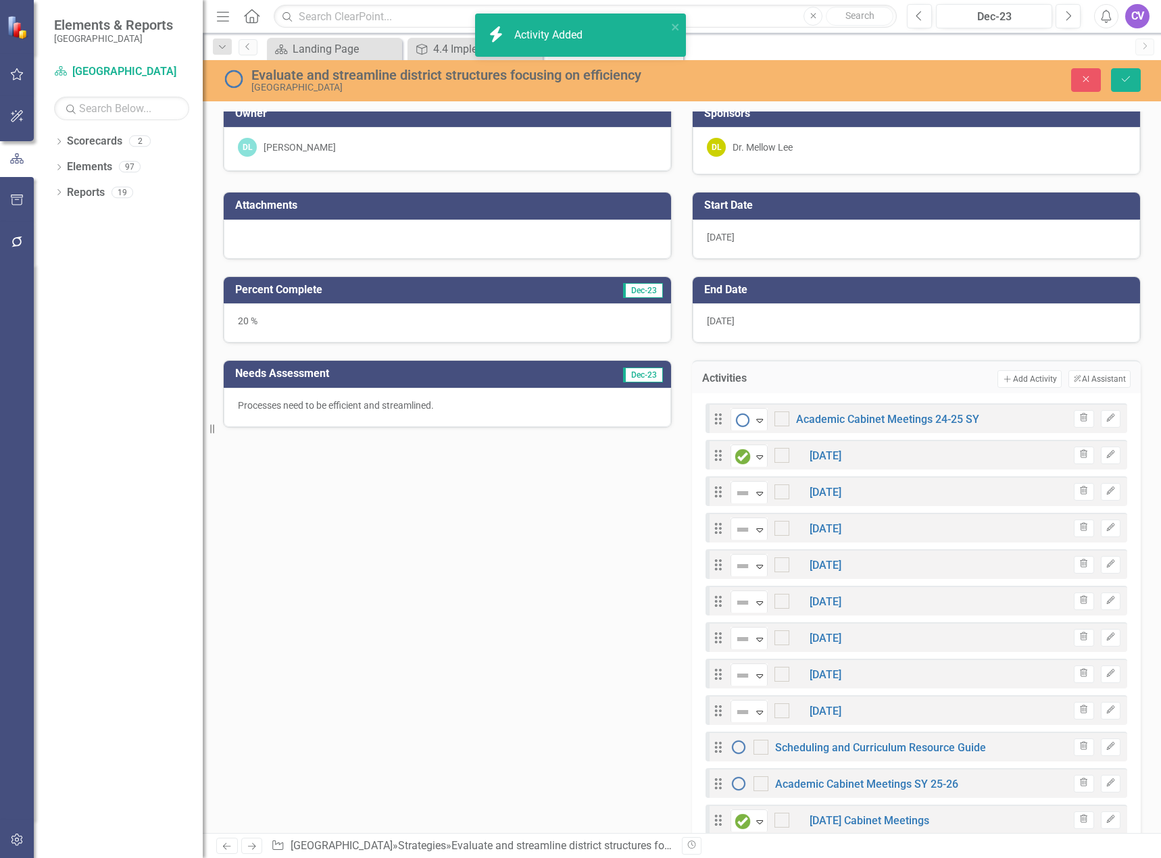
checkbox input "false"
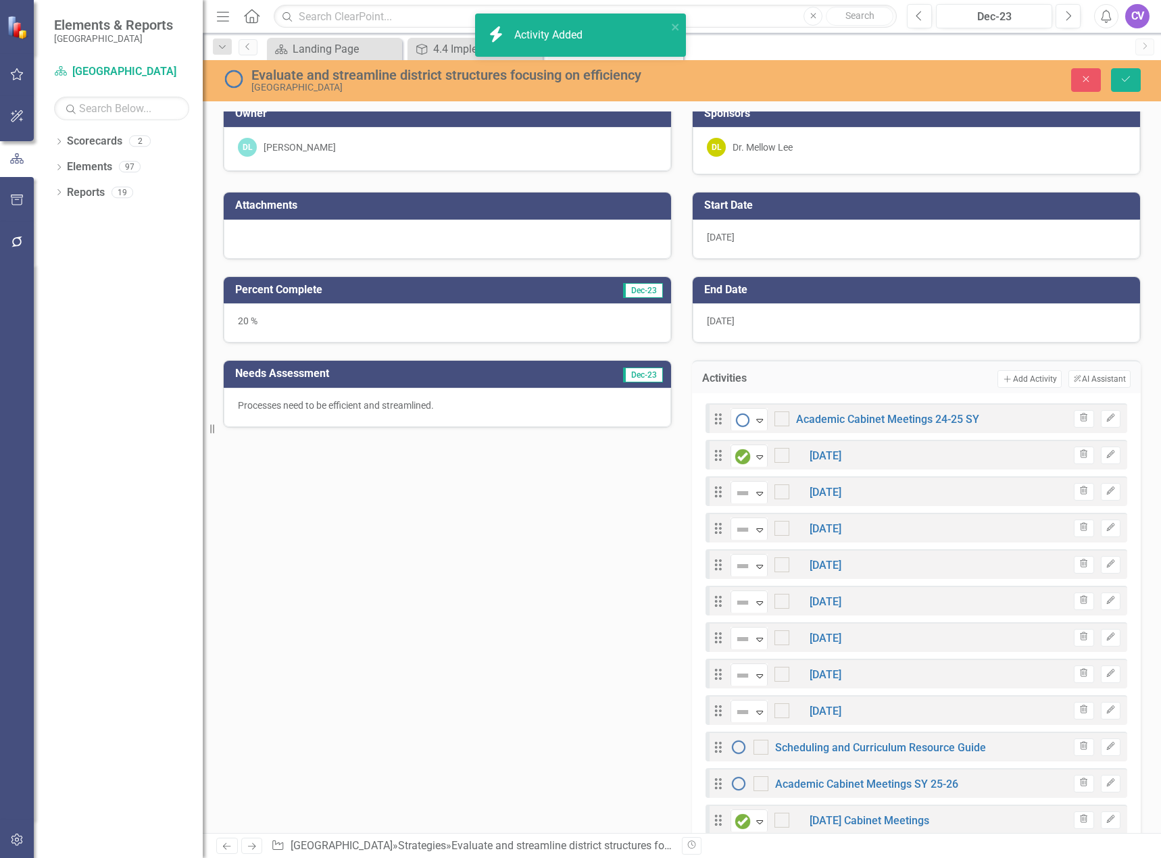
checkbox input "false"
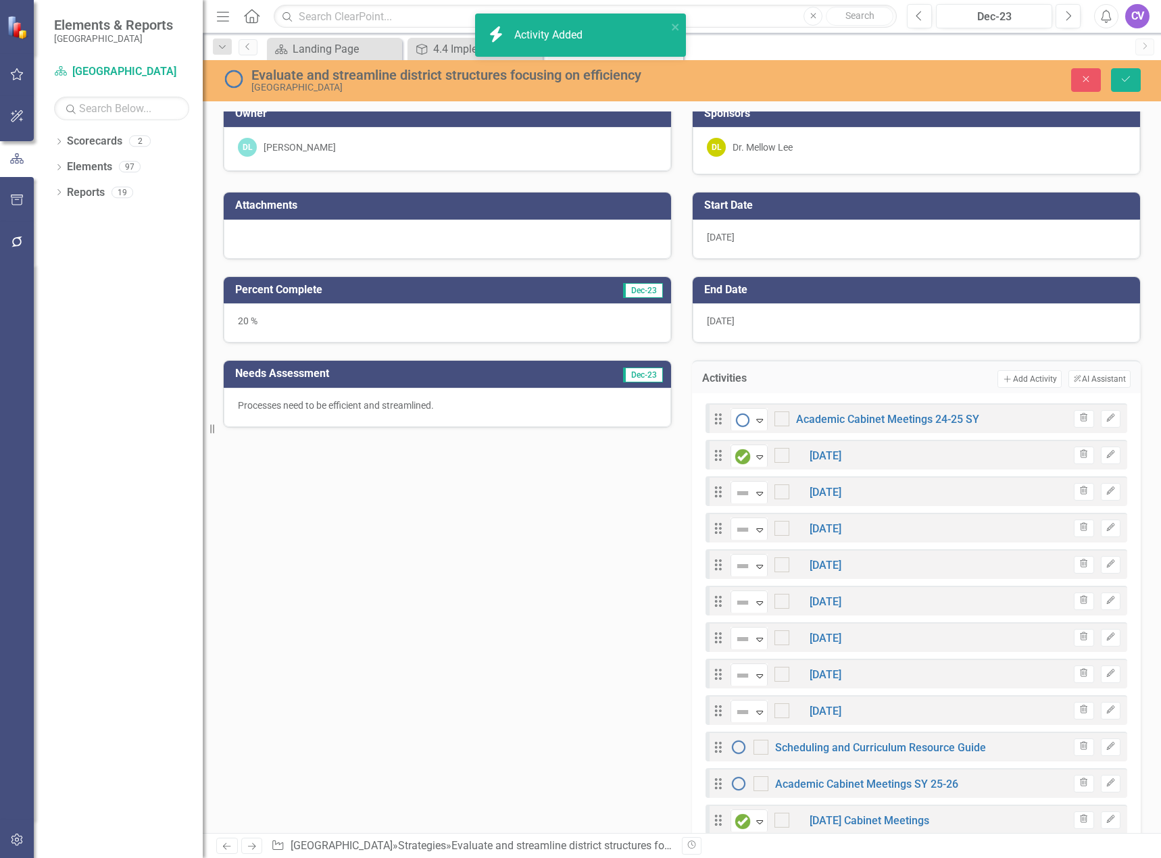
checkbox input "false"
checkbox input "true"
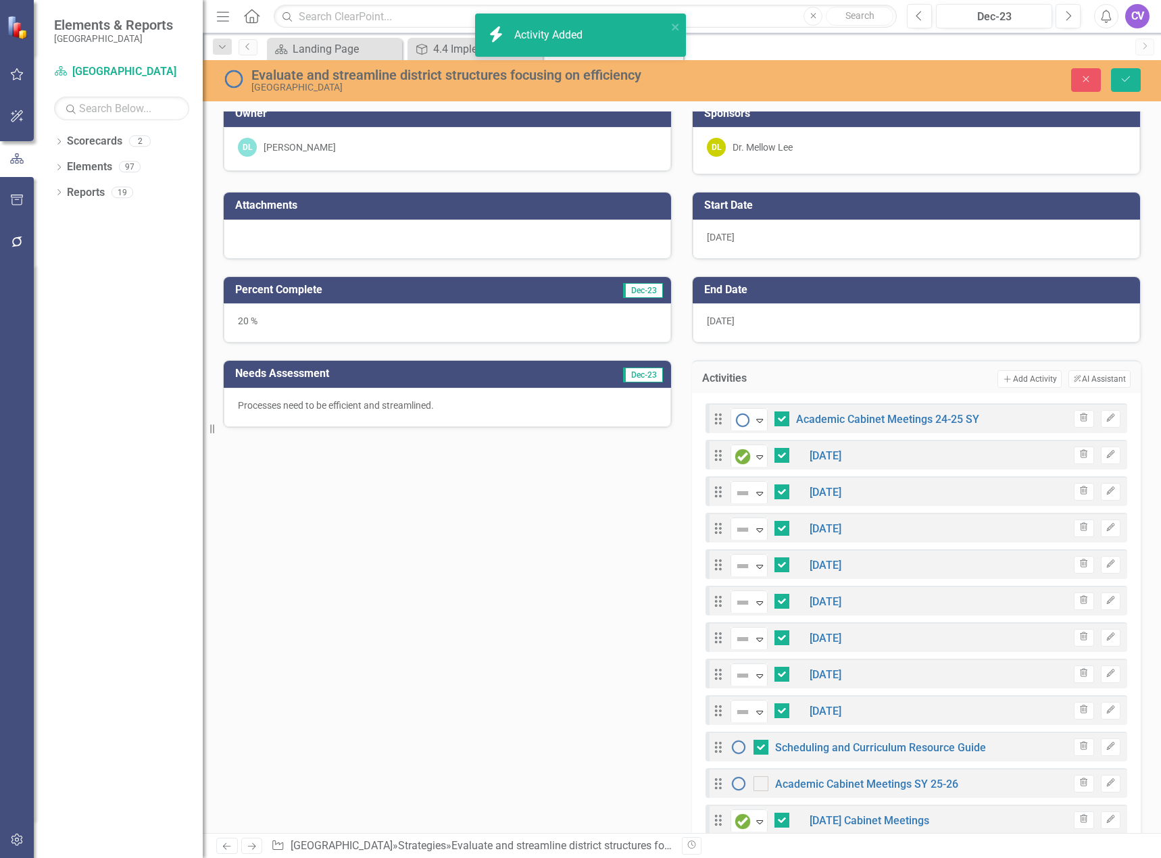
checkbox input "true"
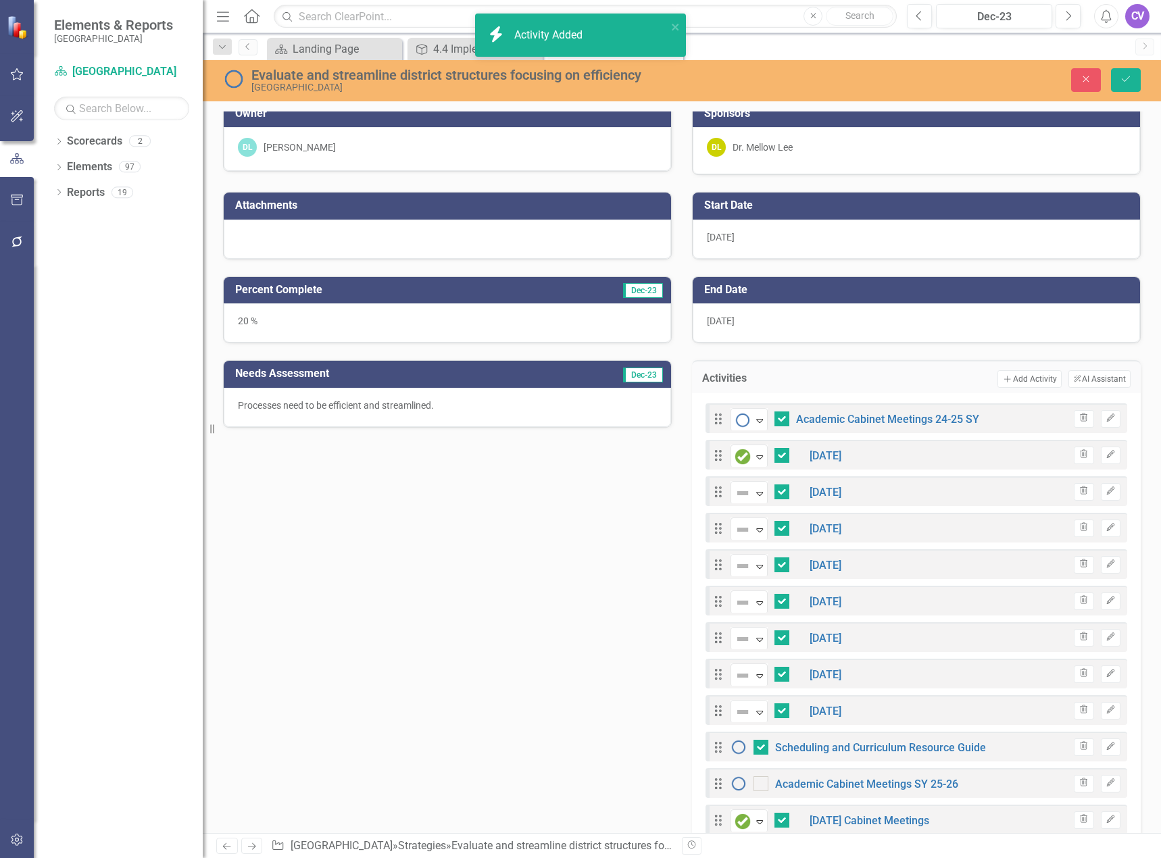
checkbox input "true"
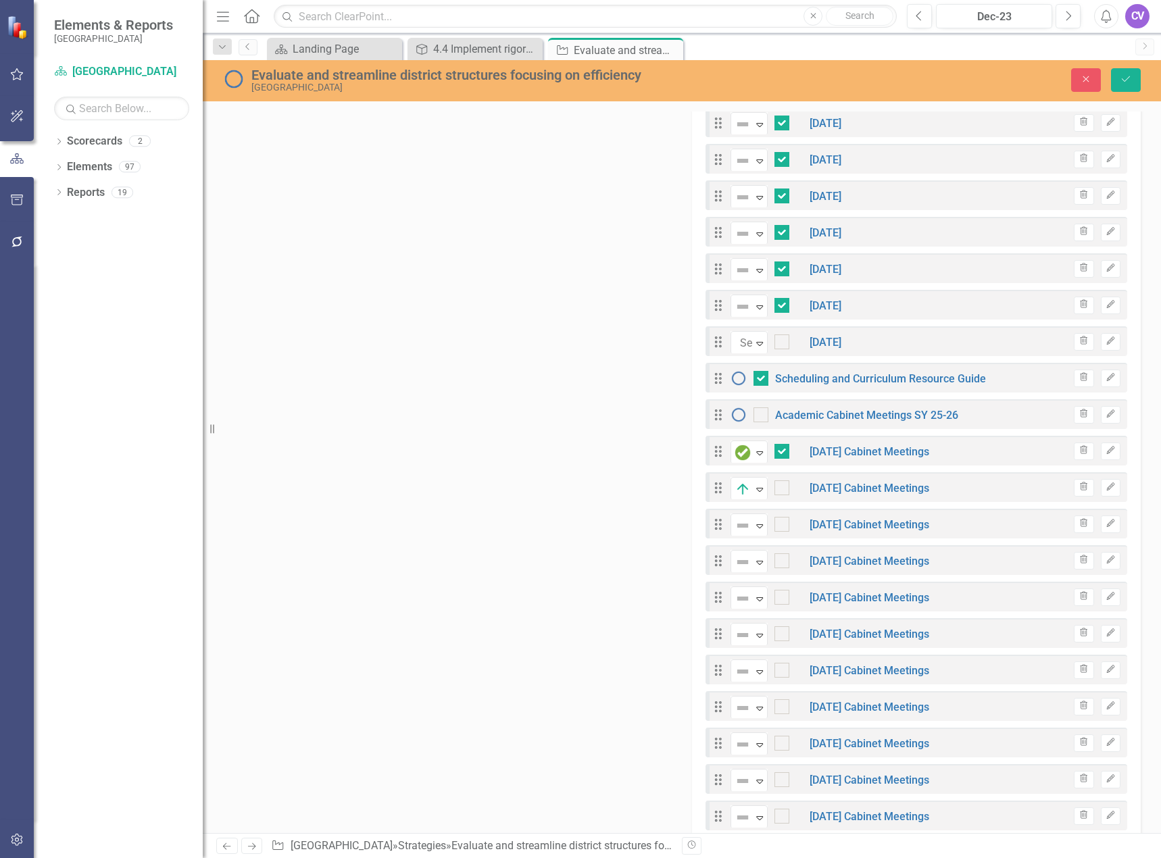
checkbox input "true"
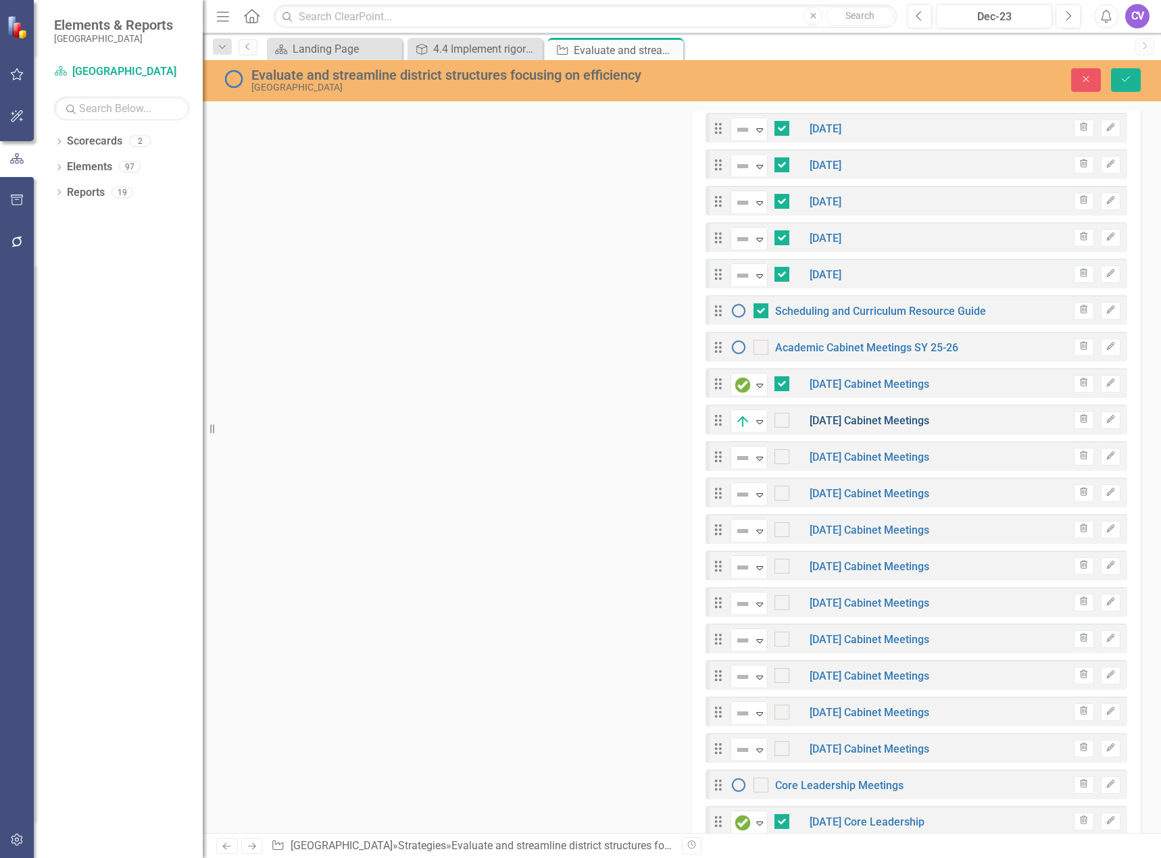
scroll to position [338, 0]
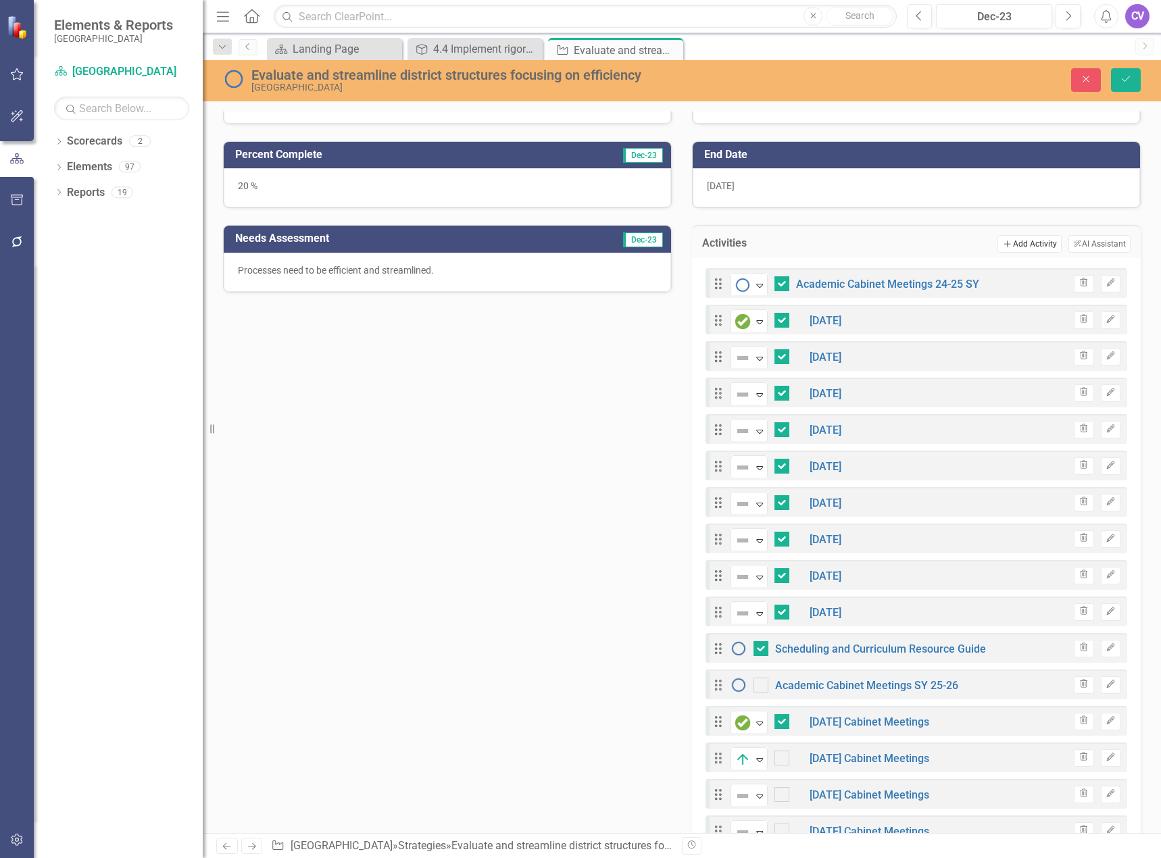
click at [1025, 248] on button "Add Add Activity" at bounding box center [1029, 244] width 64 height 18
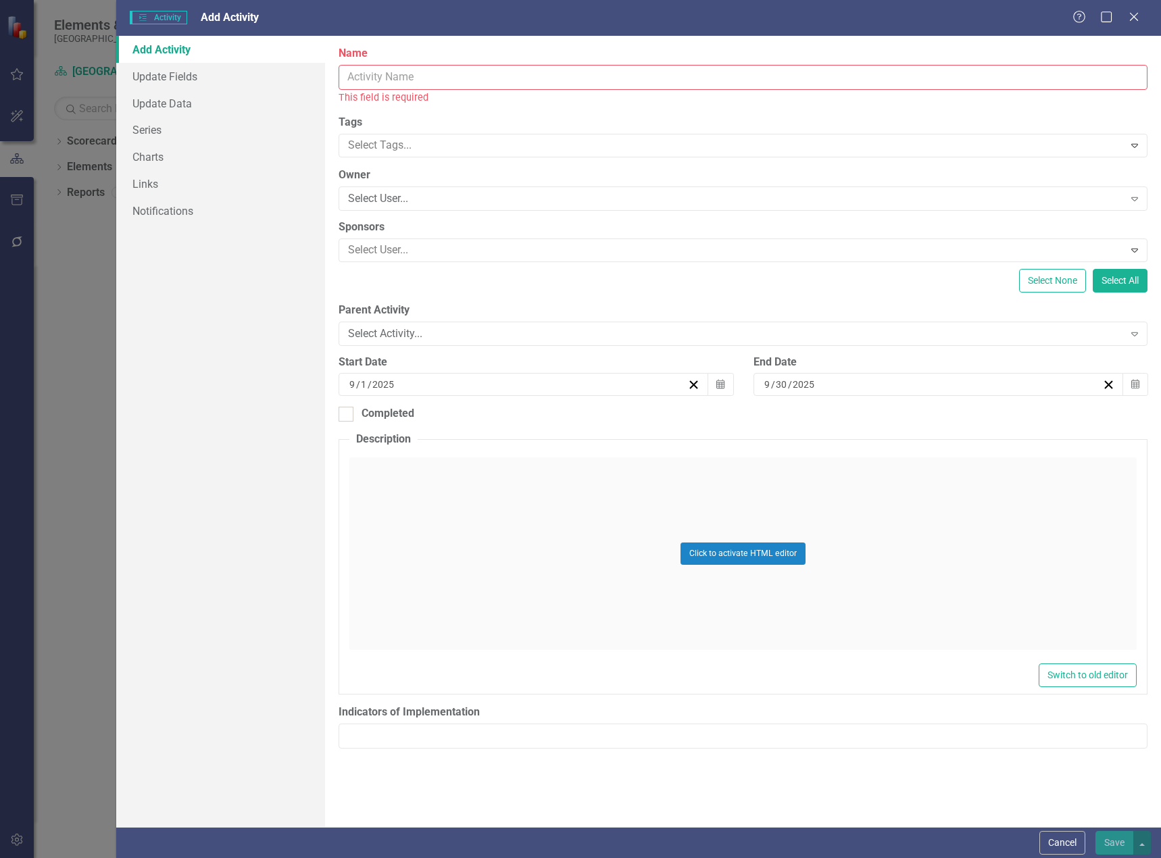
click at [374, 72] on input "Name" at bounding box center [743, 77] width 809 height 25
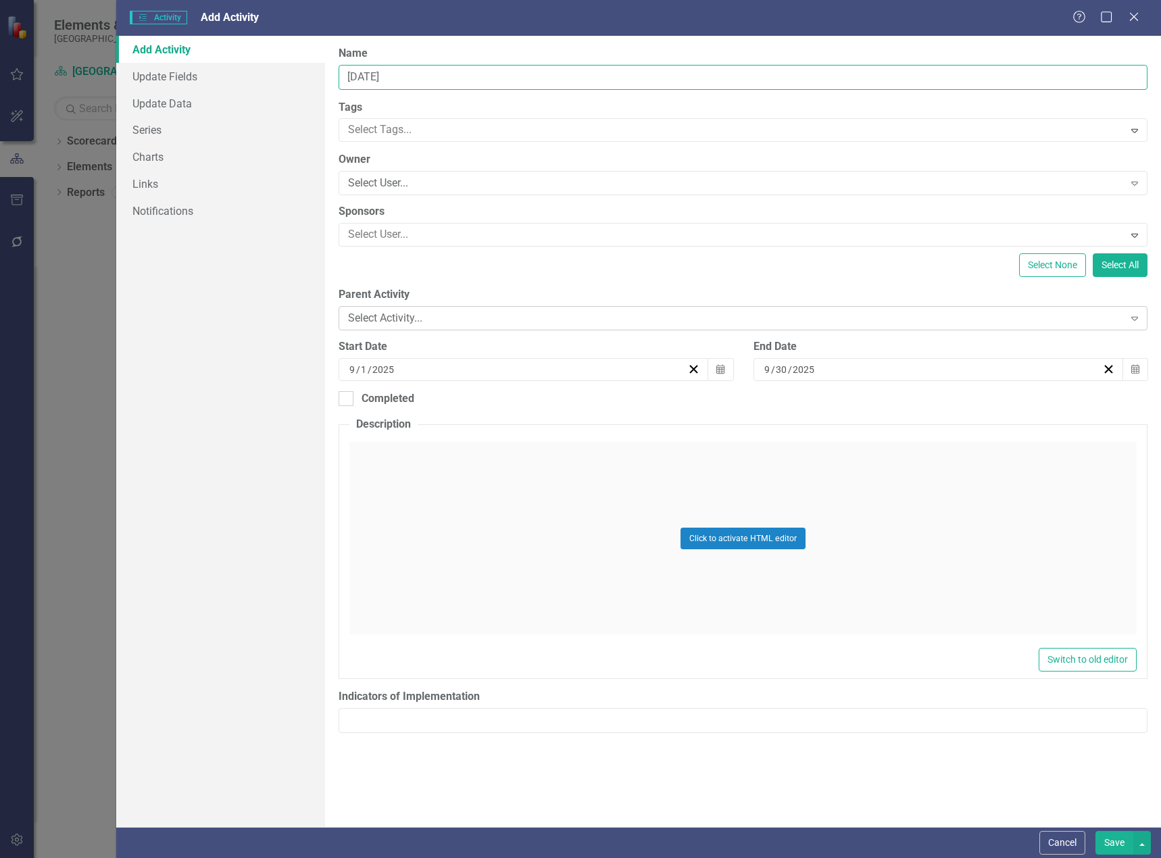
type input "[DATE]"
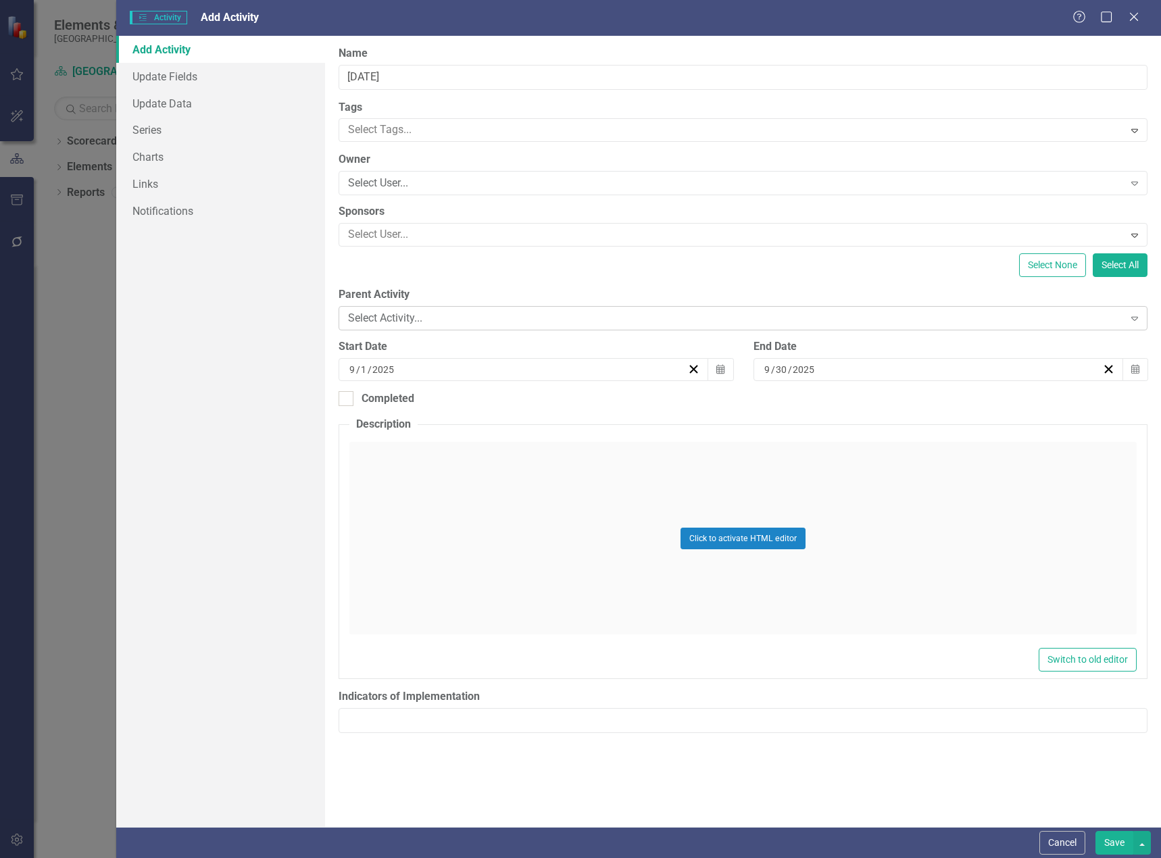
click at [433, 314] on div "Select Activity..." at bounding box center [735, 319] width 775 height 16
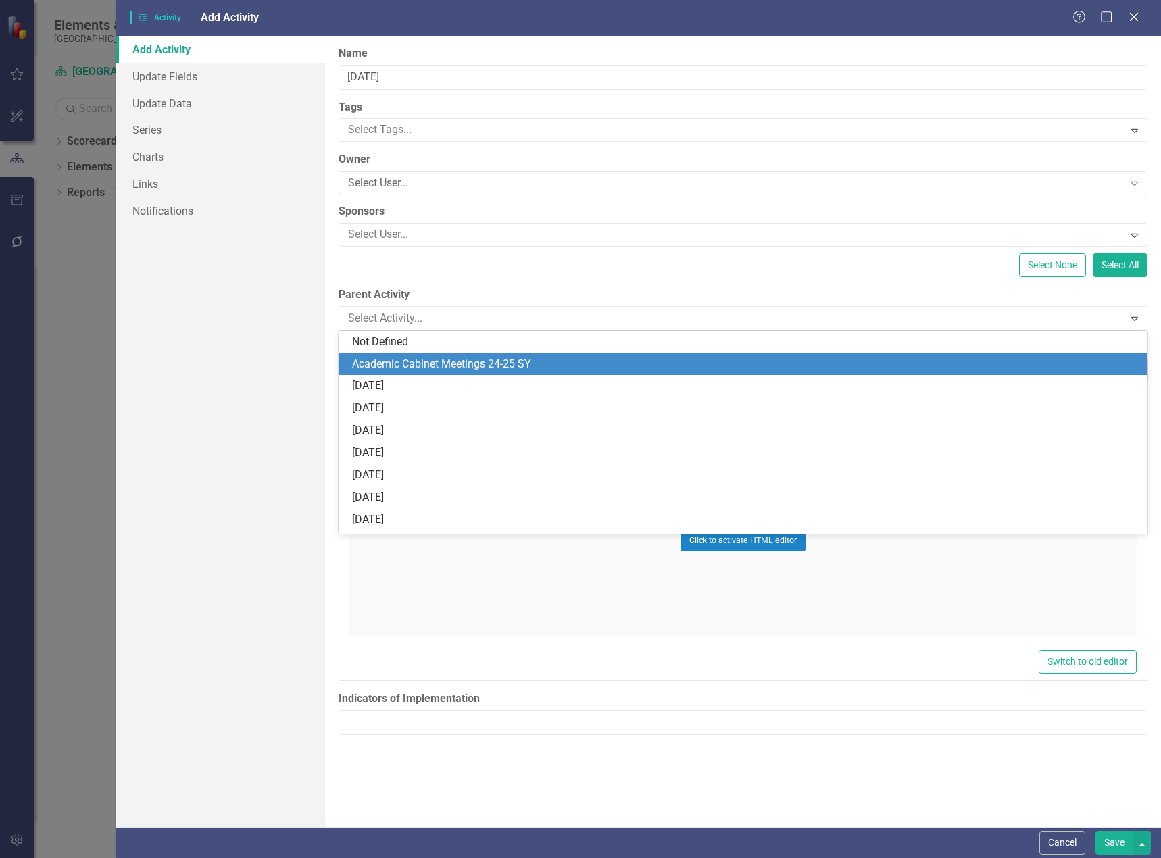
click at [433, 364] on div "Academic Cabinet Meetings 24-25 SY" at bounding box center [745, 365] width 787 height 16
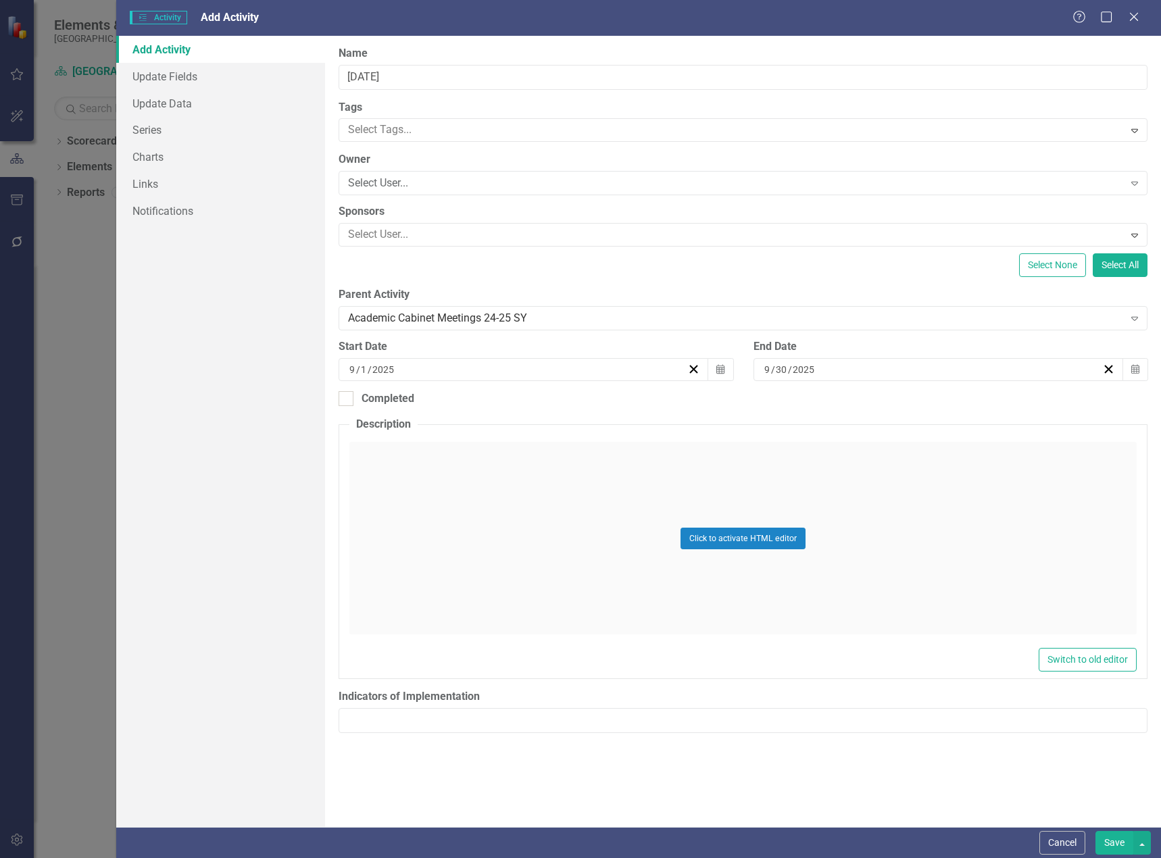
click at [440, 368] on div "9 / 1 / 2025" at bounding box center [517, 370] width 340 height 14
click at [455, 405] on button "‹" at bounding box center [451, 404] width 30 height 30
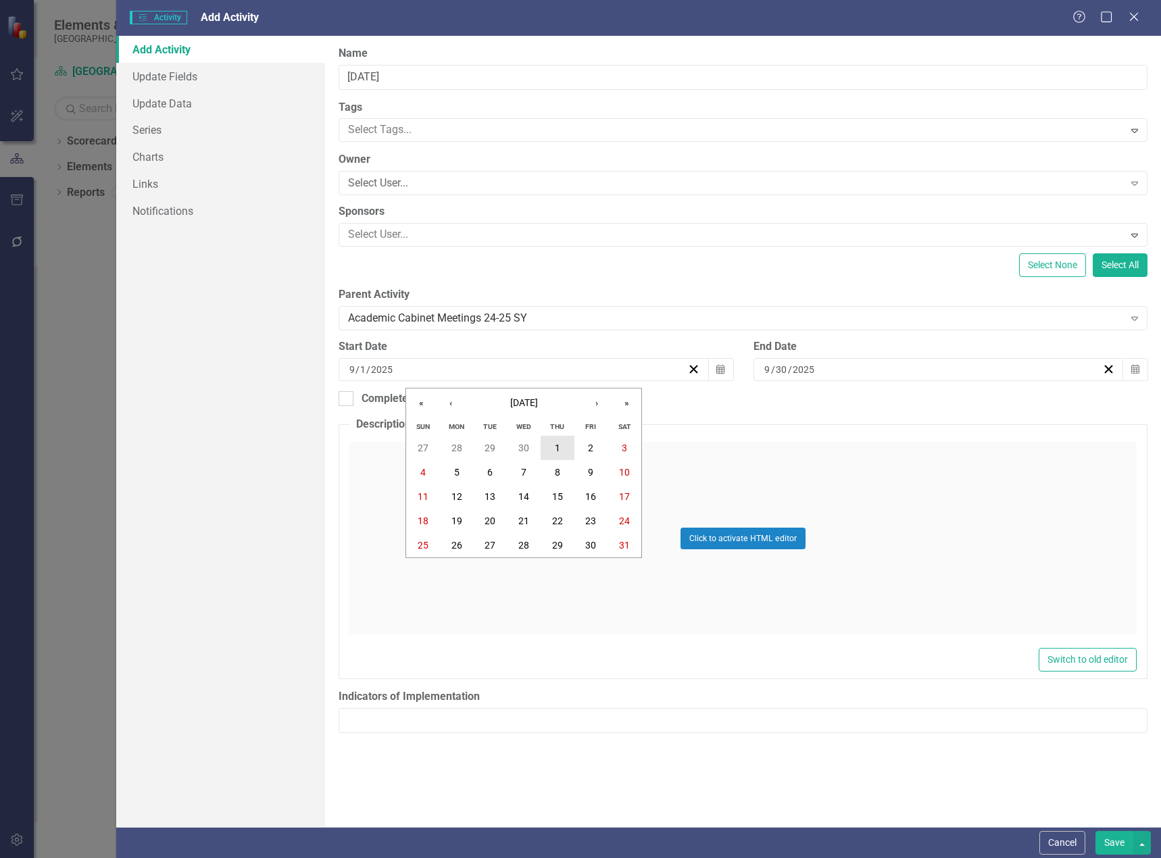
click at [562, 450] on button "1" at bounding box center [558, 448] width 34 height 24
click at [818, 374] on div "[DATE]" at bounding box center [932, 370] width 340 height 14
click at [857, 399] on button "‹" at bounding box center [866, 404] width 30 height 30
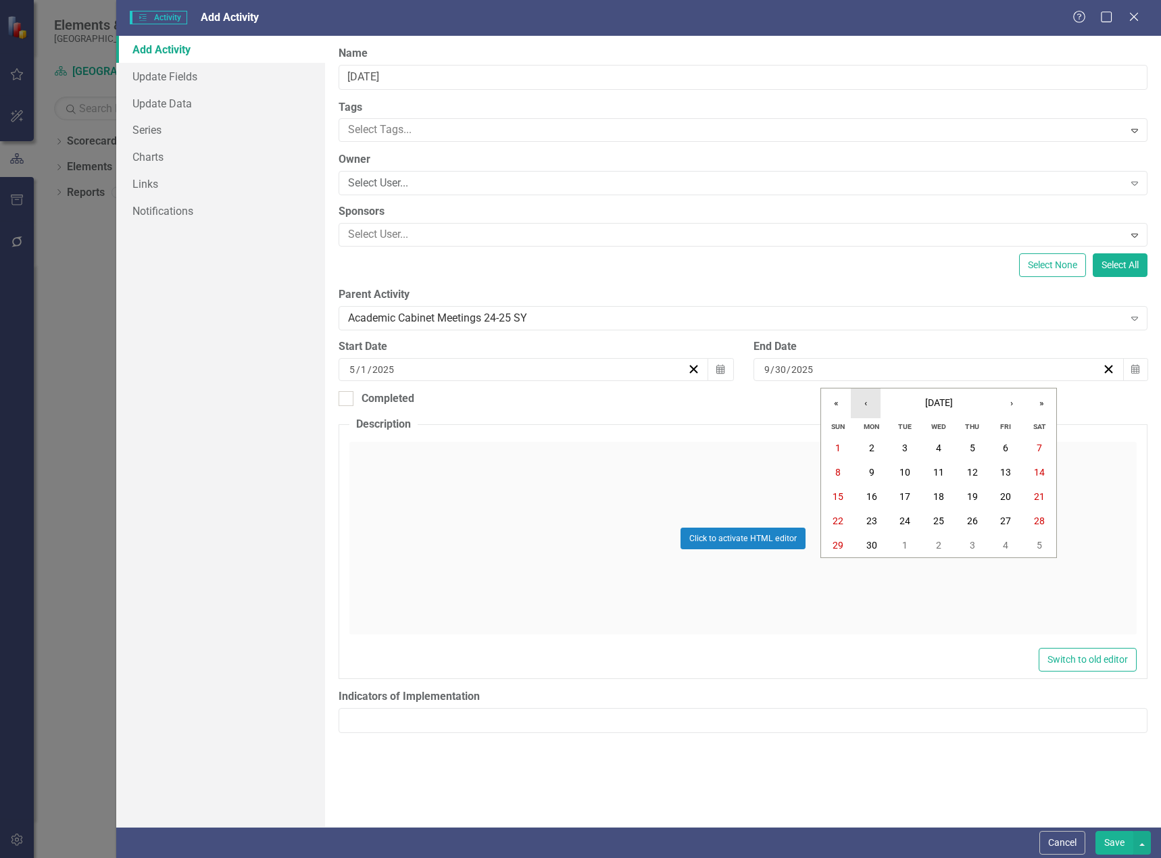
click at [858, 399] on button "‹" at bounding box center [866, 404] width 30 height 30
click at [1005, 546] on abbr "30" at bounding box center [1005, 545] width 11 height 11
click at [348, 398] on div at bounding box center [346, 398] width 15 height 15
click at [347, 398] on input "Completed" at bounding box center [343, 395] width 9 height 9
checkbox input "true"
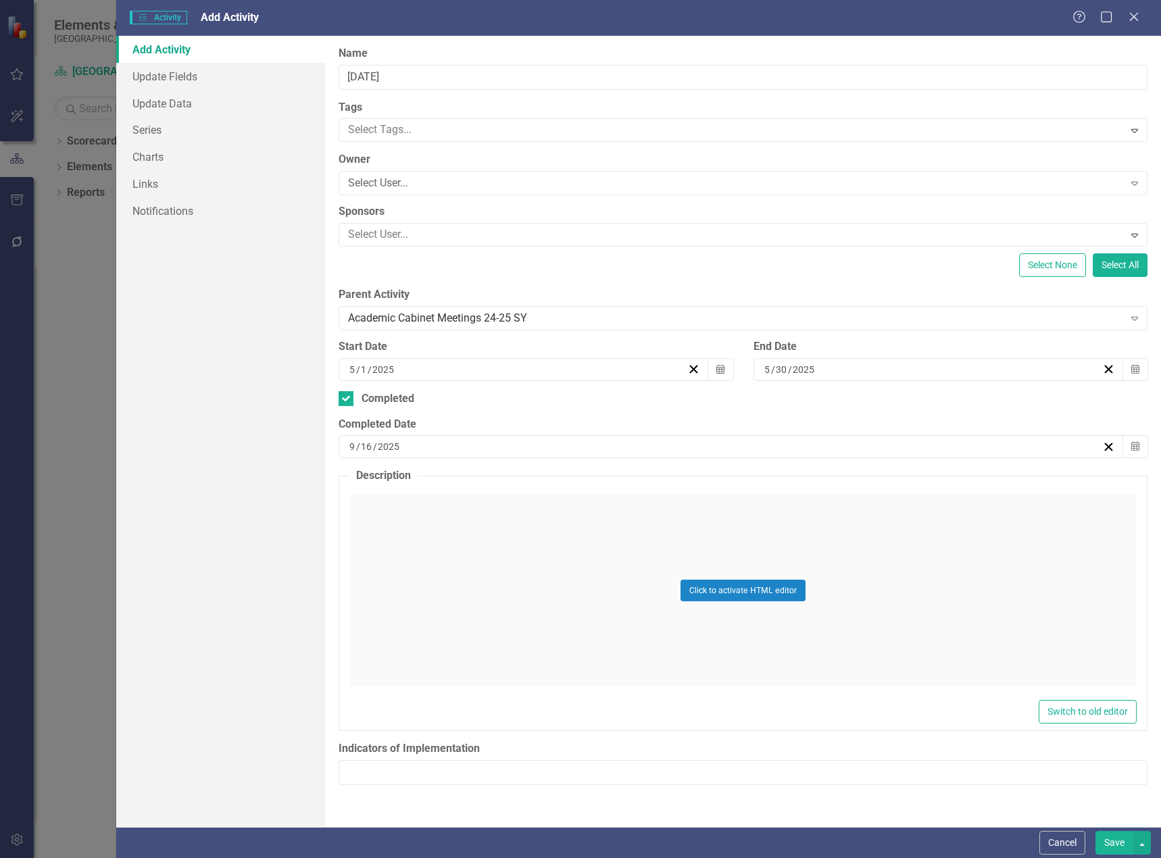
click at [453, 449] on div "[DATE]" at bounding box center [724, 447] width 755 height 14
click at [661, 482] on button "‹" at bounding box center [658, 481] width 30 height 30
click at [662, 482] on button "‹" at bounding box center [658, 481] width 30 height 30
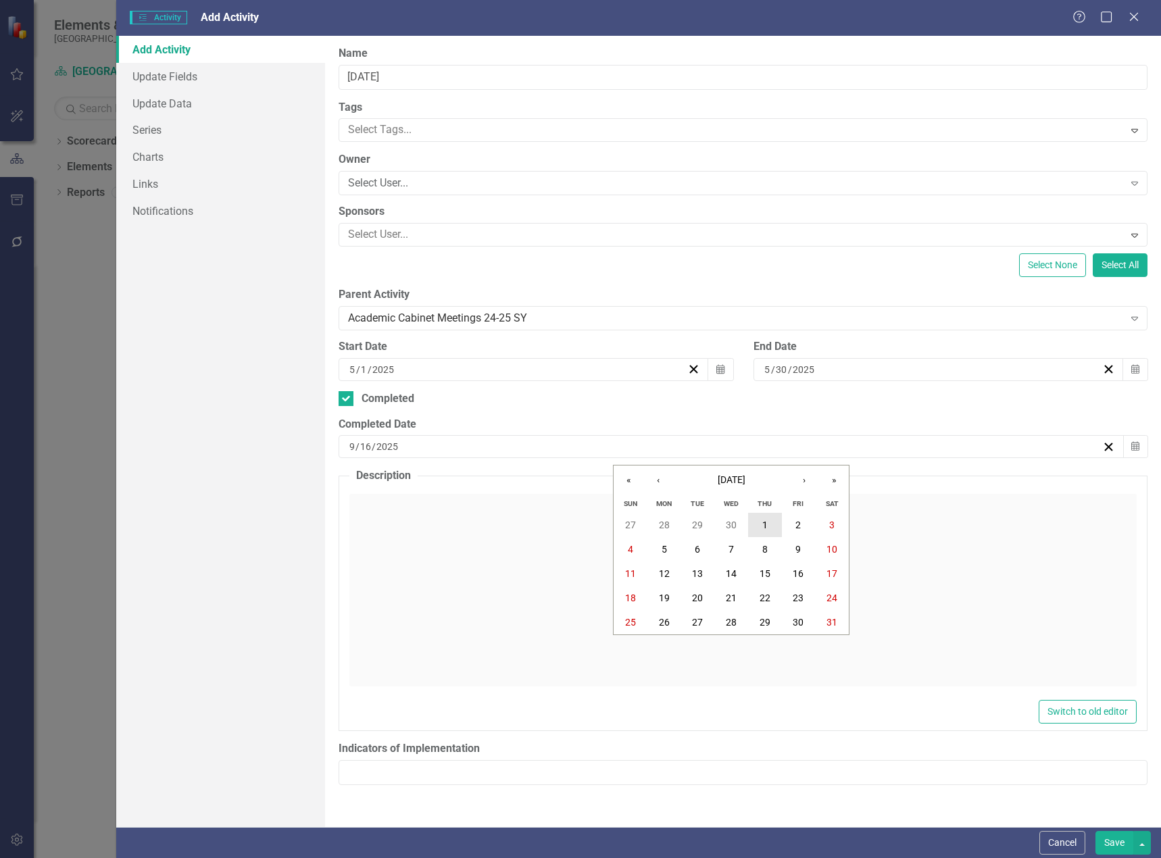
click at [757, 524] on button "1" at bounding box center [765, 525] width 34 height 24
click at [856, 445] on div "5 / 1 / 2025" at bounding box center [724, 447] width 755 height 14
click at [804, 614] on button "30" at bounding box center [799, 622] width 34 height 24
click at [1100, 837] on button "Save" at bounding box center [1114, 843] width 38 height 24
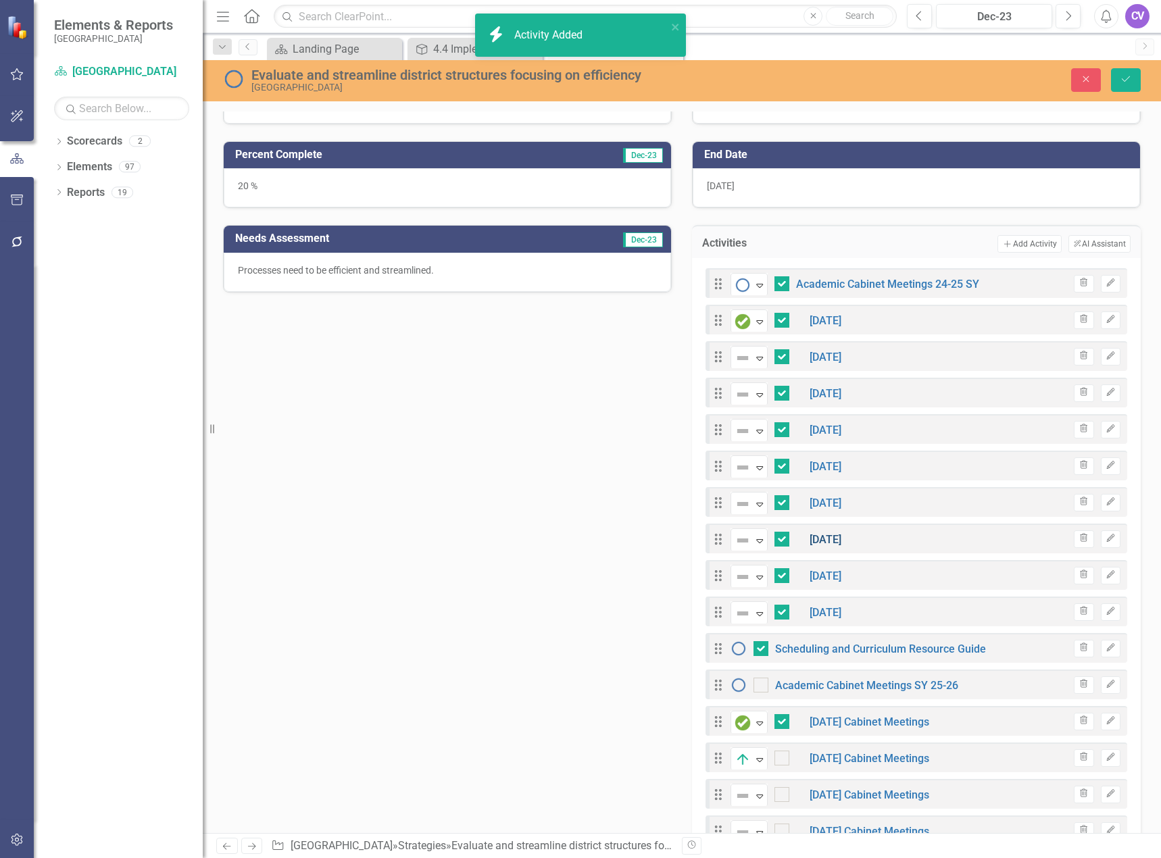
checkbox input "false"
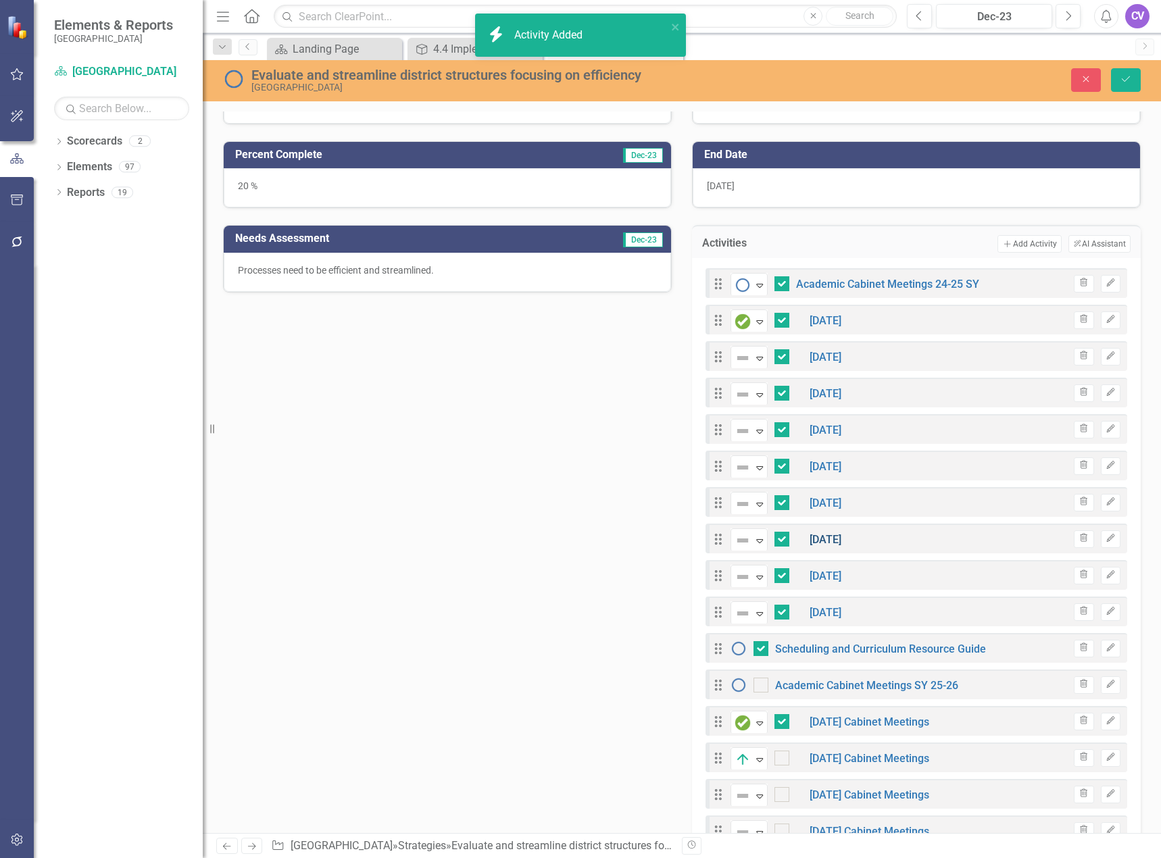
checkbox input "false"
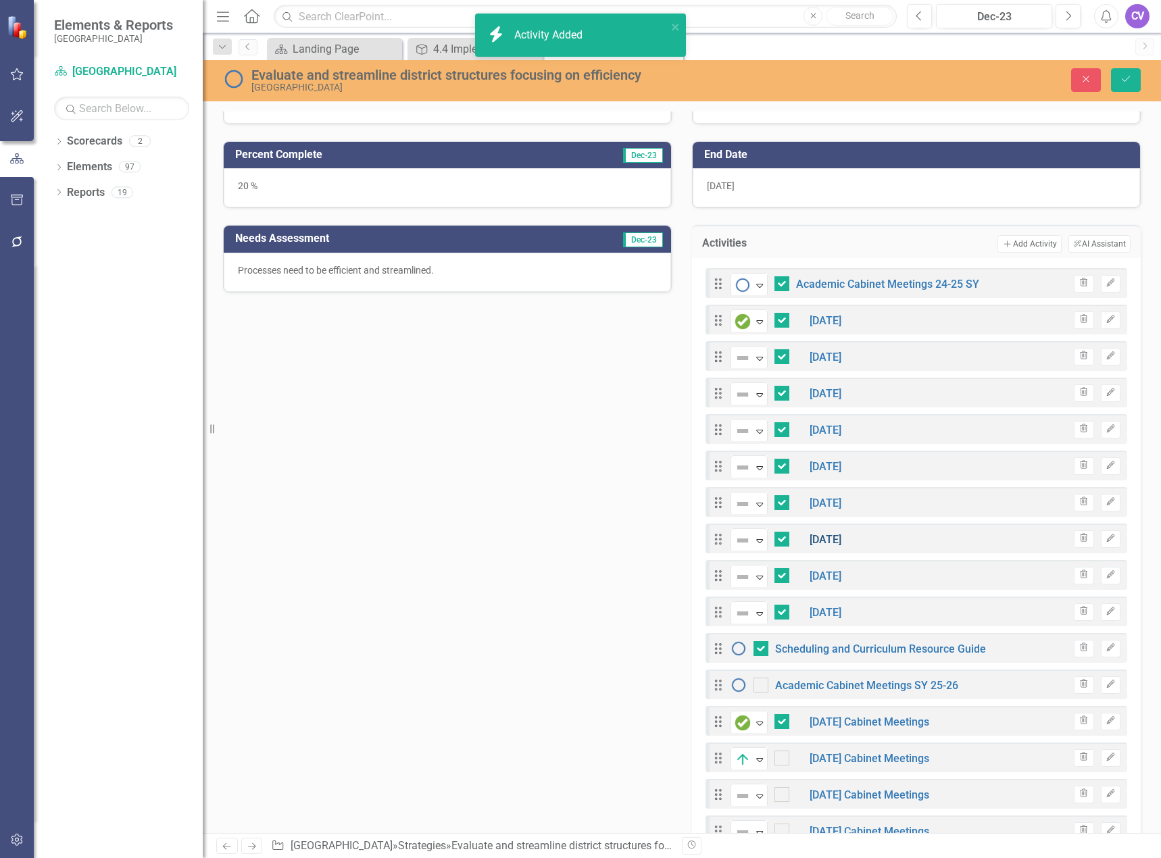
checkbox input "false"
checkbox input "true"
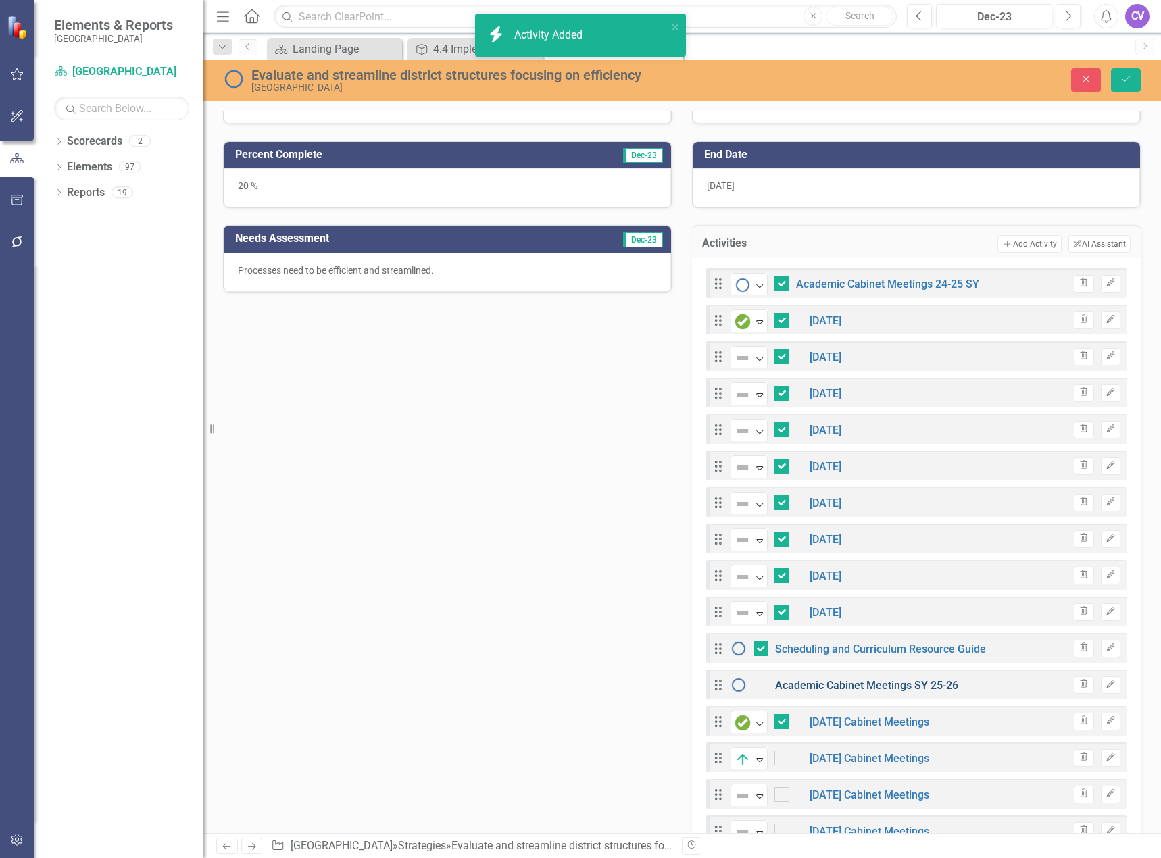
checkbox input "true"
click at [753, 616] on icon "Expand" at bounding box center [760, 613] width 14 height 11
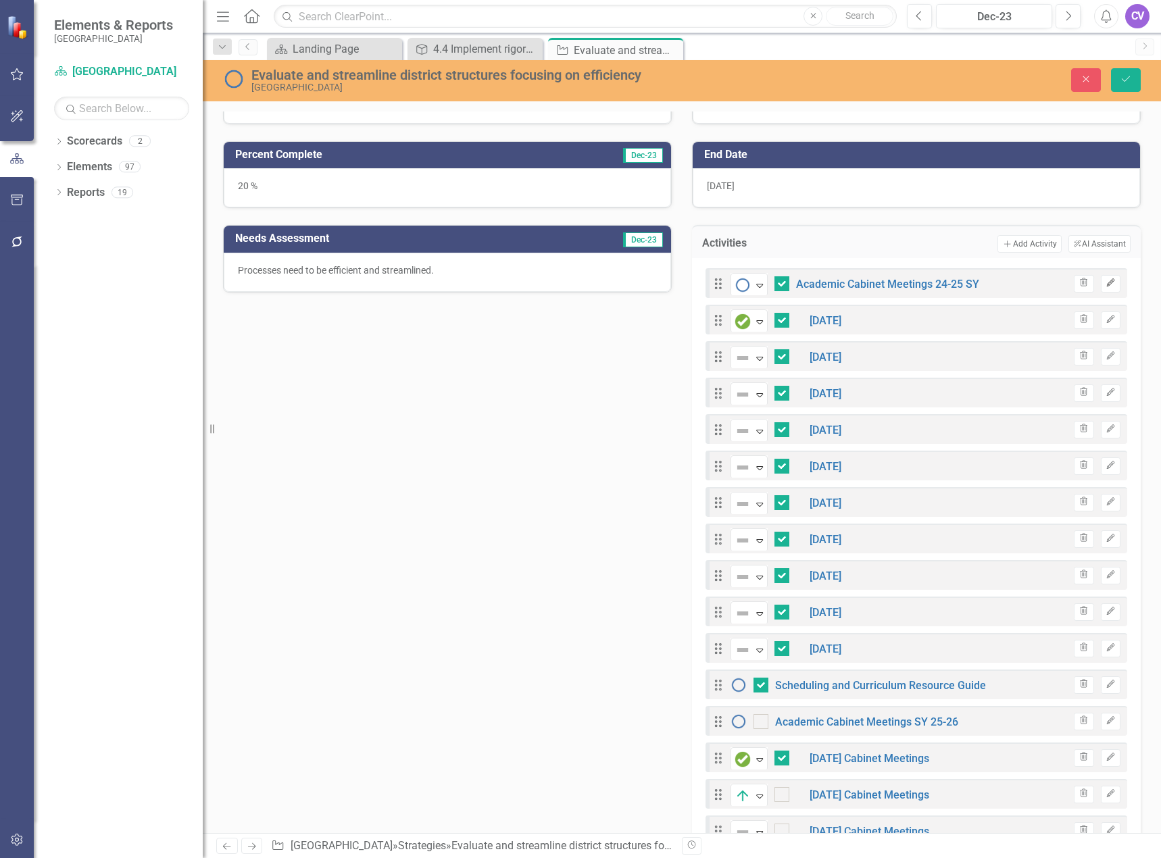
click at [1106, 285] on button "Edit" at bounding box center [1111, 284] width 20 height 18
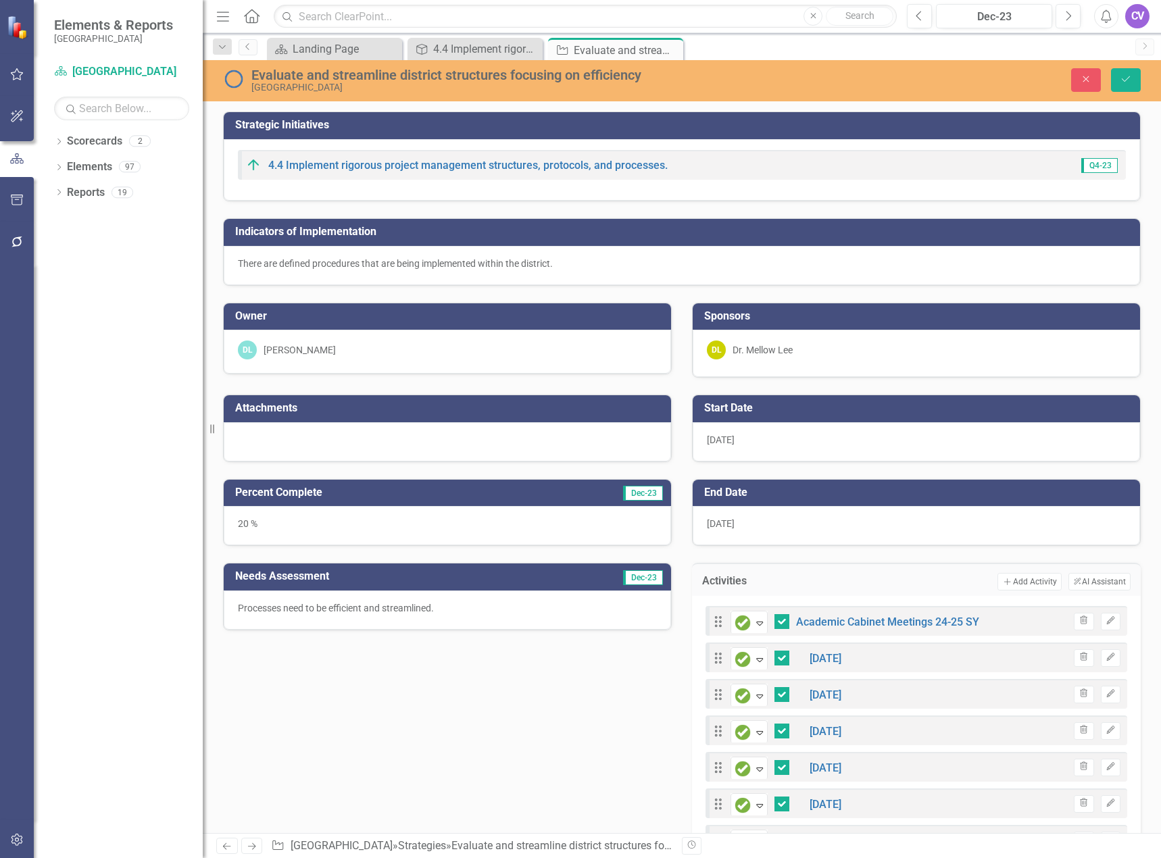
scroll to position [270, 0]
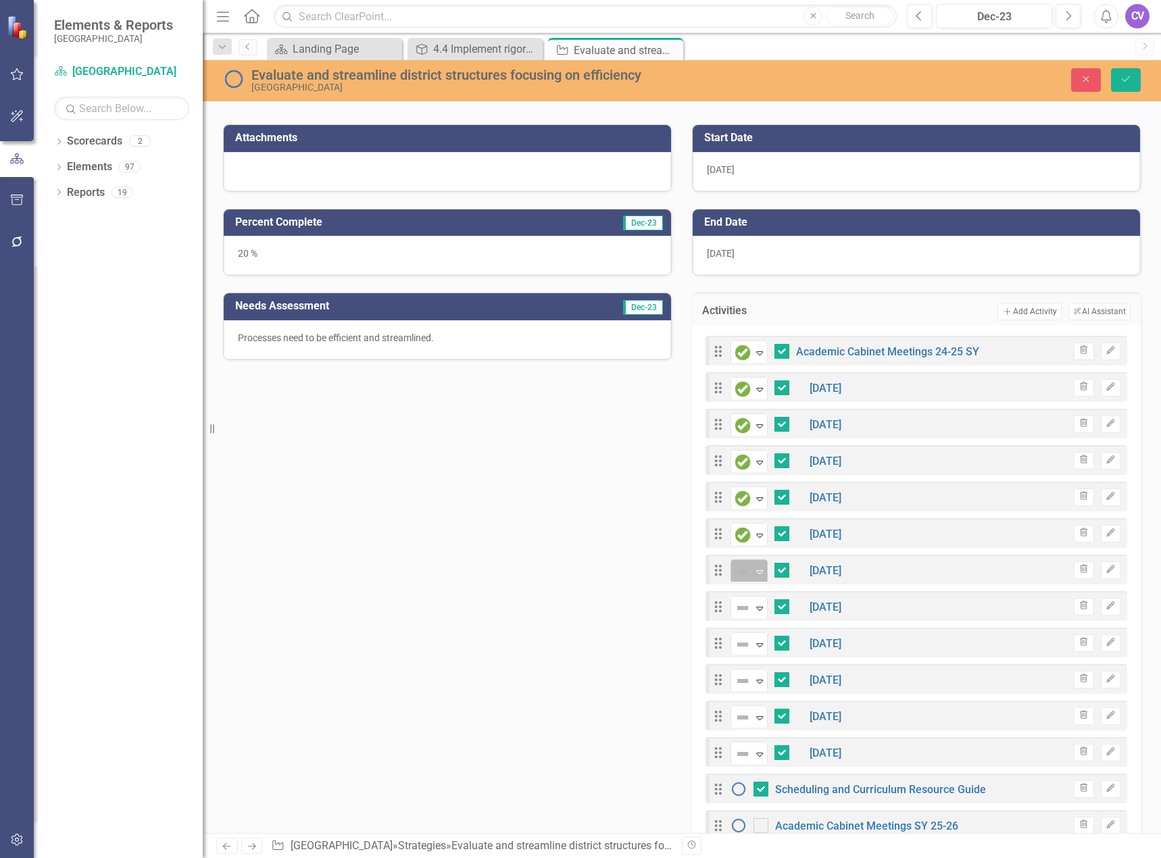
click at [753, 575] on icon "Expand" at bounding box center [760, 571] width 14 height 11
click at [743, 601] on img at bounding box center [743, 608] width 16 height 16
click at [743, 648] on img at bounding box center [743, 645] width 16 height 16
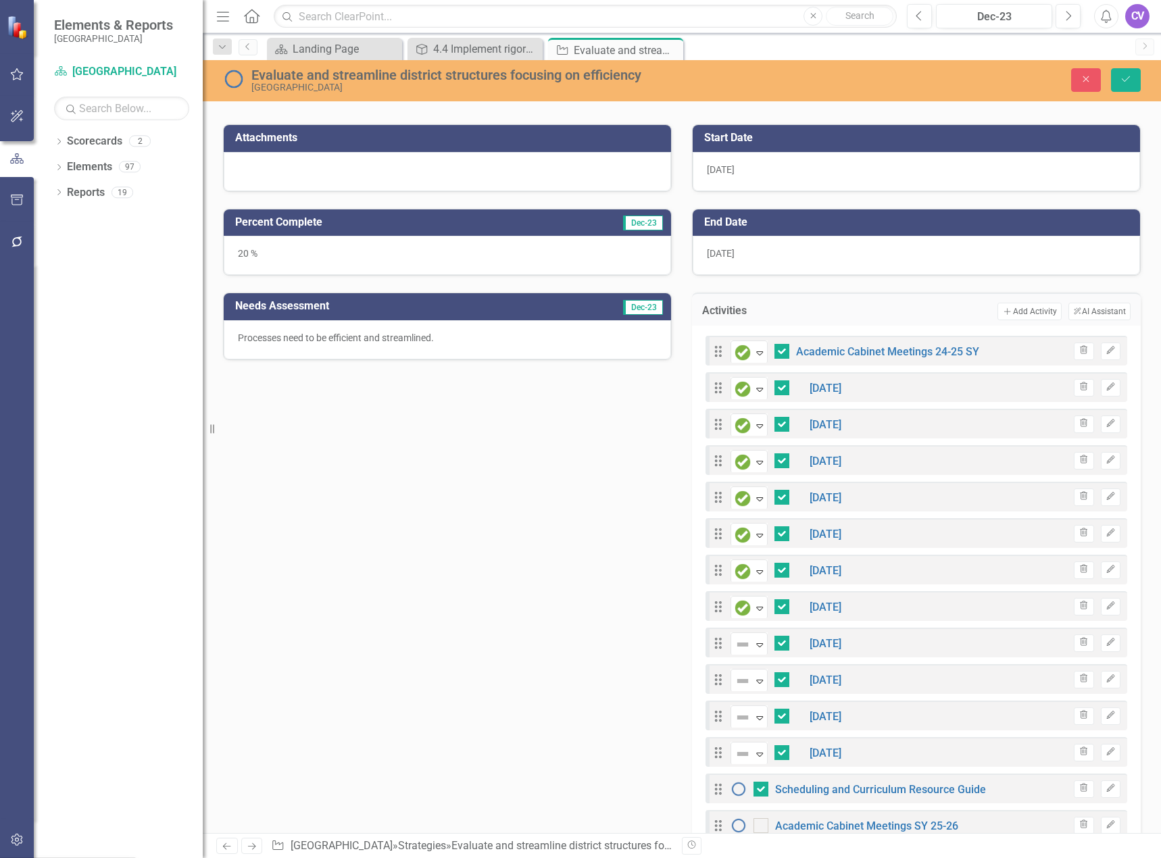
click at [742, 685] on img at bounding box center [743, 681] width 16 height 16
click at [753, 715] on icon "Expand" at bounding box center [760, 717] width 14 height 11
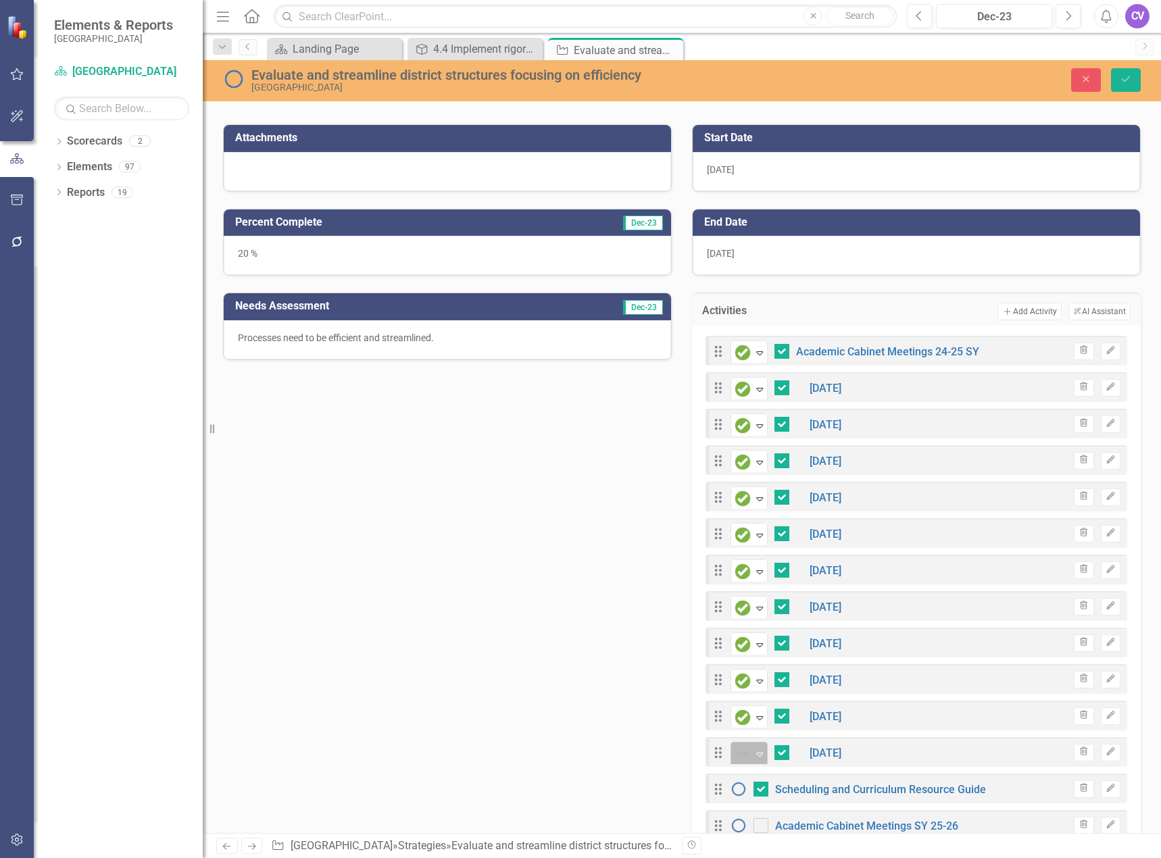
click at [754, 749] on icon "Expand" at bounding box center [760, 754] width 14 height 11
click at [1127, 76] on icon "Save" at bounding box center [1126, 78] width 12 height 9
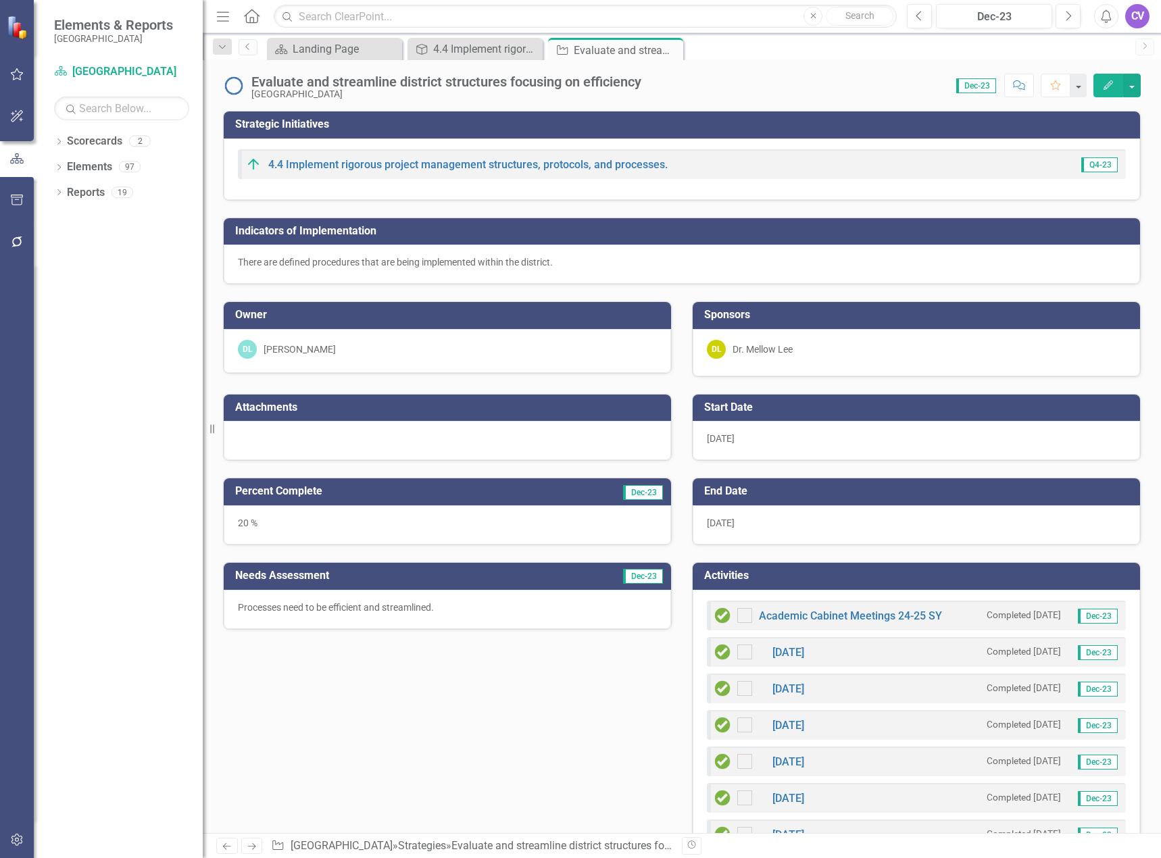
checkbox input "false"
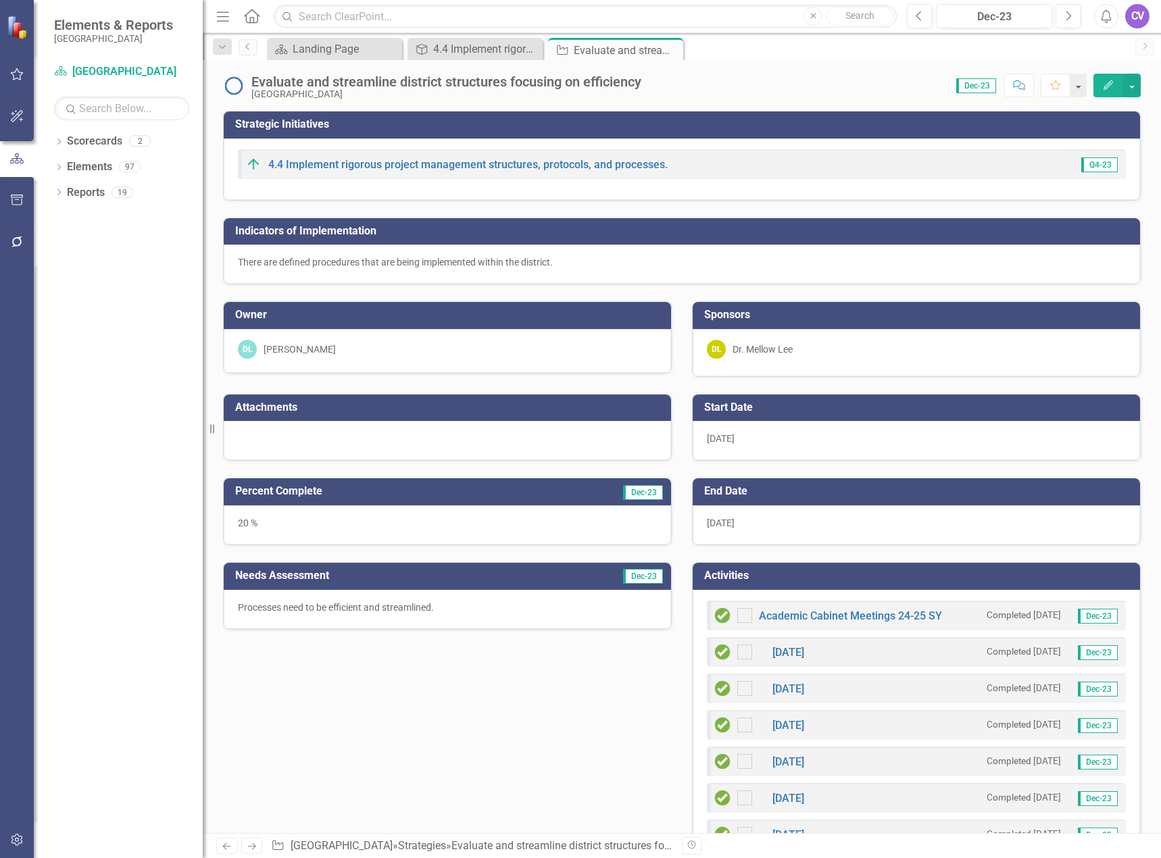
checkbox input "false"
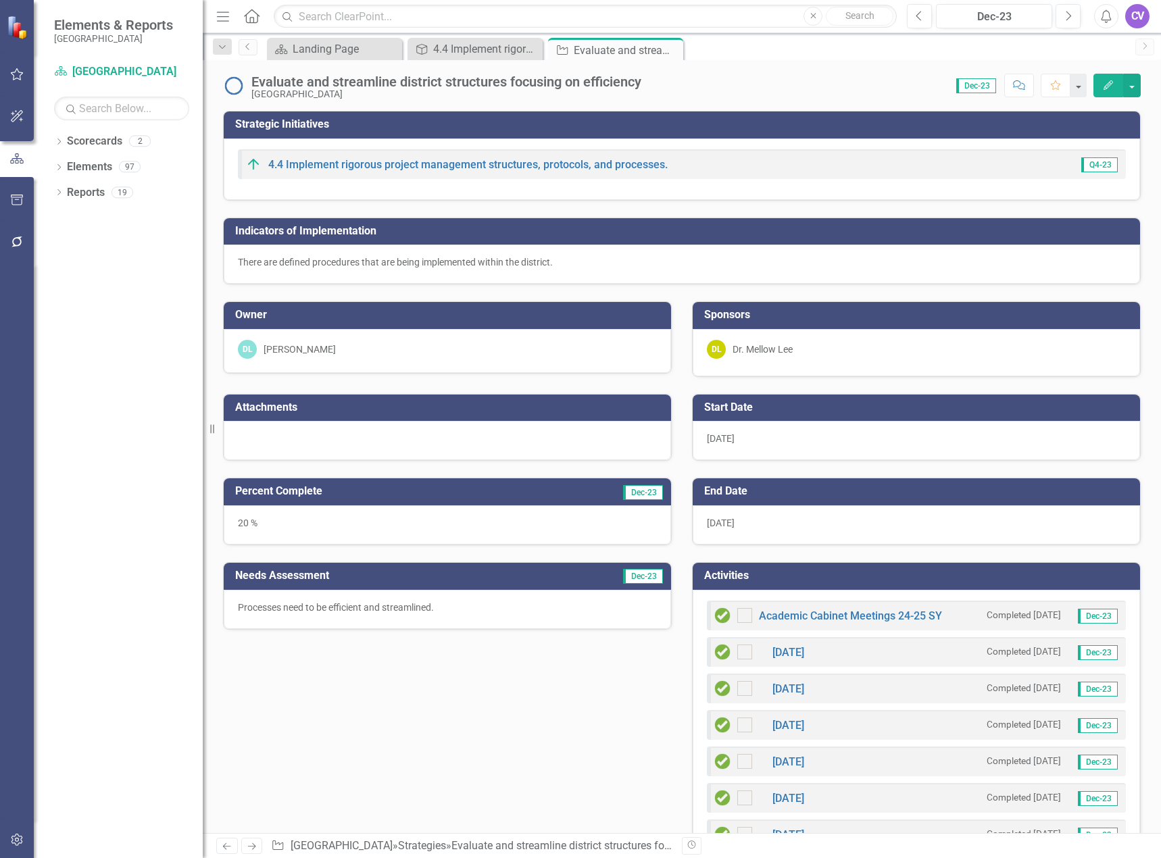
checkbox input "false"
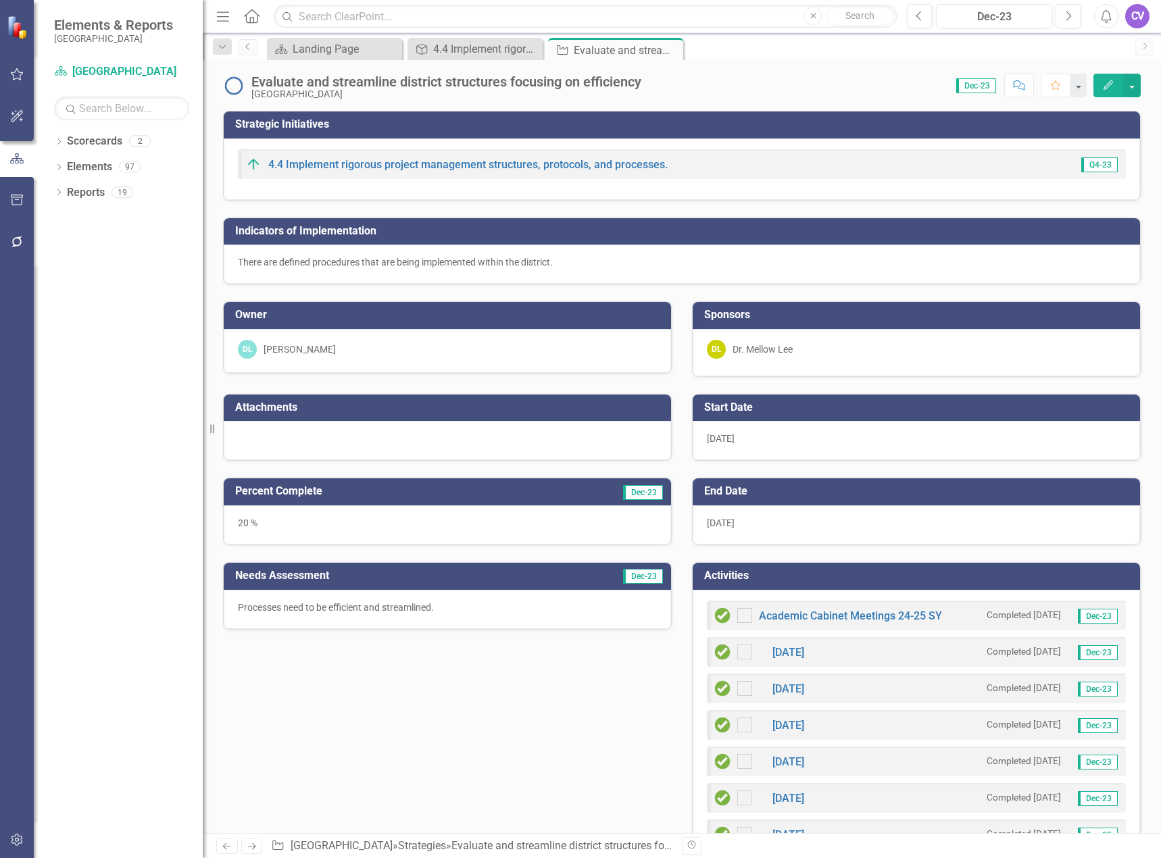
checkbox input "true"
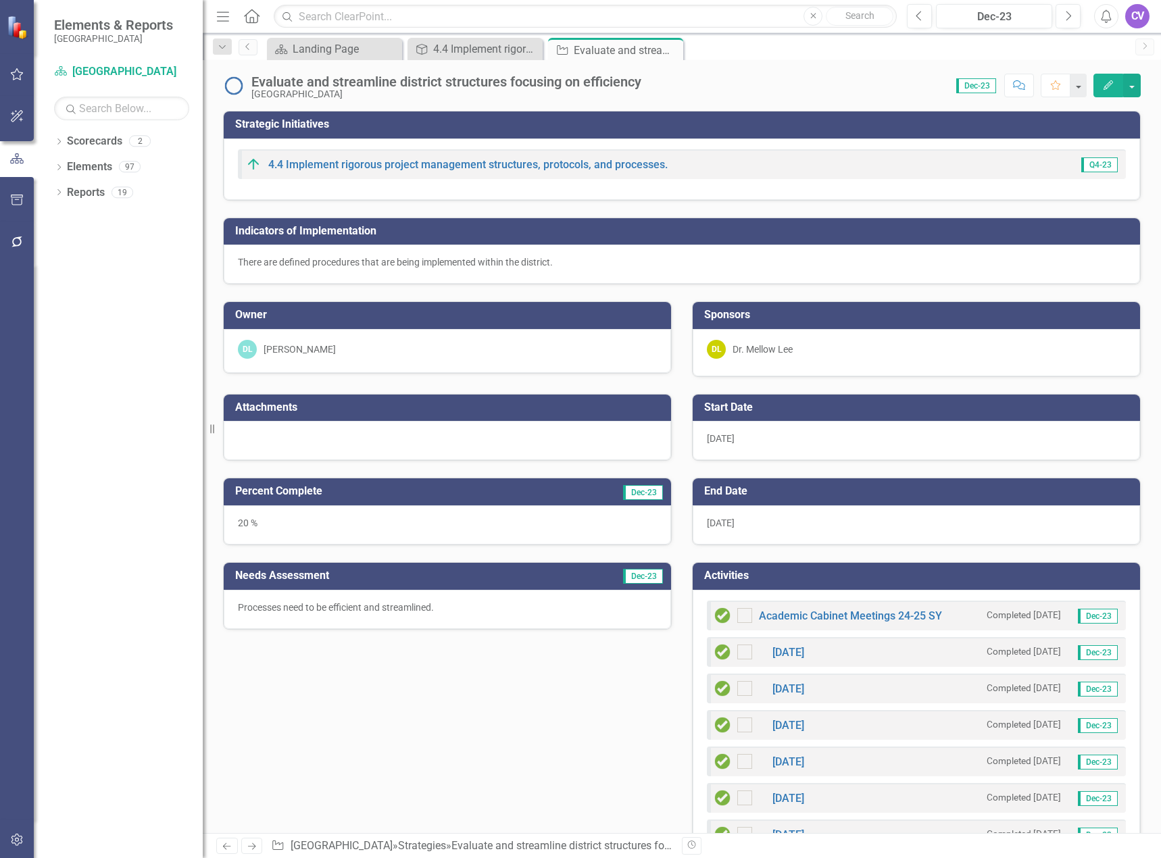
checkbox input "true"
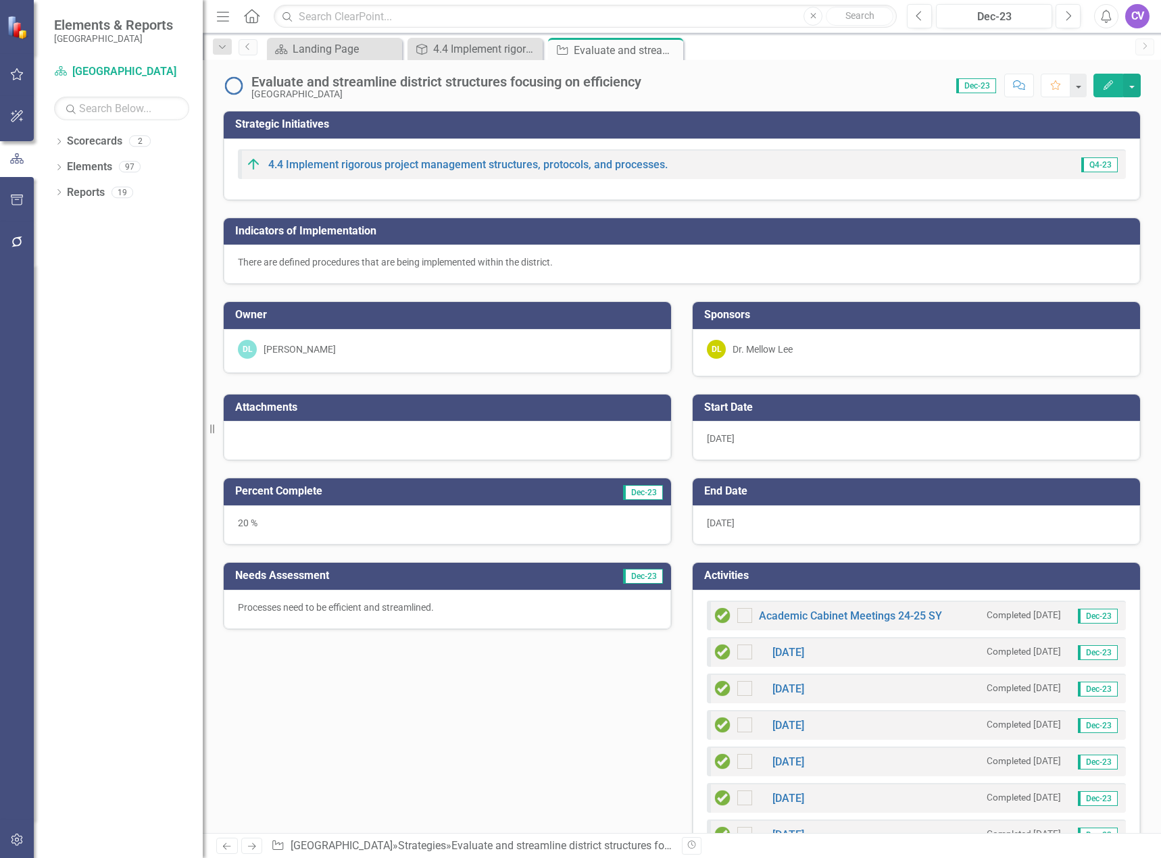
checkbox input "true"
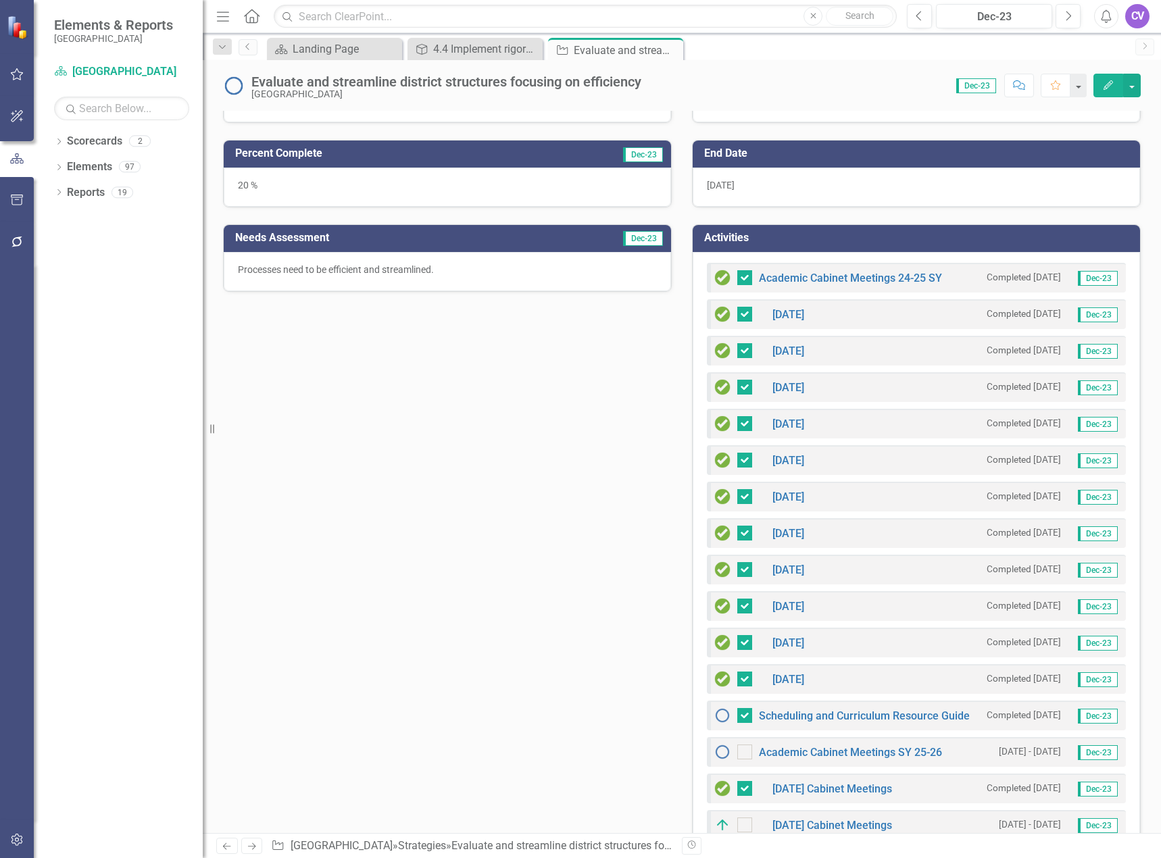
scroll to position [0, 0]
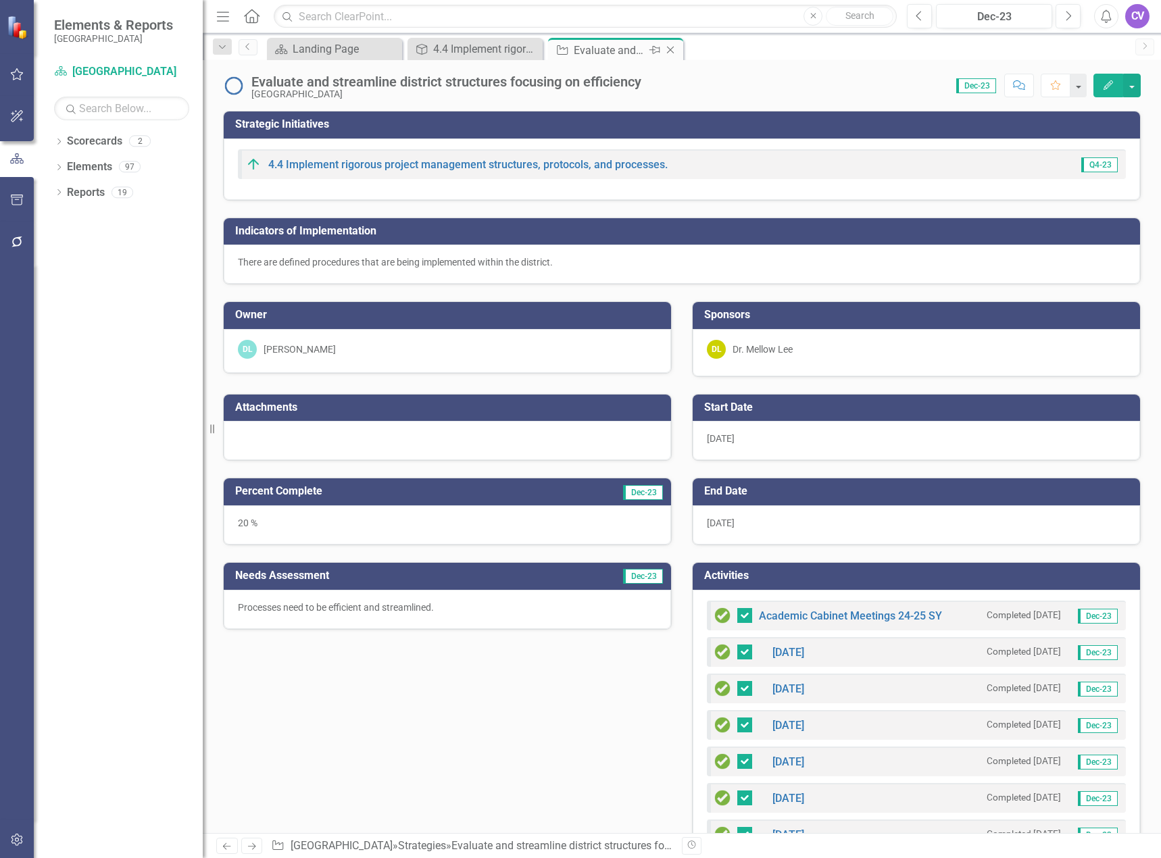
click at [671, 47] on icon "Close" at bounding box center [671, 50] width 14 height 11
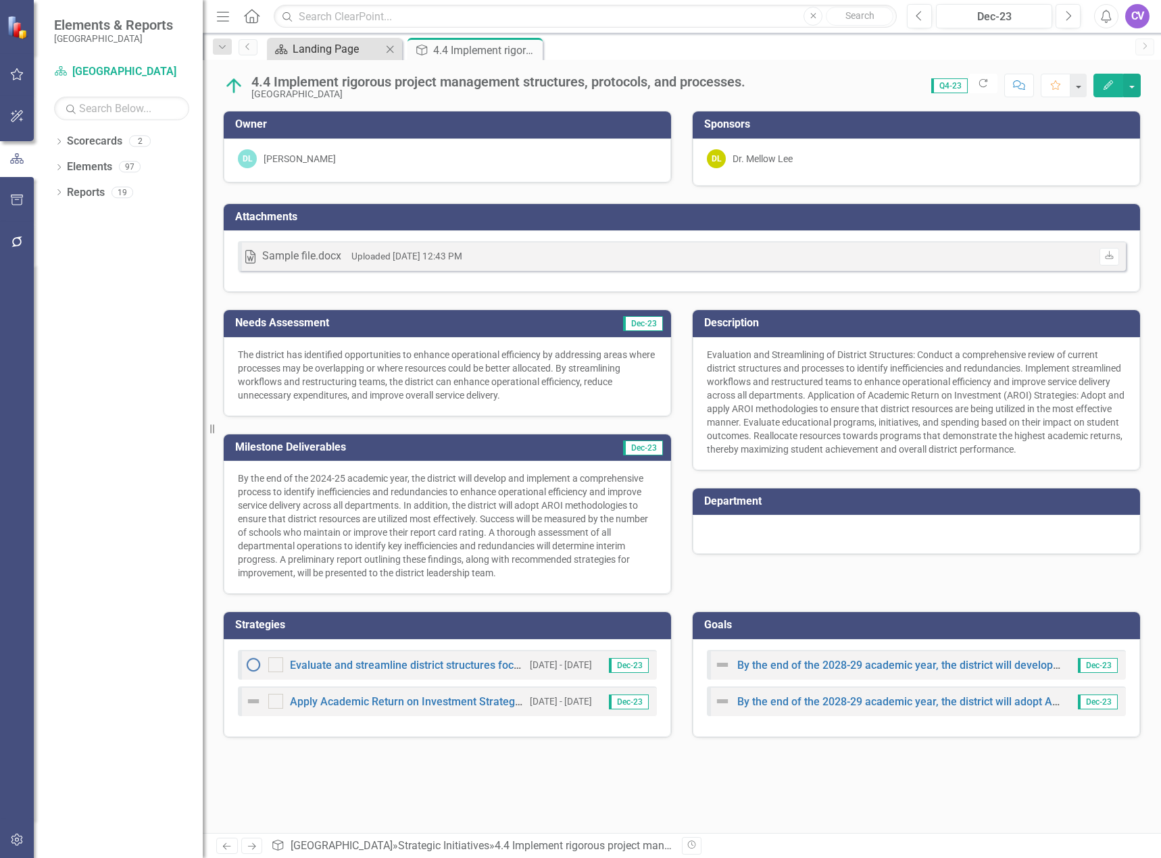
click at [325, 47] on div "Landing Page" at bounding box center [337, 49] width 89 height 17
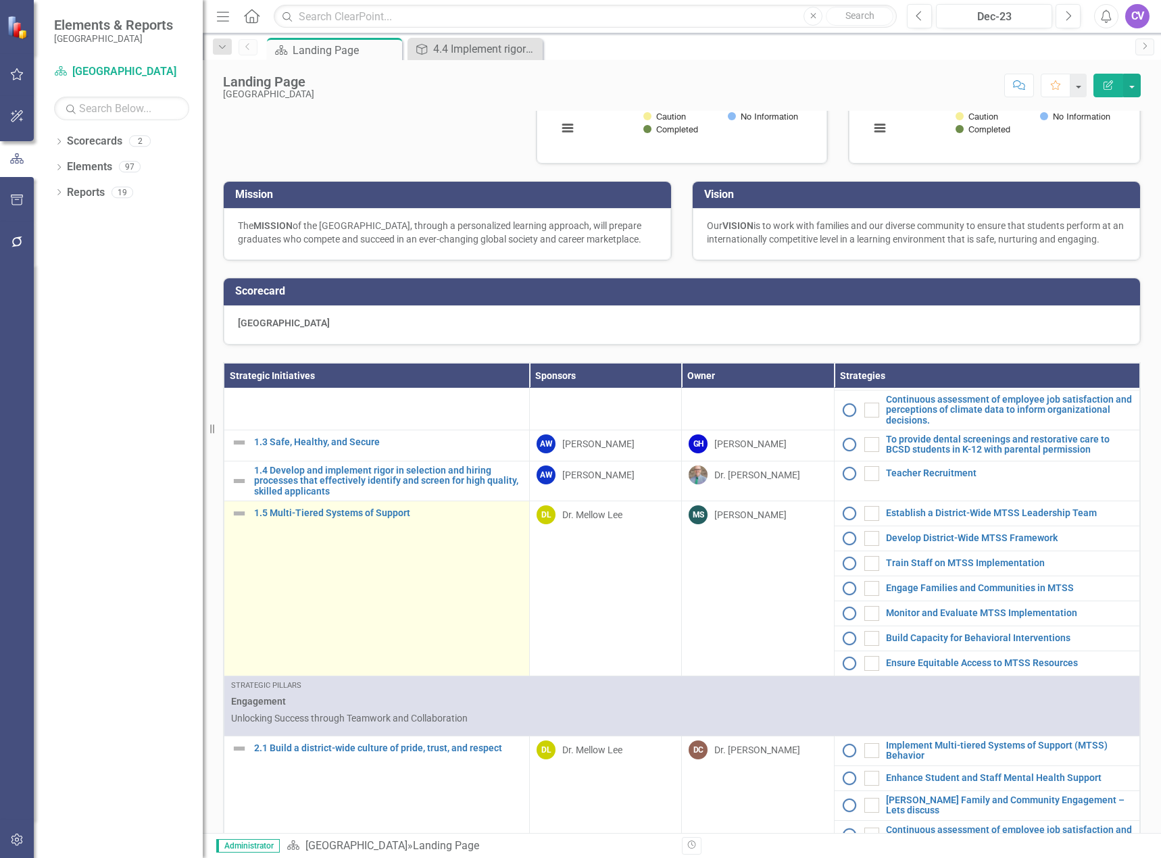
scroll to position [338, 0]
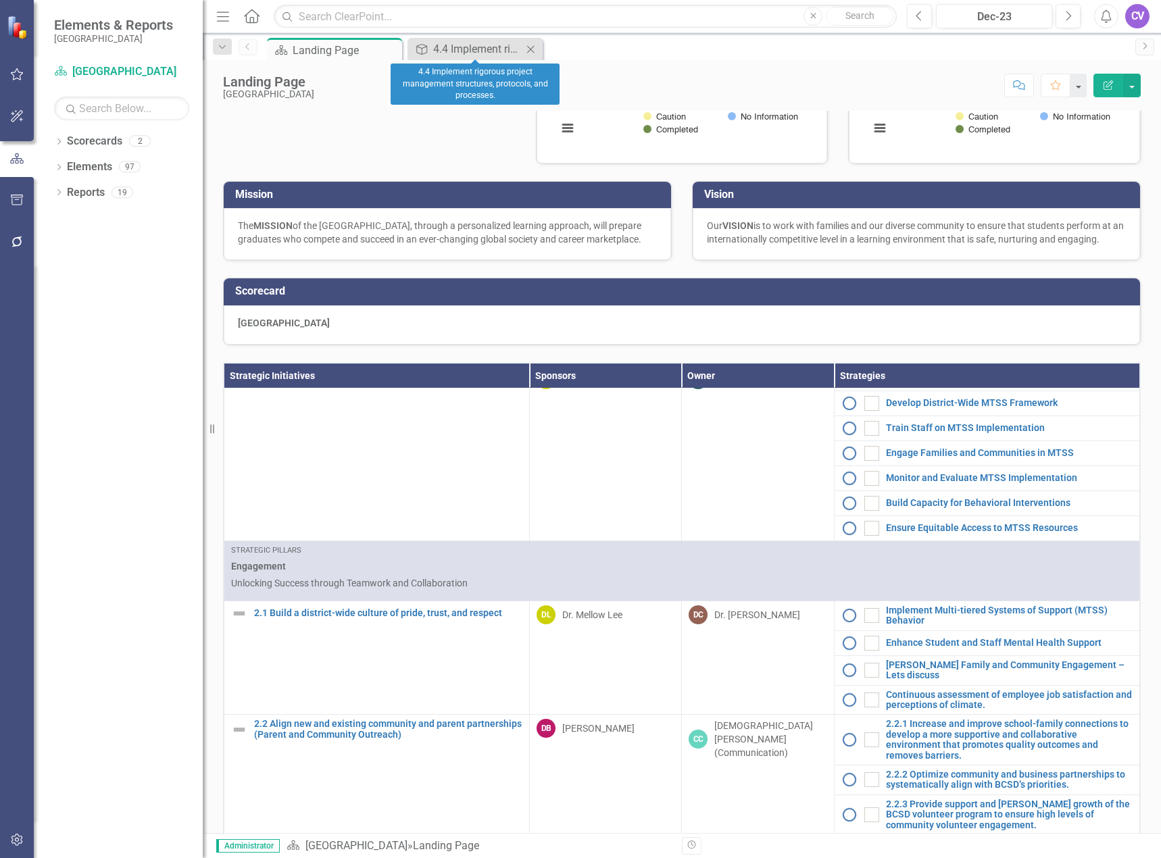
click at [532, 49] on icon "Close" at bounding box center [531, 49] width 14 height 11
